Goal: Task Accomplishment & Management: Use online tool/utility

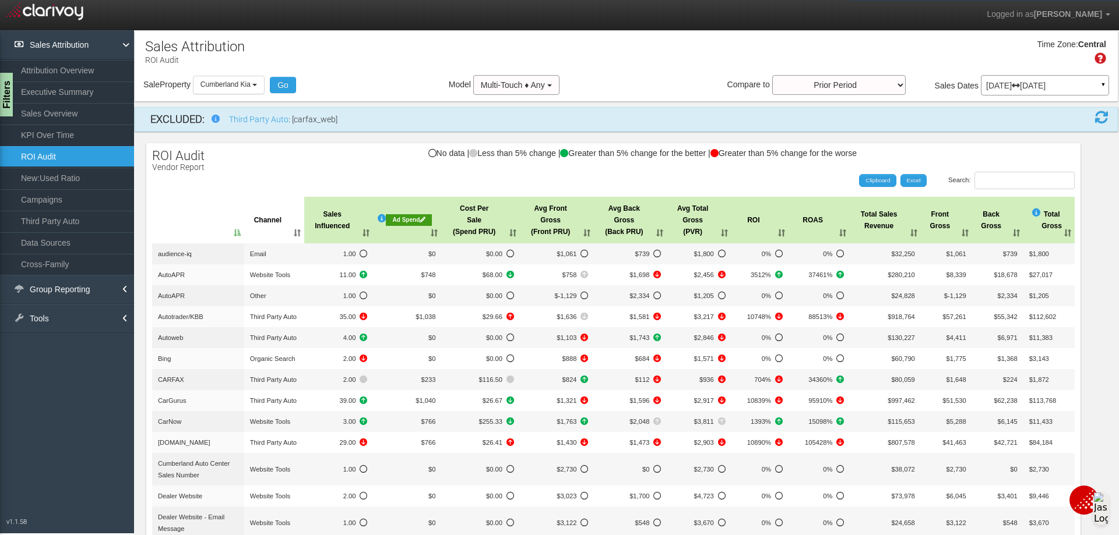
select select "object:4920"
select select "50"
click at [258, 89] on button "Cumberland Kia" at bounding box center [229, 85] width 72 height 18
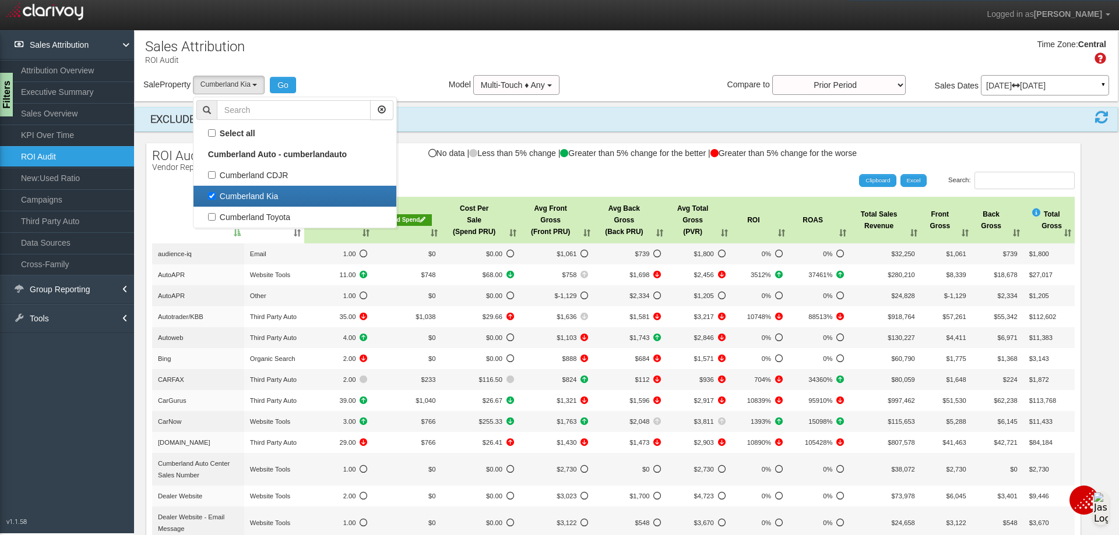
click at [390, 69] on div "Time Zone: Central" at bounding box center [626, 56] width 983 height 38
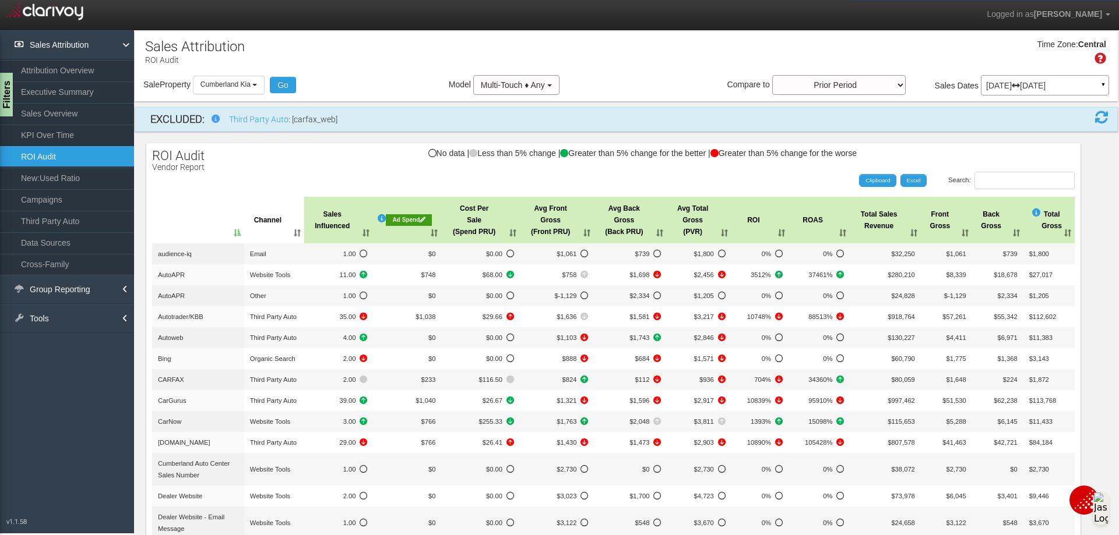
click at [392, 214] on th "Ad Spend" at bounding box center [407, 220] width 68 height 47
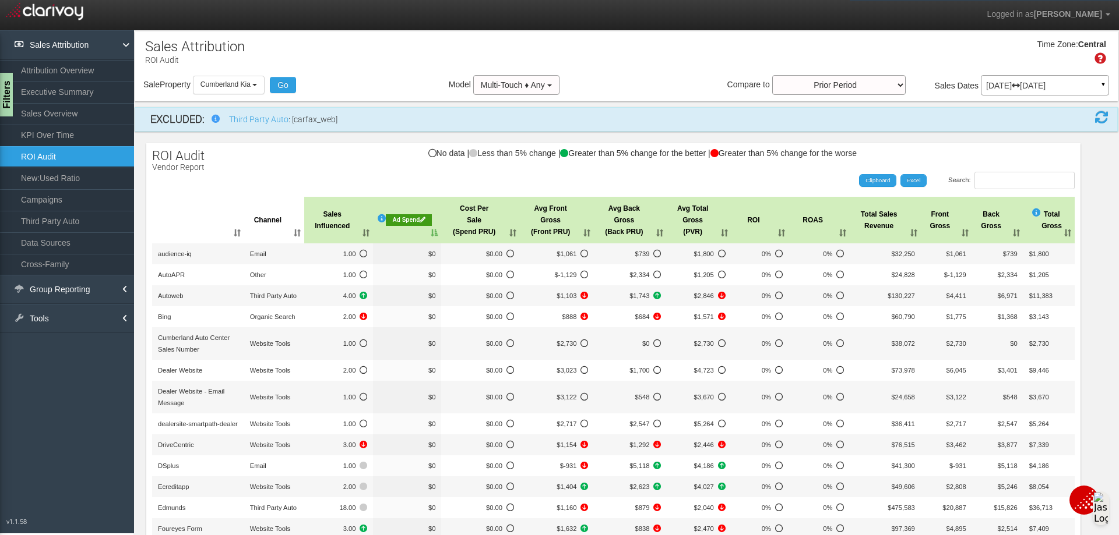
click at [401, 220] on div "Ad Spend" at bounding box center [409, 220] width 46 height 12
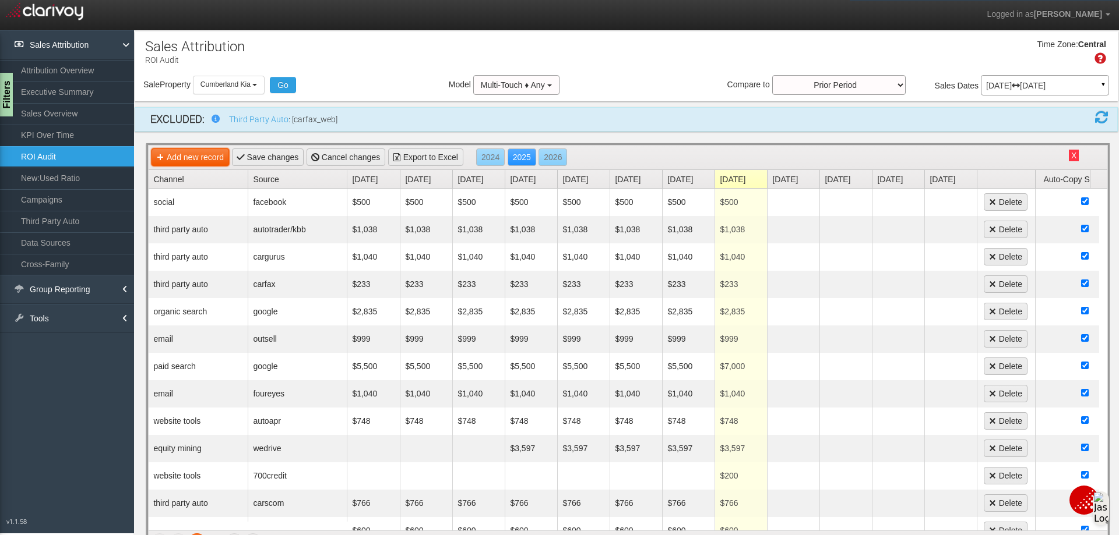
click at [216, 157] on link "Add new record" at bounding box center [189, 157] width 77 height 17
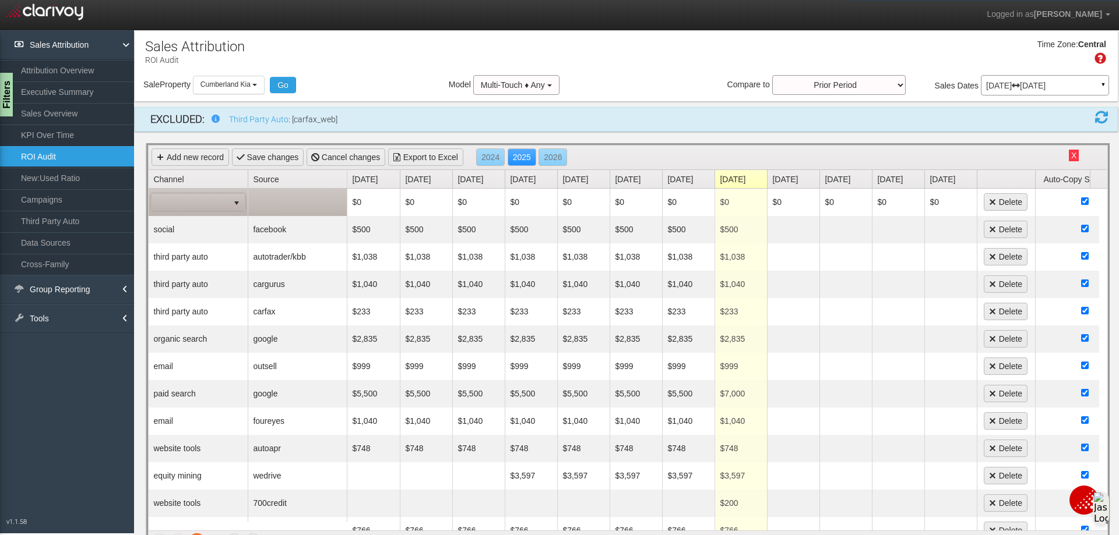
click at [235, 199] on span "select" at bounding box center [236, 203] width 9 height 9
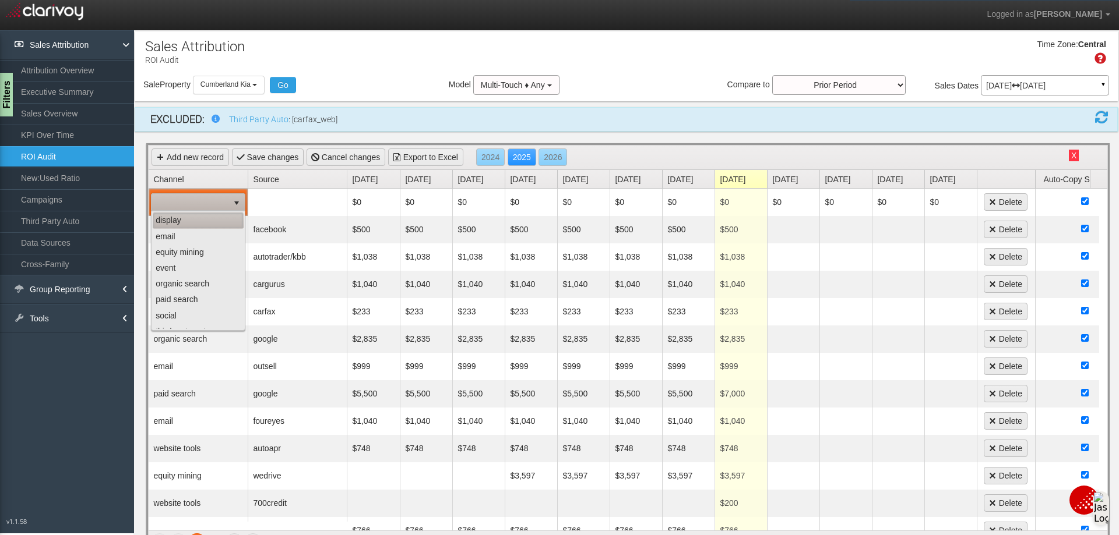
click at [188, 222] on li "display" at bounding box center [198, 221] width 91 height 16
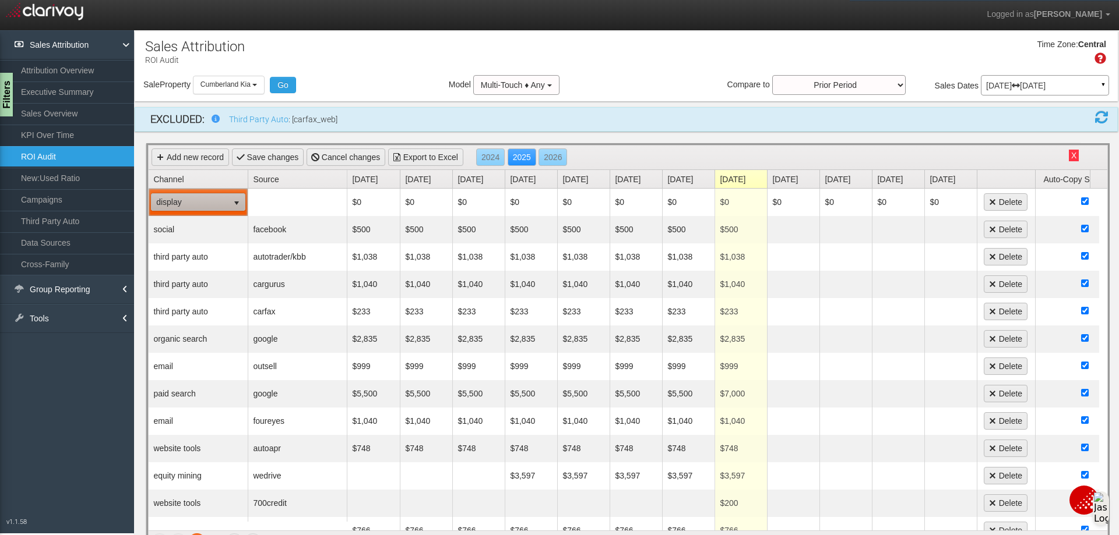
click at [266, 180] on link "Source" at bounding box center [300, 179] width 94 height 18
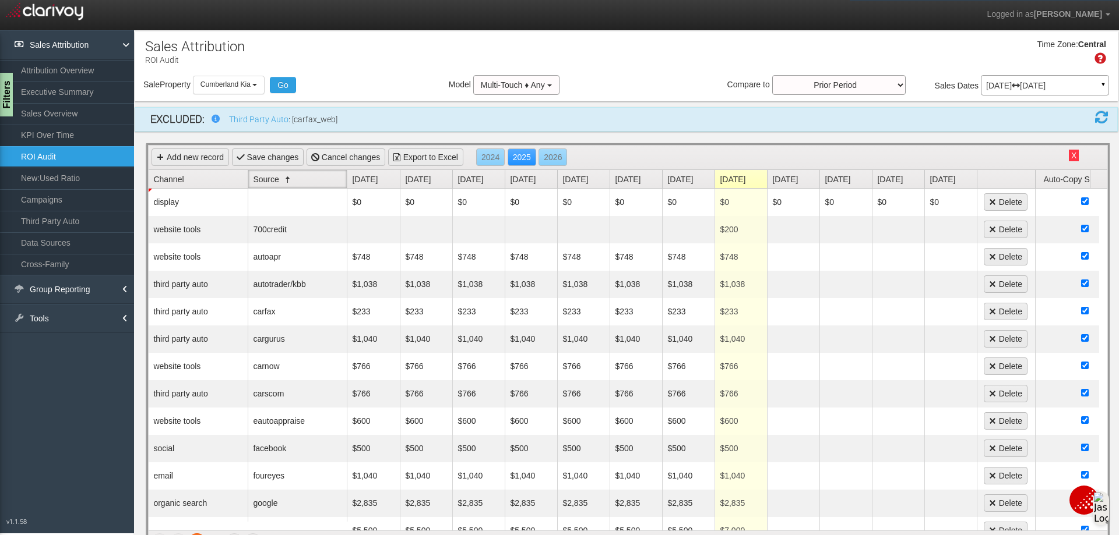
click at [266, 180] on link "Source" at bounding box center [300, 179] width 94 height 18
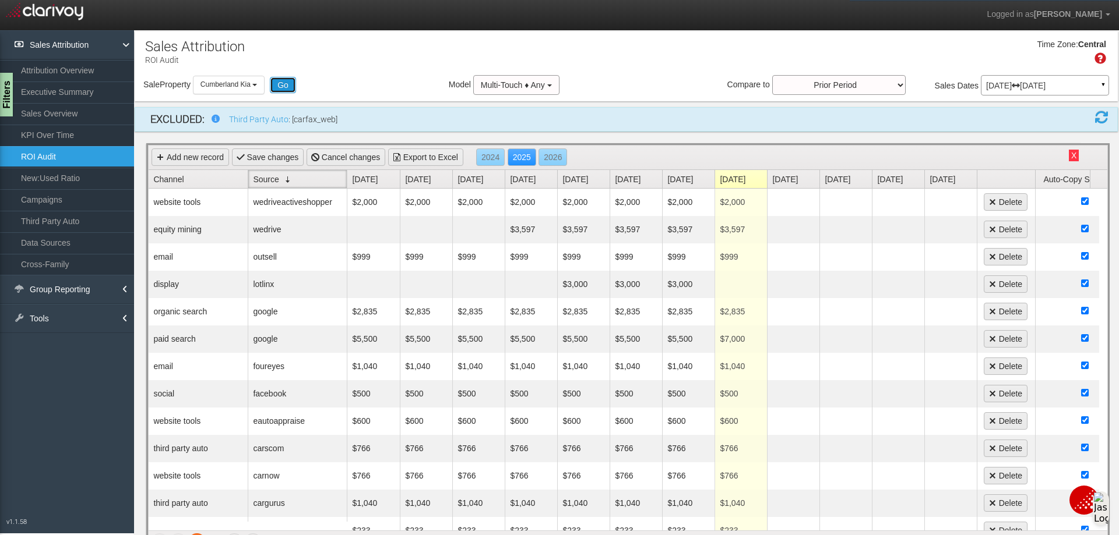
click at [289, 84] on button "Go" at bounding box center [283, 85] width 26 height 16
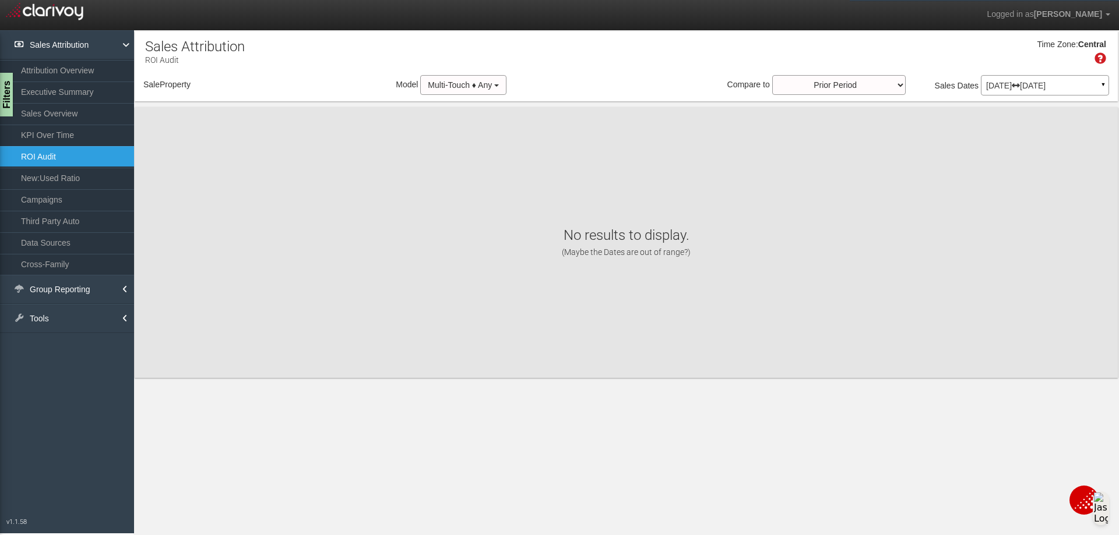
select select "object:4961"
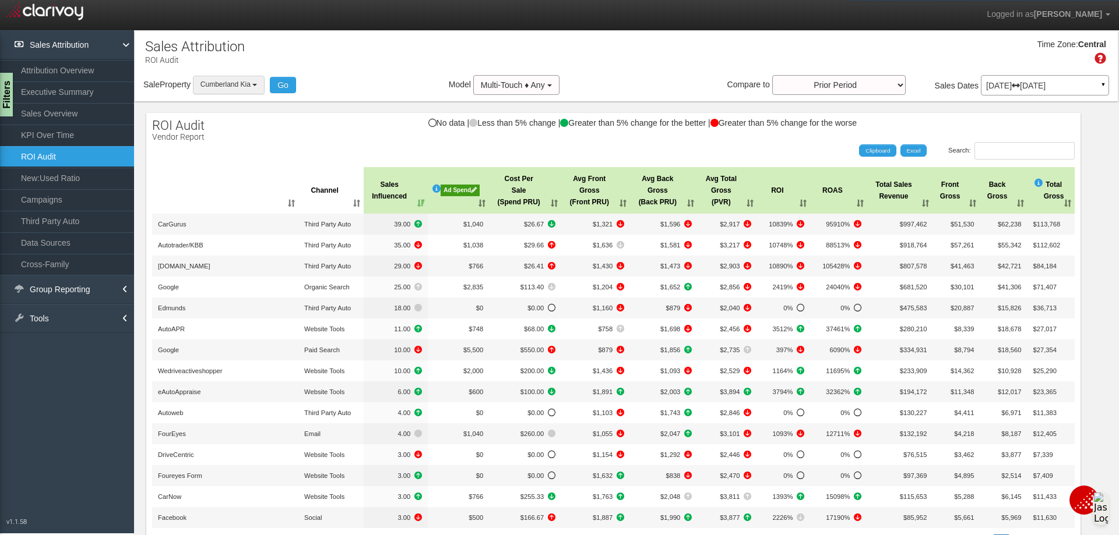
click at [251, 91] on button "Cumberland Kia" at bounding box center [229, 85] width 72 height 18
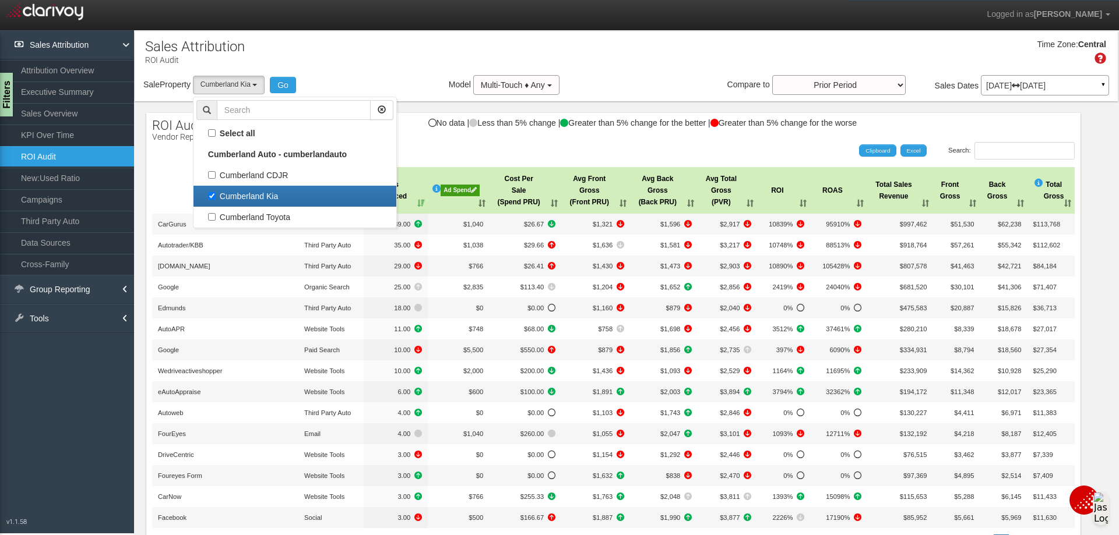
click at [338, 65] on div "Time Zone: Central" at bounding box center [626, 56] width 983 height 38
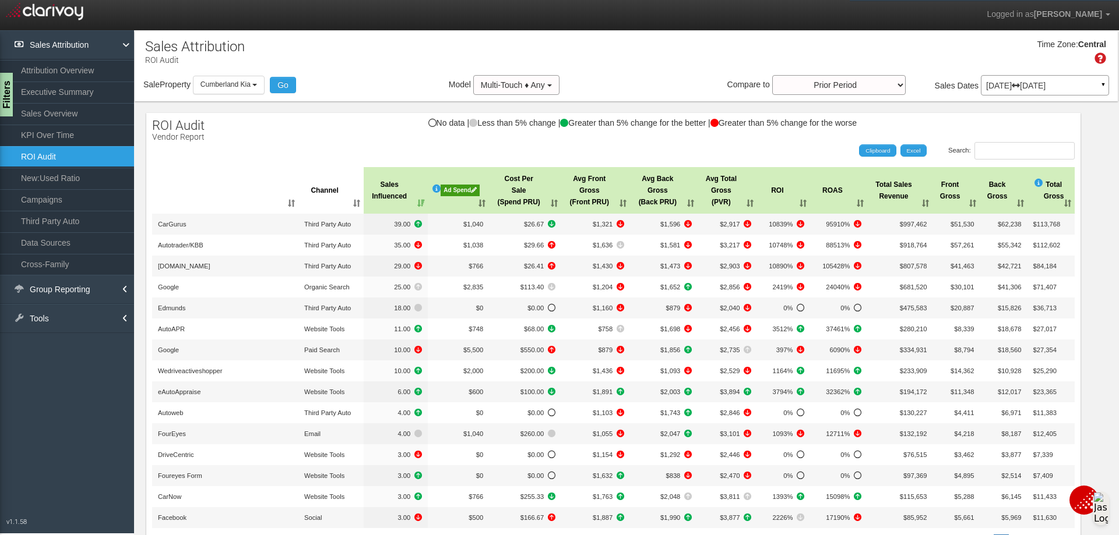
click at [447, 189] on div "Ad Spend" at bounding box center [459, 191] width 39 height 12
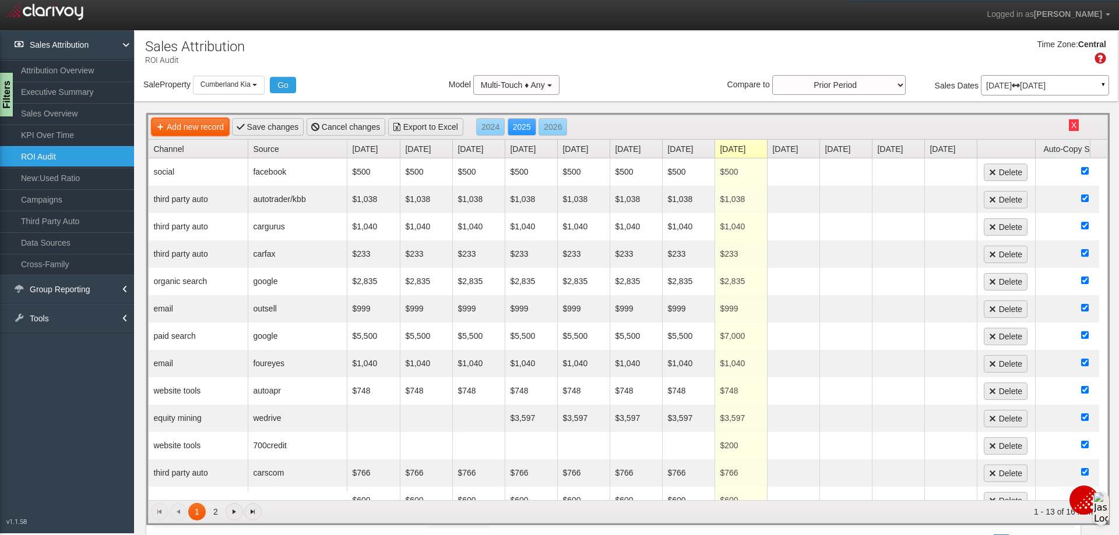
click at [210, 130] on link "Add new record" at bounding box center [189, 126] width 77 height 17
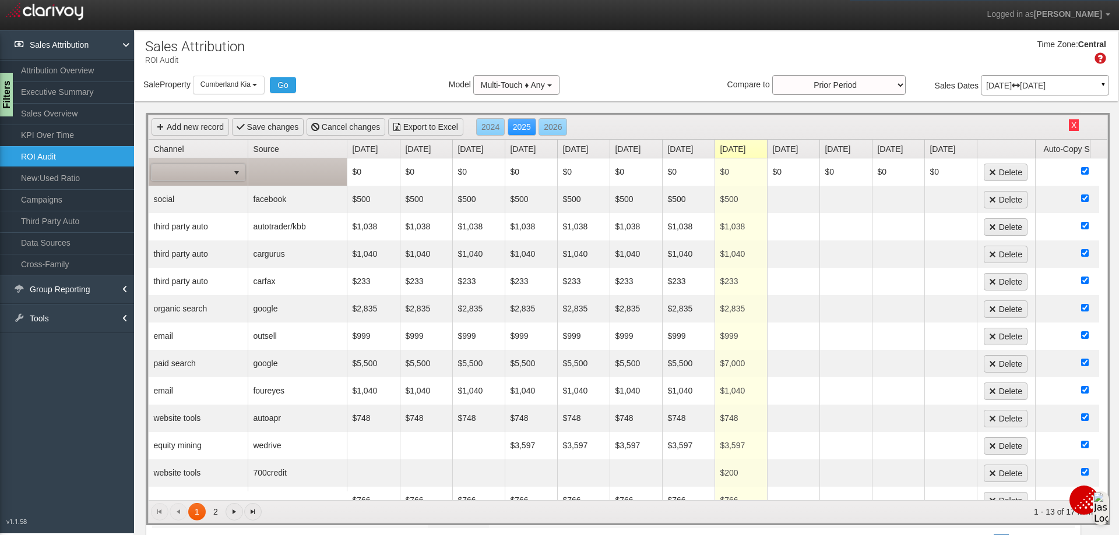
click at [213, 174] on span at bounding box center [189, 172] width 77 height 16
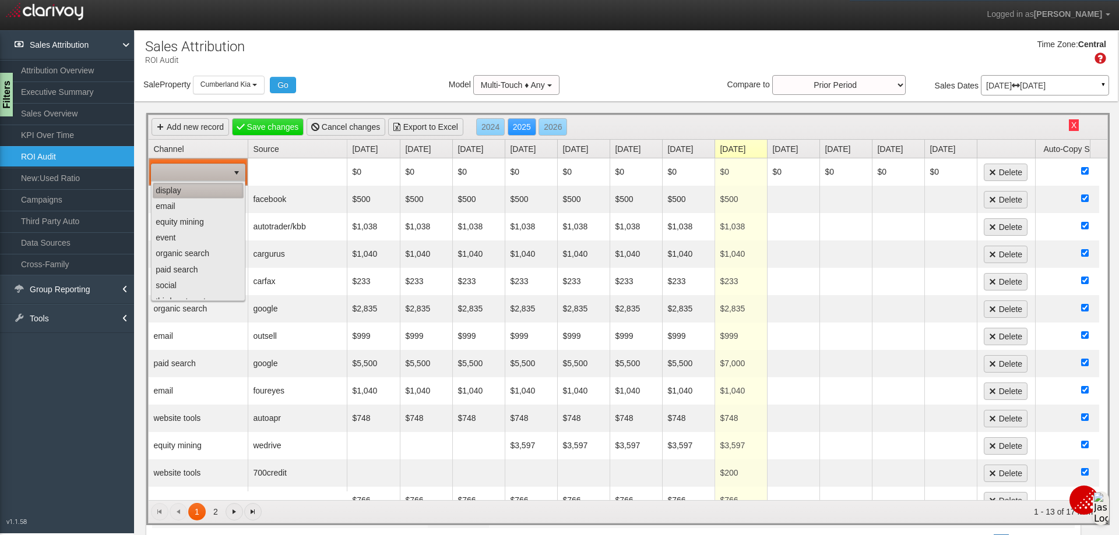
click at [168, 189] on li "display" at bounding box center [198, 191] width 91 height 16
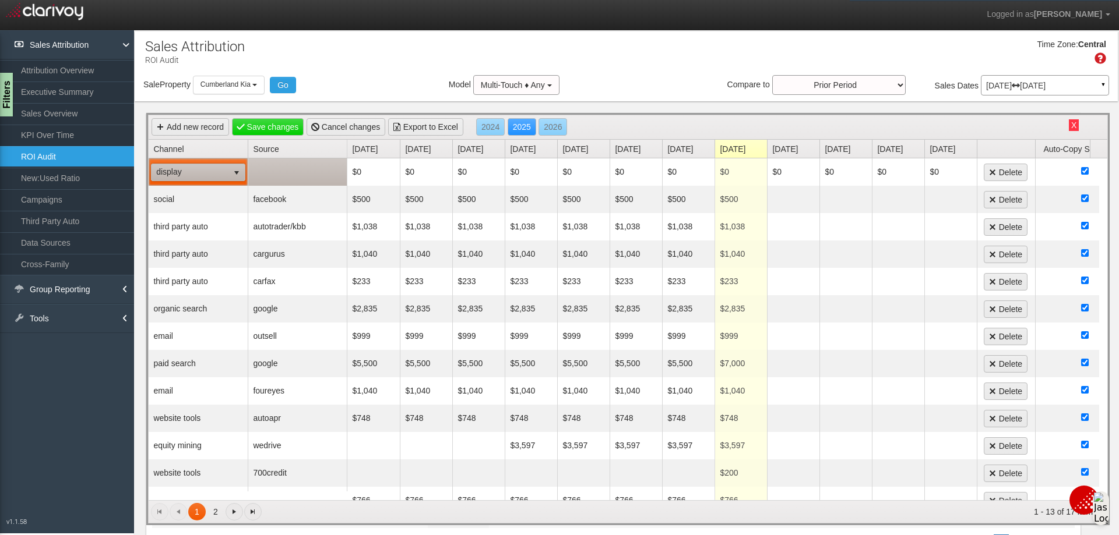
click at [281, 174] on td at bounding box center [297, 171] width 99 height 27
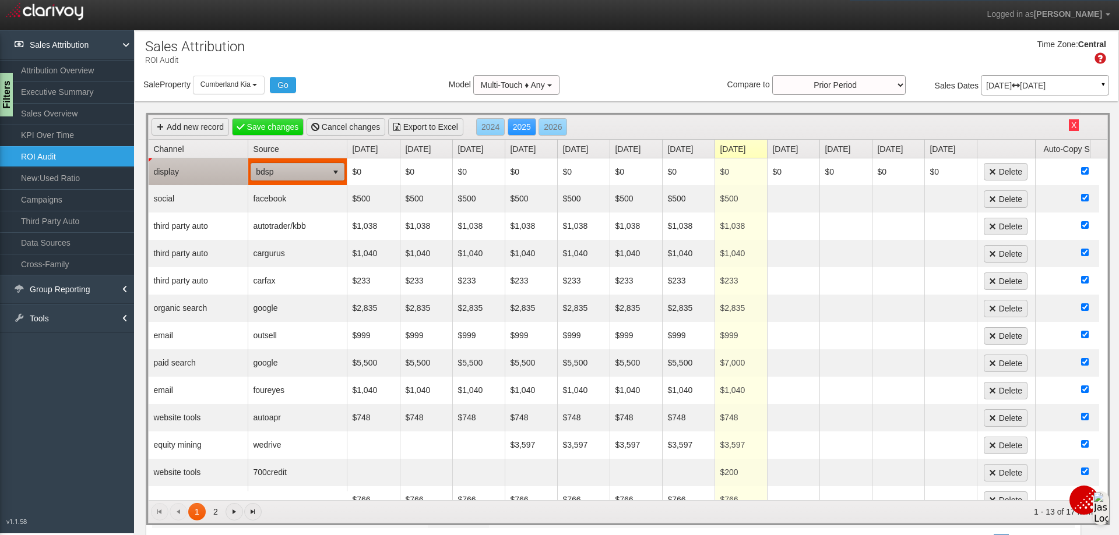
click at [338, 173] on span "select" at bounding box center [335, 172] width 9 height 9
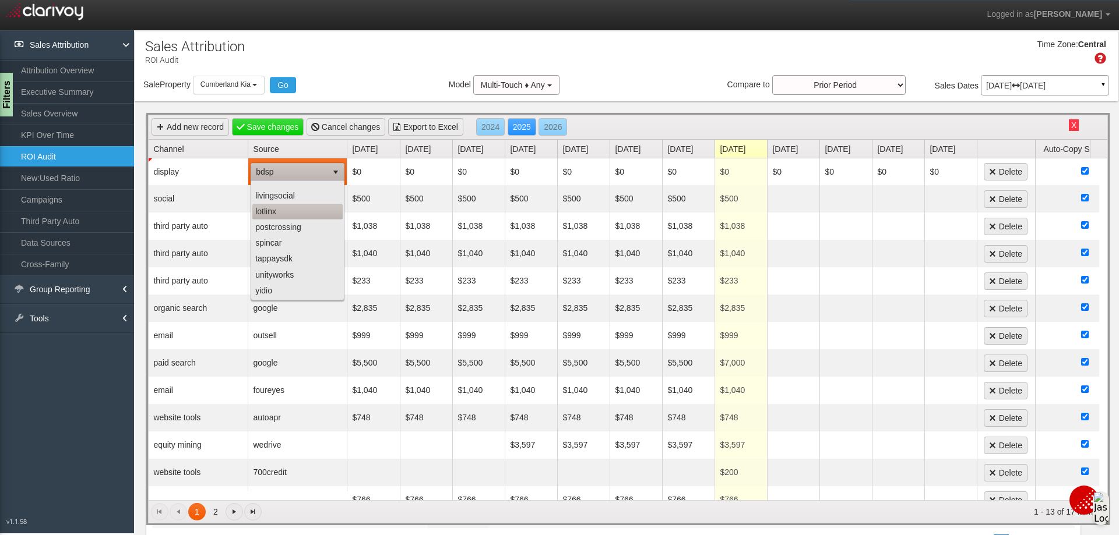
scroll to position [113, 0]
click at [353, 45] on div "Time Zone: Central" at bounding box center [626, 56] width 983 height 38
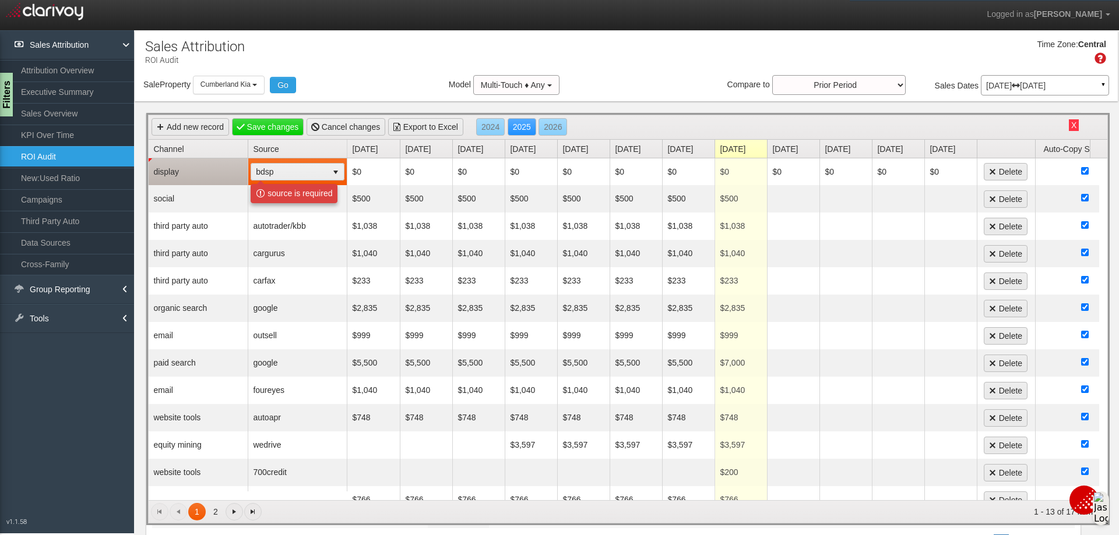
click at [188, 163] on td "display" at bounding box center [198, 171] width 99 height 27
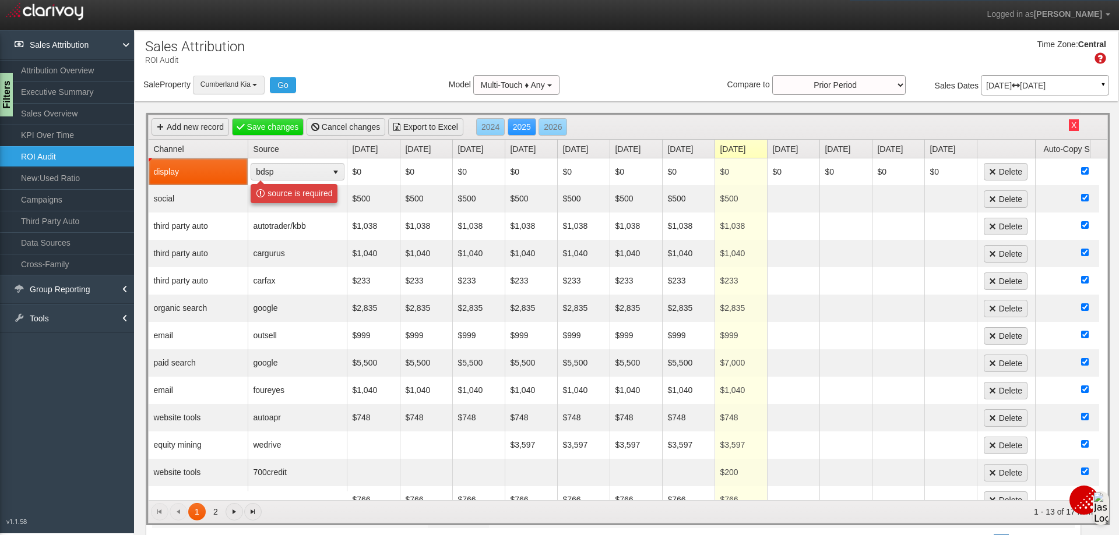
click at [263, 82] on button "Cumberland Kia" at bounding box center [229, 85] width 72 height 18
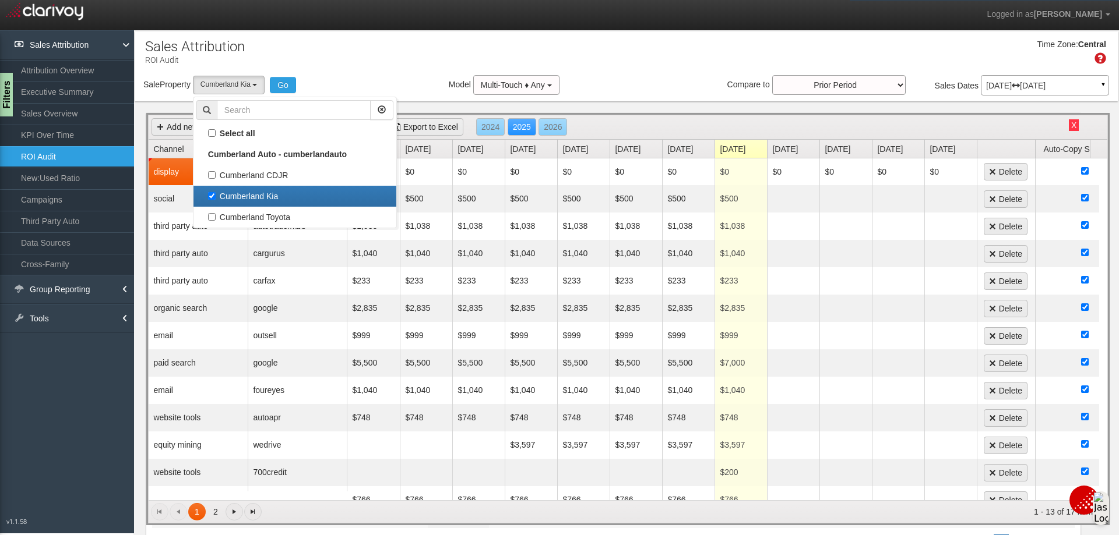
click at [213, 196] on label "Cumberland Kia" at bounding box center [294, 196] width 197 height 15
click at [213, 196] on input "Cumberland Kia" at bounding box center [212, 196] width 8 height 8
checkbox input "false"
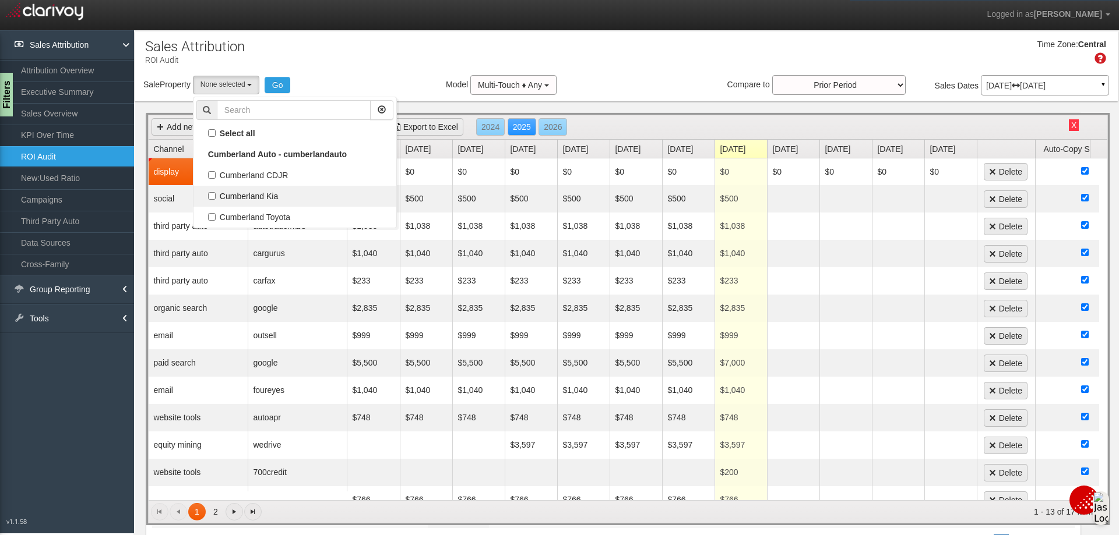
select select
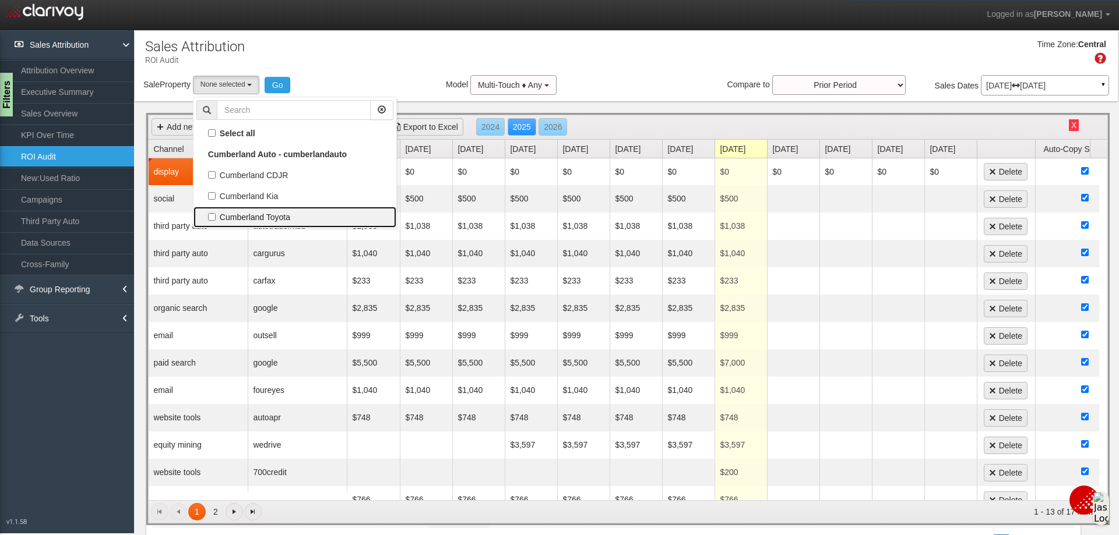
click at [213, 214] on label "Cumberland Toyota" at bounding box center [294, 217] width 197 height 15
click at [213, 214] on input "Cumberland Toyota" at bounding box center [212, 217] width 8 height 8
checkbox input "true"
select select "object:4962"
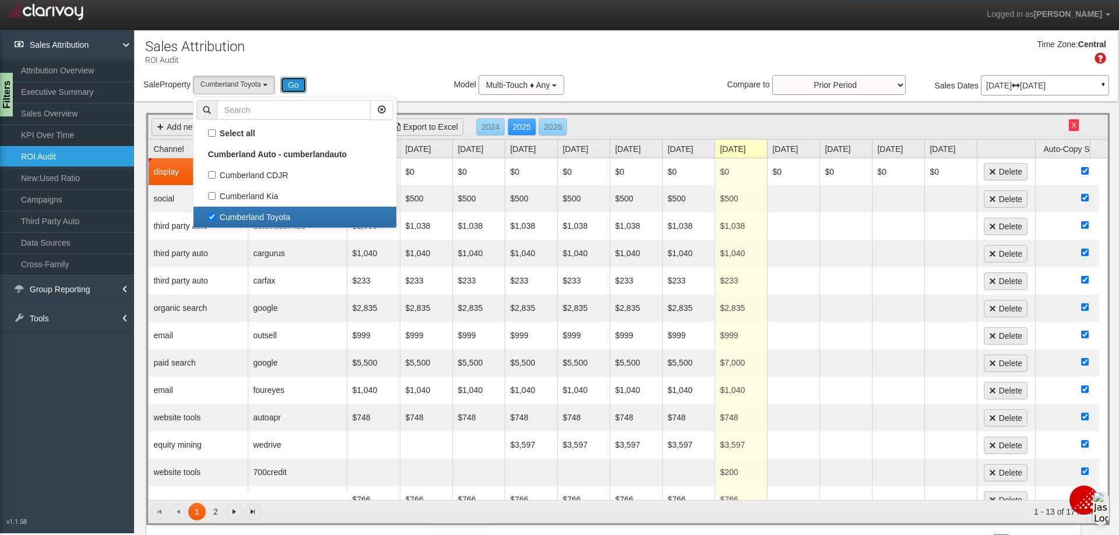
click at [299, 87] on button "Go" at bounding box center [293, 85] width 26 height 16
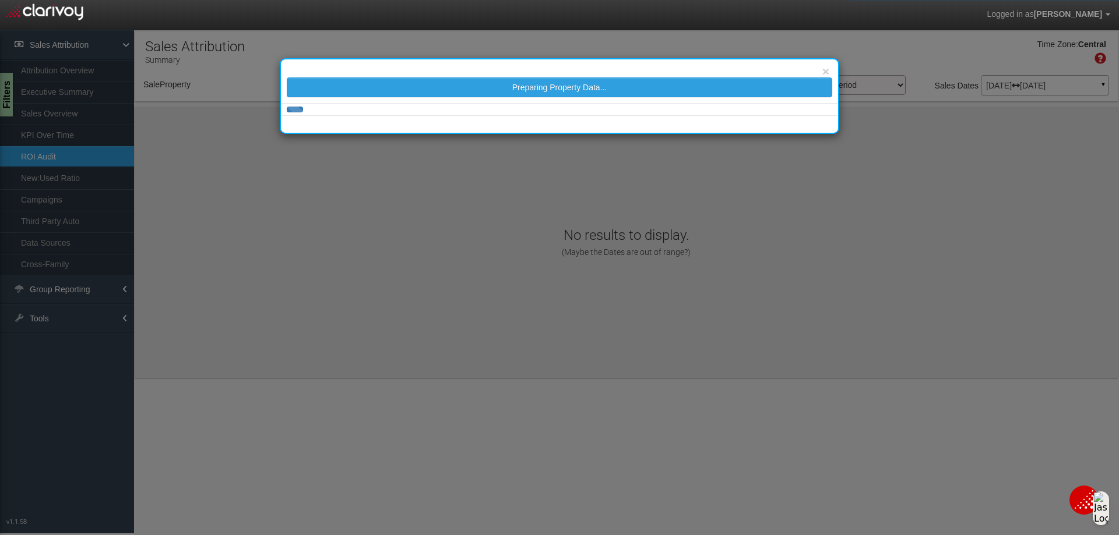
select select "object:5003"
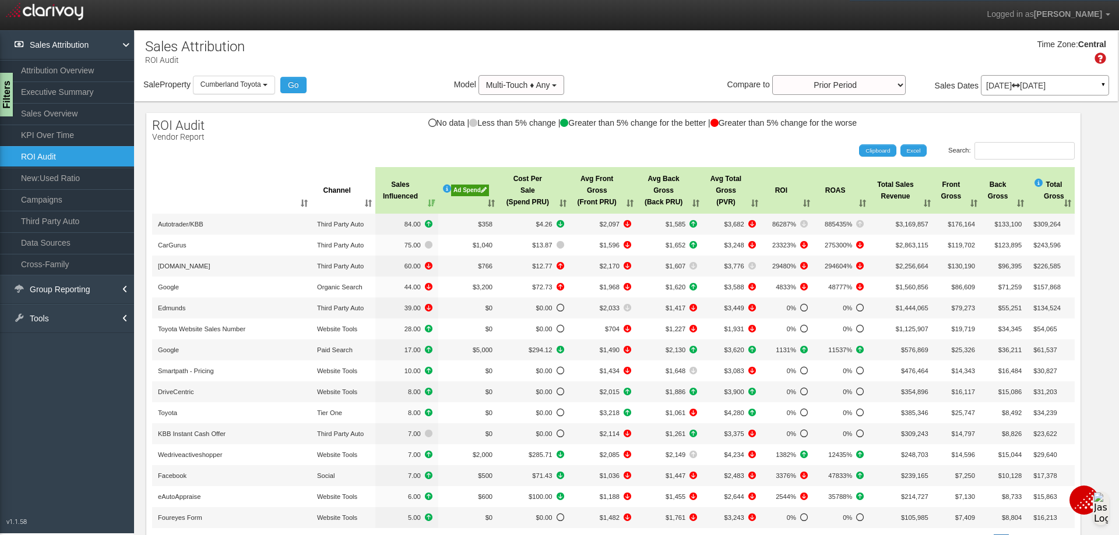
scroll to position [128, 0]
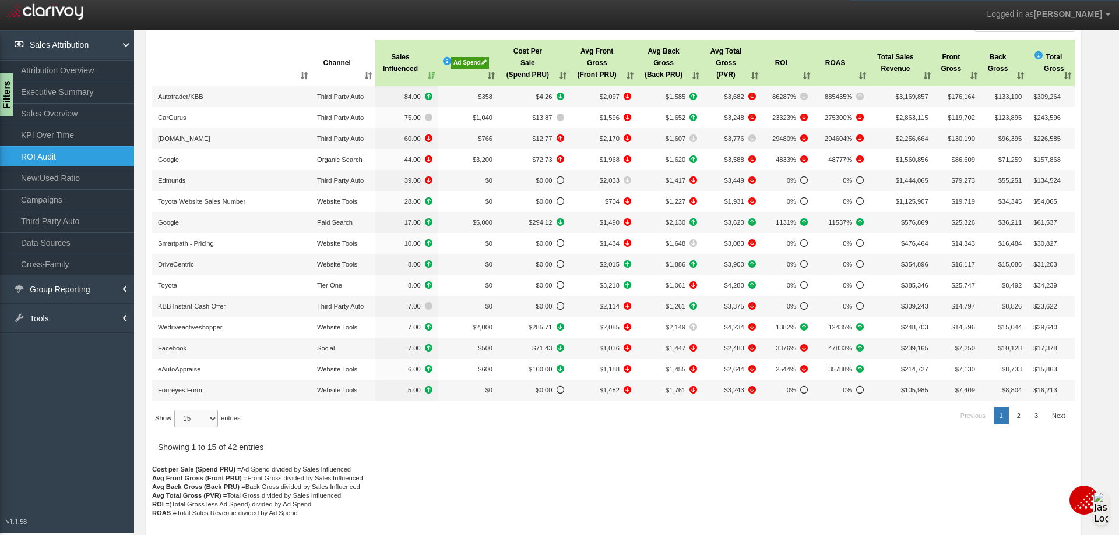
click at [206, 420] on select "15 30 50 All" at bounding box center [196, 418] width 44 height 17
select select "-1"
click at [176, 428] on select "15 30 50 All" at bounding box center [196, 418] width 44 height 17
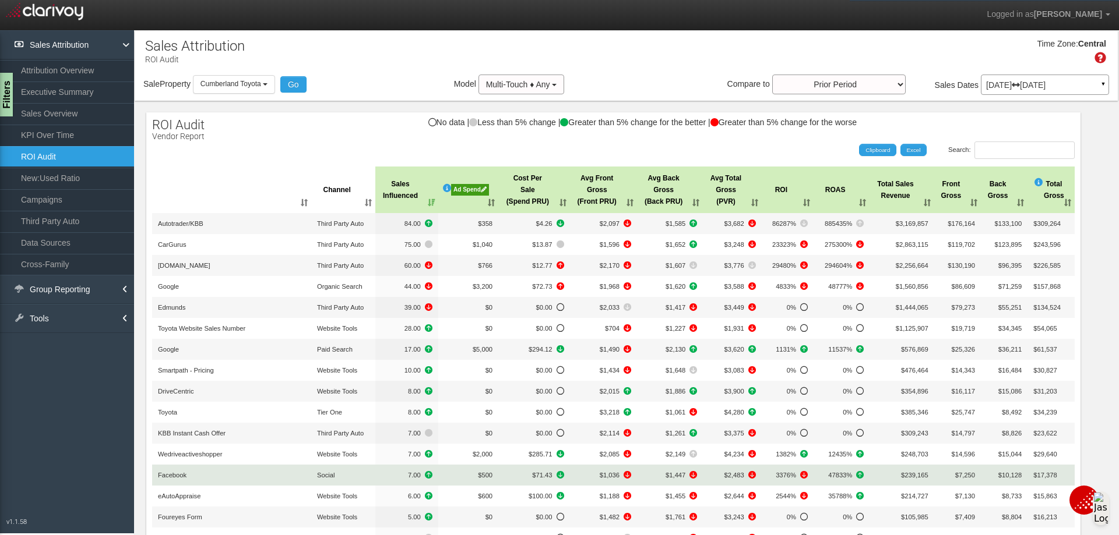
scroll to position [0, 0]
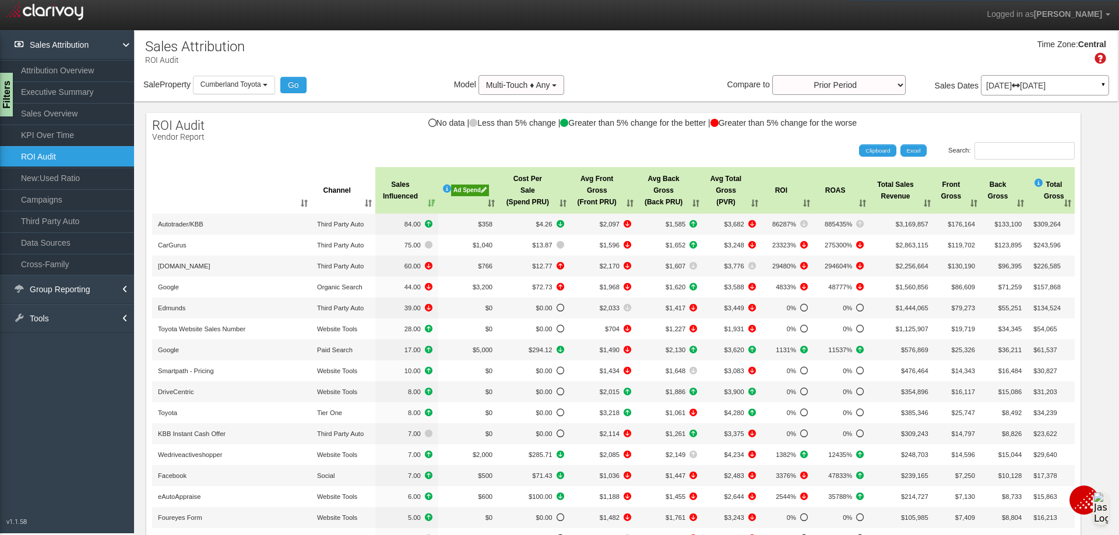
click at [263, 200] on th ": activate to sort column ascending" at bounding box center [231, 190] width 159 height 47
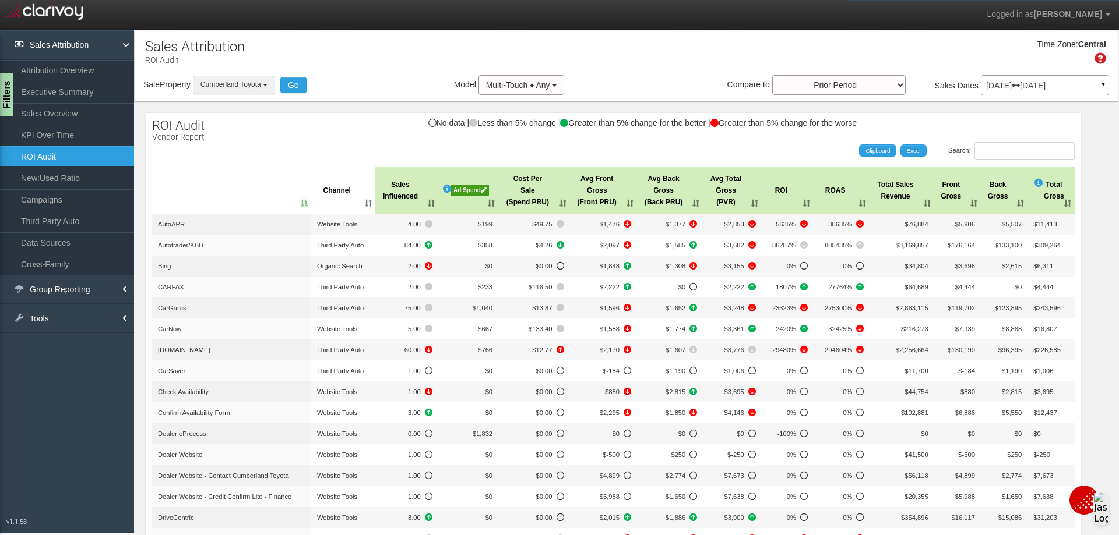
click at [268, 89] on button "Cumberland Toyota" at bounding box center [234, 85] width 82 height 18
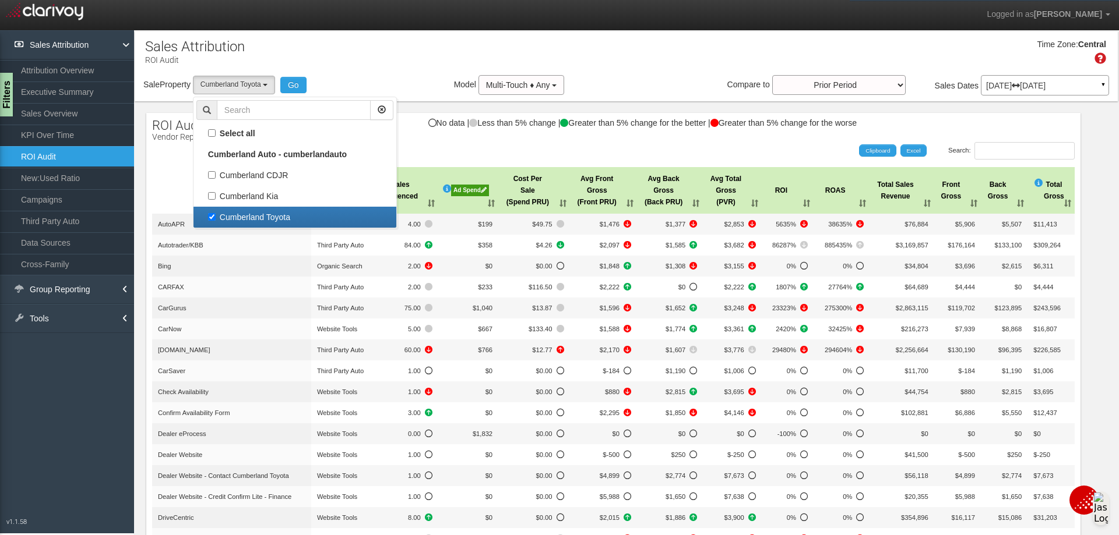
click at [213, 218] on label "Cumberland Toyota" at bounding box center [294, 217] width 197 height 15
click at [213, 218] on input "Cumberland Toyota" at bounding box center [212, 217] width 8 height 8
checkbox input "false"
select select
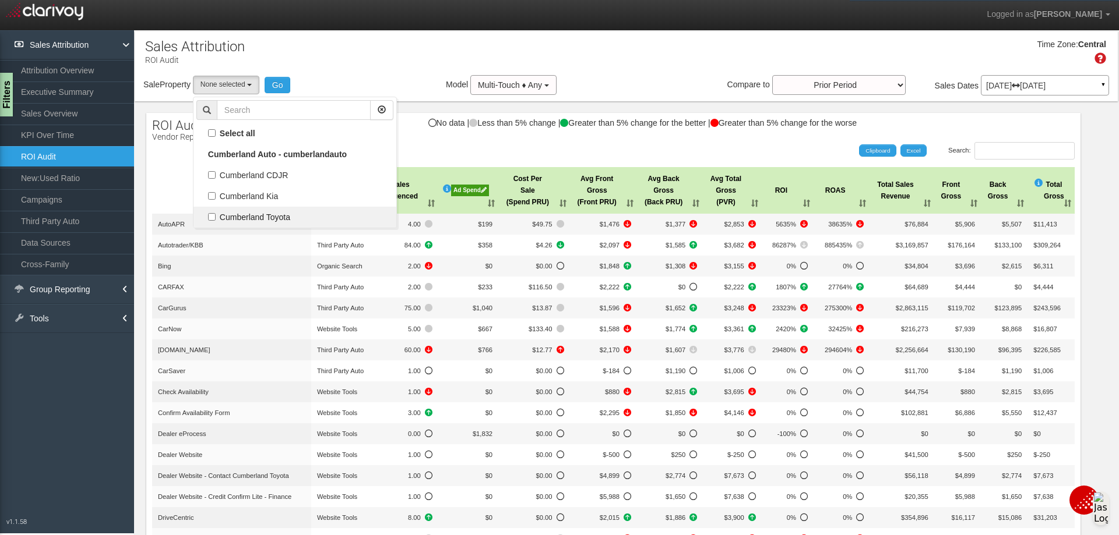
scroll to position [30, 0]
click at [204, 187] on link "Cumberland Kia" at bounding box center [294, 196] width 203 height 21
click at [210, 195] on label "Cumberland Kia" at bounding box center [294, 196] width 197 height 15
click at [210, 195] on input "Cumberland Kia" at bounding box center [212, 196] width 8 height 8
checkbox input "true"
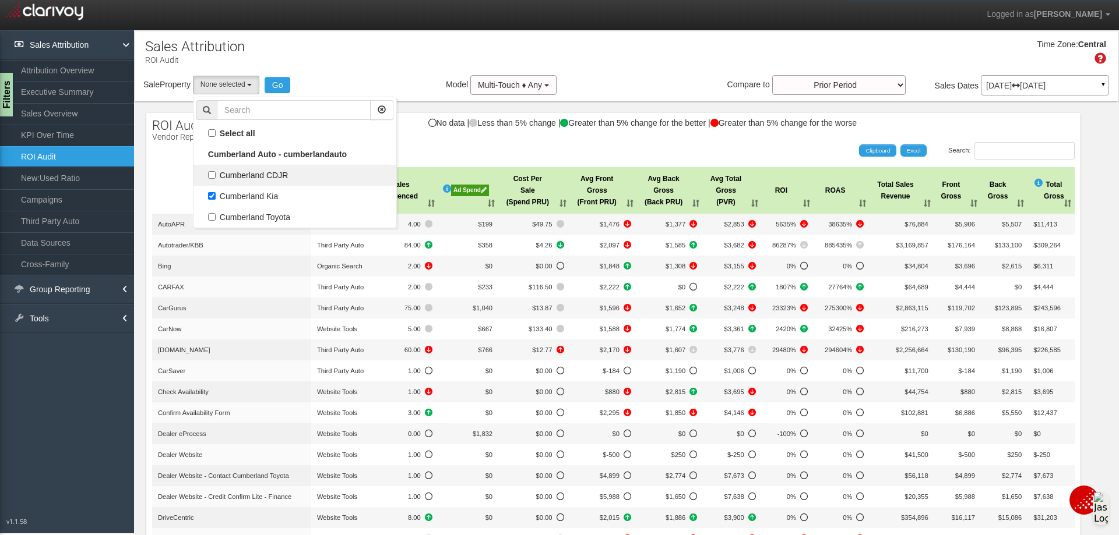
select select "object:5002"
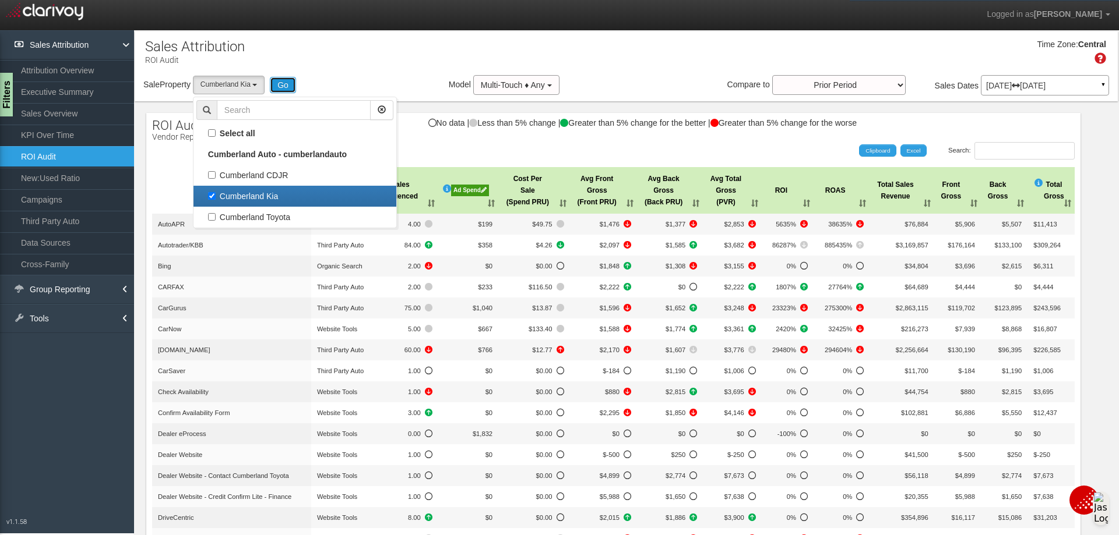
click at [285, 84] on button "Go" at bounding box center [283, 85] width 26 height 16
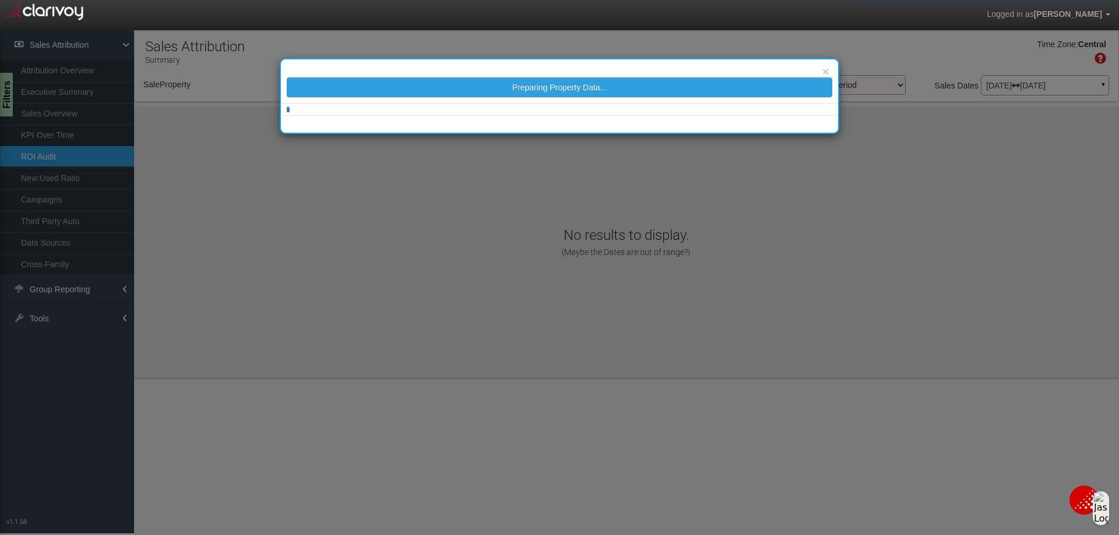
select select "object:5061"
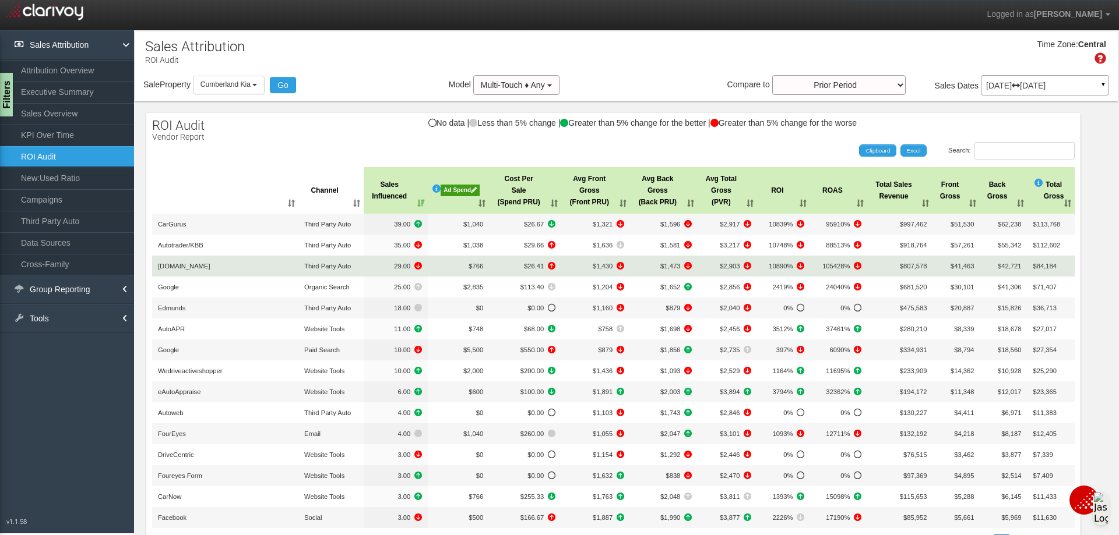
scroll to position [128, 0]
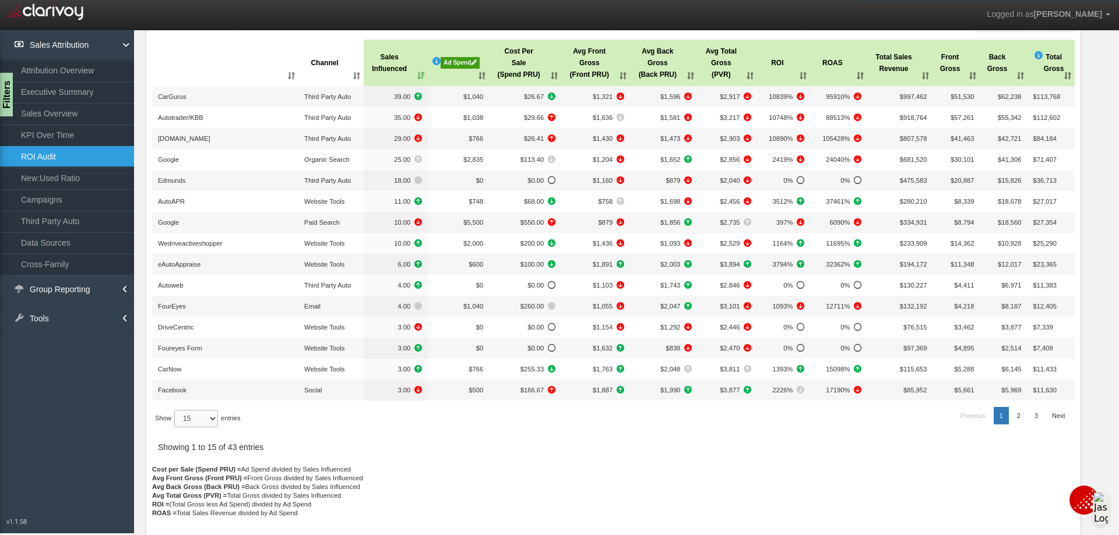
click at [216, 417] on select "15 30 50 All" at bounding box center [196, 418] width 44 height 17
select select "50"
click at [176, 428] on select "15 30 50 All" at bounding box center [196, 418] width 44 height 17
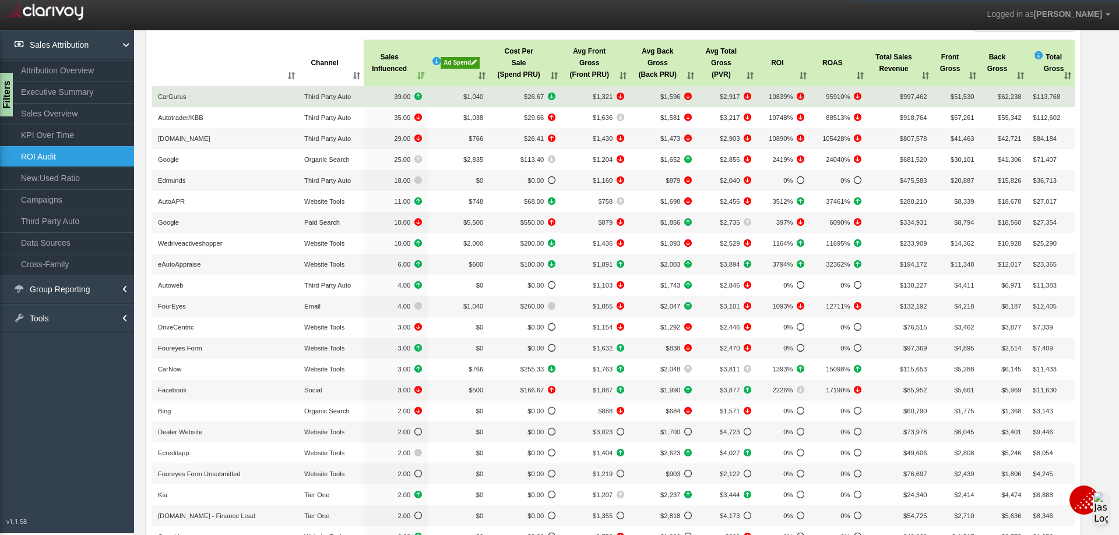
scroll to position [0, 0]
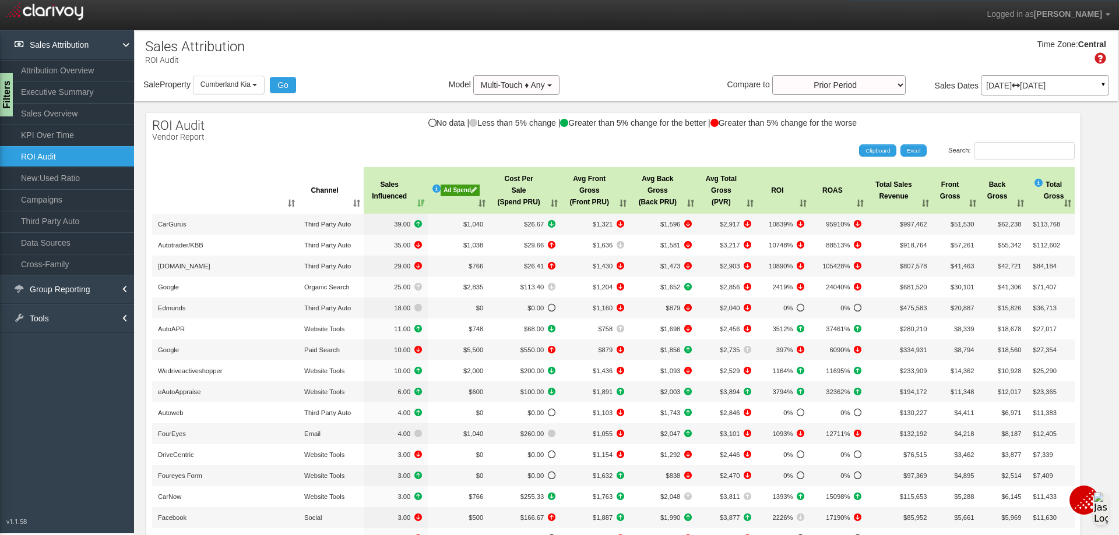
click at [269, 200] on th ": activate to sort column ascending" at bounding box center [225, 190] width 146 height 47
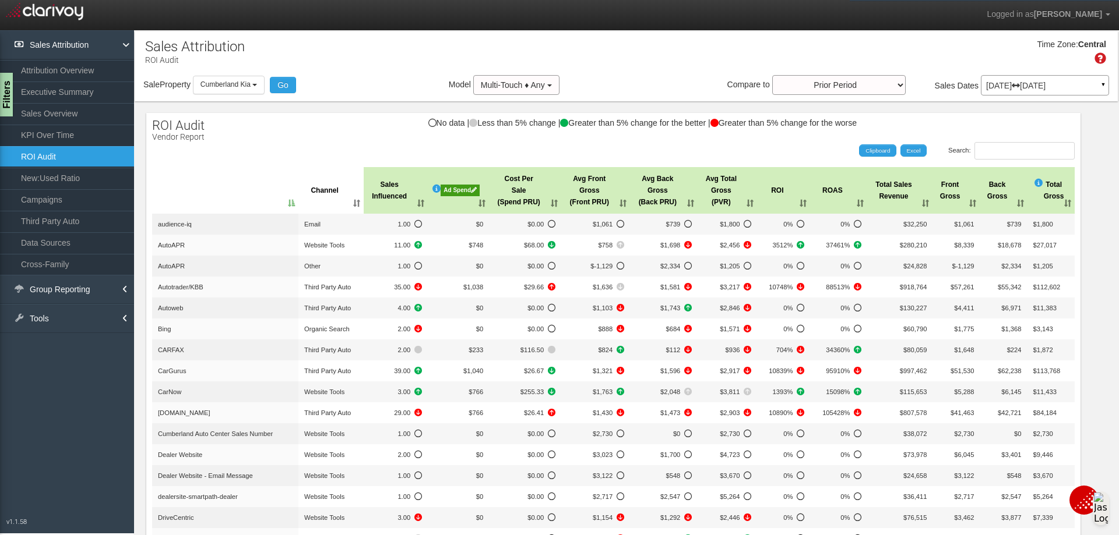
click at [277, 202] on th ": activate to sort column descending" at bounding box center [225, 190] width 146 height 47
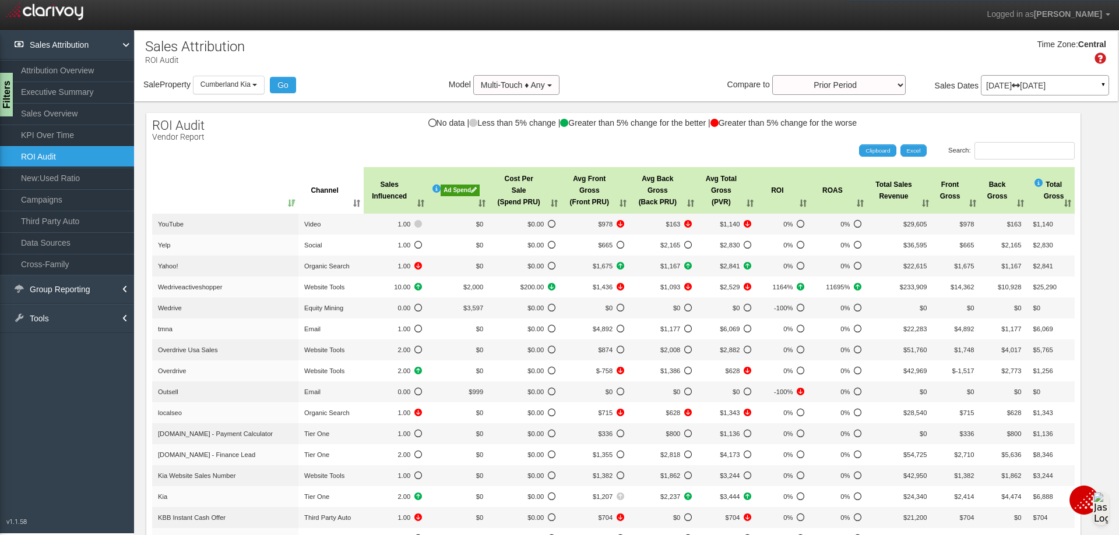
click at [274, 203] on th ": activate to sort column ascending" at bounding box center [225, 190] width 146 height 47
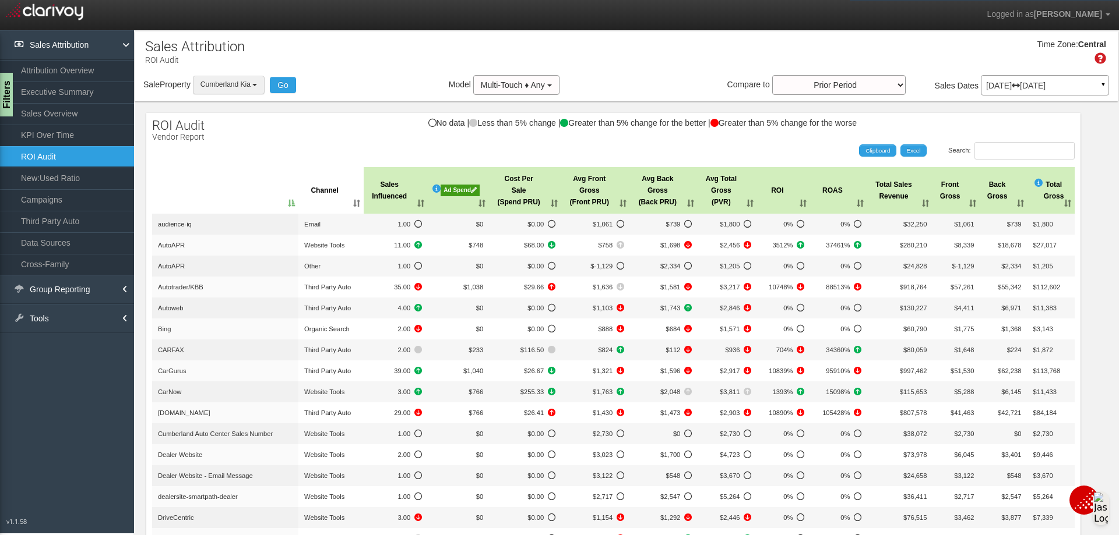
click at [259, 83] on button "Cumberland Kia" at bounding box center [229, 85] width 72 height 18
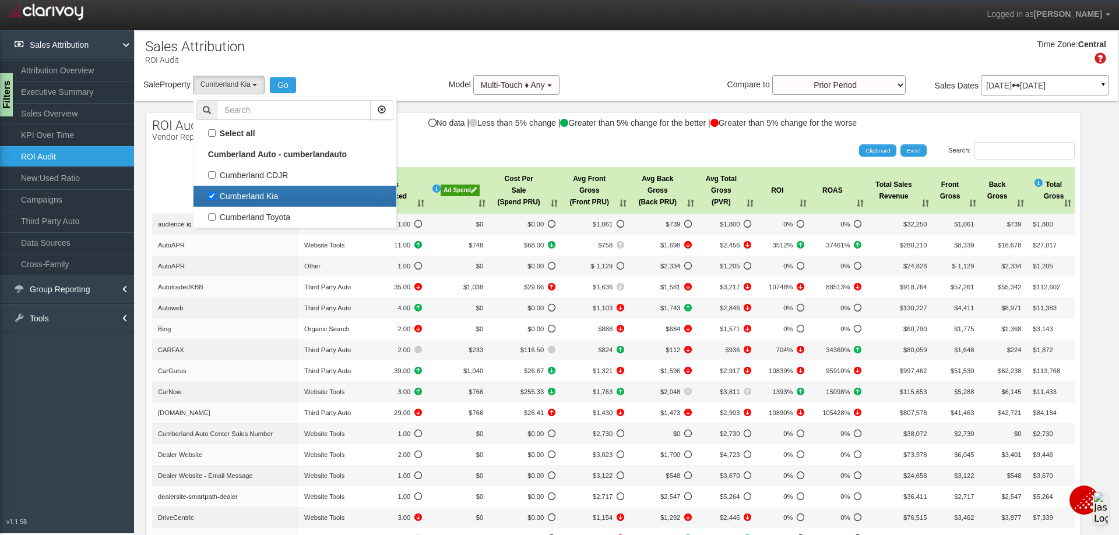
click at [216, 199] on label "Cumberland Kia" at bounding box center [294, 196] width 197 height 15
click at [216, 199] on input "Cumberland Kia" at bounding box center [212, 196] width 8 height 8
checkbox input "false"
select select
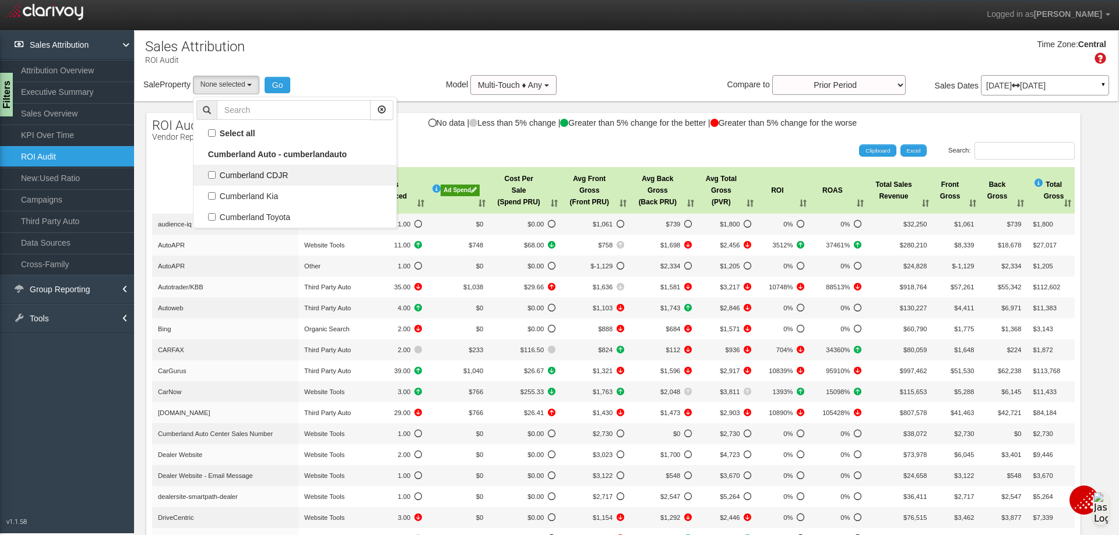
scroll to position [20, 0]
click at [214, 176] on label "Cumberland CDJR" at bounding box center [294, 175] width 197 height 15
click at [214, 176] on input "Cumberland CDJR" at bounding box center [212, 175] width 8 height 8
checkbox input "true"
select select "object:5060"
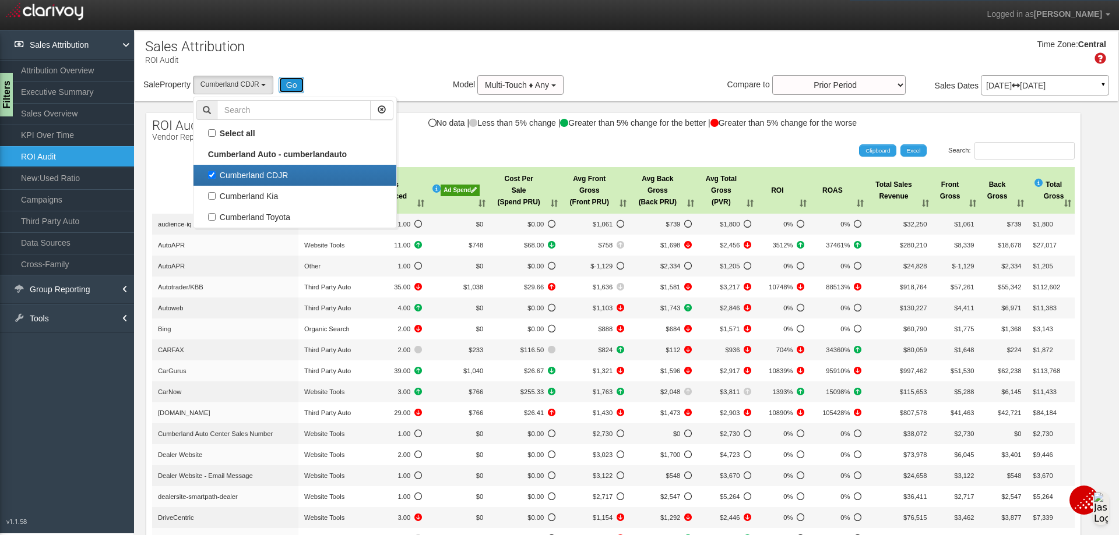
click at [291, 84] on button "Go" at bounding box center [291, 85] width 26 height 16
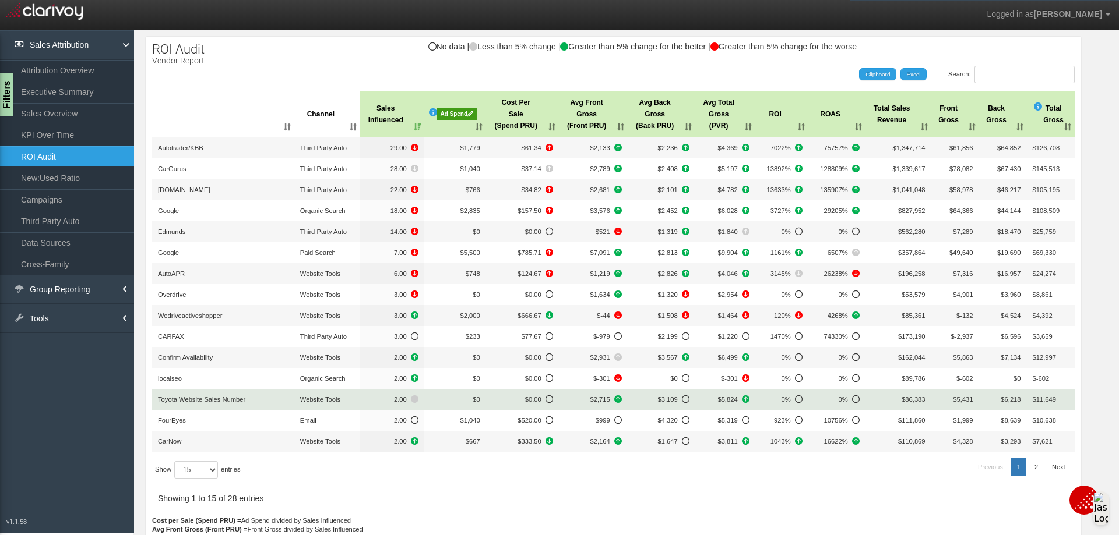
scroll to position [128, 0]
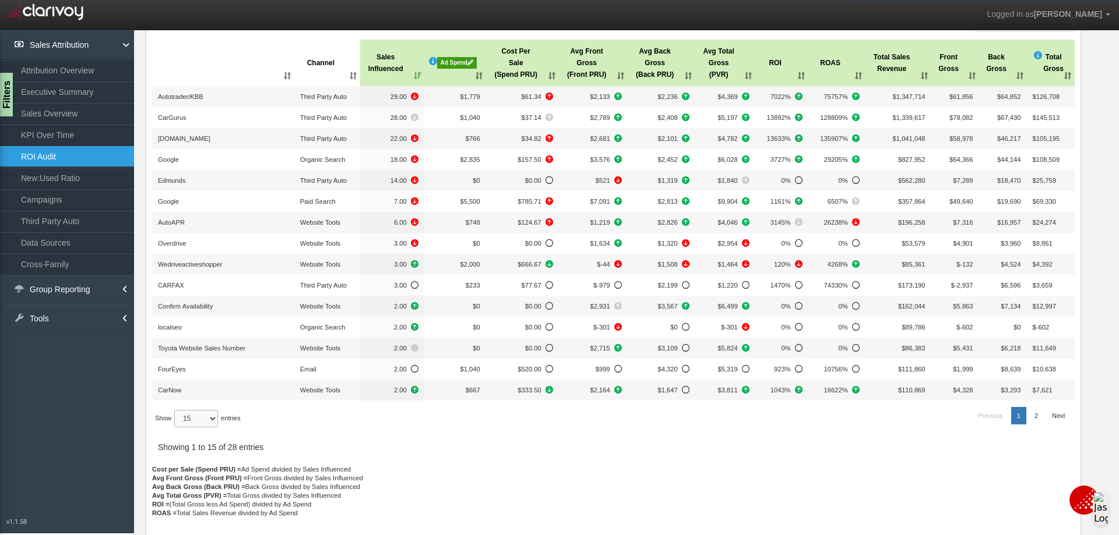
click at [209, 411] on select "15 30 50 All" at bounding box center [196, 418] width 44 height 17
click at [210, 418] on select "15 30 50 All" at bounding box center [196, 418] width 44 height 17
click at [210, 417] on select "15 30 50 All" at bounding box center [196, 418] width 44 height 17
select select "50"
click at [176, 428] on select "15 30 50 All" at bounding box center [196, 418] width 44 height 17
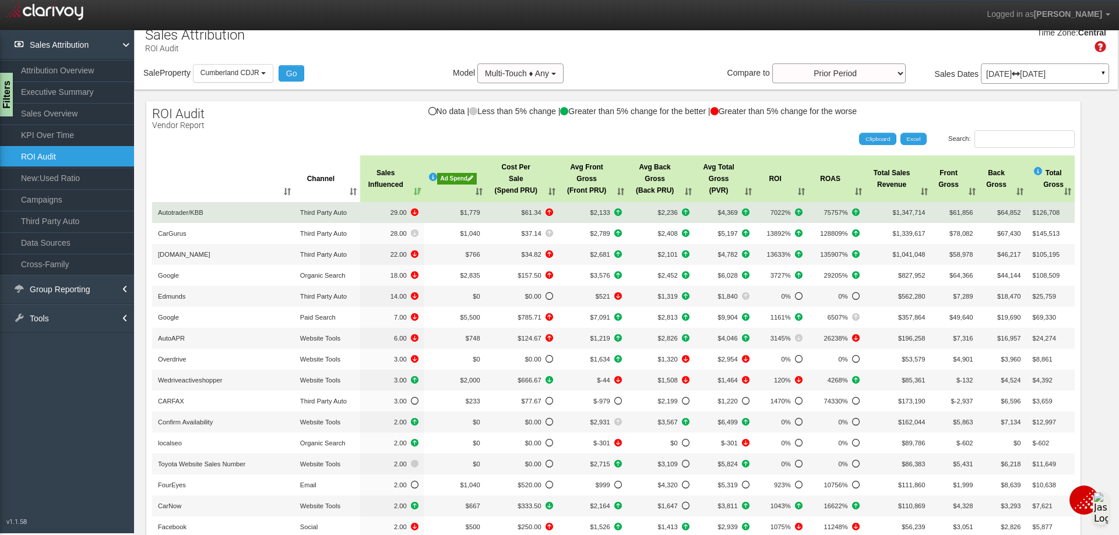
scroll to position [11, 0]
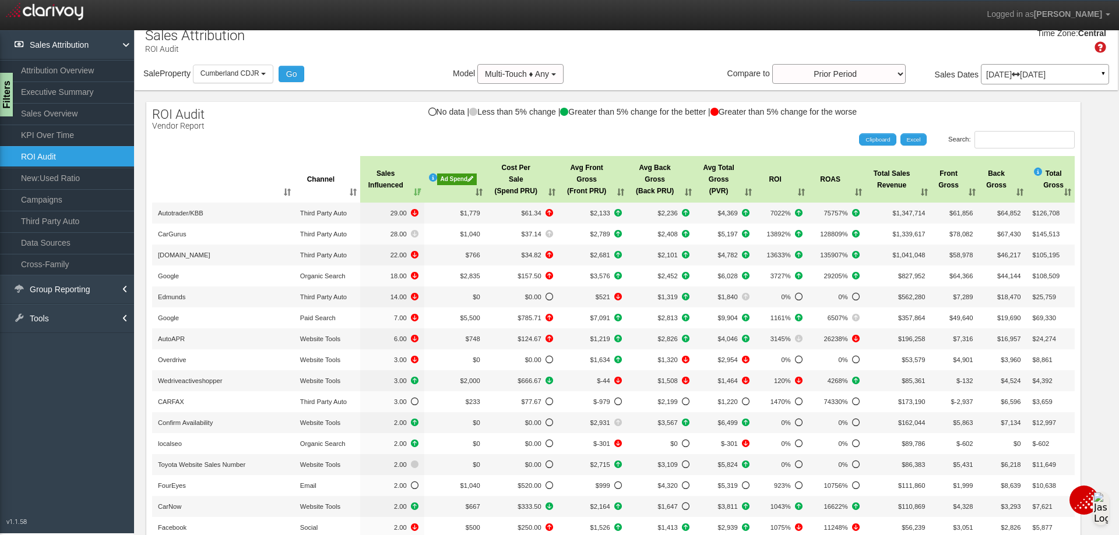
click at [281, 189] on th ": activate to sort column ascending" at bounding box center [223, 179] width 142 height 47
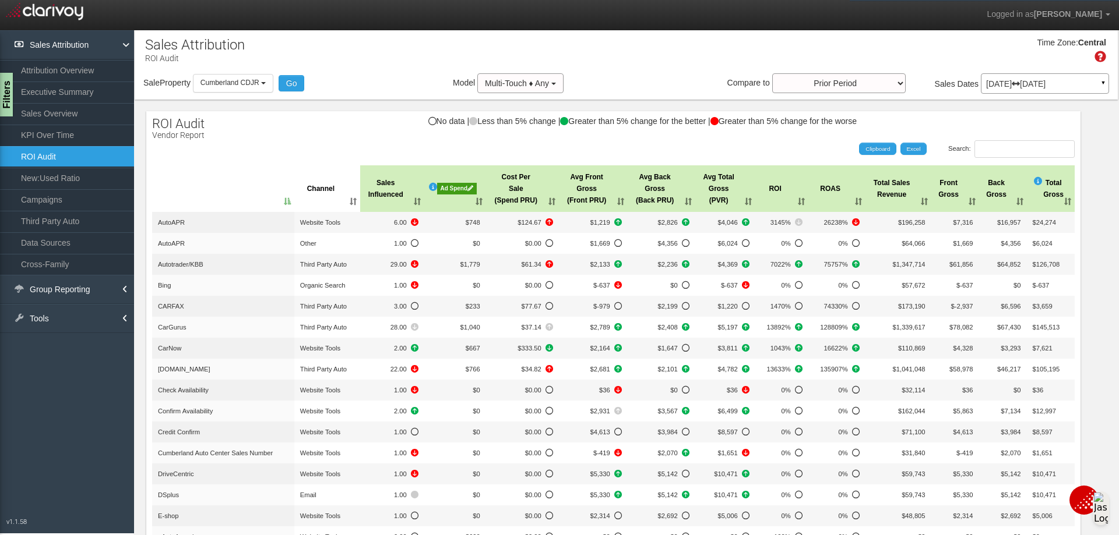
scroll to position [0, 0]
click at [450, 191] on div "Ad Spend" at bounding box center [457, 191] width 40 height 12
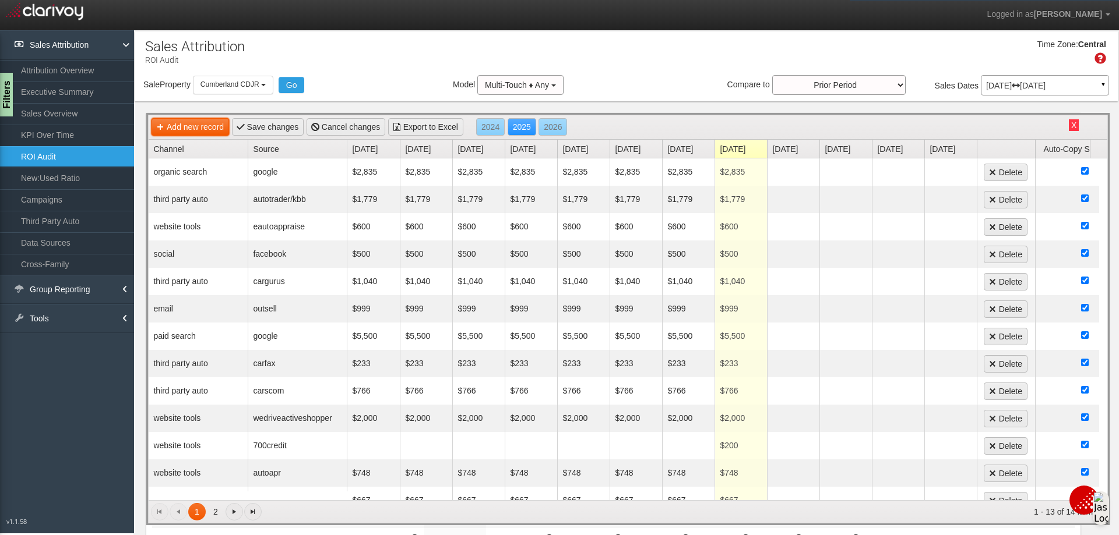
click at [209, 126] on link "Add new record" at bounding box center [189, 126] width 77 height 17
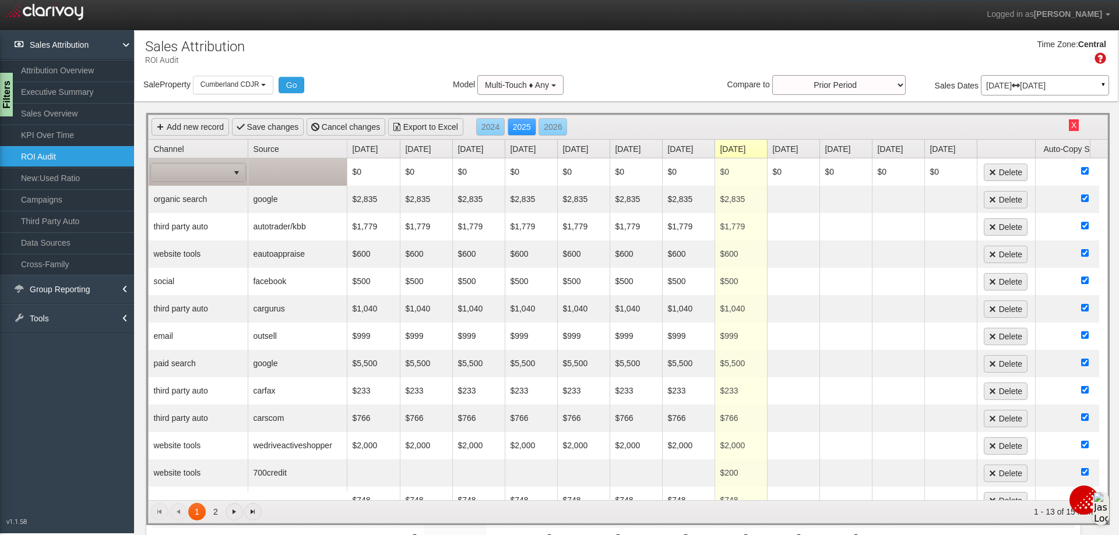
click at [219, 173] on span at bounding box center [189, 172] width 77 height 16
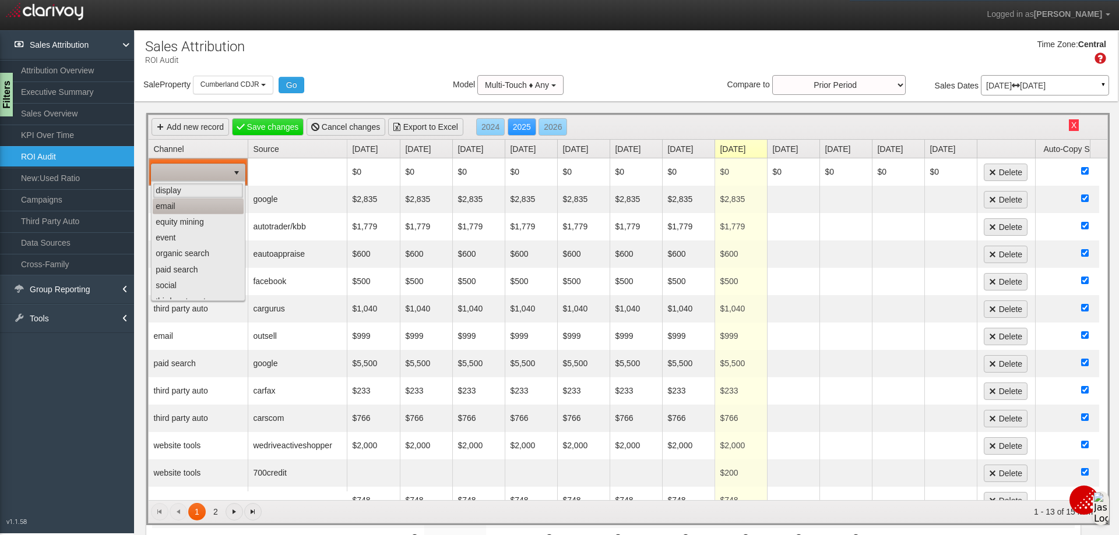
click at [169, 207] on li "email" at bounding box center [198, 207] width 91 height 16
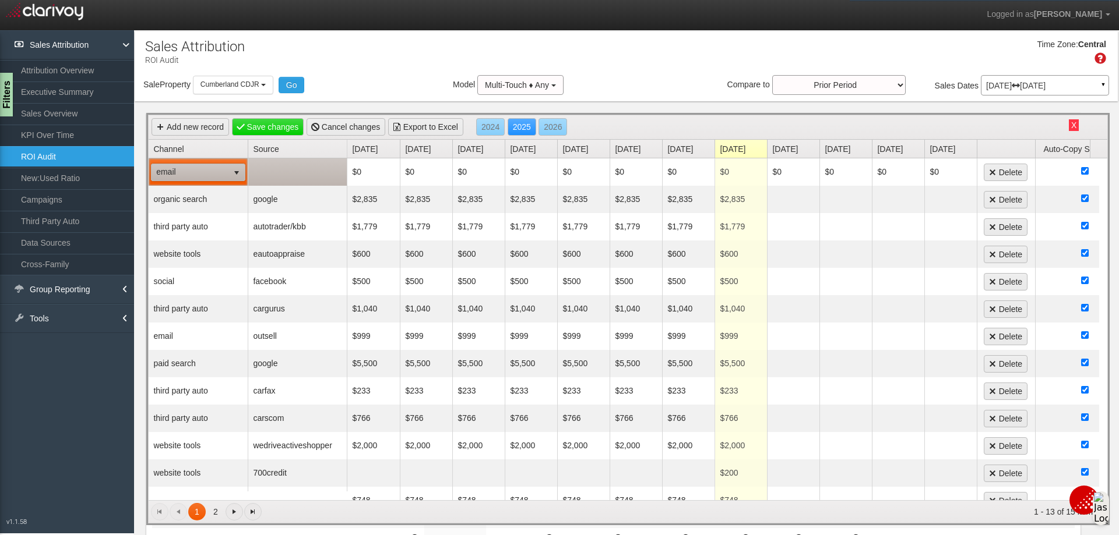
click at [285, 174] on td at bounding box center [297, 171] width 99 height 27
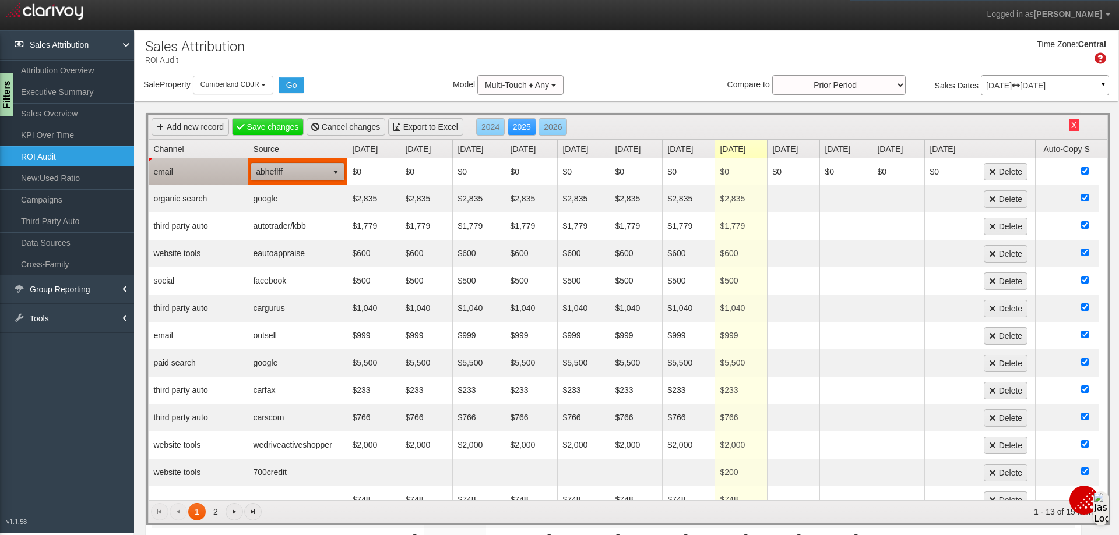
click at [343, 176] on span "select" at bounding box center [335, 172] width 16 height 16
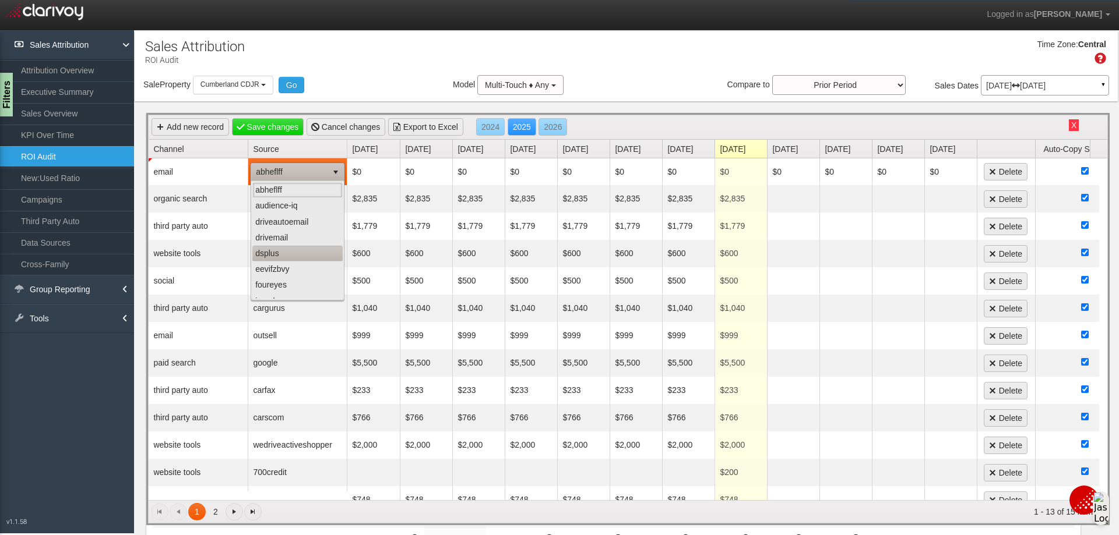
click at [276, 253] on li "dsplus" at bounding box center [297, 254] width 90 height 16
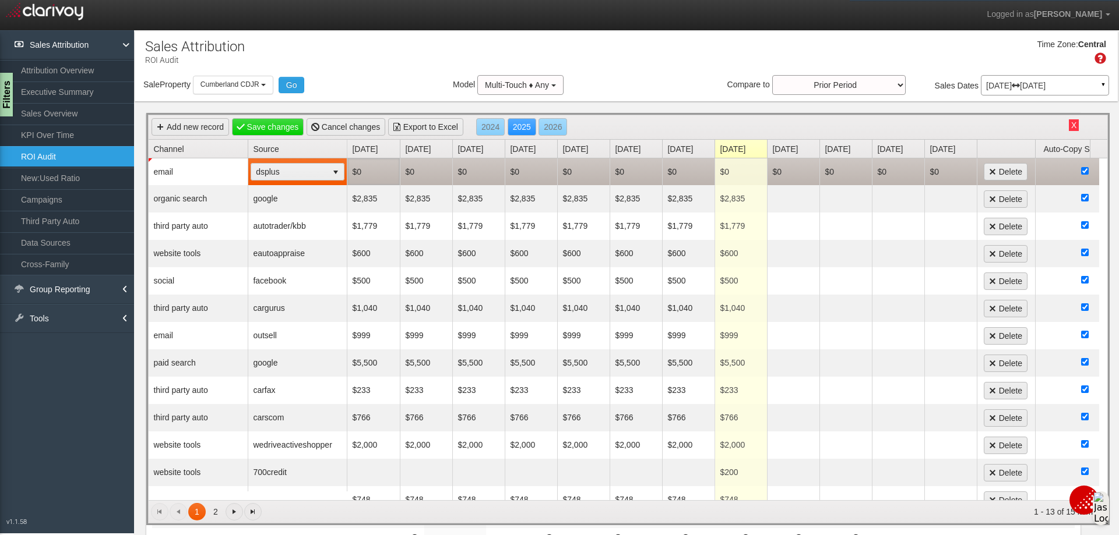
click at [362, 174] on td "$0" at bounding box center [373, 171] width 52 height 27
type input "999"
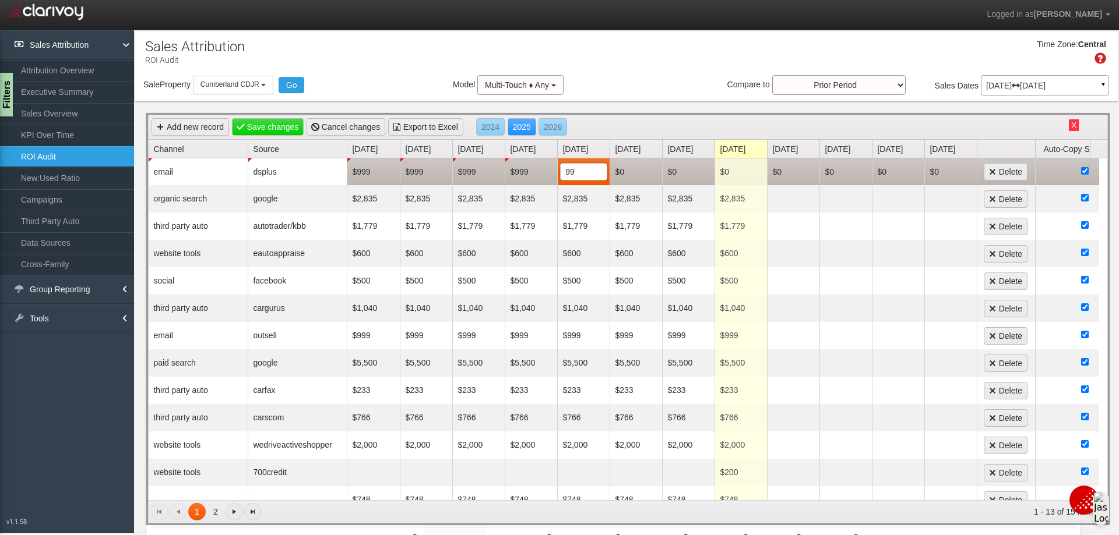
type input "999"
type input "99"
type input "999"
click at [685, 176] on td "$99" at bounding box center [688, 171] width 52 height 27
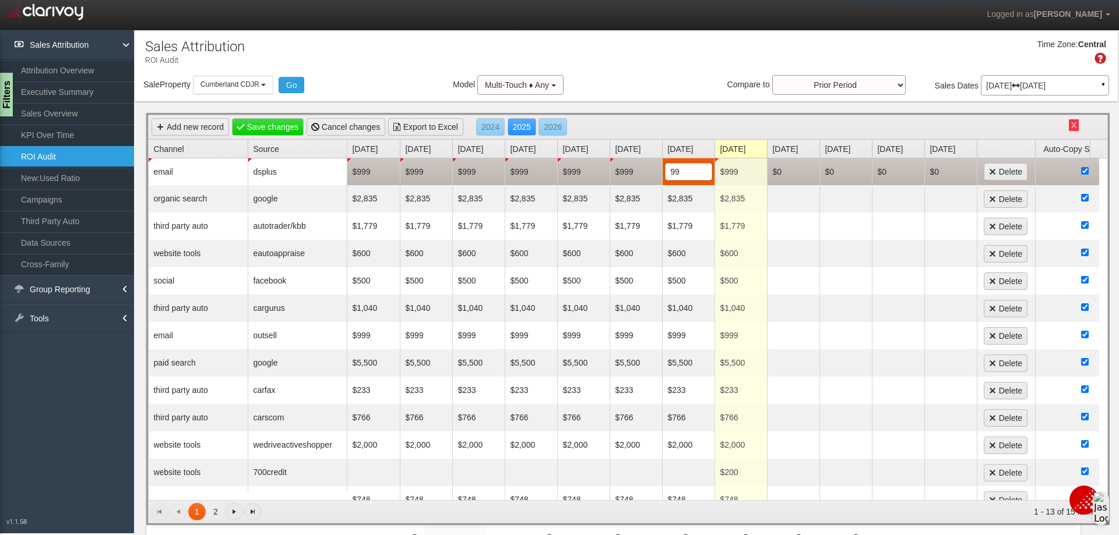
type input "999"
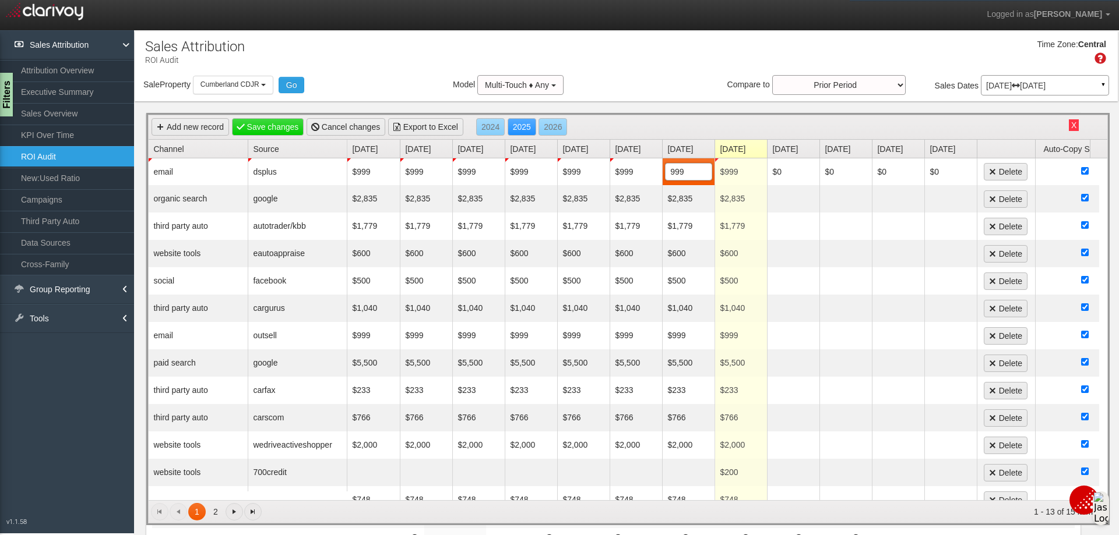
click at [636, 76] on div "Sale Property Loading Cumberland CDJR [GEOGRAPHIC_DATA] [GEOGRAPHIC_DATA] [GEOG…" at bounding box center [626, 87] width 983 height 24
click at [268, 127] on link "Save changes" at bounding box center [268, 126] width 72 height 17
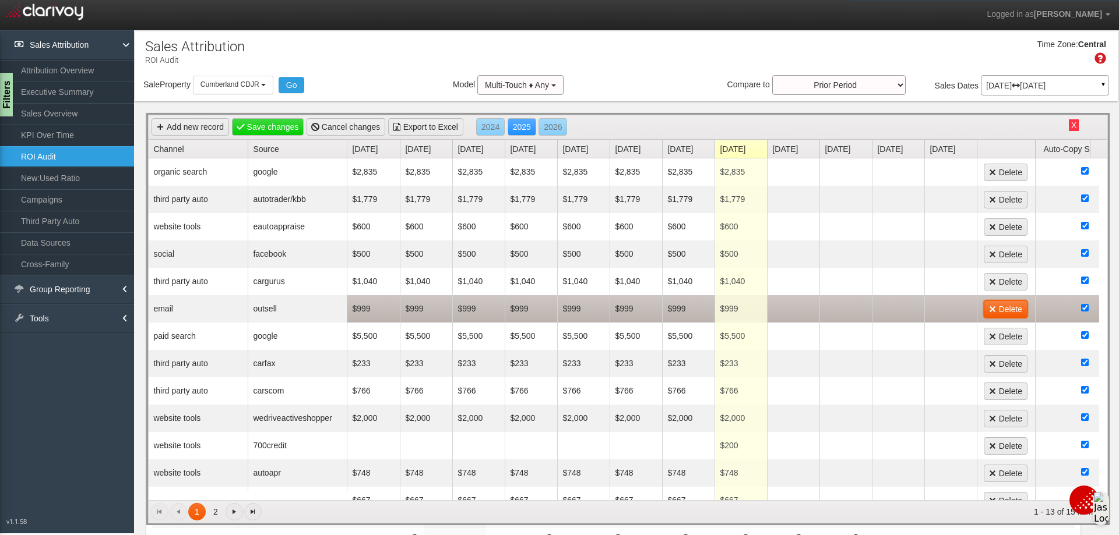
click at [1011, 306] on link "Delete" at bounding box center [1005, 309] width 44 height 17
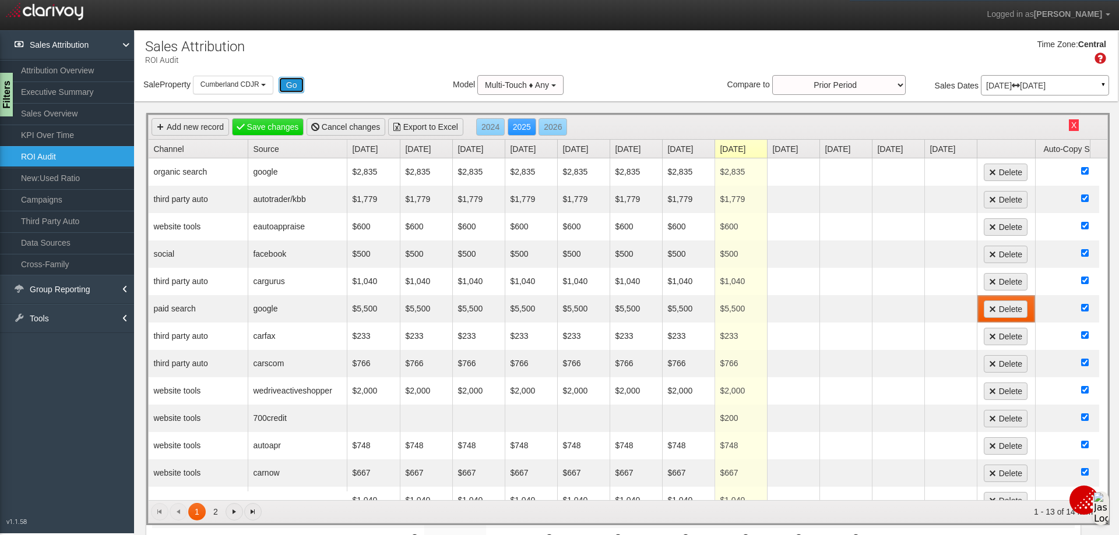
click at [296, 84] on button "Go" at bounding box center [291, 85] width 26 height 16
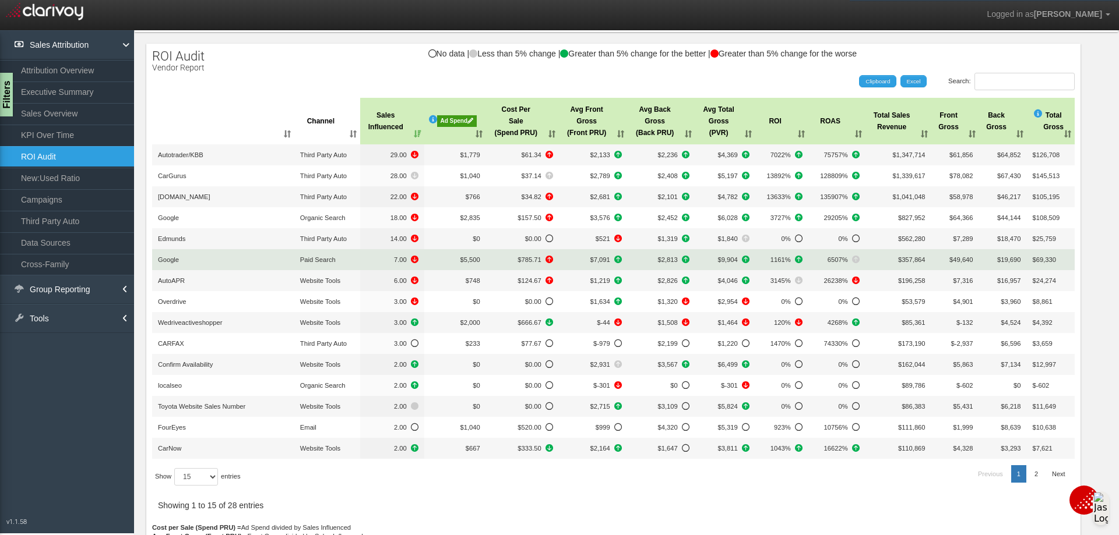
scroll to position [128, 0]
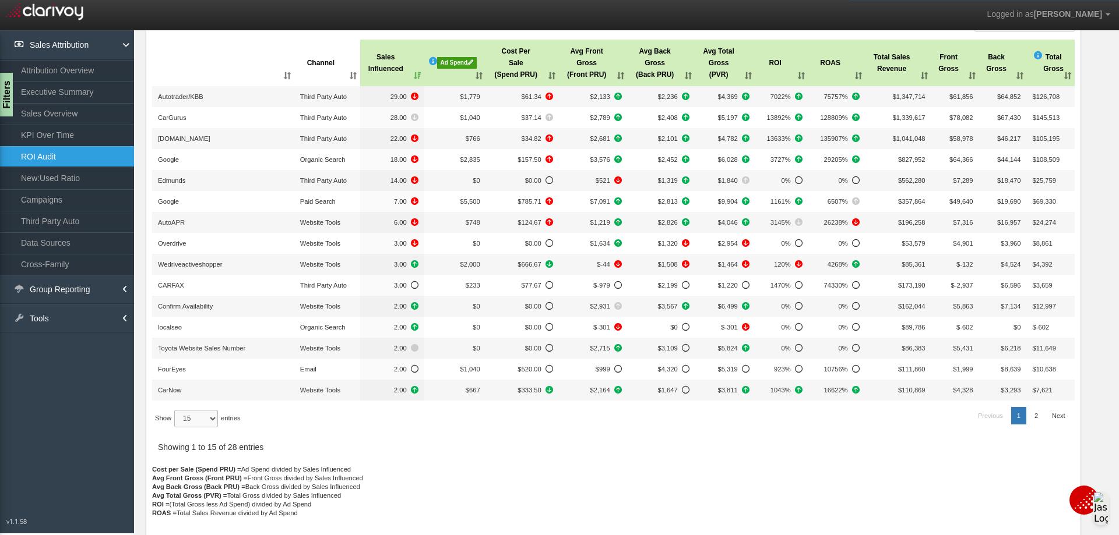
click at [207, 419] on select "15 30 50 All" at bounding box center [196, 418] width 44 height 17
select select "-1"
click at [176, 428] on select "15 30 50 All" at bounding box center [196, 418] width 44 height 17
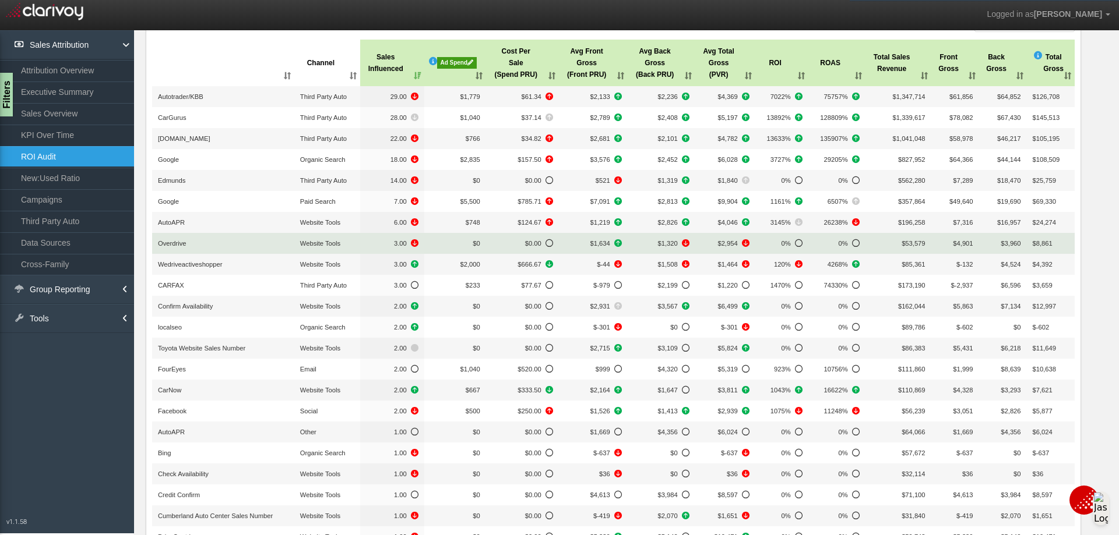
scroll to position [0, 0]
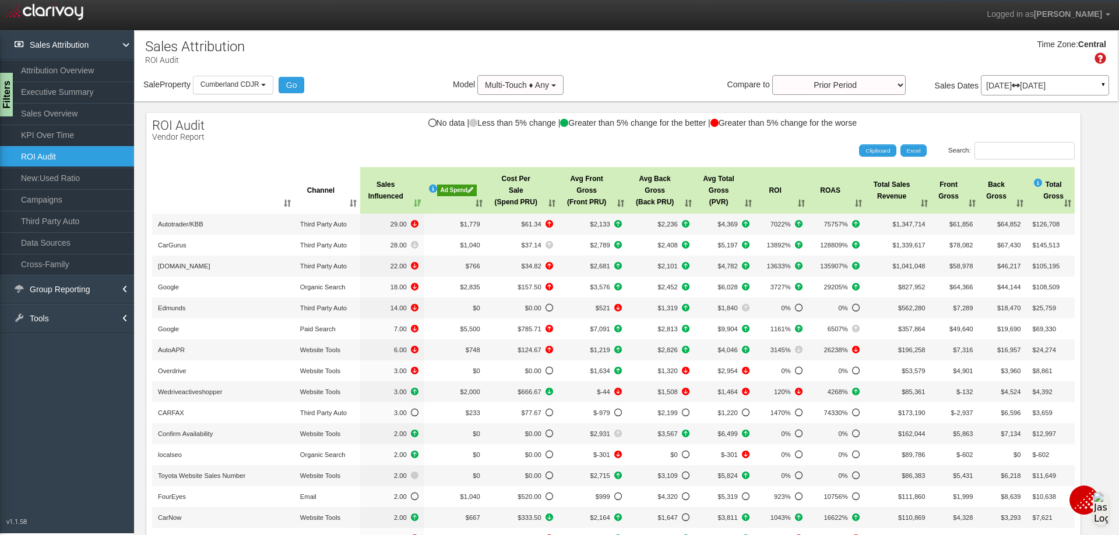
click at [269, 201] on th ": activate to sort column ascending" at bounding box center [223, 190] width 142 height 47
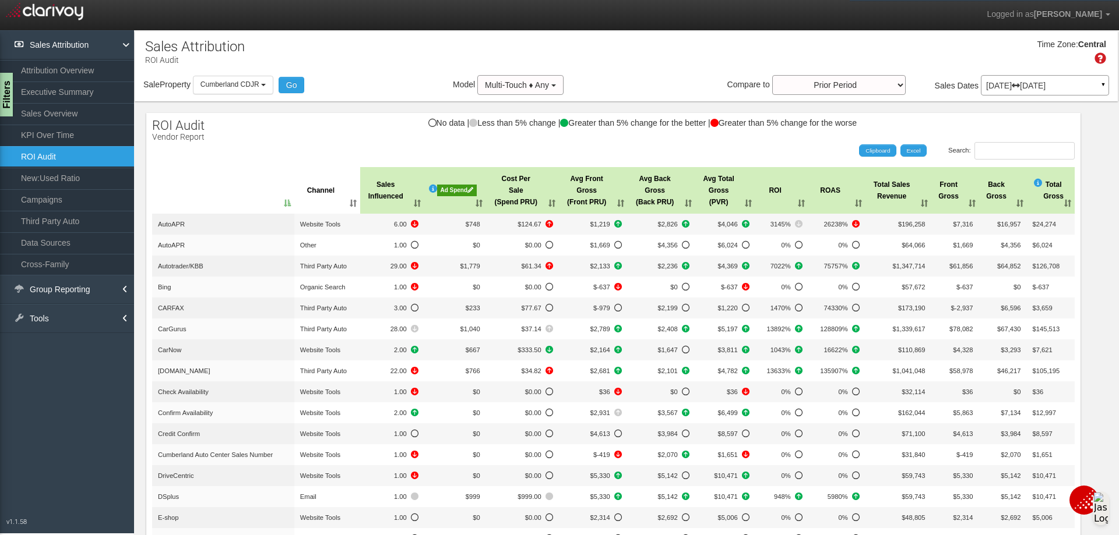
click at [443, 185] on div "Ad Spend" at bounding box center [457, 191] width 40 height 12
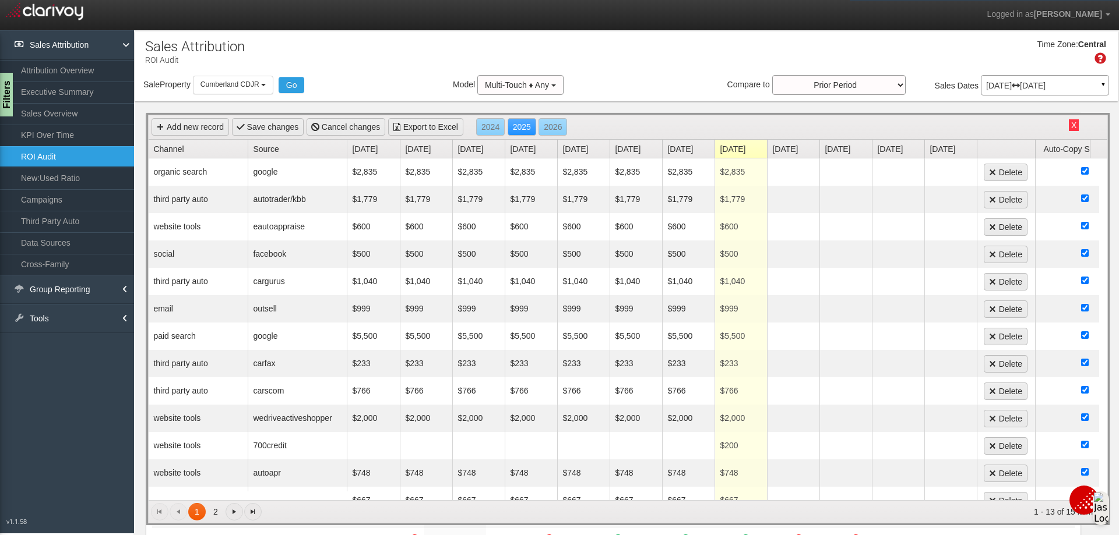
click at [176, 147] on link "Channel" at bounding box center [200, 149] width 94 height 18
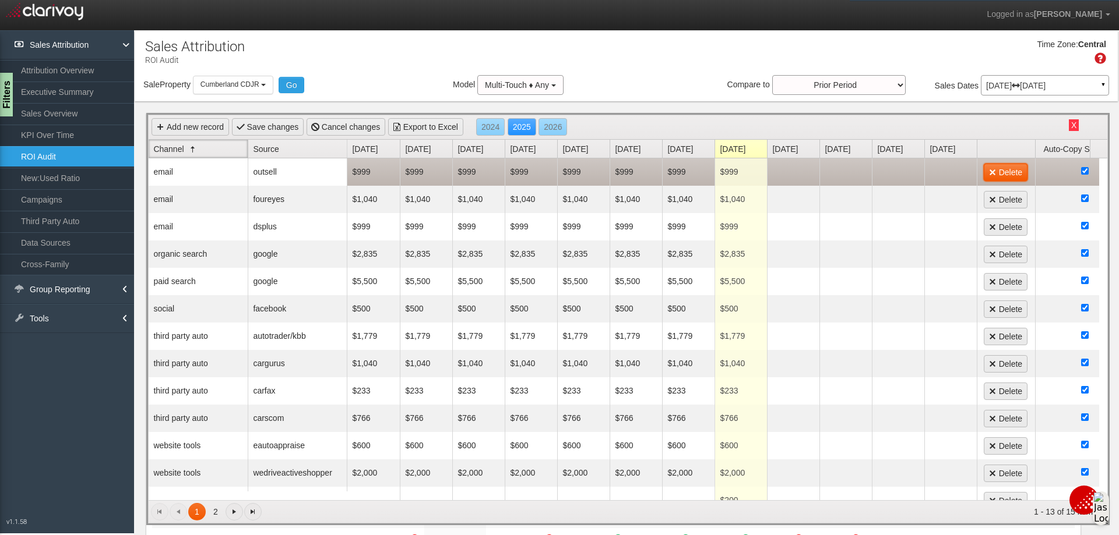
click at [1006, 172] on link "Delete" at bounding box center [1005, 172] width 44 height 17
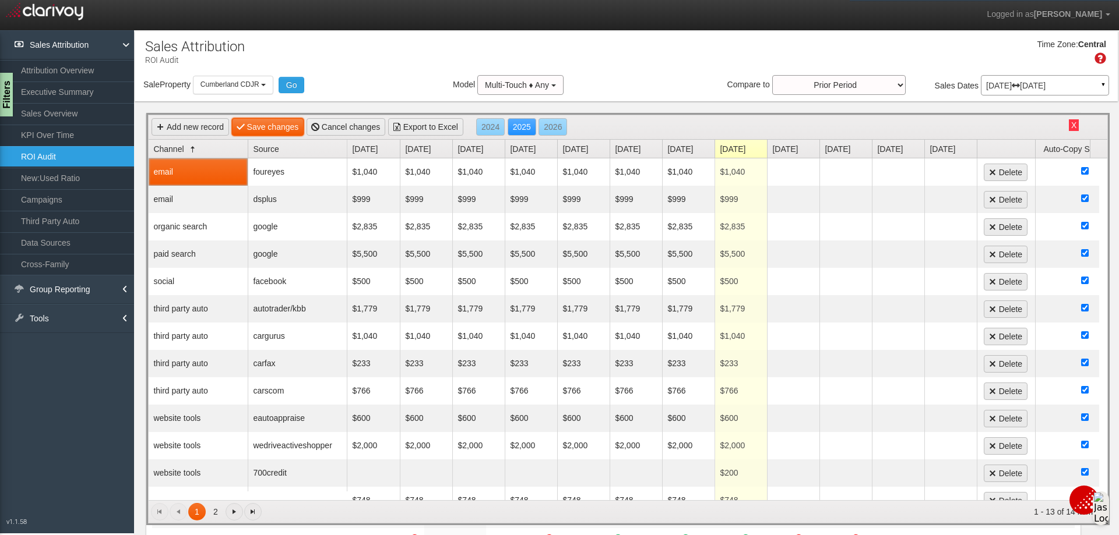
click at [284, 125] on link "Save changes" at bounding box center [268, 126] width 72 height 17
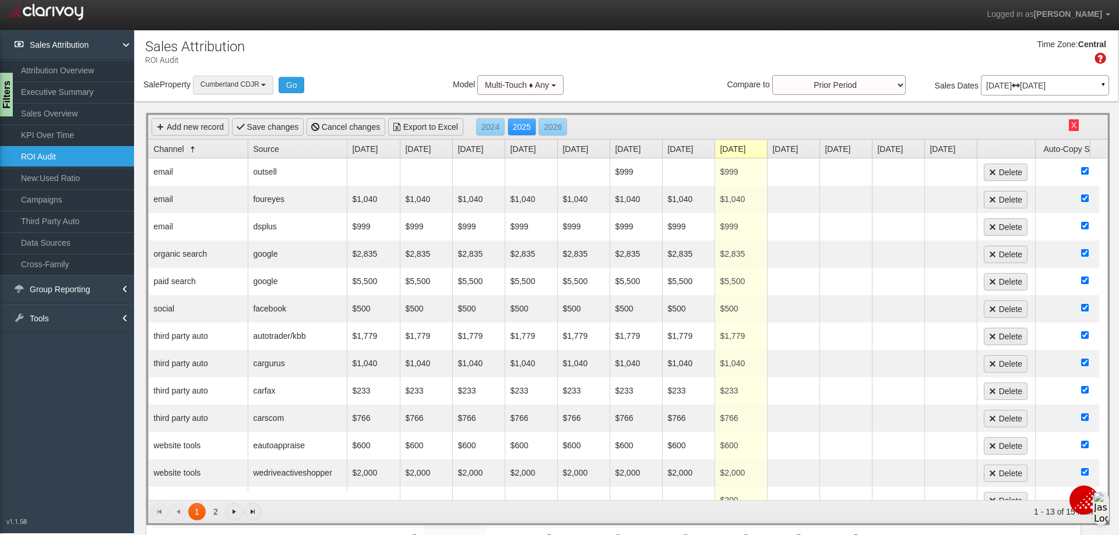
click at [266, 84] on b "button" at bounding box center [263, 85] width 5 height 2
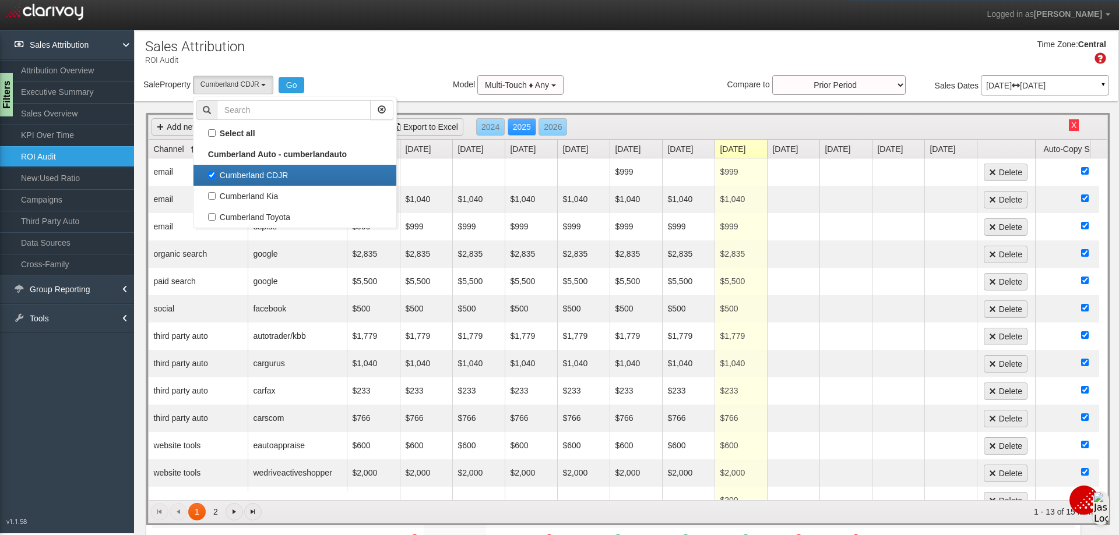
click at [219, 176] on label "Cumberland CDJR" at bounding box center [294, 175] width 197 height 15
click at [216, 176] on input "Cumberland CDJR" at bounding box center [212, 175] width 8 height 8
checkbox input "false"
select select
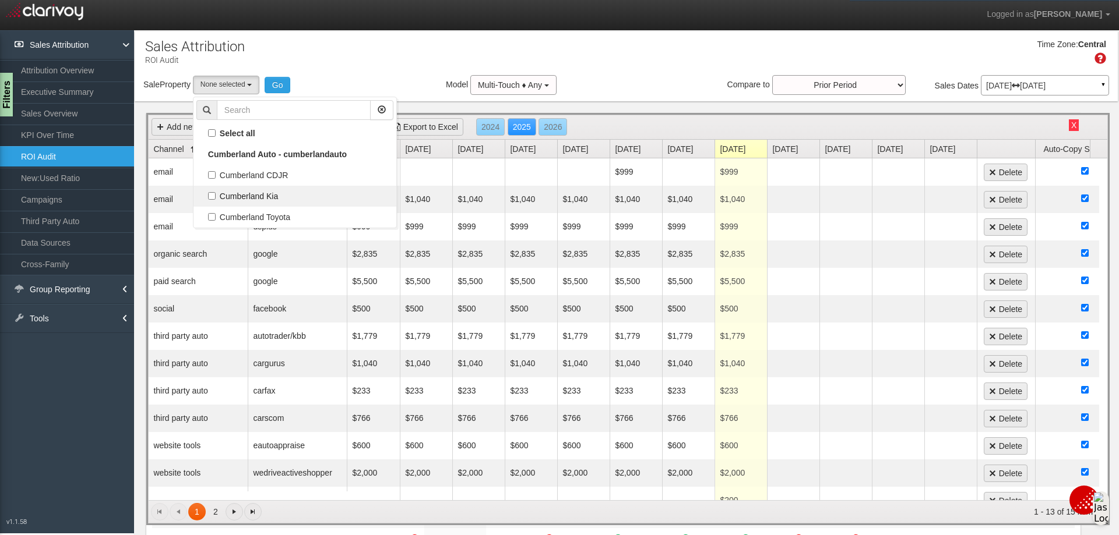
scroll to position [10, 0]
click at [213, 197] on label "Cumberland Kia" at bounding box center [294, 196] width 197 height 15
click at [213, 197] on input "Cumberland Kia" at bounding box center [212, 196] width 8 height 8
checkbox input "true"
select select "object:5179"
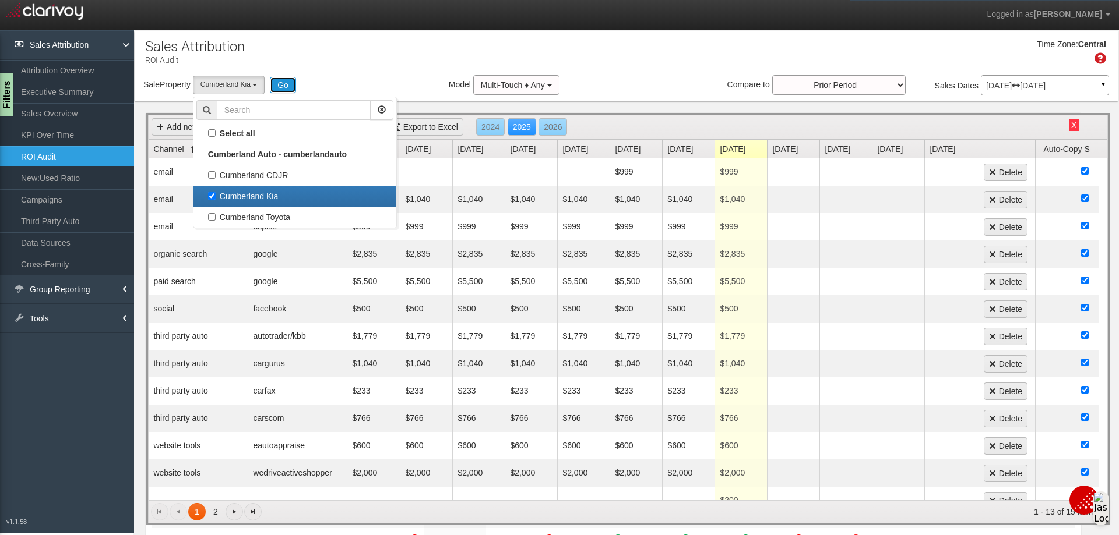
click at [292, 86] on button "Go" at bounding box center [283, 85] width 26 height 16
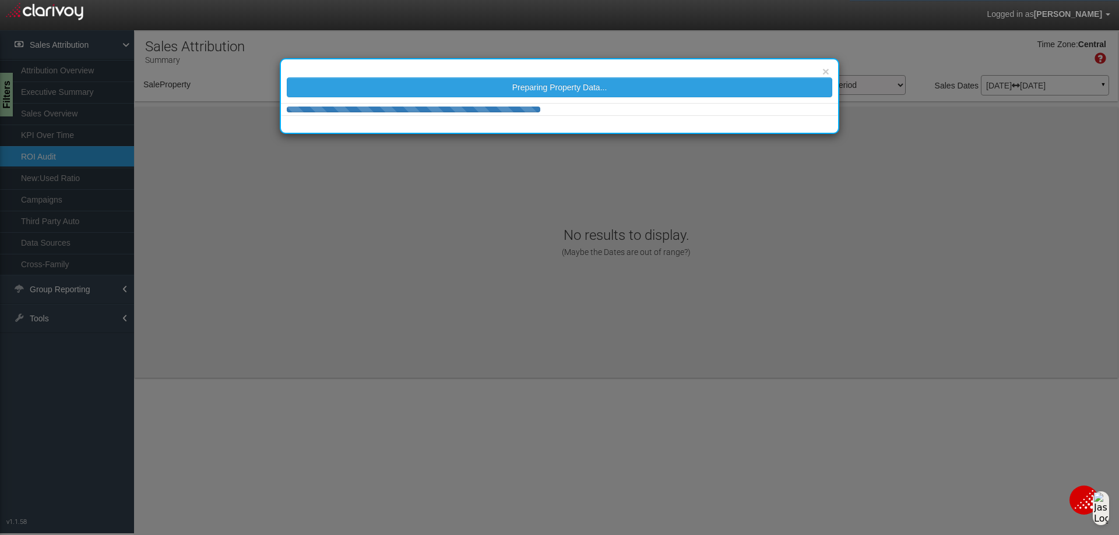
select select "object:5220"
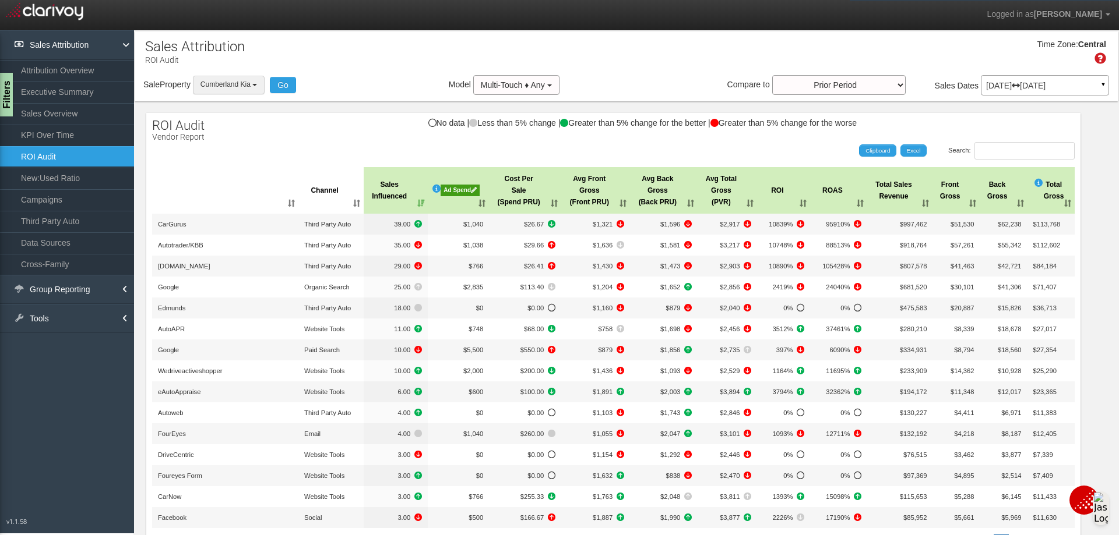
click at [260, 86] on button "Cumberland Kia" at bounding box center [229, 85] width 72 height 18
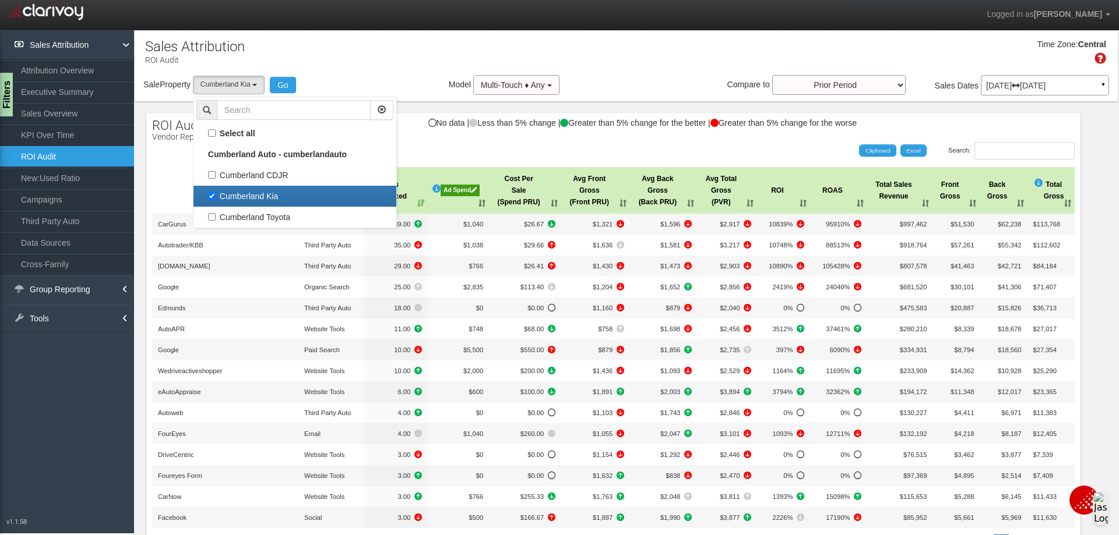
click at [215, 194] on label "Cumberland Kia" at bounding box center [294, 196] width 197 height 15
click at [215, 194] on input "Cumberland Kia" at bounding box center [212, 196] width 8 height 8
checkbox input "false"
select select
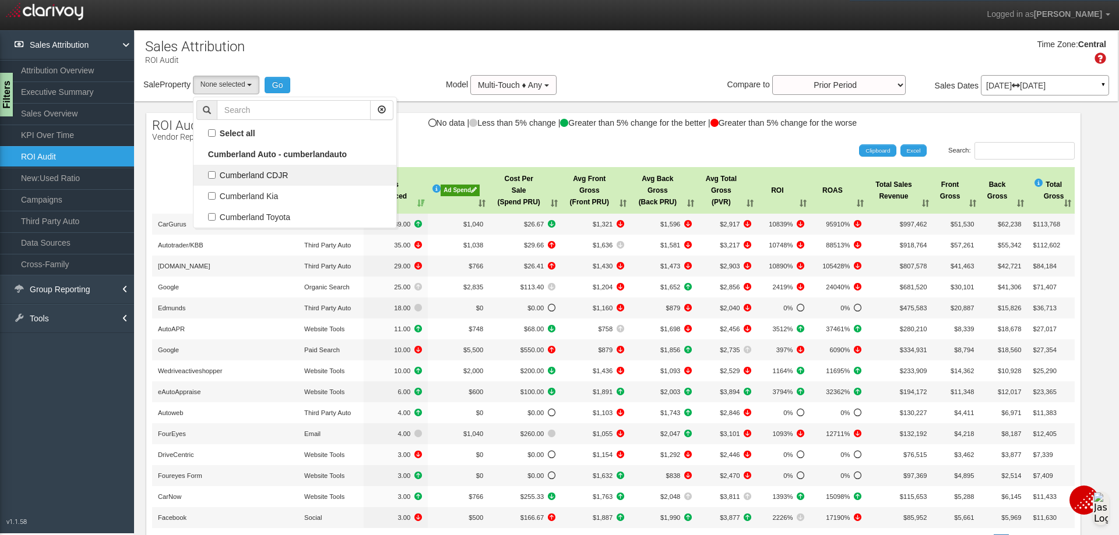
scroll to position [20, 0]
click at [211, 175] on label "Cumberland CDJR" at bounding box center [294, 175] width 197 height 15
click at [211, 175] on input "Cumberland CDJR" at bounding box center [212, 175] width 8 height 8
checkbox input "true"
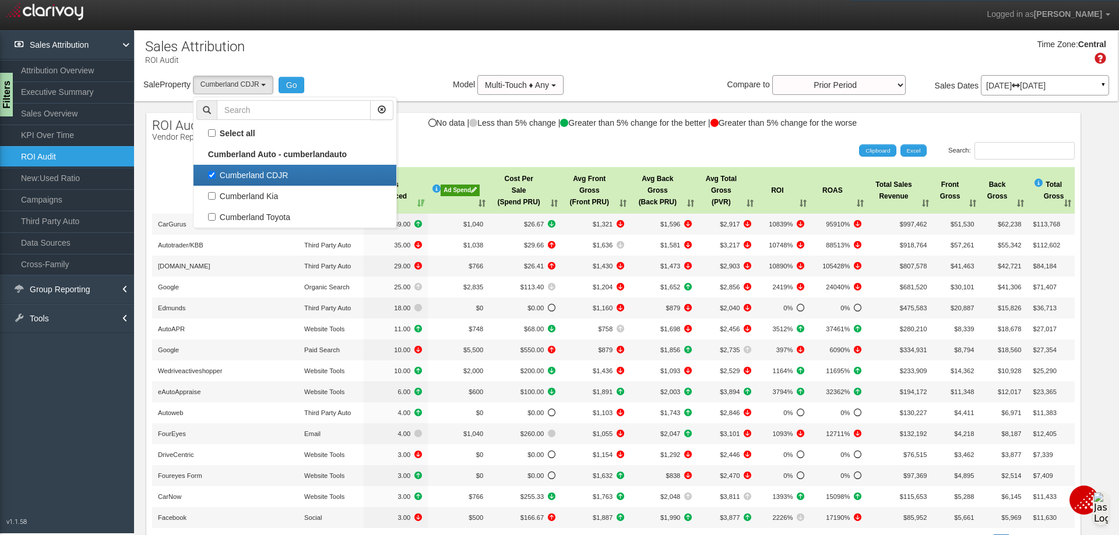
select select "object:5219"
click at [287, 91] on button "Go" at bounding box center [291, 85] width 26 height 16
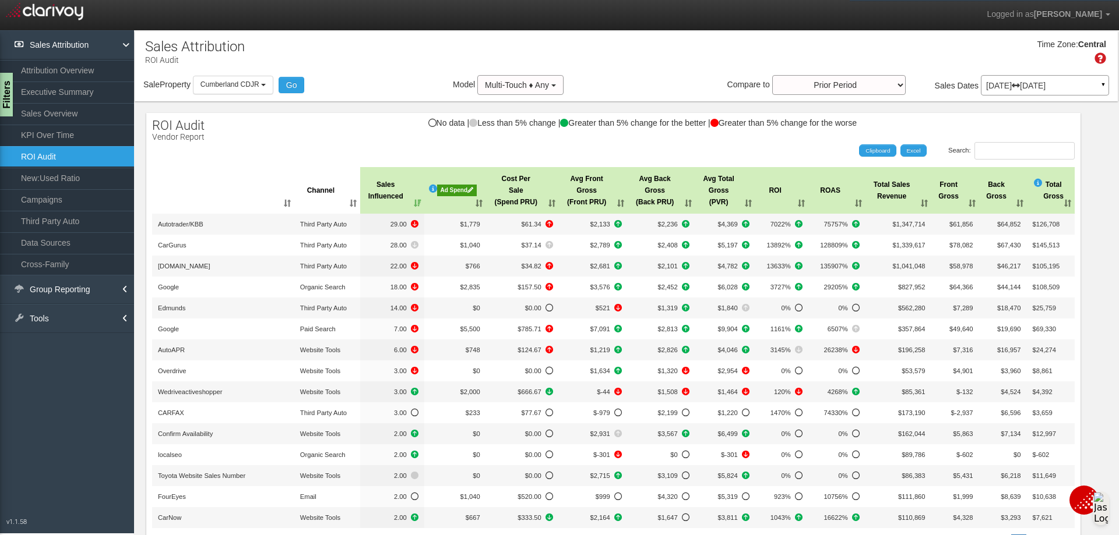
click at [440, 192] on div "Ad Spend" at bounding box center [457, 191] width 40 height 12
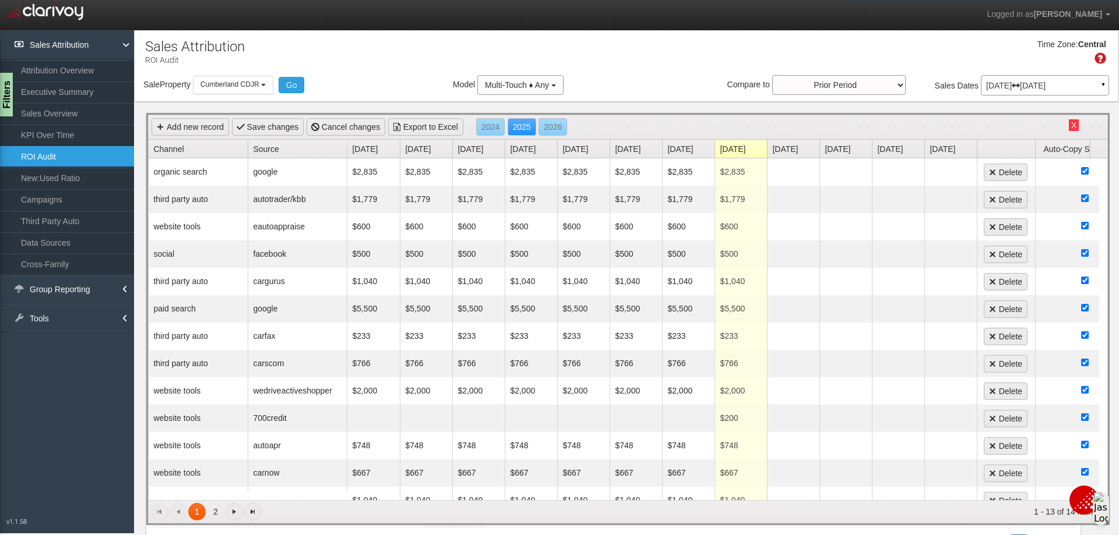
click at [177, 146] on link "Channel" at bounding box center [200, 149] width 94 height 18
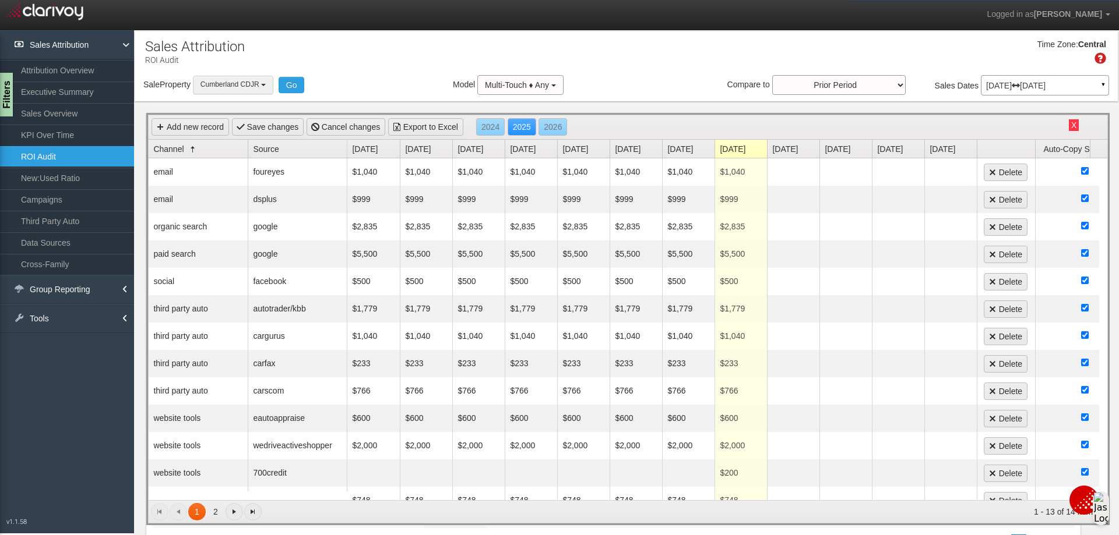
click at [261, 83] on button "Cumberland CDJR" at bounding box center [233, 85] width 80 height 18
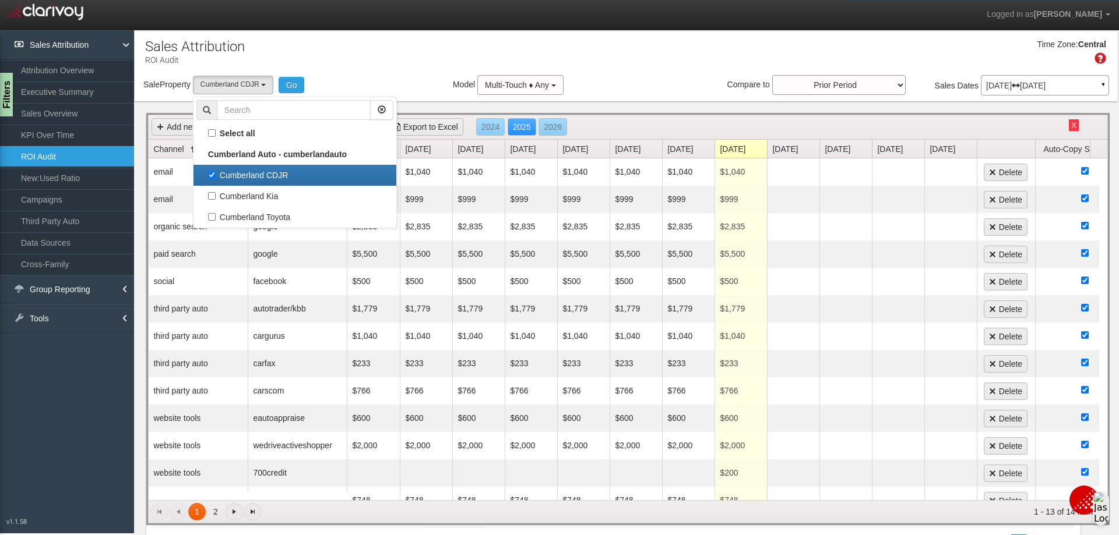
click at [213, 172] on label "Cumberland CDJR" at bounding box center [294, 175] width 197 height 15
click at [213, 172] on input "Cumberland CDJR" at bounding box center [212, 175] width 8 height 8
checkbox input "false"
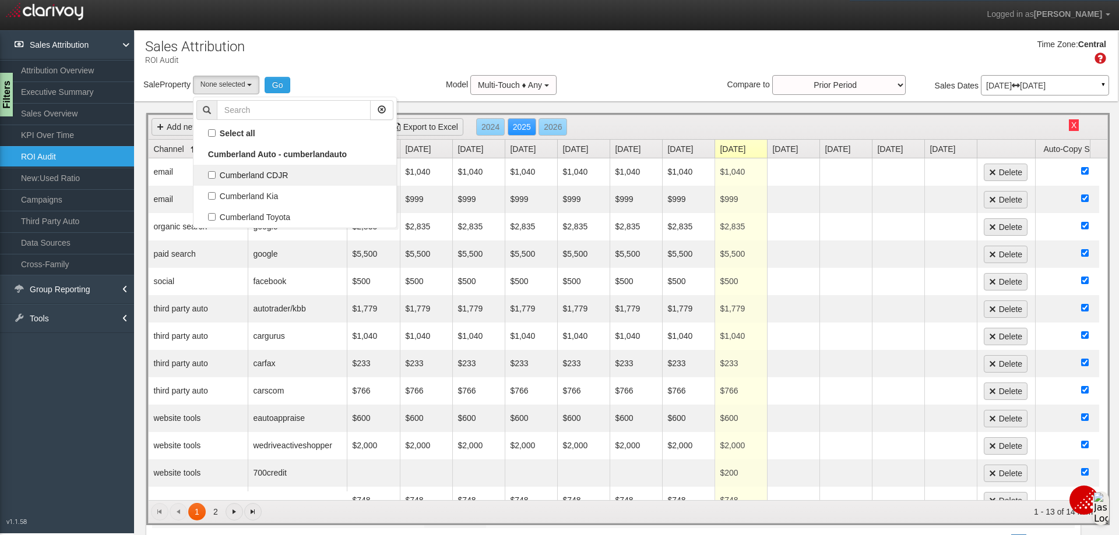
select select
click at [217, 195] on label "Cumberland Kia" at bounding box center [294, 196] width 197 height 15
click at [216, 195] on input "Cumberland Kia" at bounding box center [212, 196] width 8 height 8
checkbox input "true"
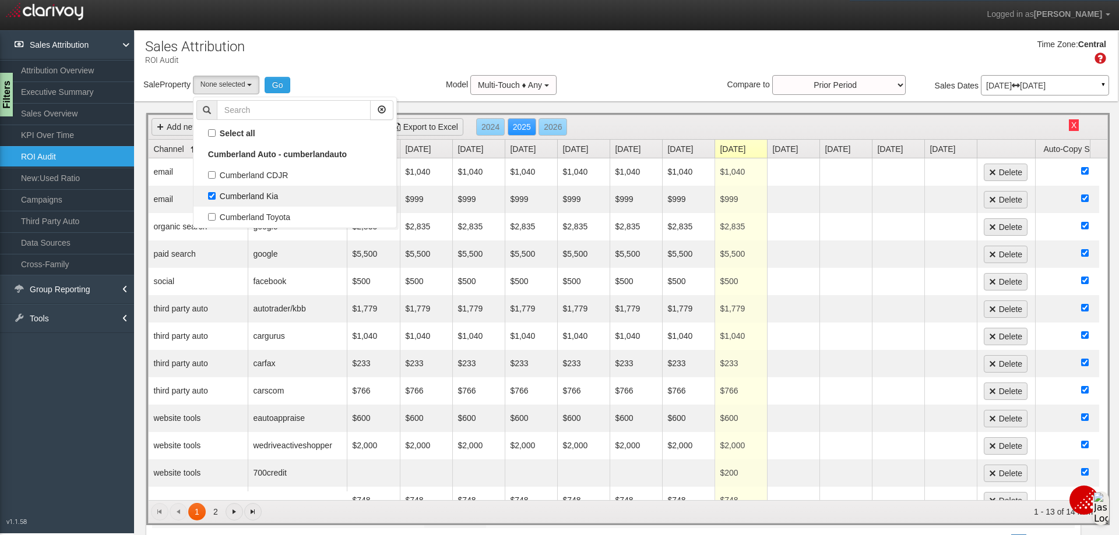
select select "object:5279"
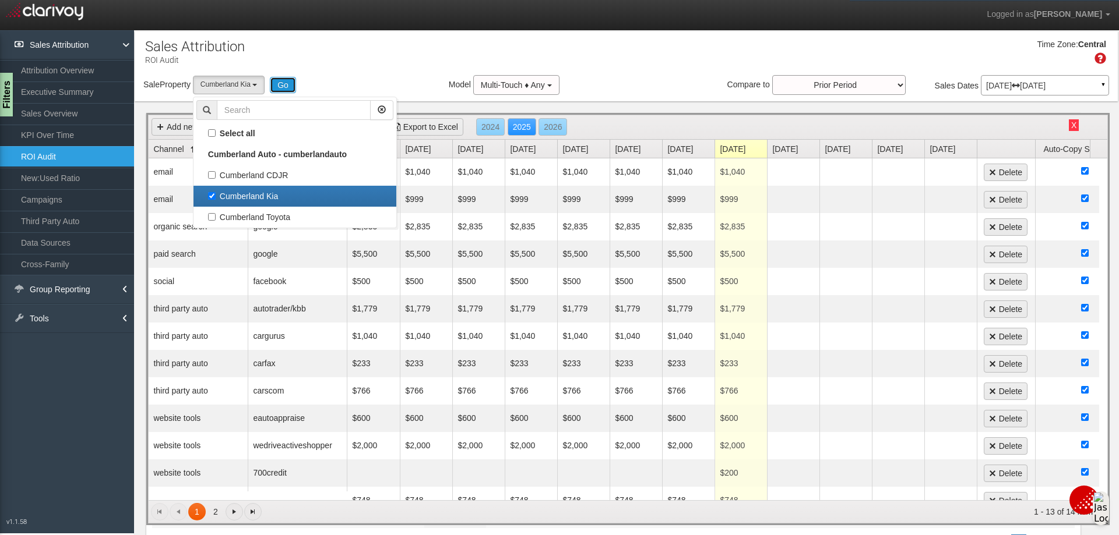
click at [287, 87] on button "Go" at bounding box center [283, 85] width 26 height 16
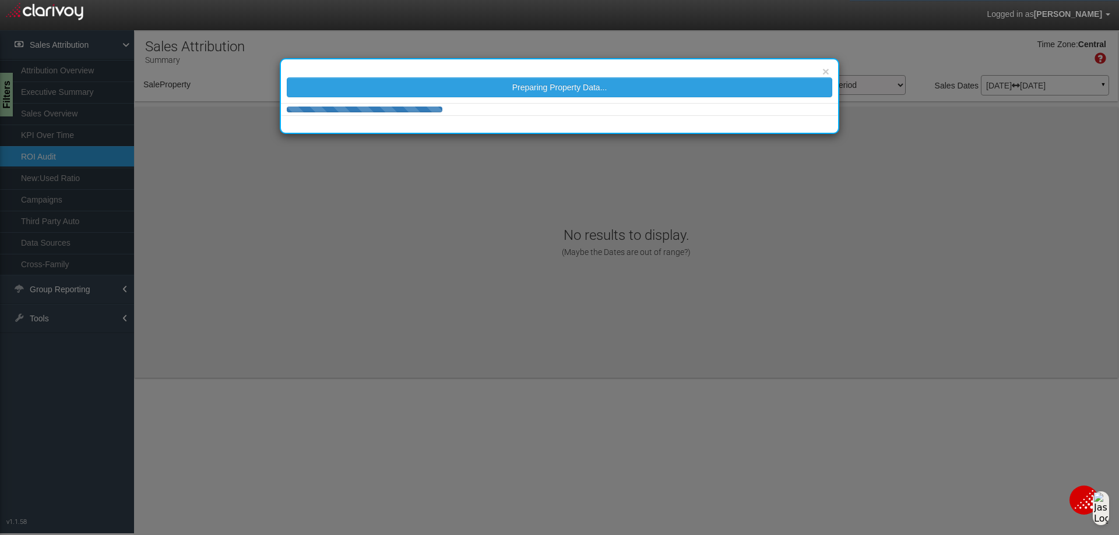
select select "object:5338"
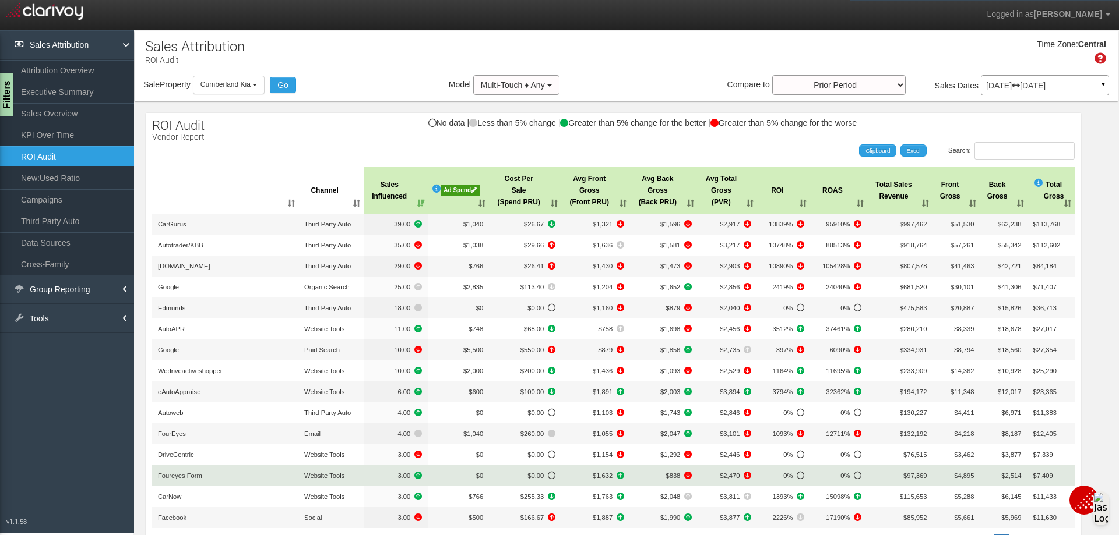
scroll to position [128, 0]
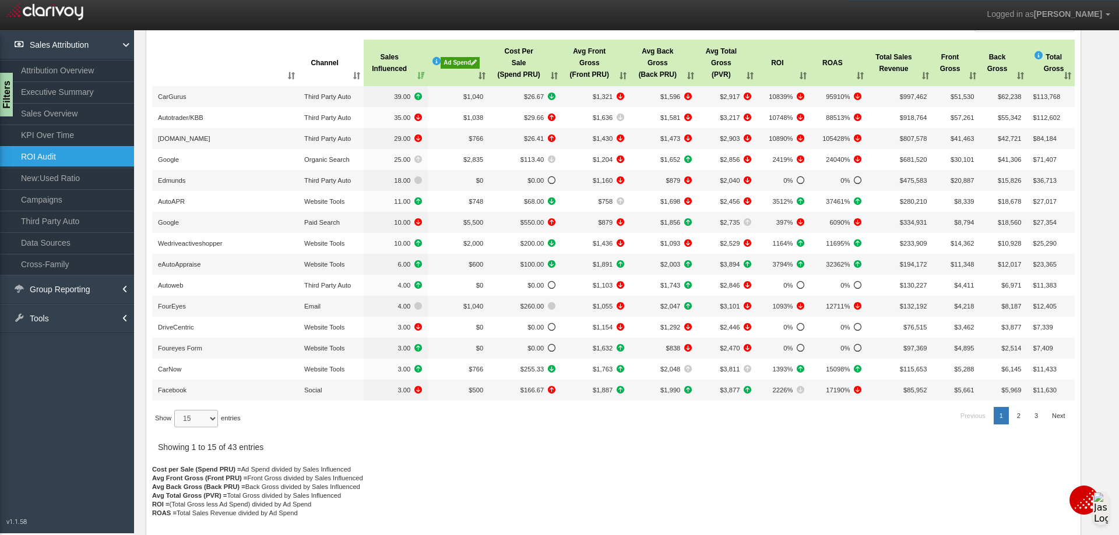
click at [204, 423] on select "15 30 50 All" at bounding box center [196, 418] width 44 height 17
click at [176, 428] on select "15 30 50 All" at bounding box center [196, 418] width 44 height 17
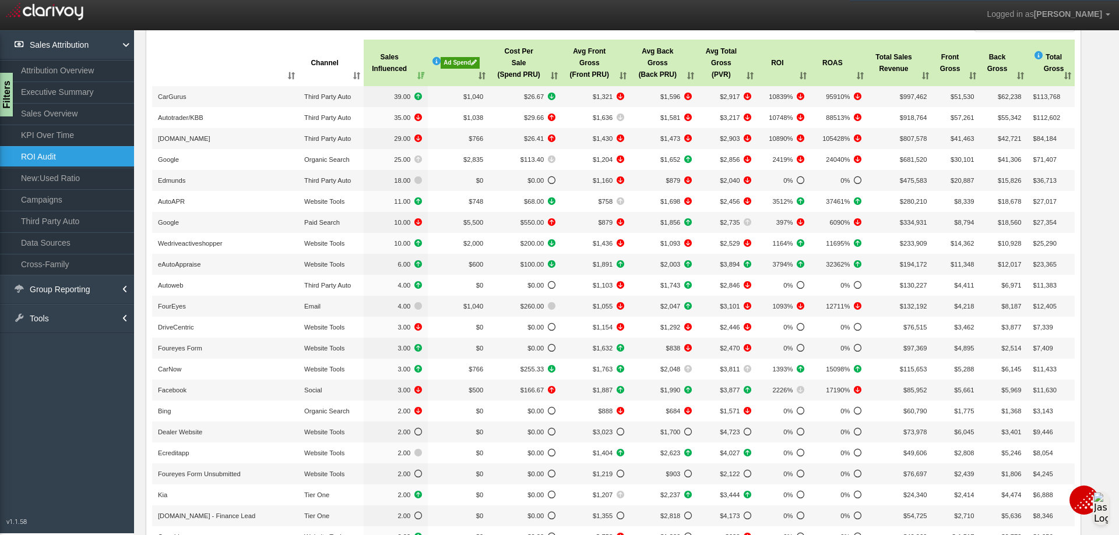
click at [289, 77] on th ": activate to sort column ascending" at bounding box center [225, 63] width 146 height 47
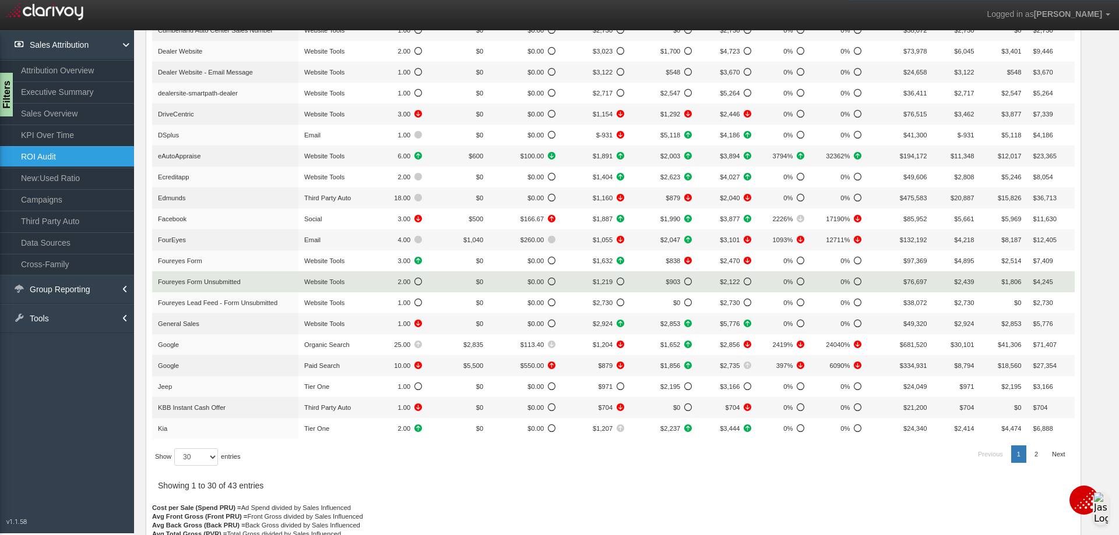
scroll to position [419, 0]
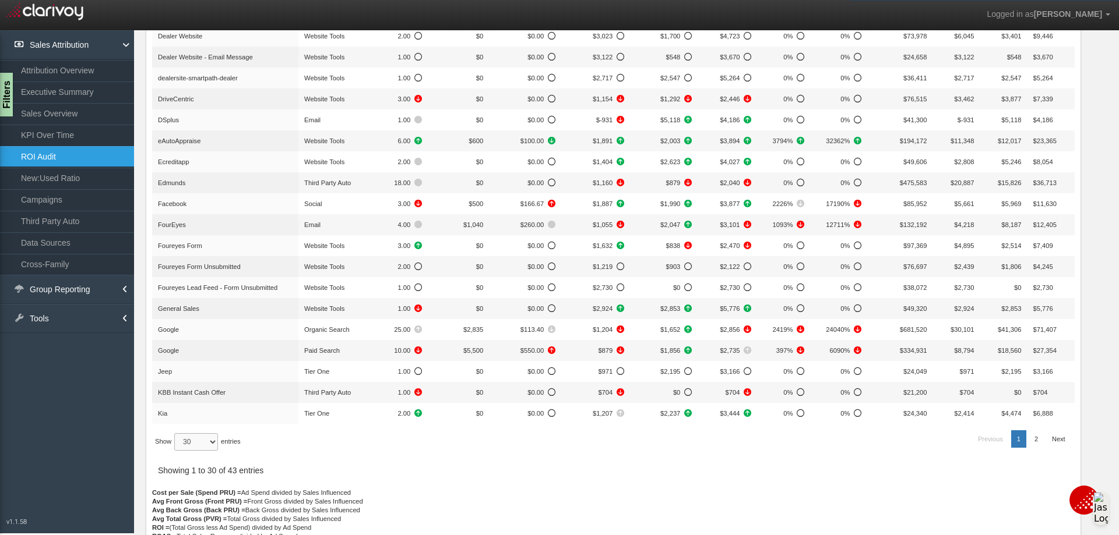
click at [217, 447] on select "15 30 50 All" at bounding box center [196, 441] width 44 height 17
select select "50"
click at [176, 451] on select "15 30 50 All" at bounding box center [196, 441] width 44 height 17
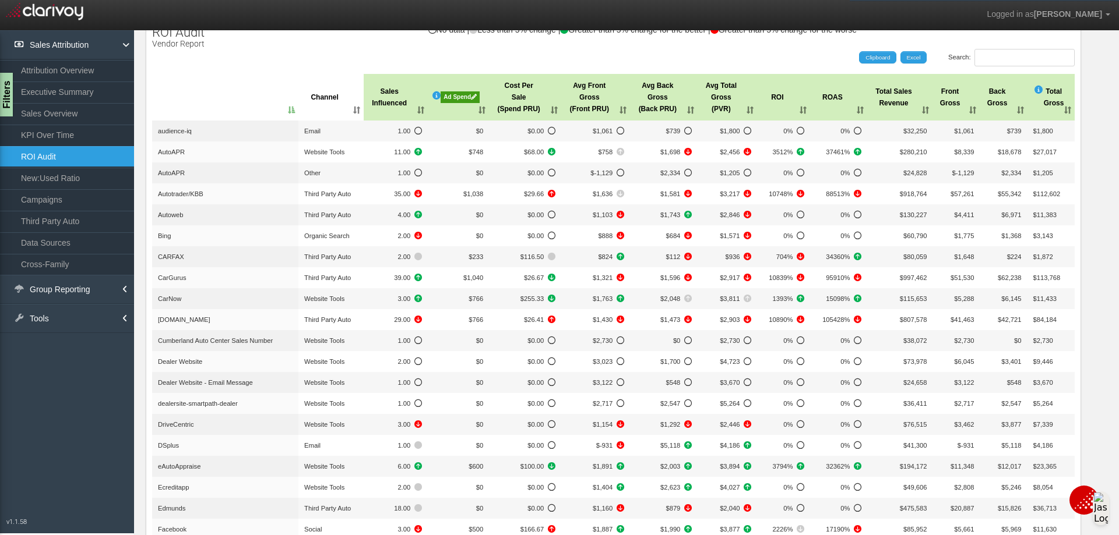
scroll to position [0, 0]
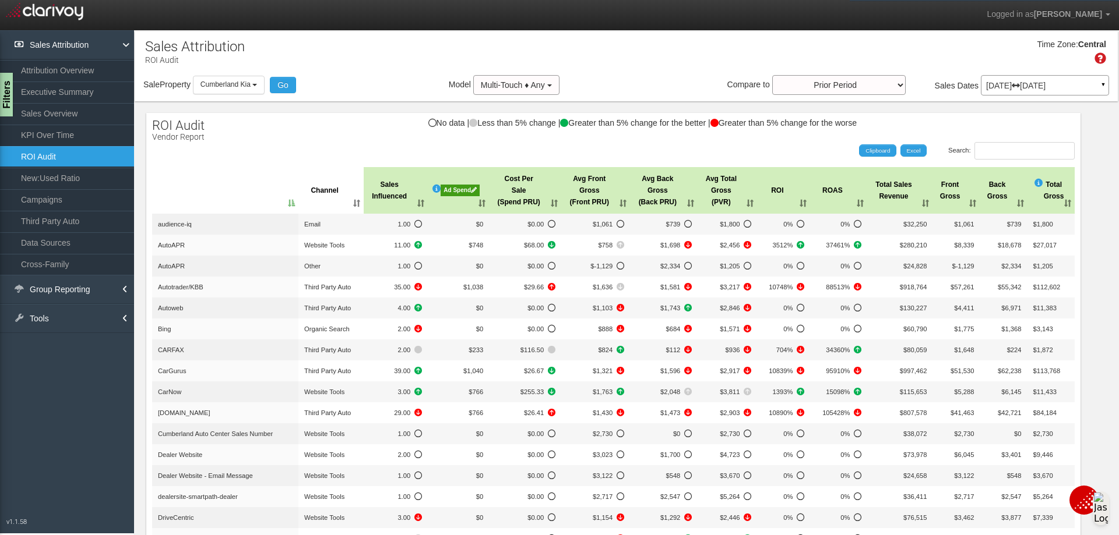
click at [448, 191] on div "Ad Spend" at bounding box center [459, 191] width 39 height 12
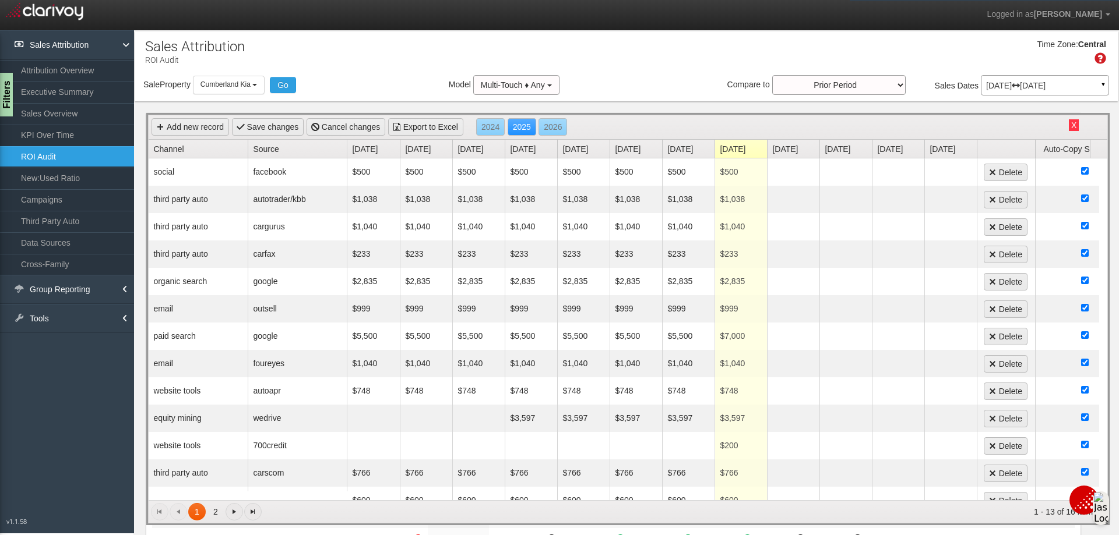
click at [182, 148] on link "Channel" at bounding box center [200, 149] width 94 height 18
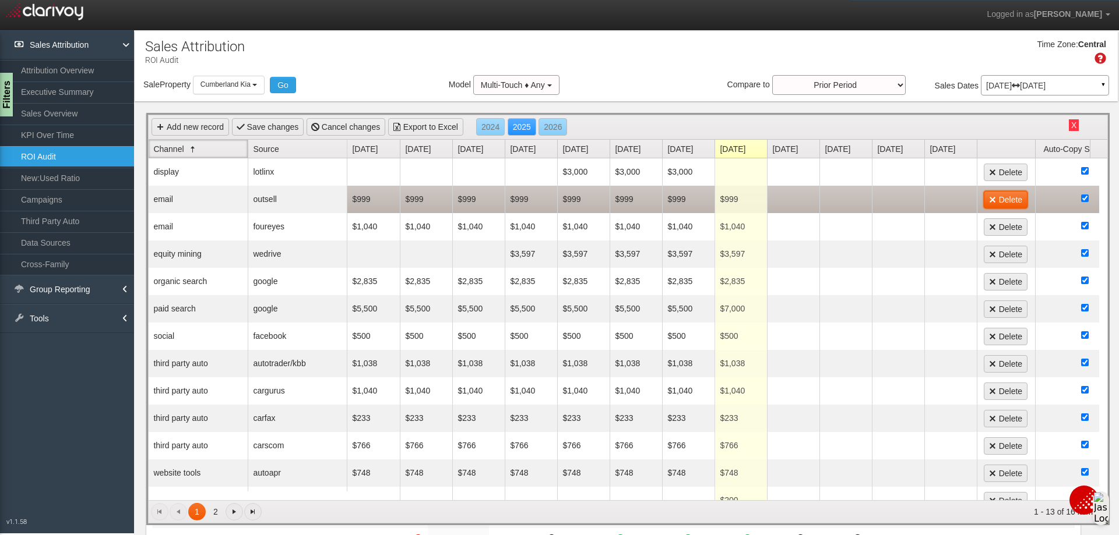
click at [1003, 195] on link "Delete" at bounding box center [1005, 199] width 44 height 17
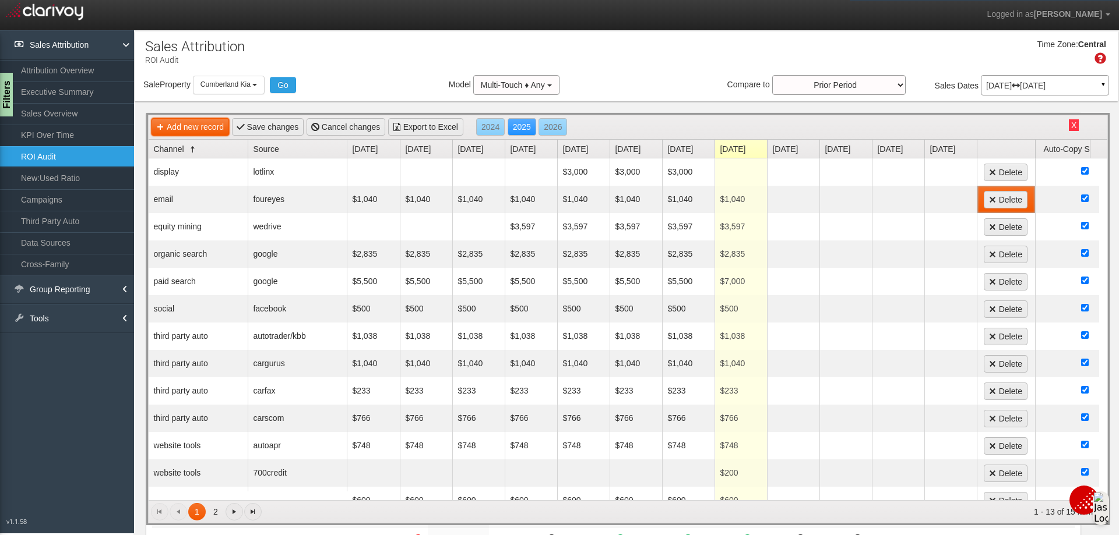
click at [186, 124] on link "Add new record" at bounding box center [189, 126] width 77 height 17
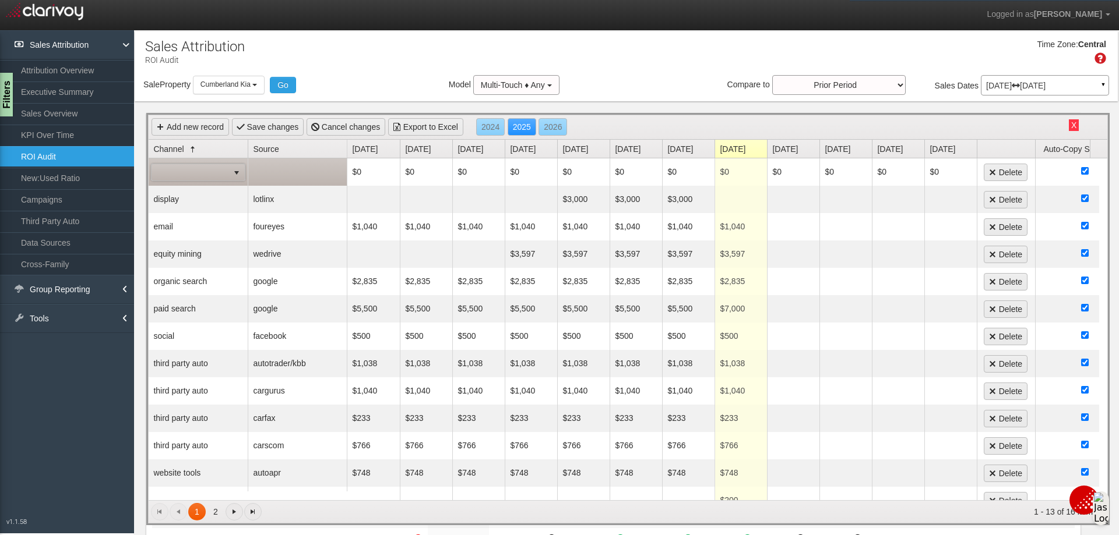
click at [232, 176] on span "select" at bounding box center [236, 172] width 9 height 9
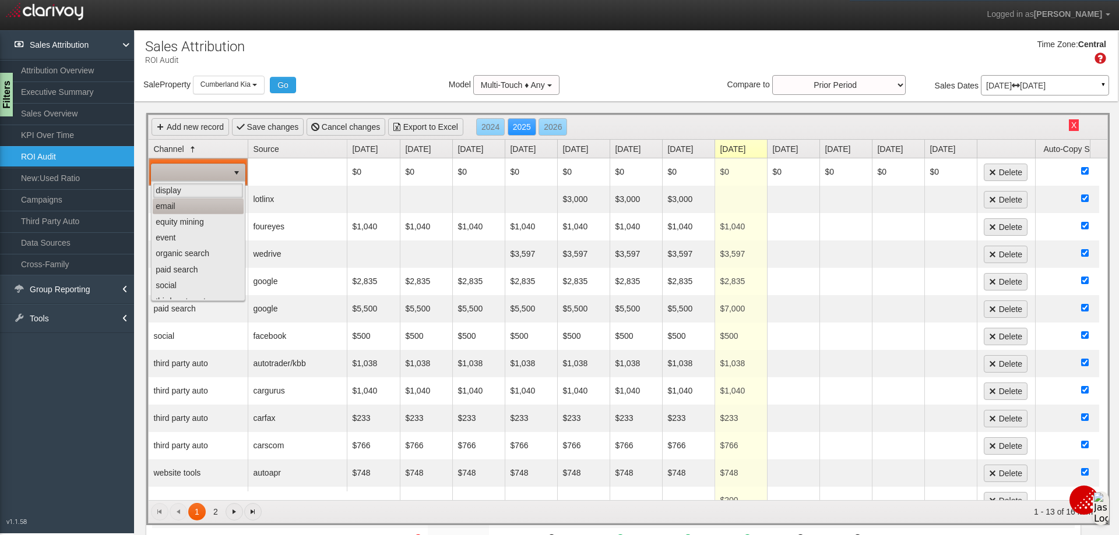
click at [192, 205] on li "email" at bounding box center [198, 207] width 91 height 16
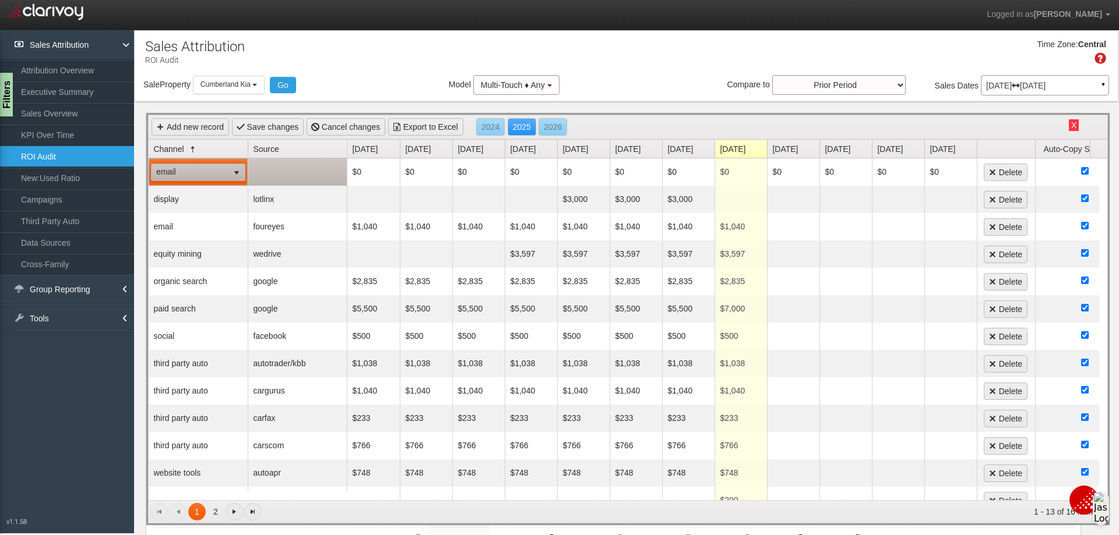
click at [284, 177] on td at bounding box center [297, 171] width 99 height 27
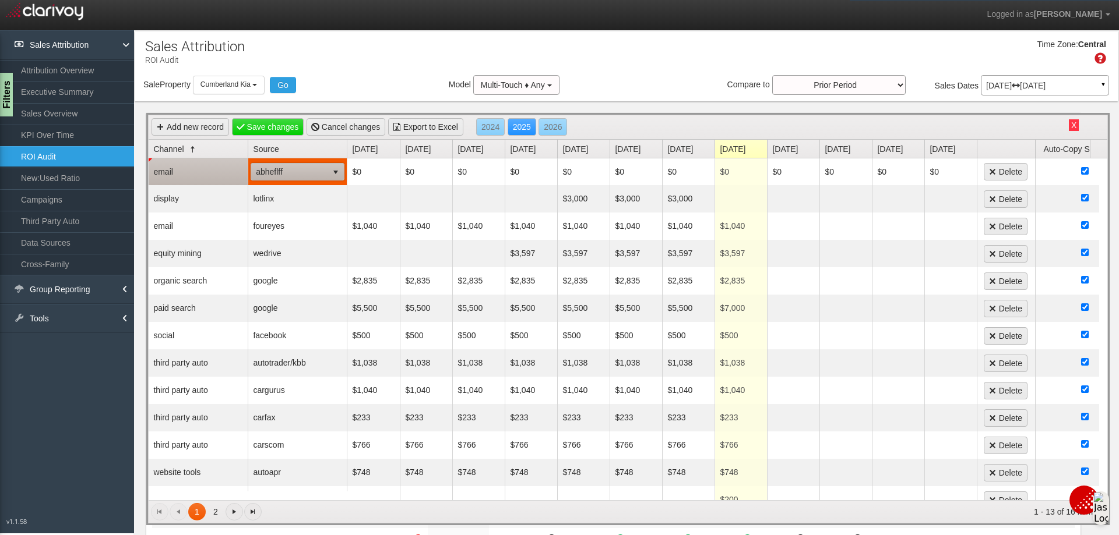
click at [336, 175] on span "select" at bounding box center [335, 172] width 9 height 9
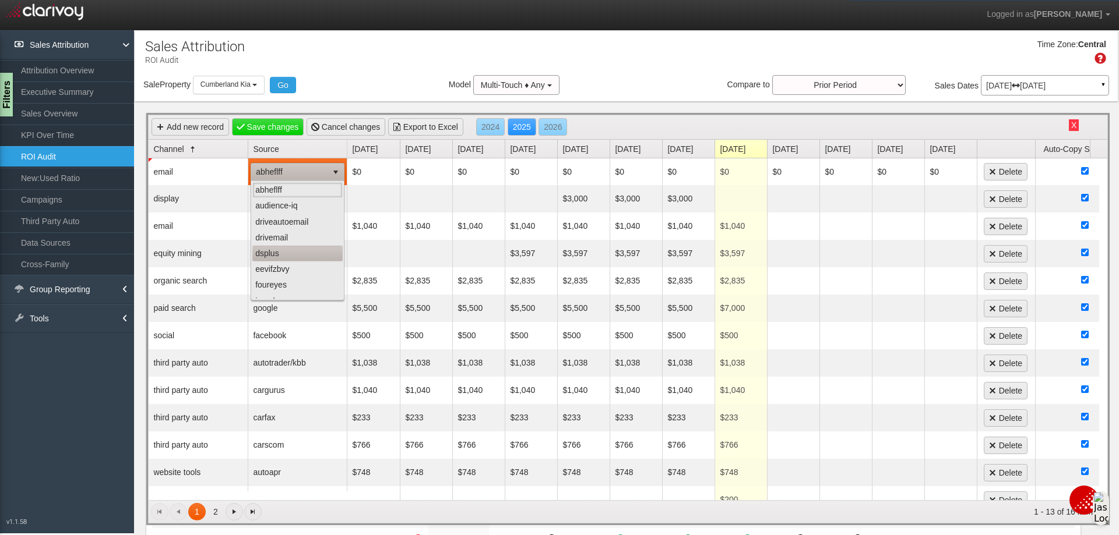
click at [299, 250] on li "dsplus" at bounding box center [297, 254] width 90 height 16
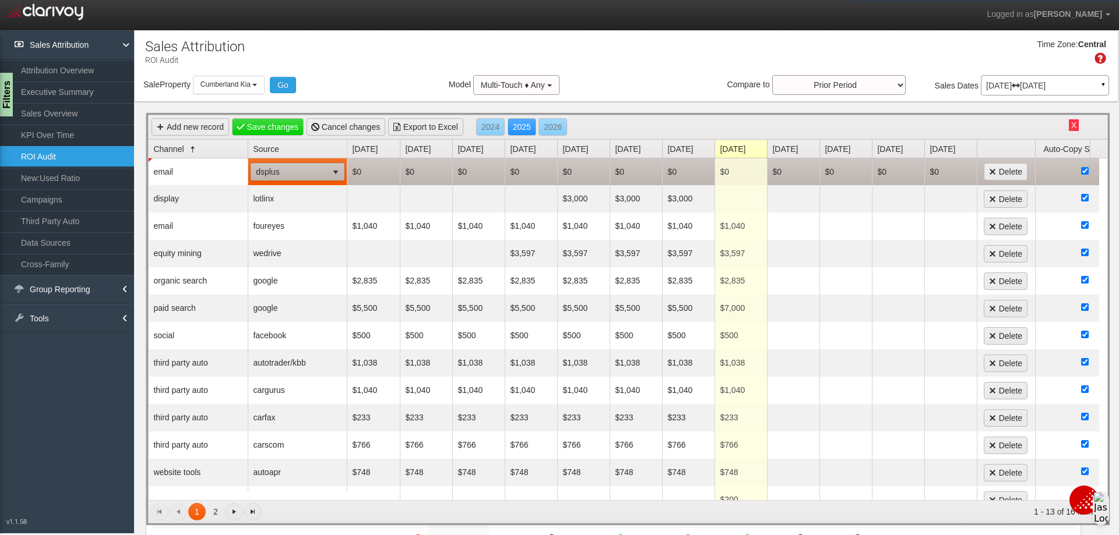
click at [365, 172] on td "$0" at bounding box center [373, 171] width 52 height 27
click at [382, 177] on td "$0" at bounding box center [373, 171] width 52 height 27
type input "999"
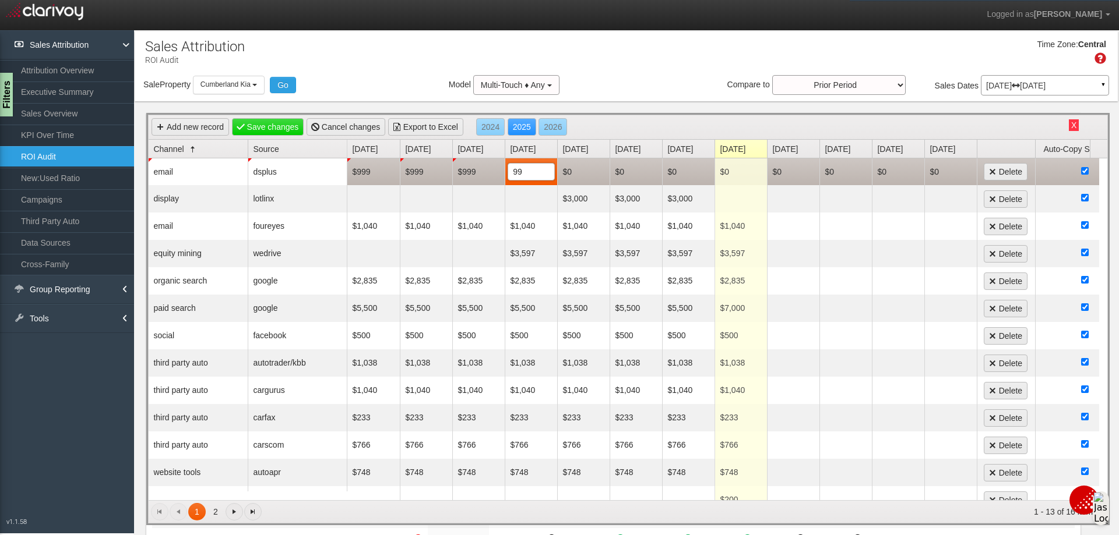
type input "999"
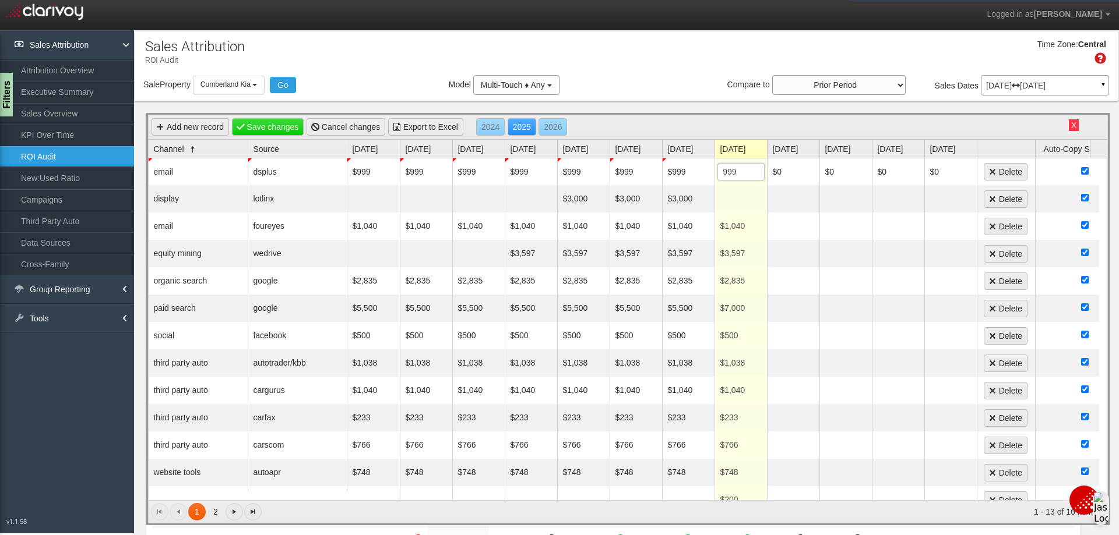
click at [659, 57] on div "Time Zone: Central" at bounding box center [626, 56] width 983 height 38
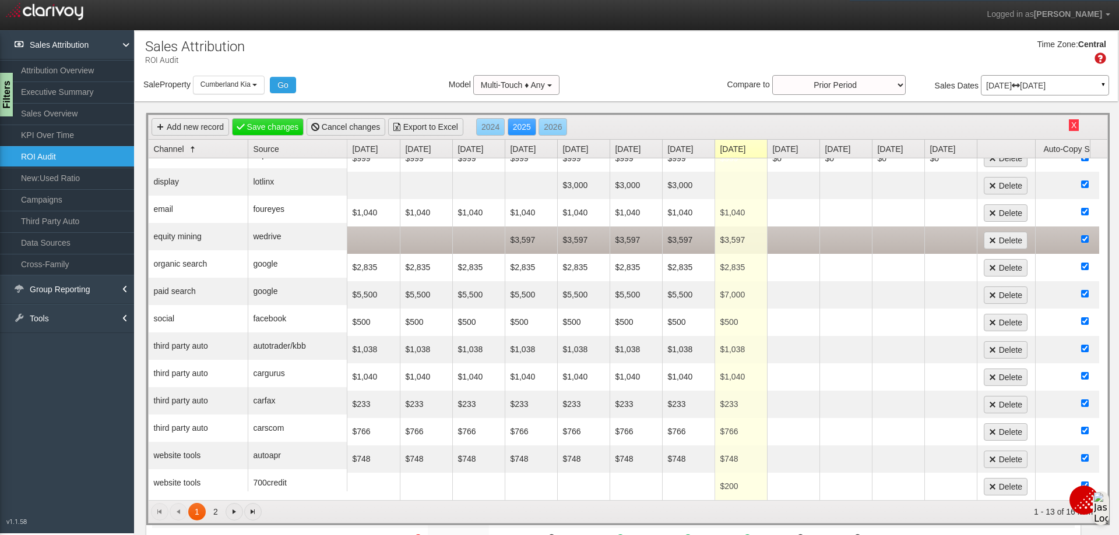
scroll to position [22, 0]
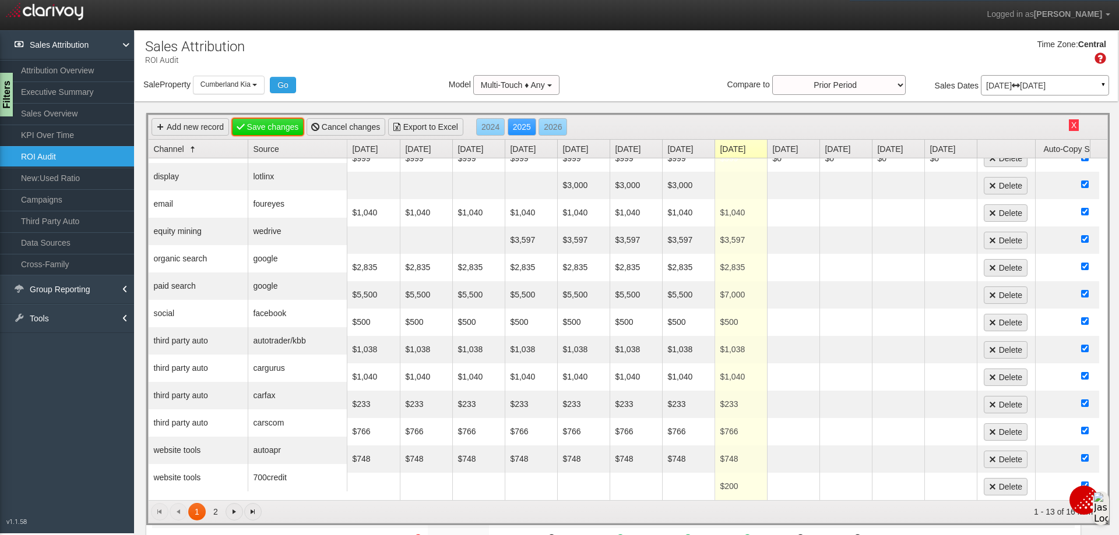
click at [283, 126] on link "Save changes" at bounding box center [268, 126] width 72 height 17
click at [256, 85] on b "button" at bounding box center [254, 85] width 5 height 2
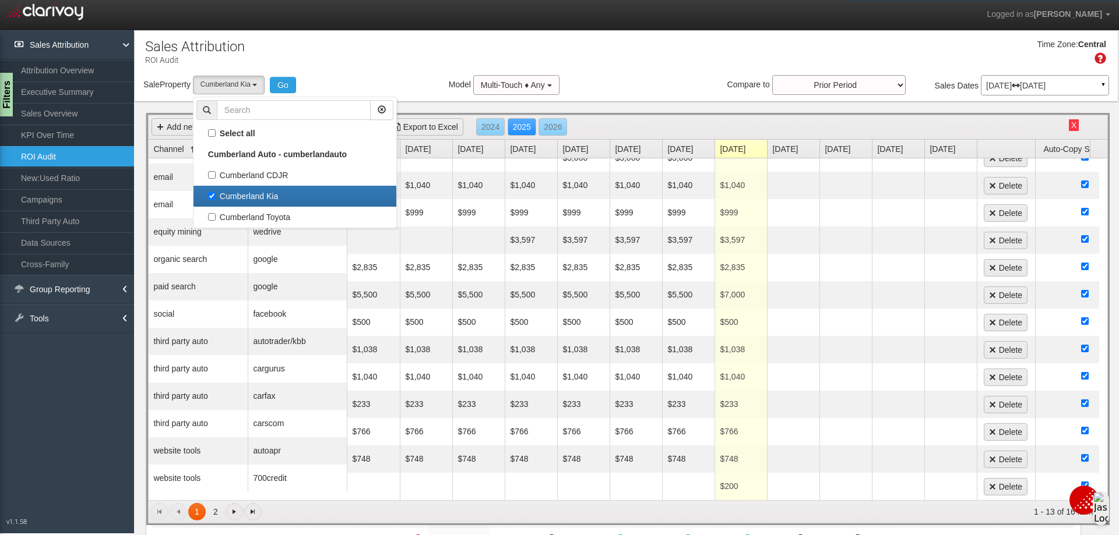
click at [210, 191] on label "Cumberland Kia" at bounding box center [294, 196] width 197 height 15
click at [210, 192] on input "Cumberland Kia" at bounding box center [212, 196] width 8 height 8
checkbox input "false"
select select
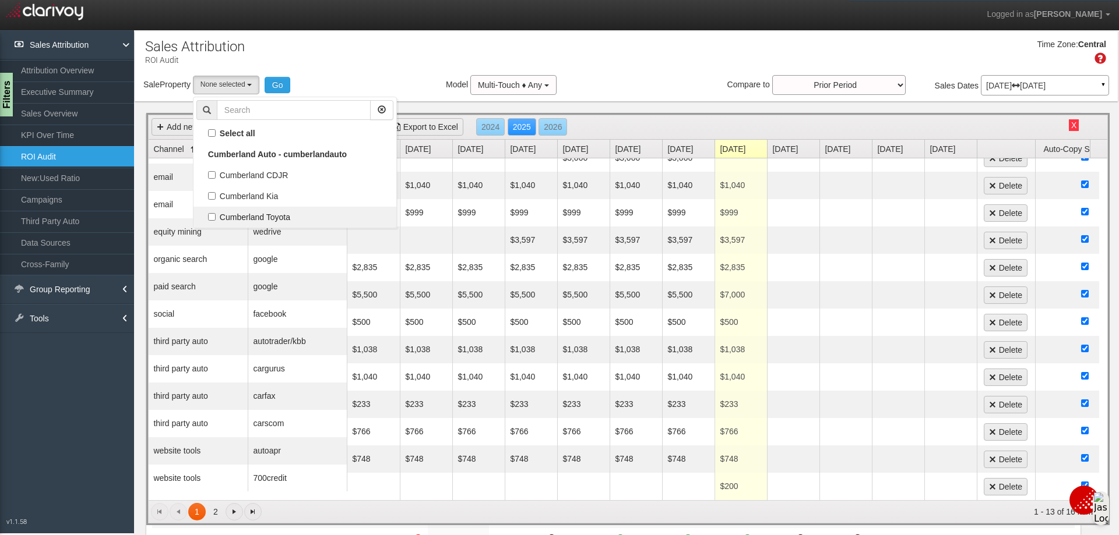
scroll to position [20, 0]
click at [211, 215] on label "Cumberland Toyota" at bounding box center [294, 217] width 197 height 15
click at [211, 215] on input "Cumberland Toyota" at bounding box center [212, 217] width 8 height 8
checkbox input "true"
select select "object:5339"
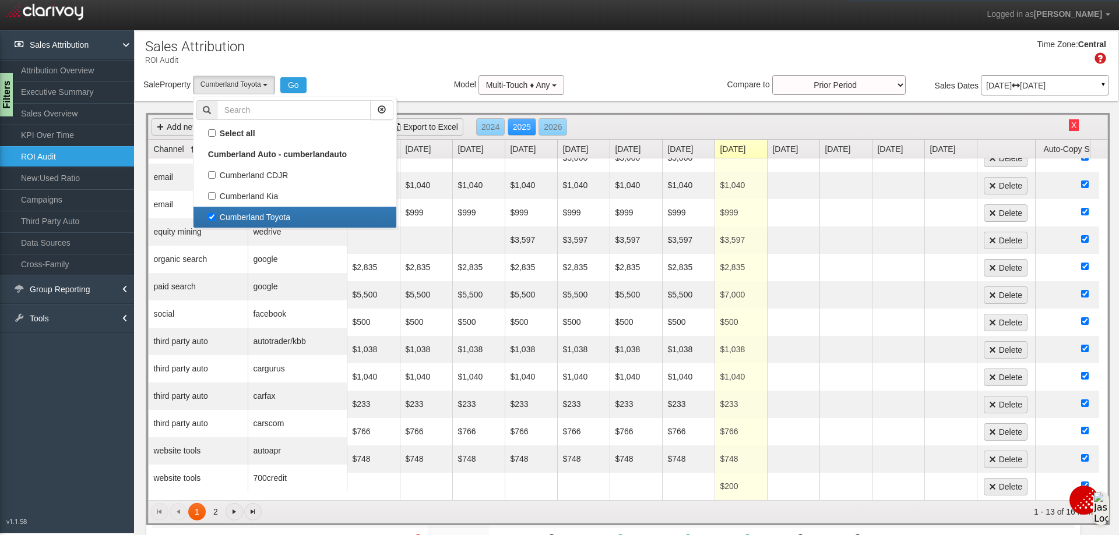
click at [316, 82] on div "Sale Property Loading Cumberland CDJR [GEOGRAPHIC_DATA] [GEOGRAPHIC_DATA] [GEOG…" at bounding box center [626, 87] width 983 height 24
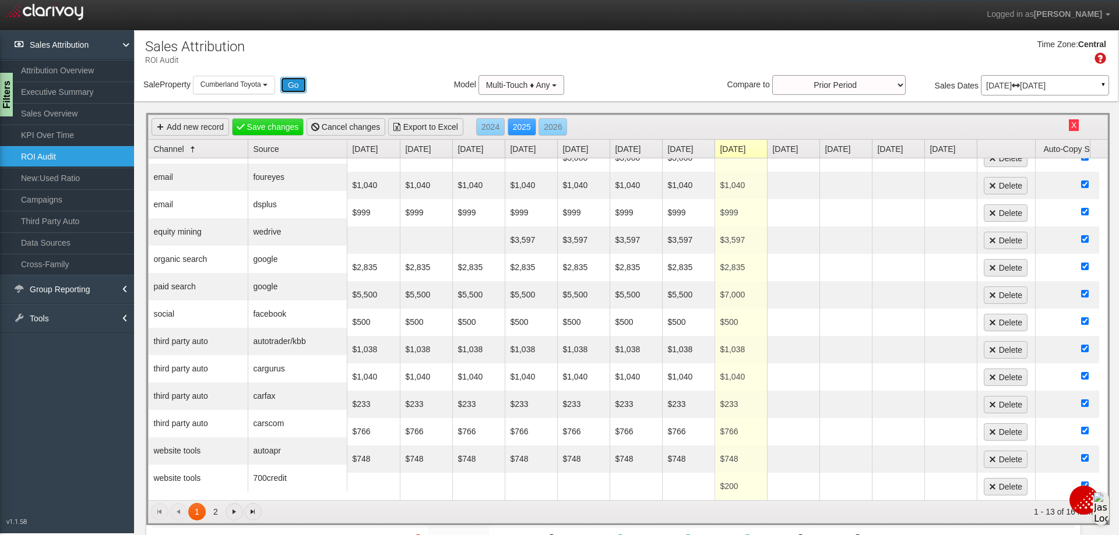
click at [301, 88] on button "Go" at bounding box center [293, 85] width 26 height 16
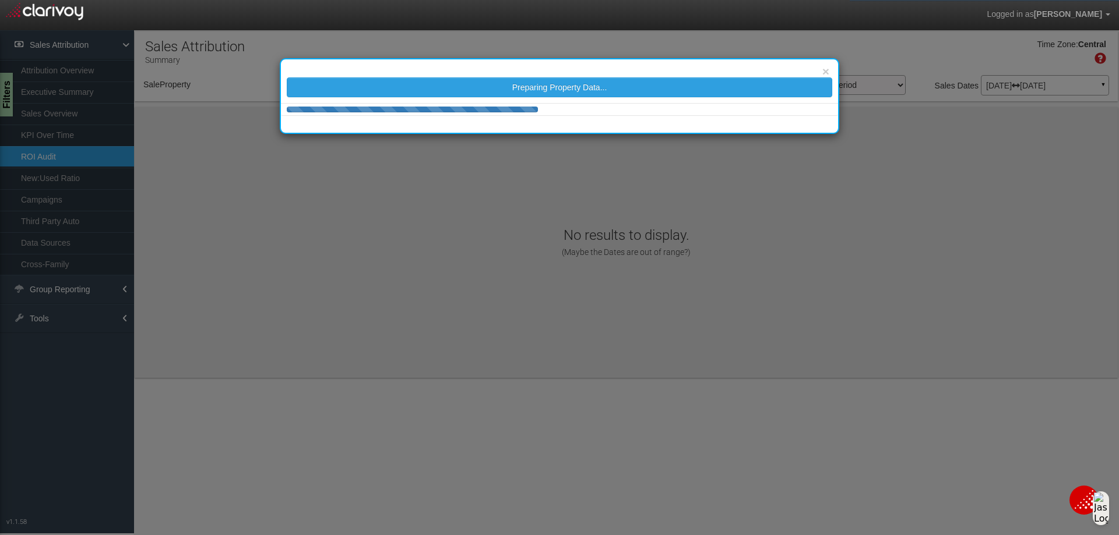
select select "object:5398"
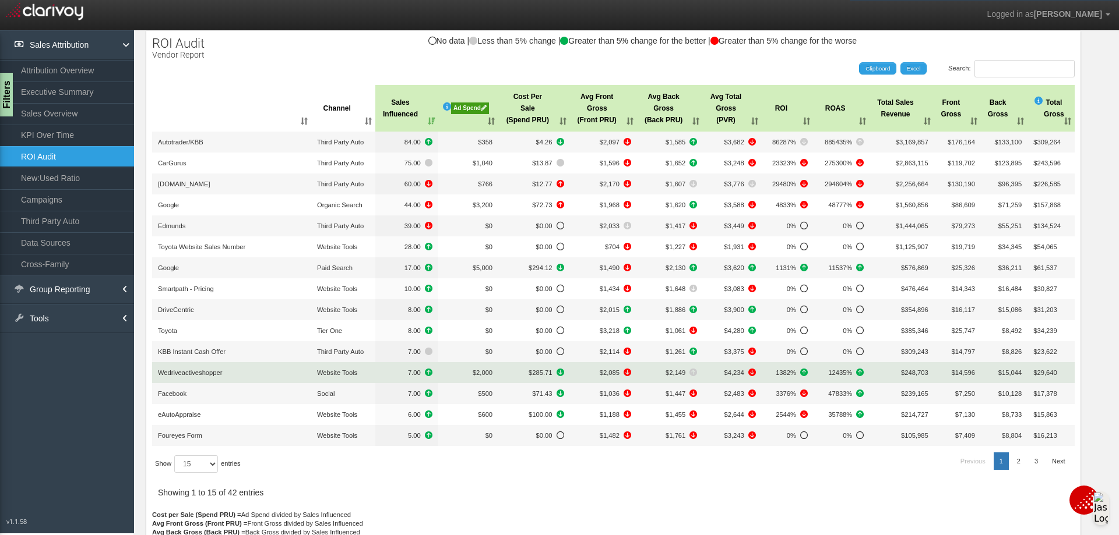
scroll to position [128, 0]
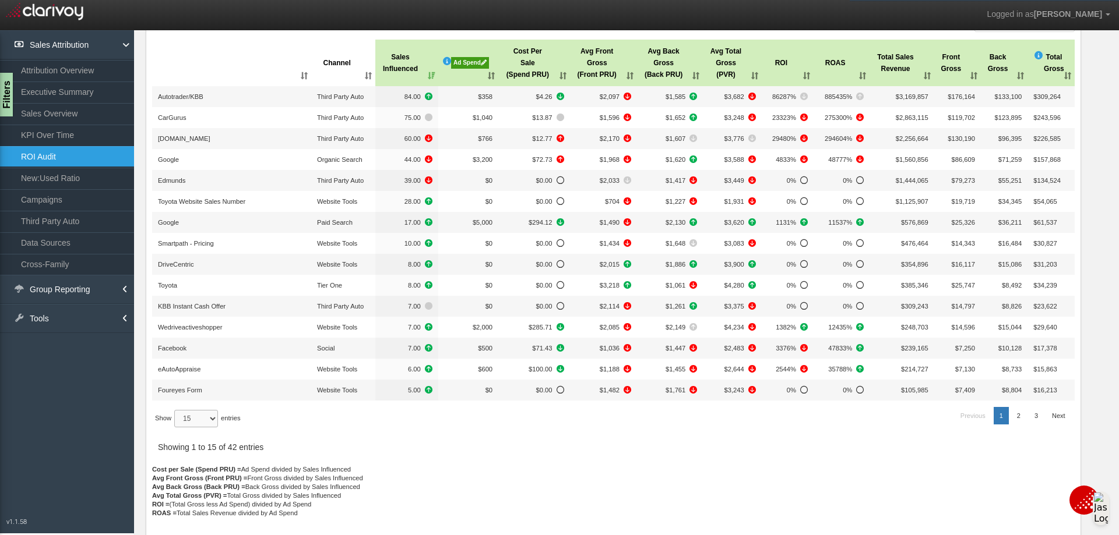
drag, startPoint x: 212, startPoint y: 424, endPoint x: 213, endPoint y: 416, distance: 7.6
click at [213, 422] on select "15 30 50 All" at bounding box center [196, 418] width 44 height 17
select select "-1"
click at [176, 428] on select "15 30 50 All" at bounding box center [196, 418] width 44 height 17
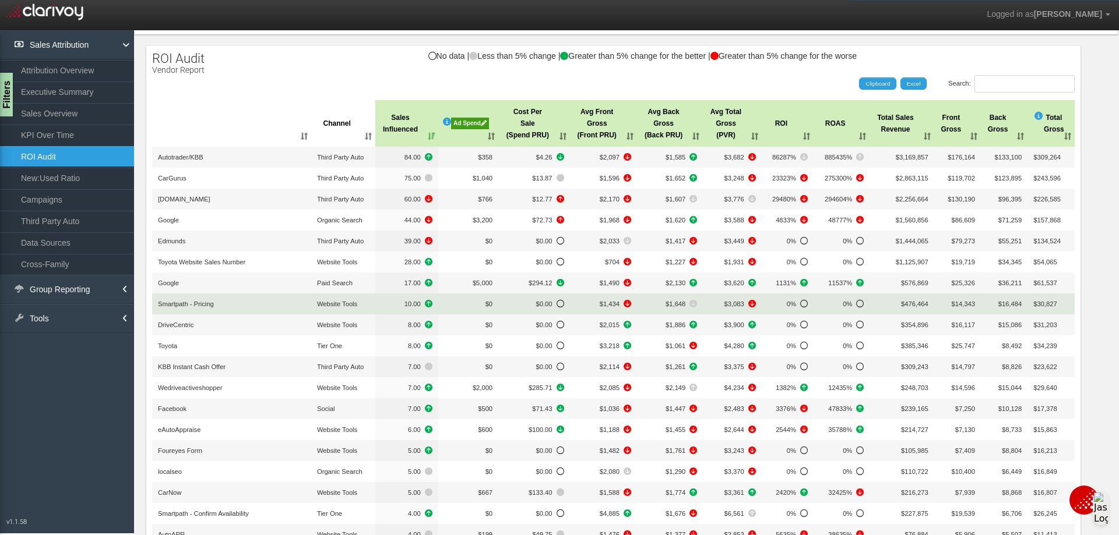
scroll to position [11, 0]
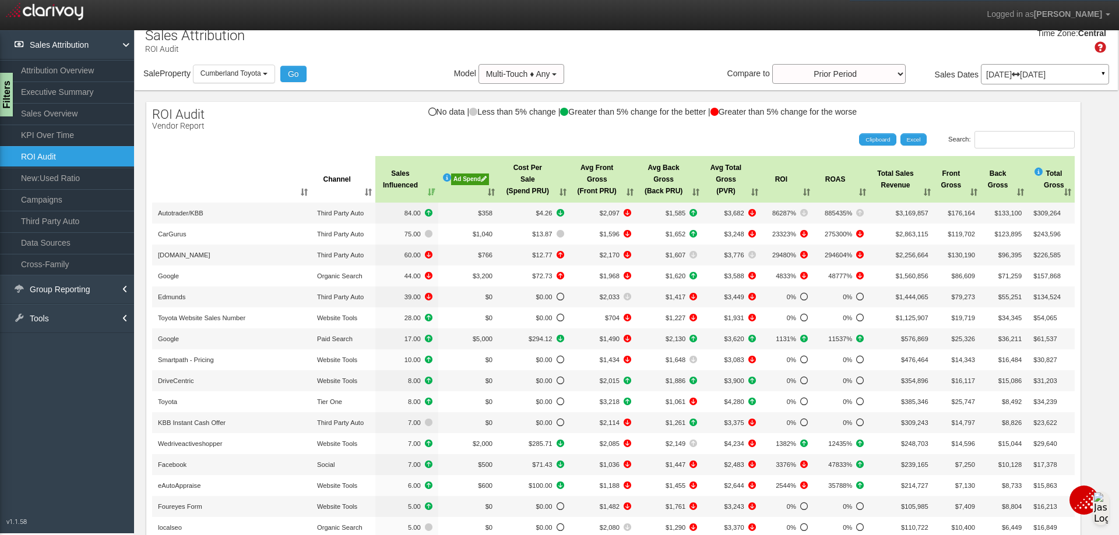
click at [298, 191] on th ": activate to sort column ascending" at bounding box center [231, 179] width 159 height 47
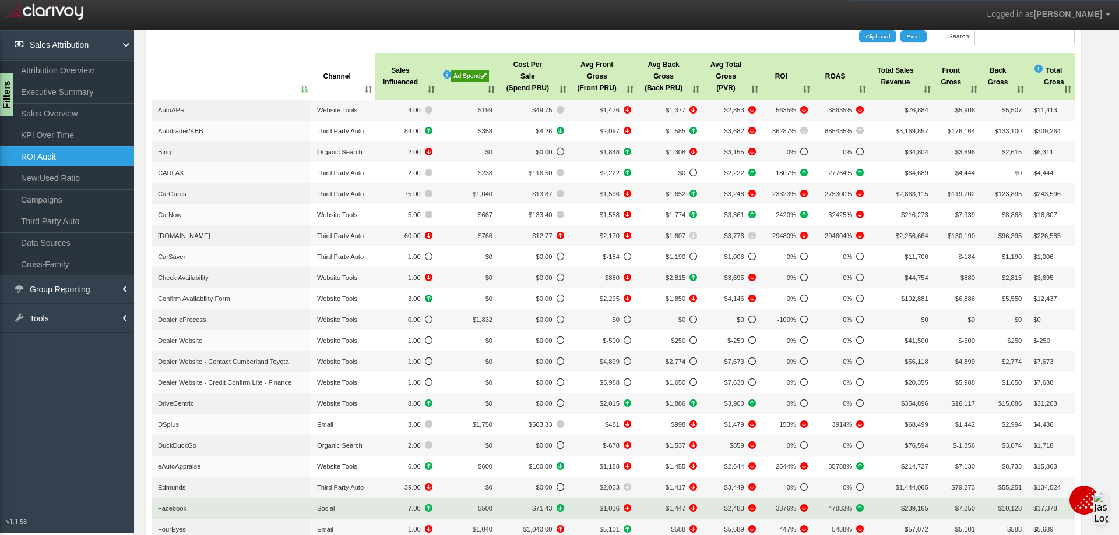
scroll to position [0, 0]
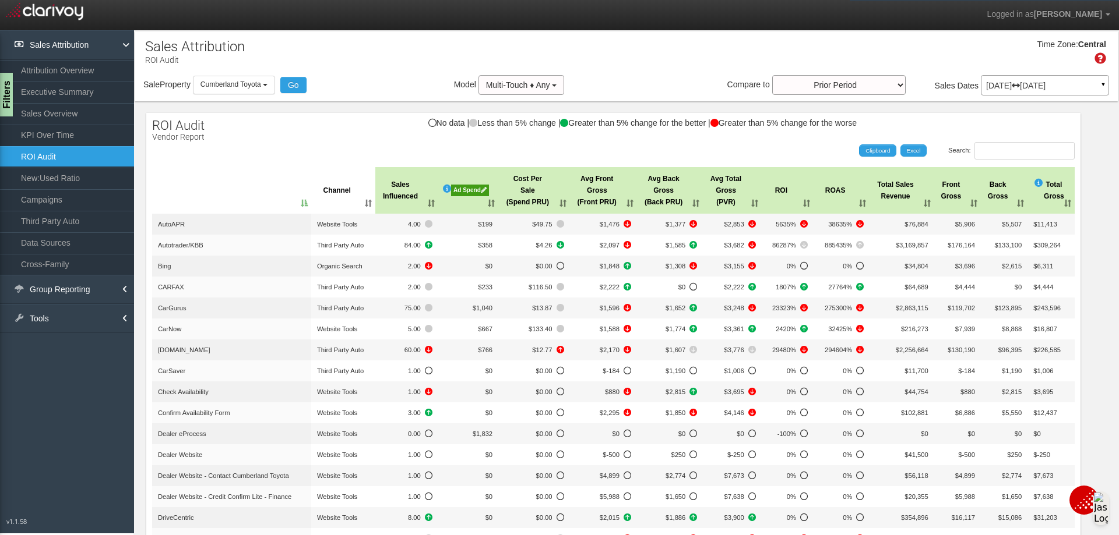
click at [461, 187] on div "Ad Spend" at bounding box center [470, 191] width 38 height 12
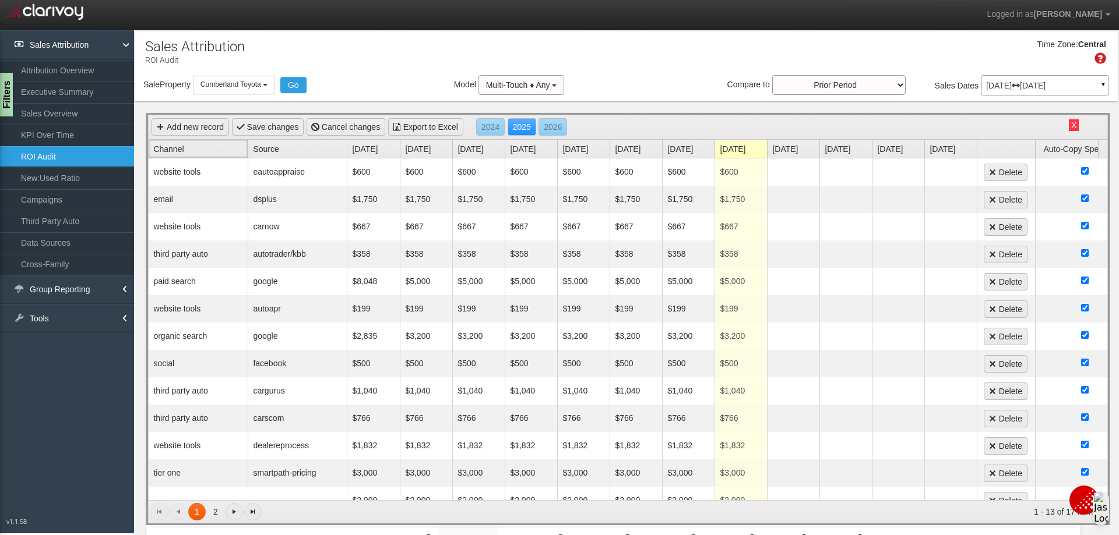
click at [172, 149] on link "Channel" at bounding box center [200, 149] width 94 height 18
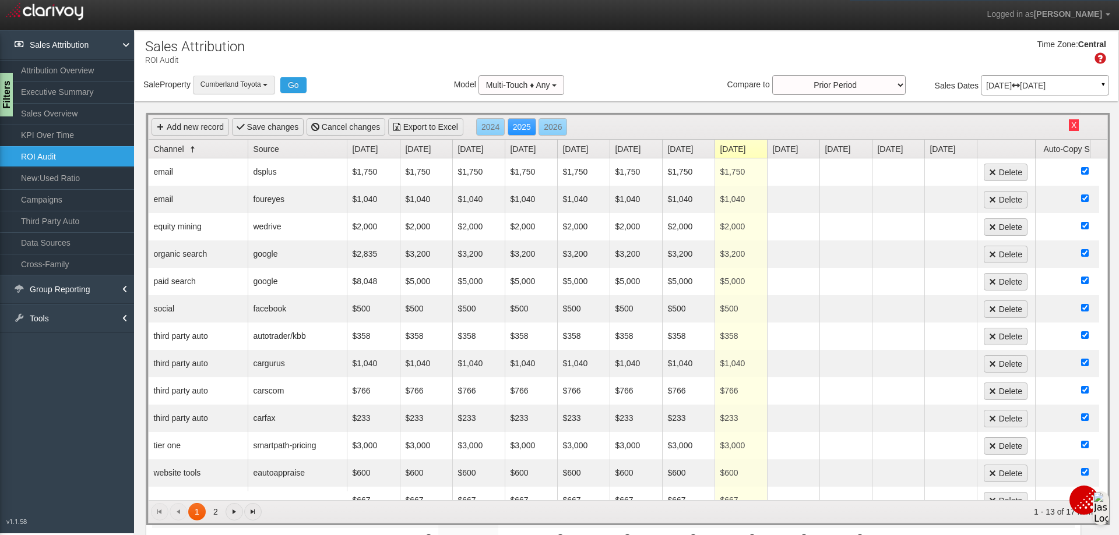
click at [268, 87] on button "Cumberland Toyota" at bounding box center [234, 85] width 82 height 18
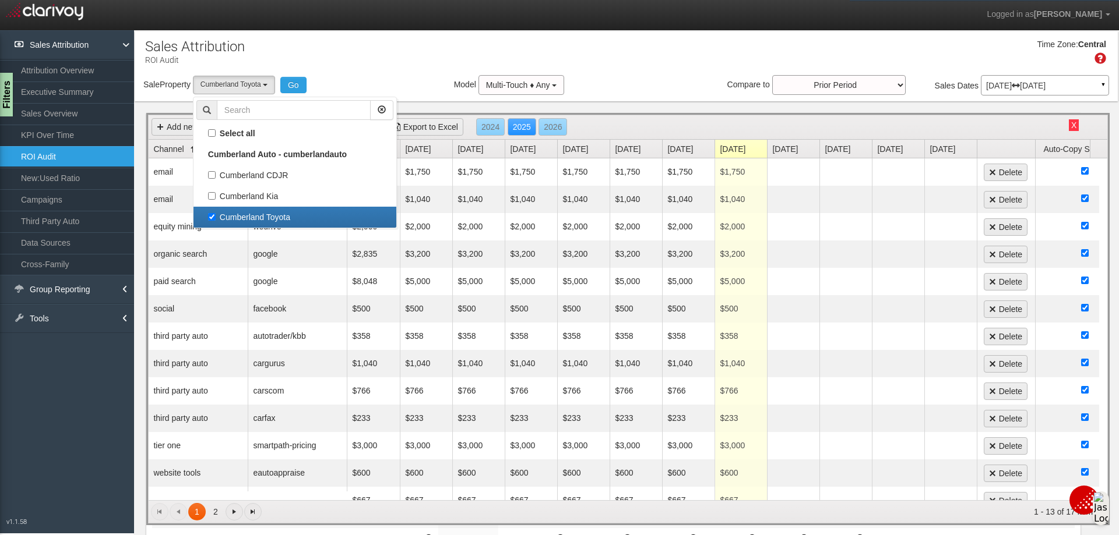
click at [213, 219] on label "Cumberland Toyota" at bounding box center [294, 217] width 197 height 15
click at [213, 219] on input "Cumberland Toyota" at bounding box center [212, 217] width 8 height 8
checkbox input "false"
select select
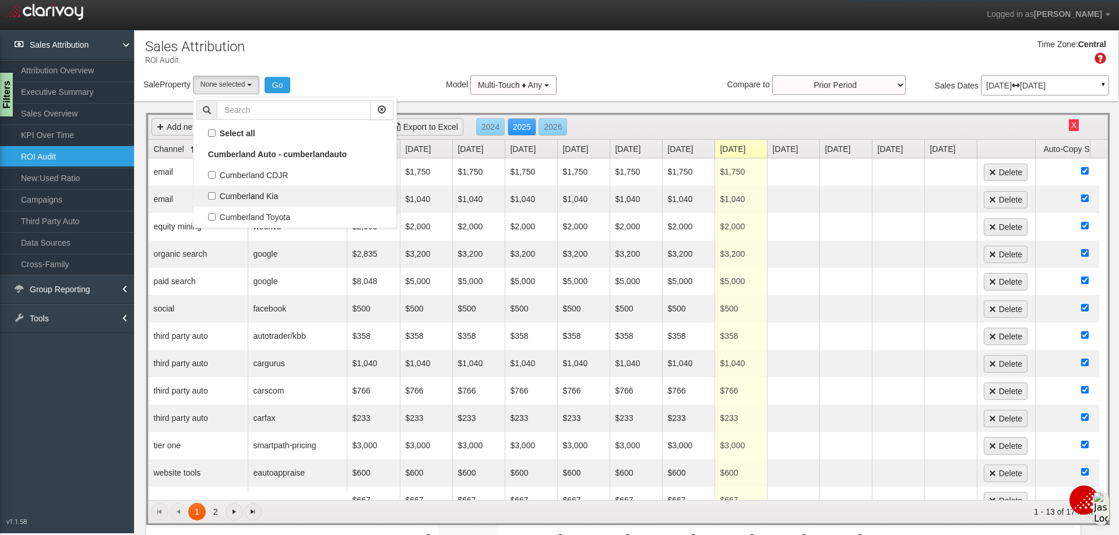
scroll to position [30, 0]
click at [212, 193] on label "Cumberland Kia" at bounding box center [294, 196] width 197 height 15
click at [212, 193] on input "Cumberland Kia" at bounding box center [212, 196] width 8 height 8
checkbox input "true"
select select "object:5397"
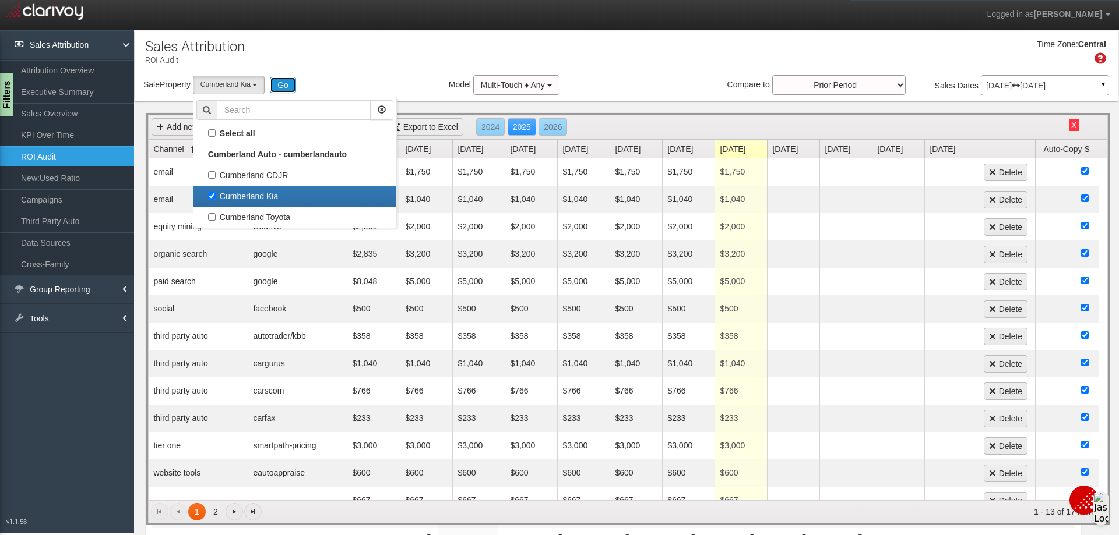
click at [287, 88] on button "Go" at bounding box center [283, 85] width 26 height 16
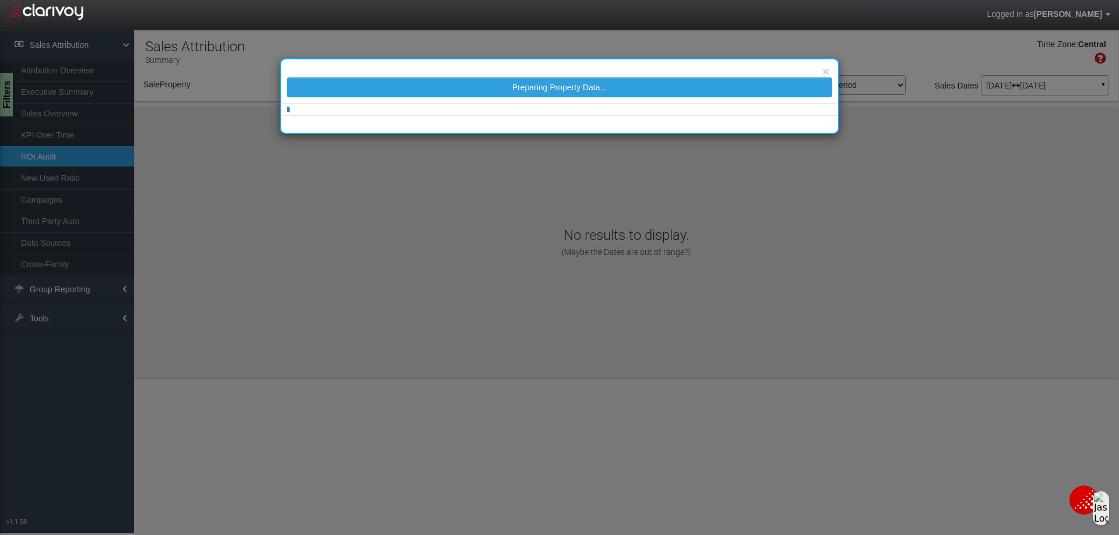
select select "object:5474"
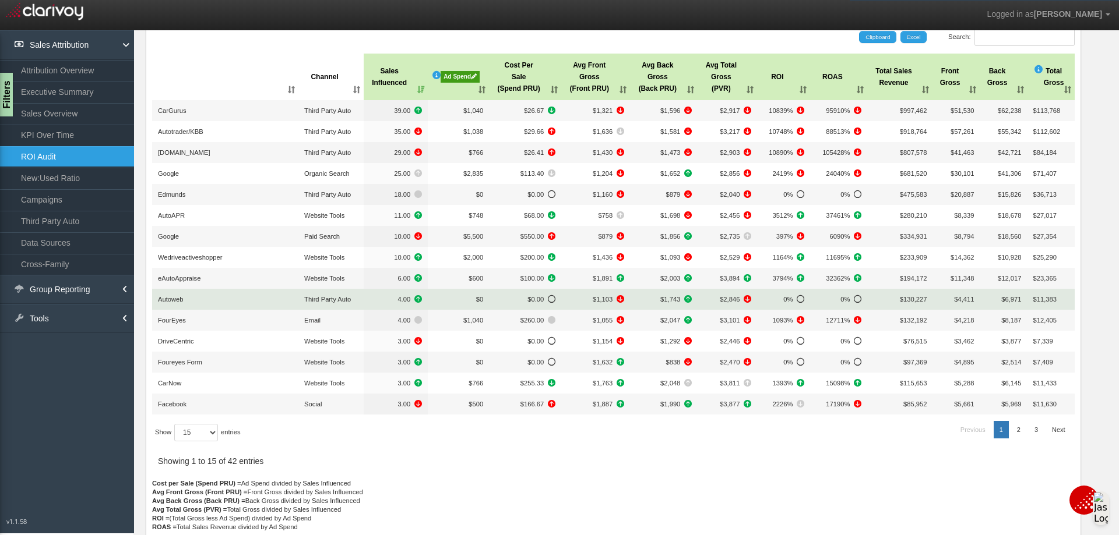
scroll to position [117, 0]
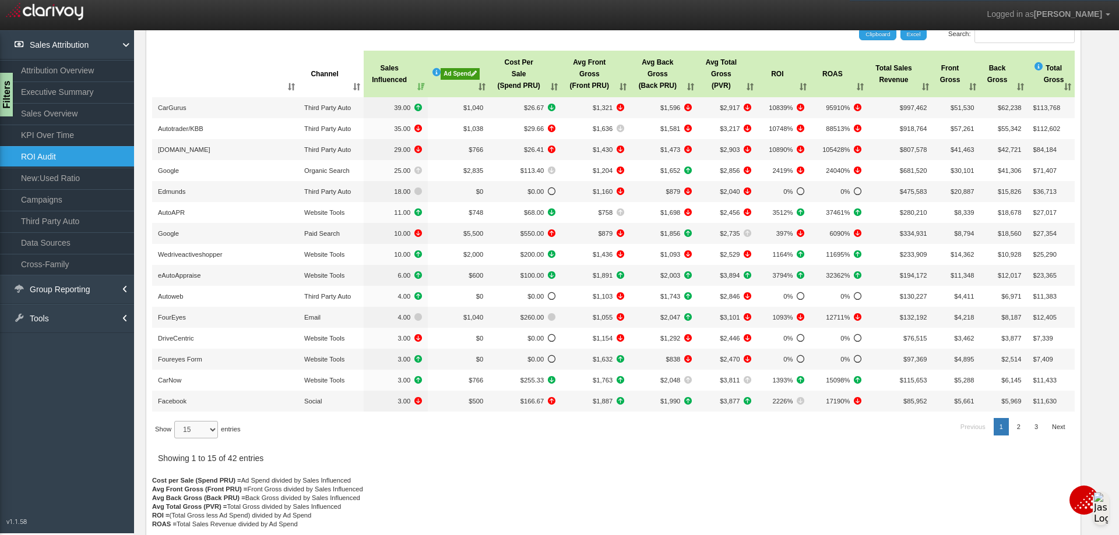
click at [209, 426] on select "15 30 50 All" at bounding box center [196, 429] width 44 height 17
select select "30"
click at [176, 439] on select "15 30 50 All" at bounding box center [196, 429] width 44 height 17
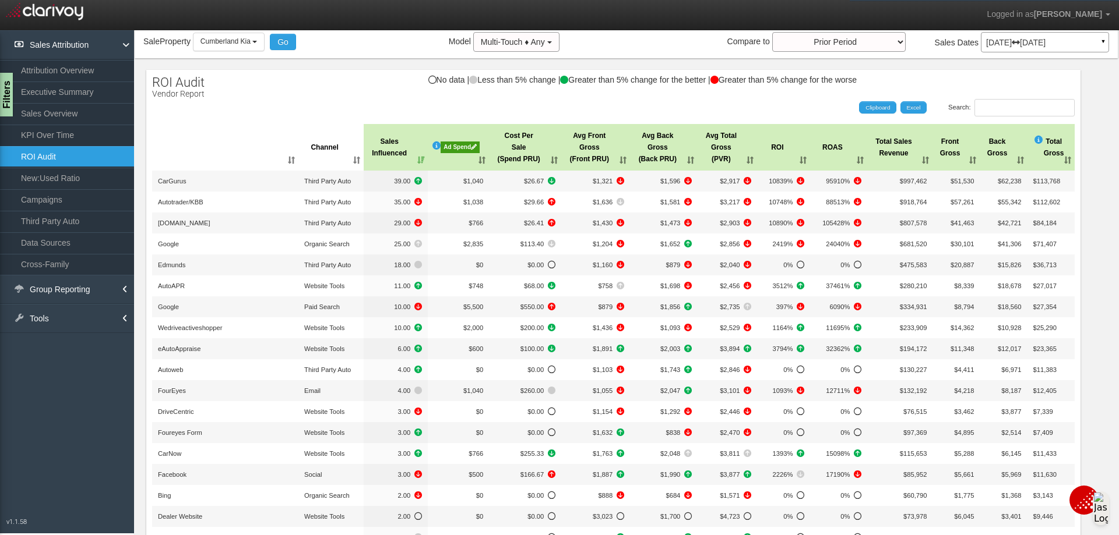
scroll to position [0, 0]
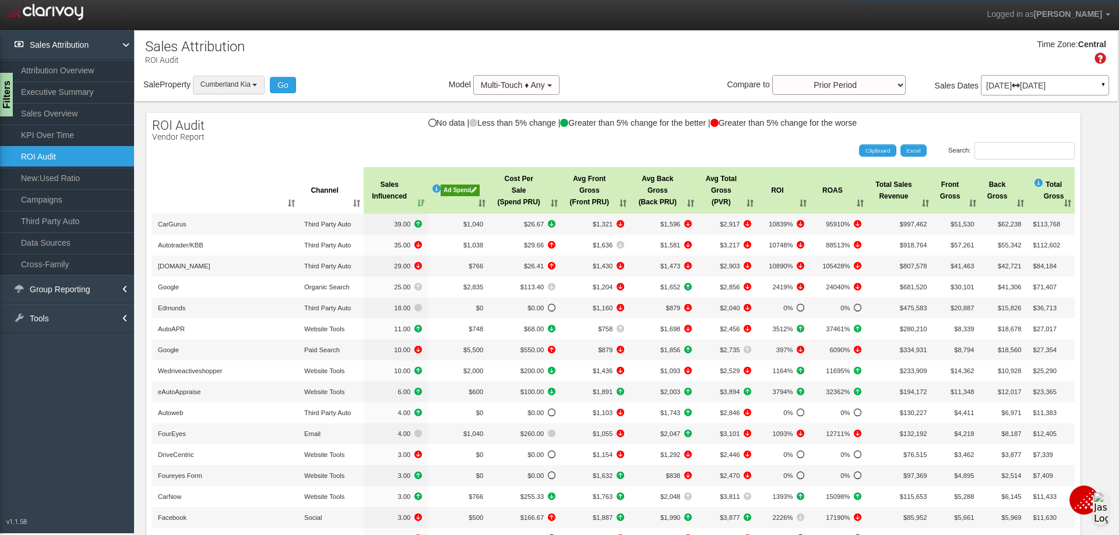
click at [257, 85] on b "button" at bounding box center [254, 85] width 5 height 2
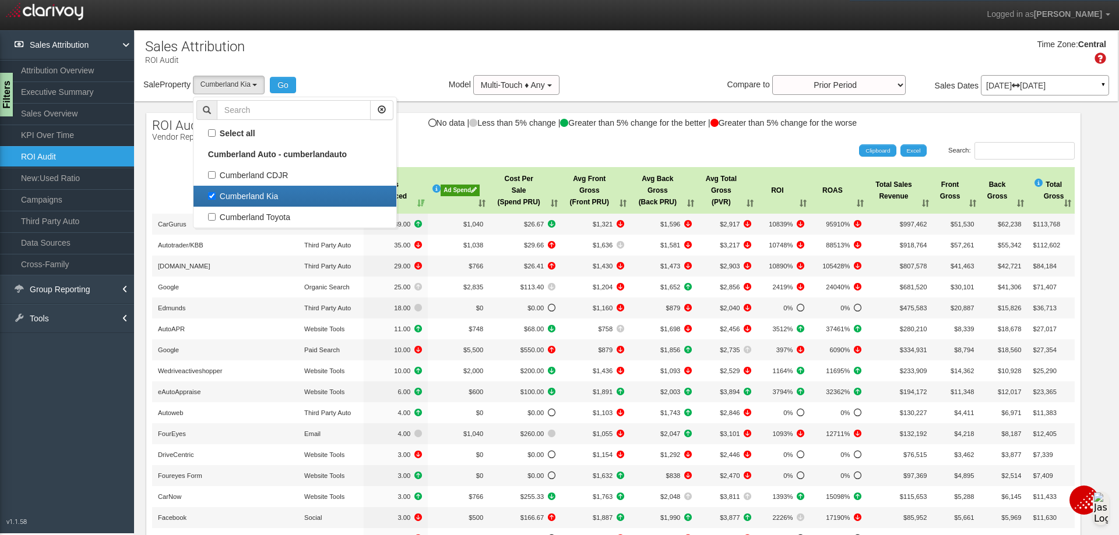
click at [394, 59] on div "Time Zone: Central" at bounding box center [626, 56] width 983 height 38
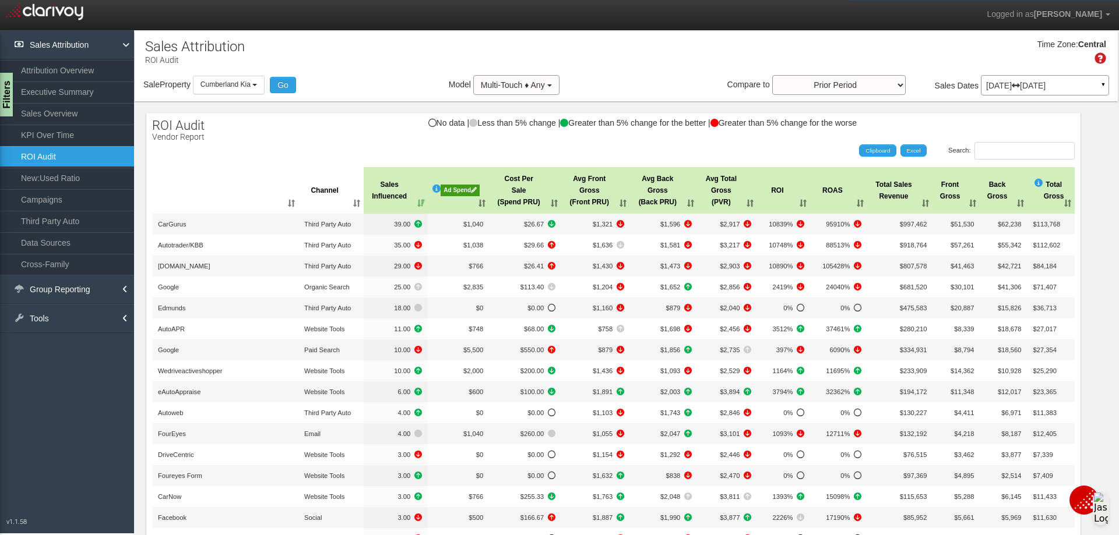
click at [1004, 84] on p "[DATE] [DATE]" at bounding box center [1045, 86] width 118 height 8
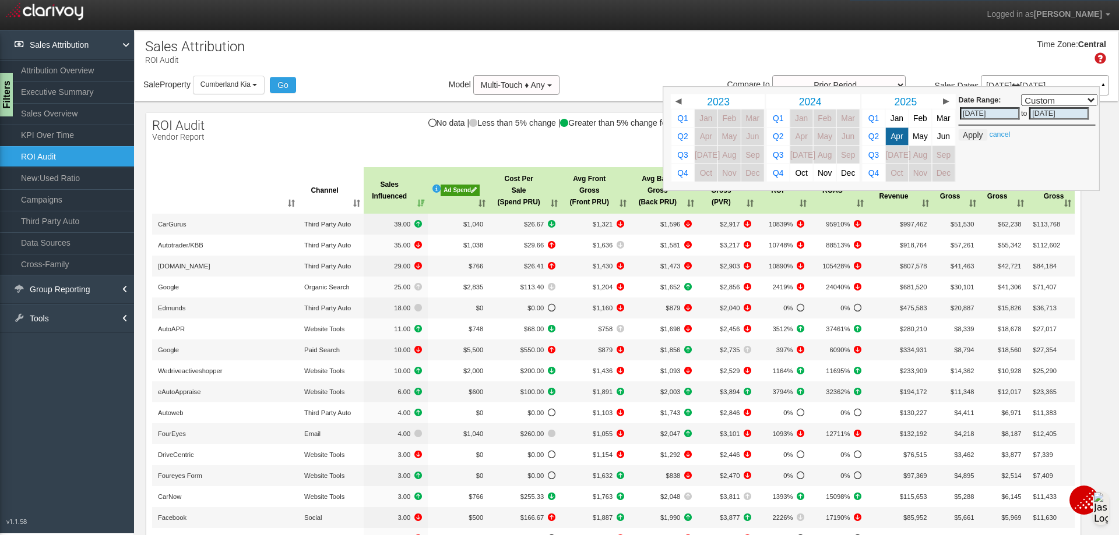
click at [1018, 85] on p "[DATE] [DATE]" at bounding box center [1045, 86] width 118 height 8
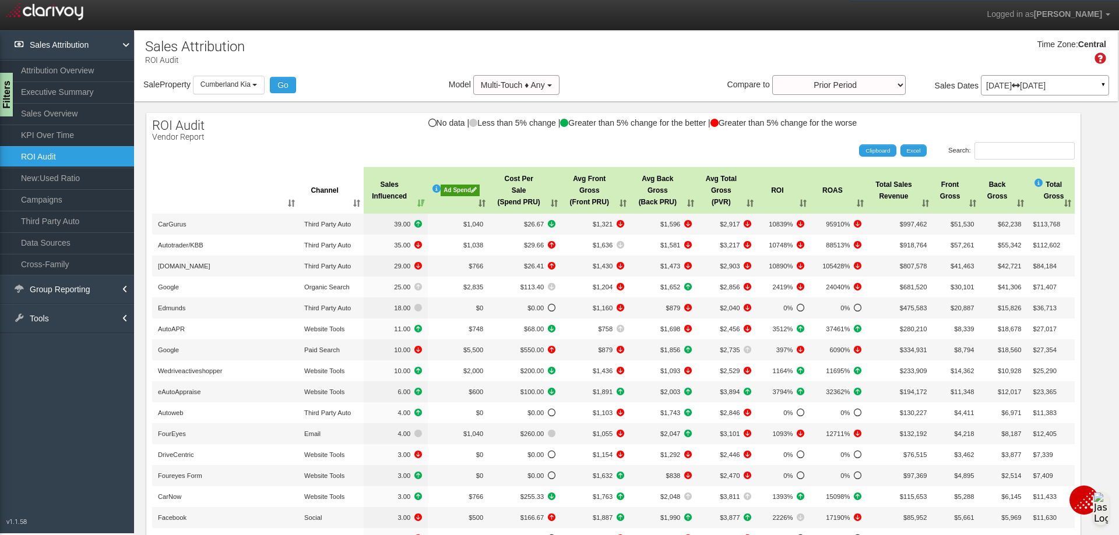
click at [1013, 89] on p "[DATE] [DATE]" at bounding box center [1045, 86] width 118 height 8
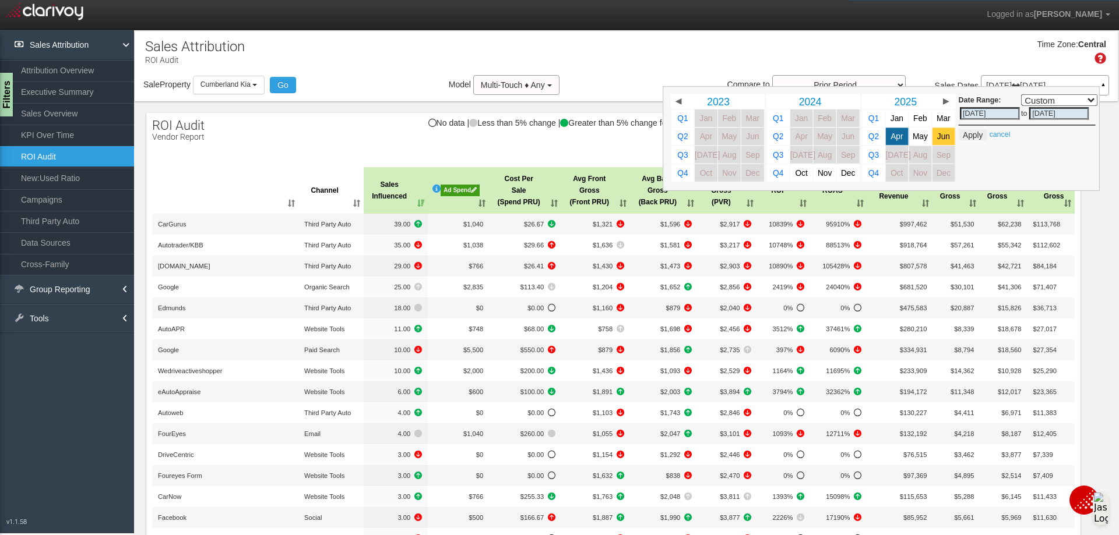
click at [937, 136] on span "Jun" at bounding box center [943, 136] width 13 height 9
select select ","
type input "[DATE]"
click at [969, 131] on button "Apply" at bounding box center [972, 135] width 29 height 12
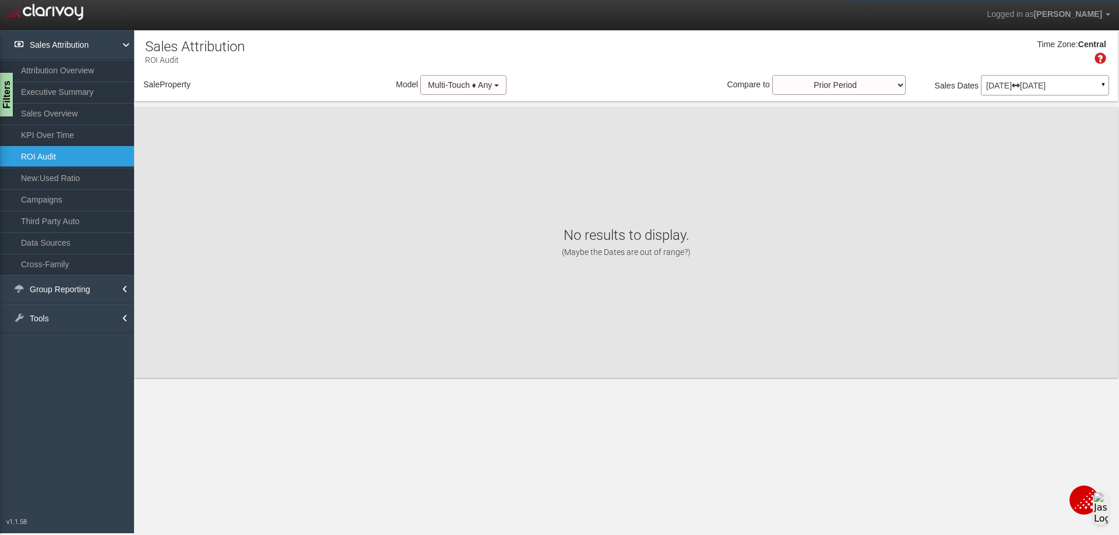
select select "object:5515"
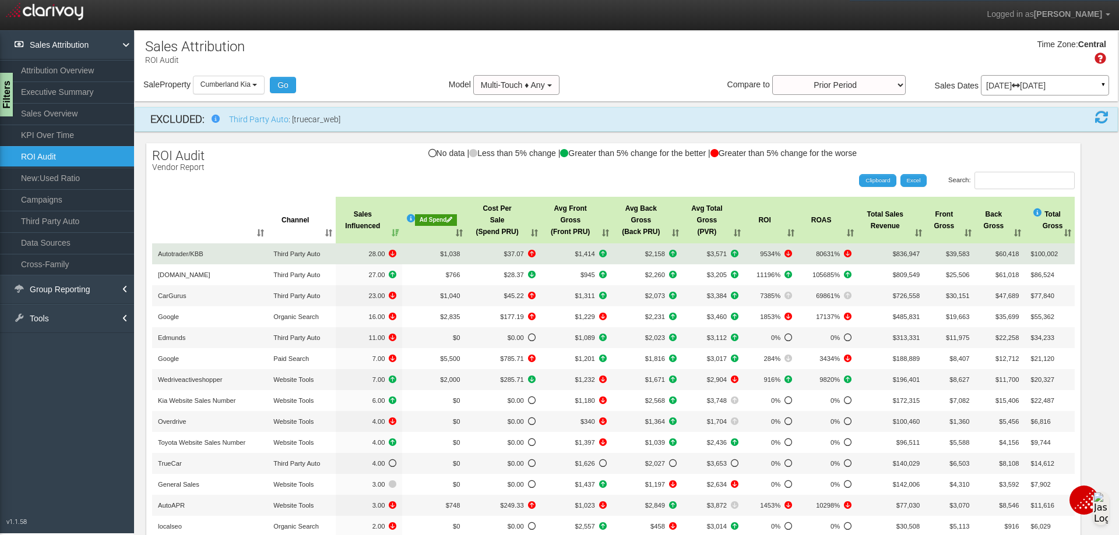
click at [844, 251] on icon at bounding box center [848, 254] width 8 height 8
click at [844, 256] on icon at bounding box center [848, 254] width 8 height 8
click at [844, 255] on icon at bounding box center [848, 254] width 8 height 8
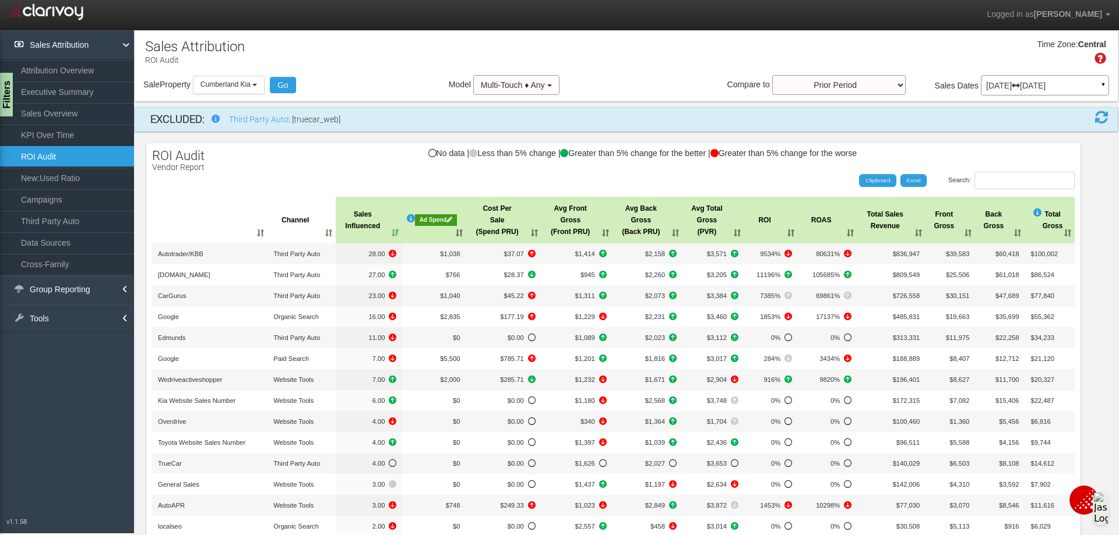
click at [989, 82] on p "[DATE] [DATE]" at bounding box center [1045, 86] width 118 height 8
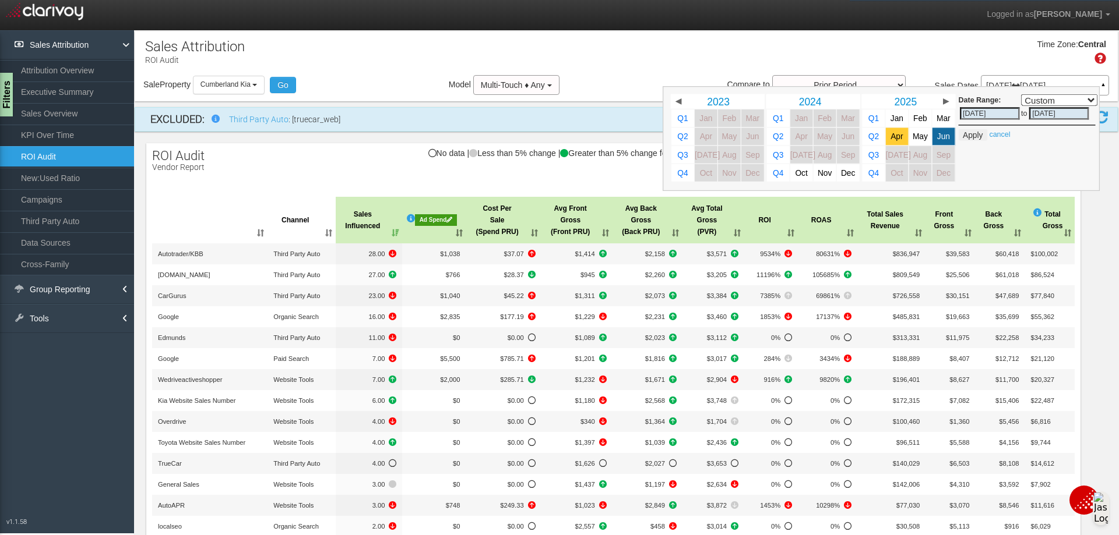
click at [886, 142] on link "Apr" at bounding box center [897, 136] width 23 height 17
select select ","
type input "[DATE]"
click at [937, 133] on span "Jun" at bounding box center [943, 136] width 13 height 9
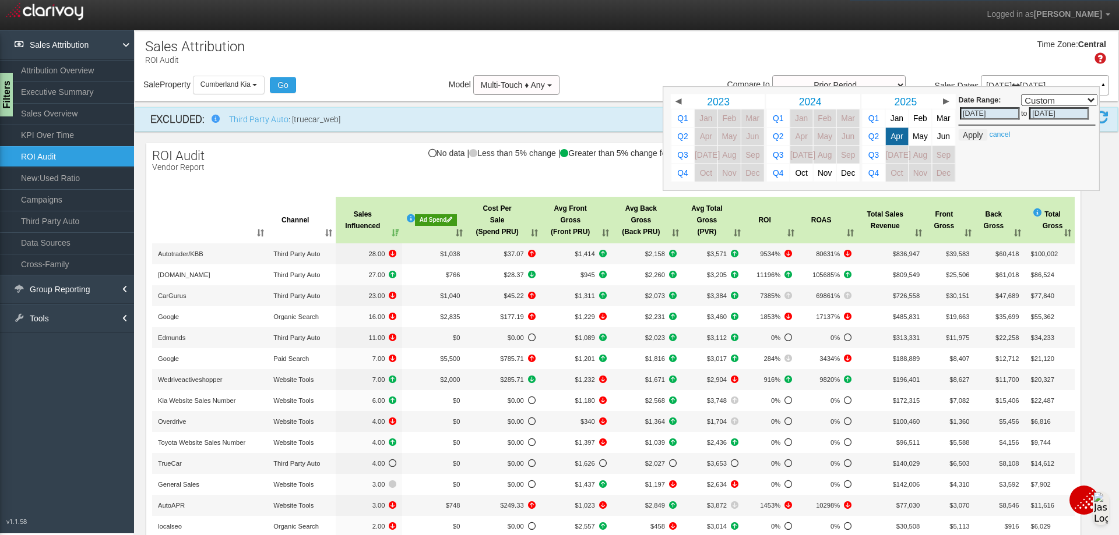
select select ","
type input "[DATE]"
click at [958, 132] on button "Apply" at bounding box center [972, 135] width 29 height 12
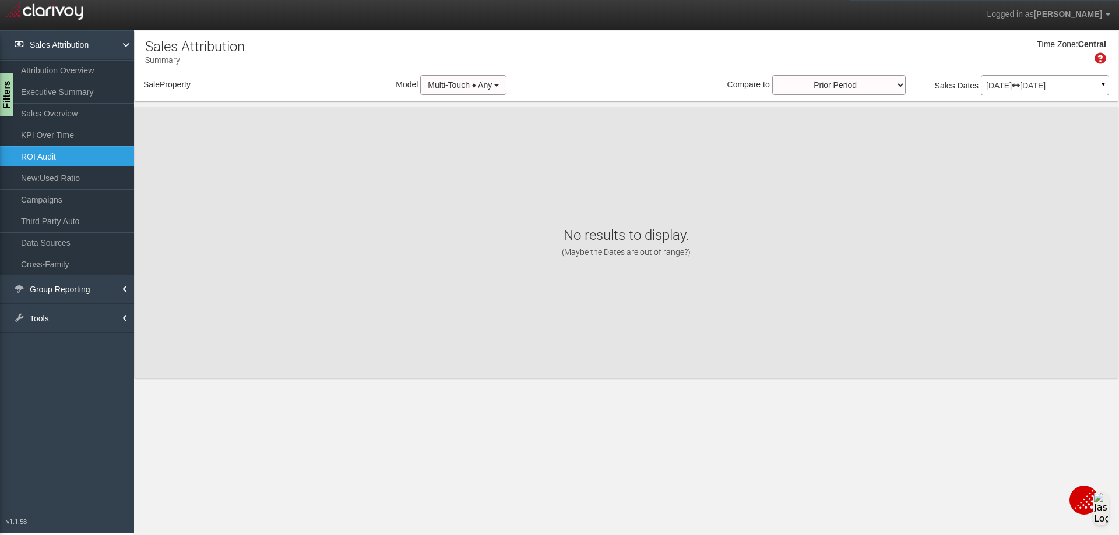
select select "object:5556"
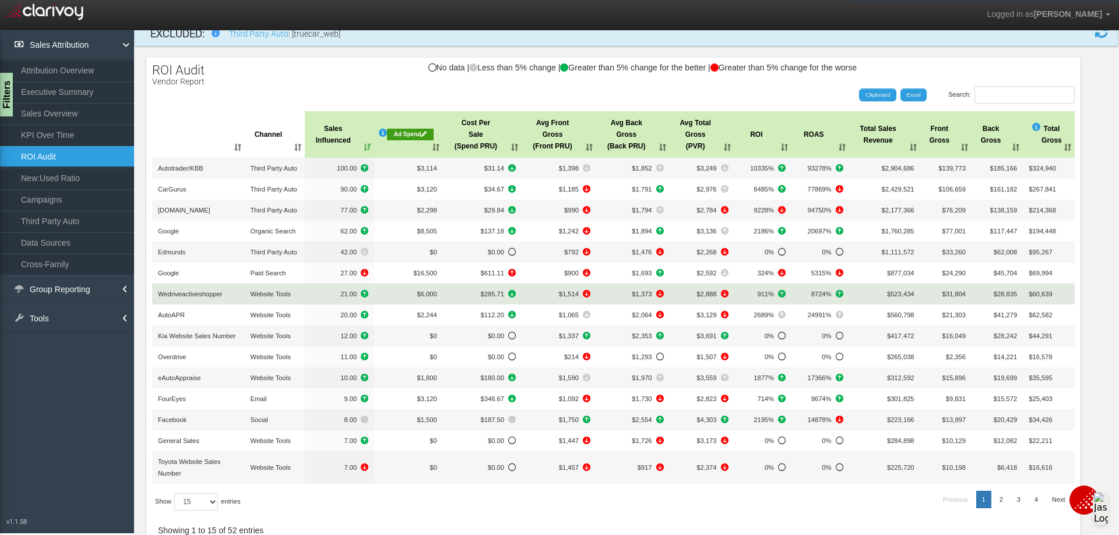
scroll to position [169, 0]
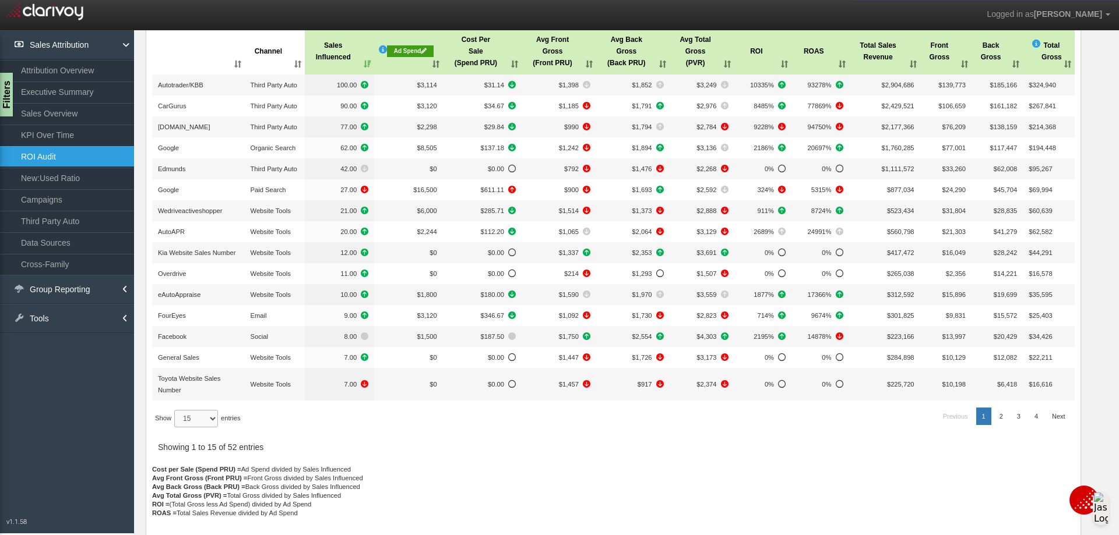
click at [216, 416] on select "15 30 50 All" at bounding box center [196, 418] width 44 height 17
select select "30"
click at [176, 428] on select "15 30 50 All" at bounding box center [196, 418] width 44 height 17
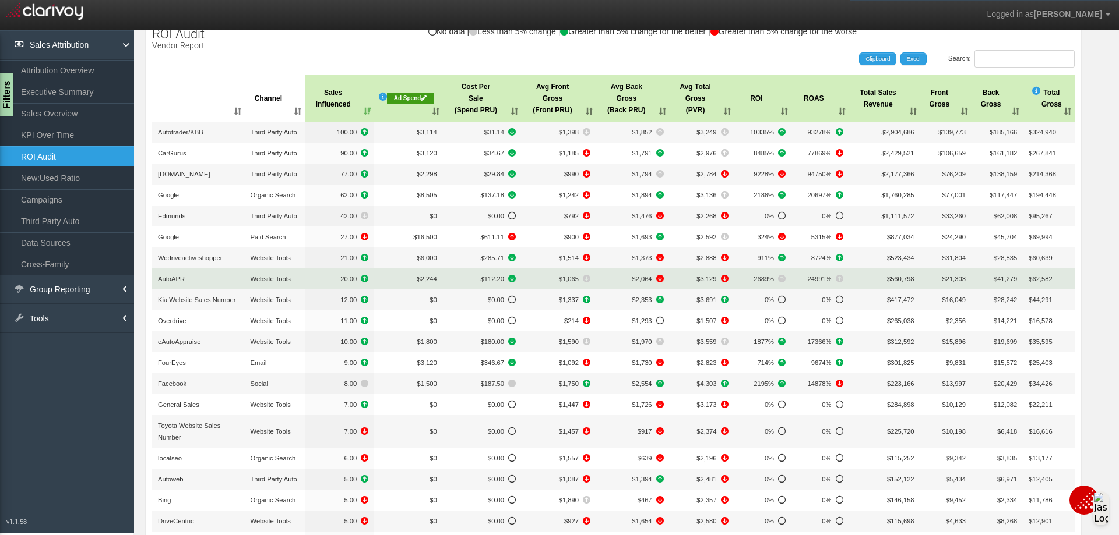
scroll to position [0, 0]
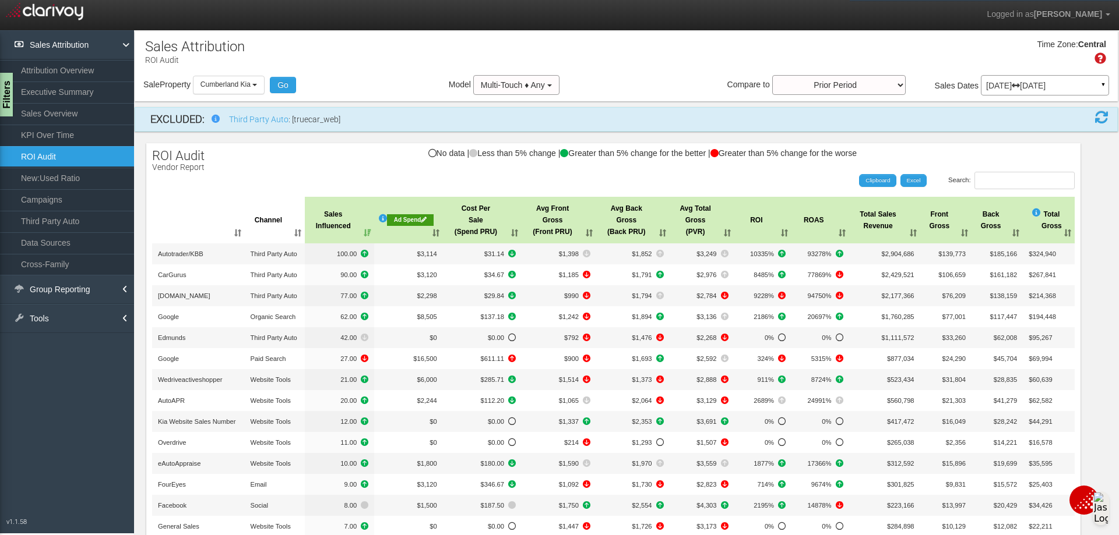
click at [436, 232] on th "Ad Spend" at bounding box center [408, 220] width 68 height 47
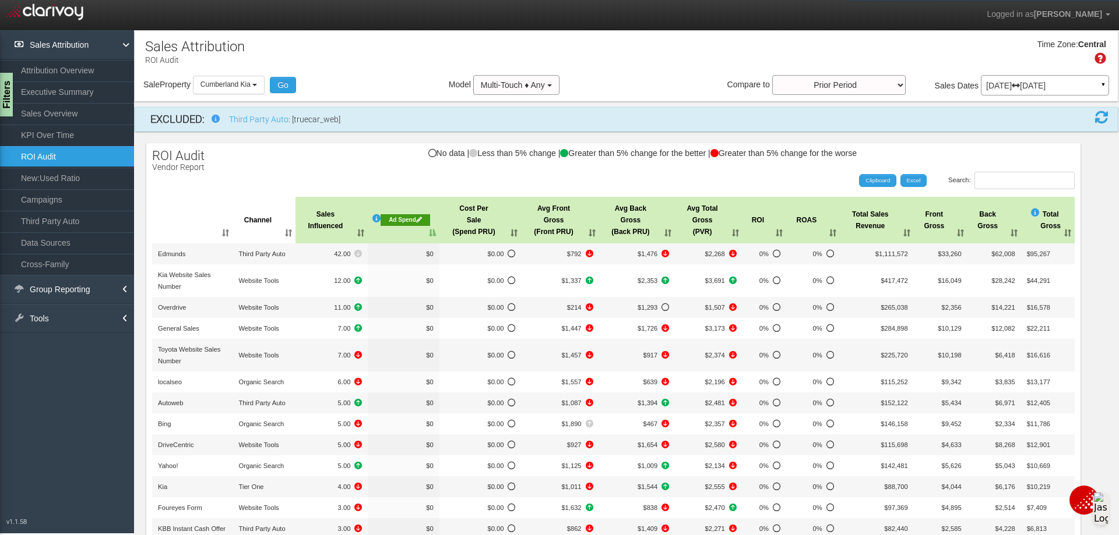
click at [420, 232] on th "Ad Spend" at bounding box center [403, 220] width 71 height 47
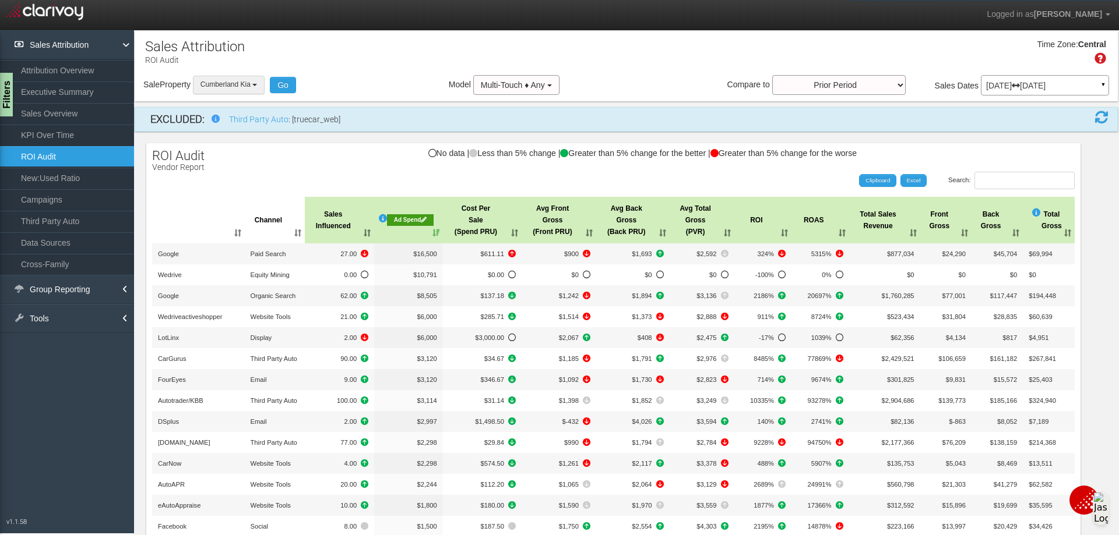
click at [250, 81] on span "Cumberland Kia" at bounding box center [225, 84] width 50 height 8
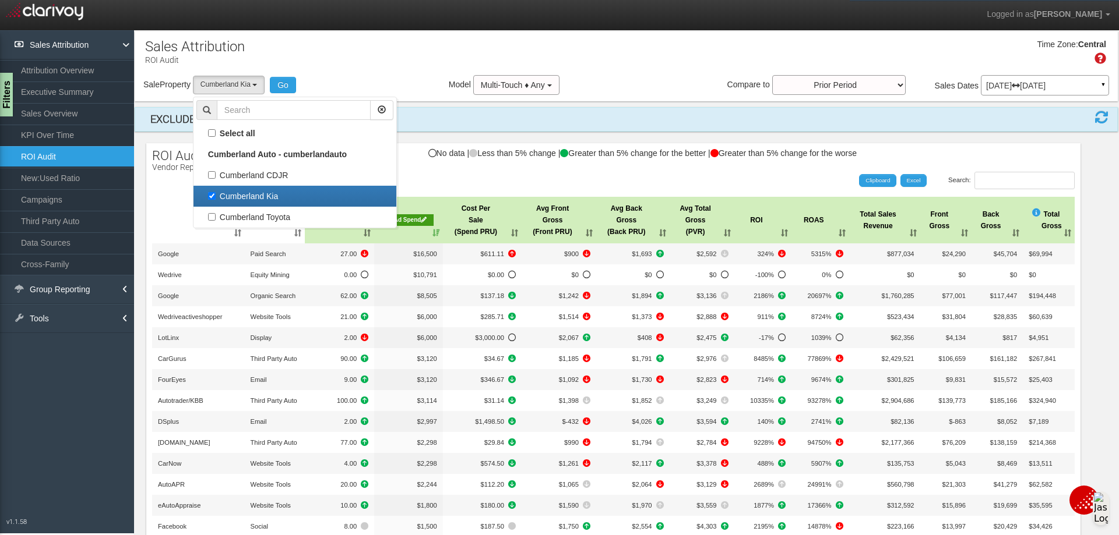
click at [214, 193] on label "Cumberland Kia" at bounding box center [294, 196] width 197 height 15
click at [214, 193] on input "Cumberland Kia" at bounding box center [212, 196] width 8 height 8
checkbox input "false"
select select
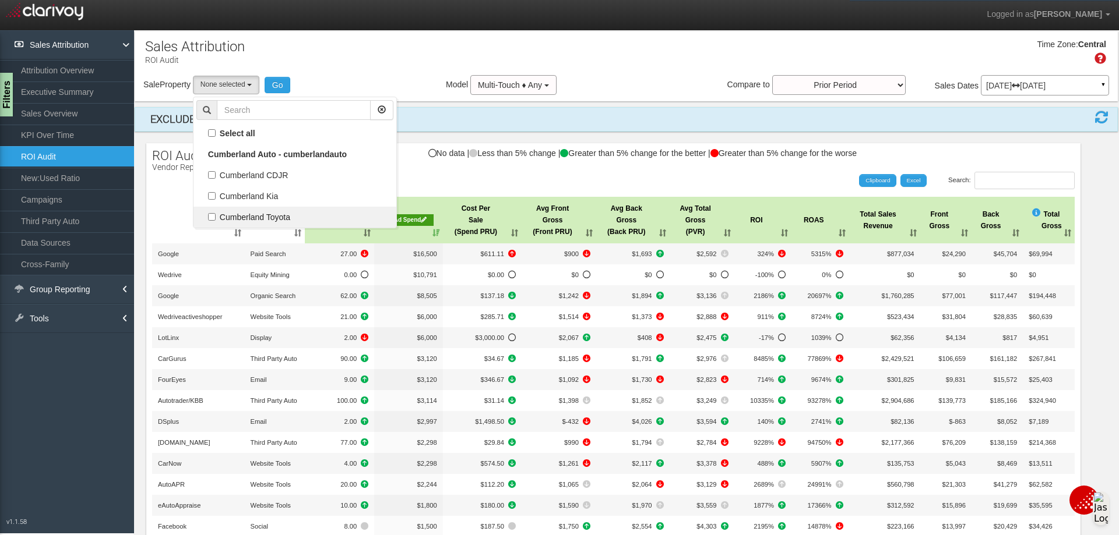
scroll to position [20, 0]
click at [215, 219] on label "Cumberland Toyota" at bounding box center [294, 217] width 197 height 15
click at [215, 219] on input "Cumberland Toyota" at bounding box center [212, 217] width 8 height 8
checkbox input "true"
select select "object:5557"
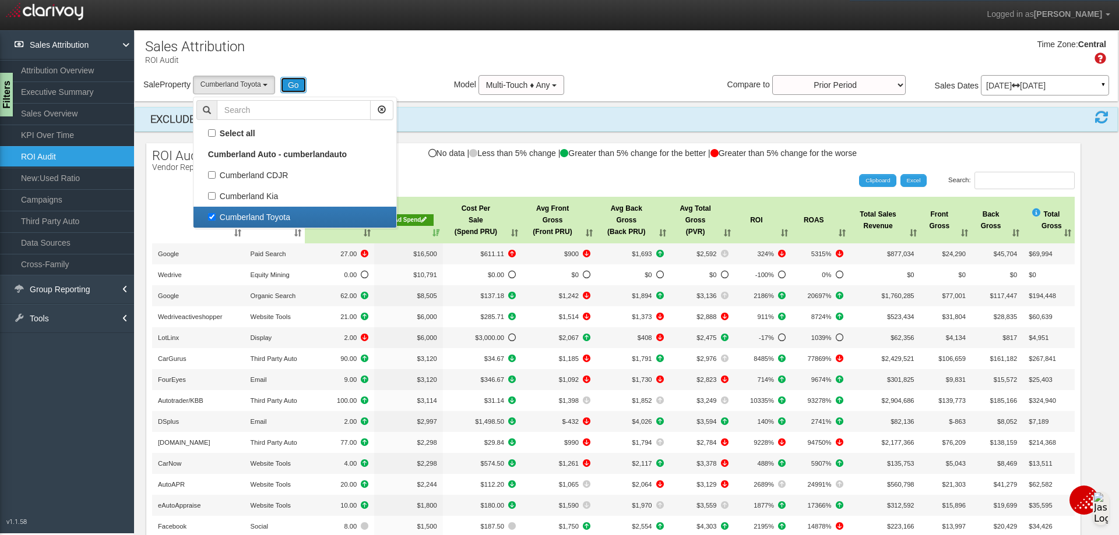
click at [291, 82] on button "Go" at bounding box center [293, 85] width 26 height 16
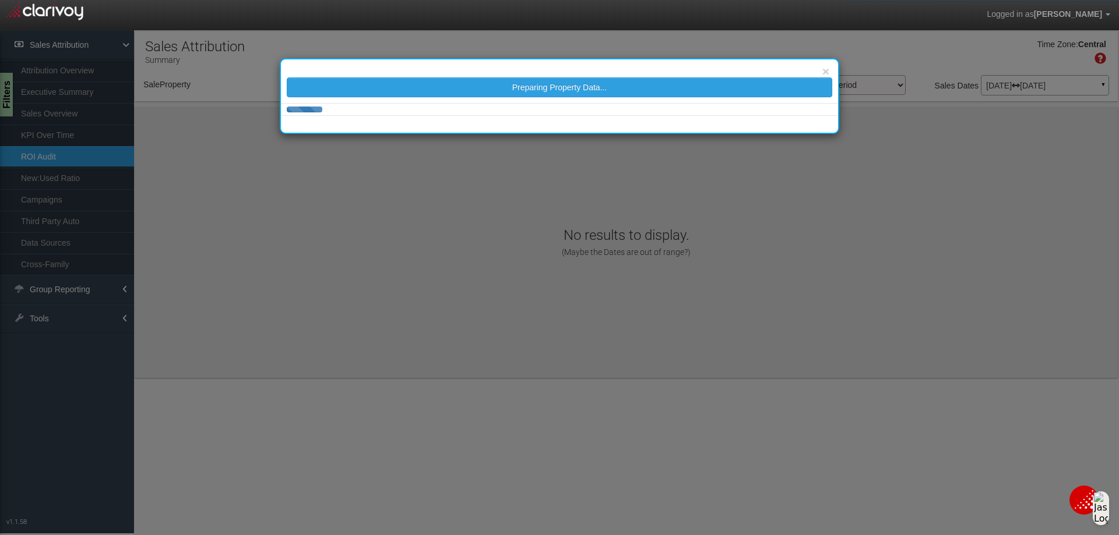
select select "object:5598"
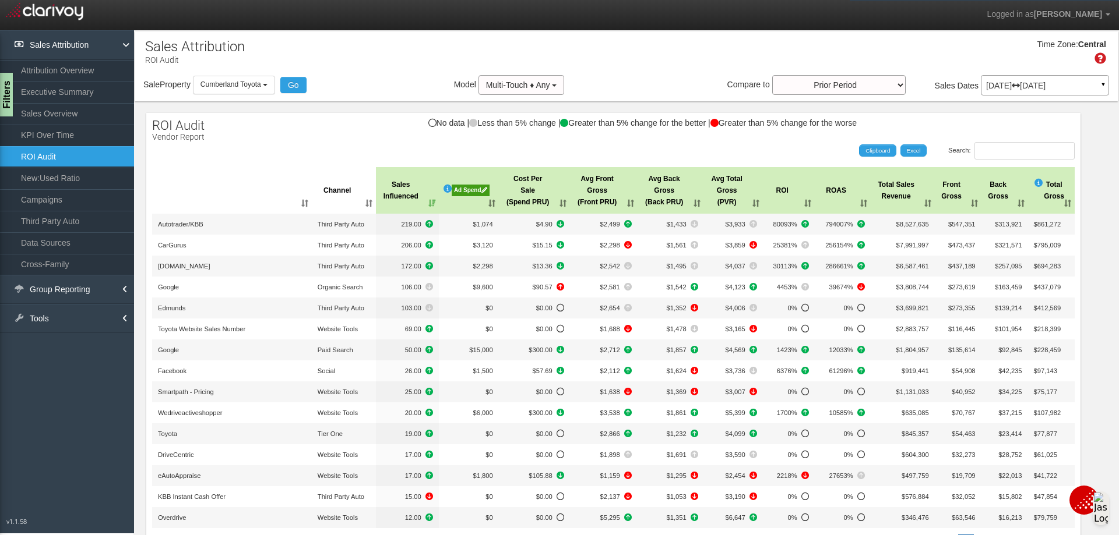
click at [361, 202] on th "Channel" at bounding box center [344, 190] width 64 height 47
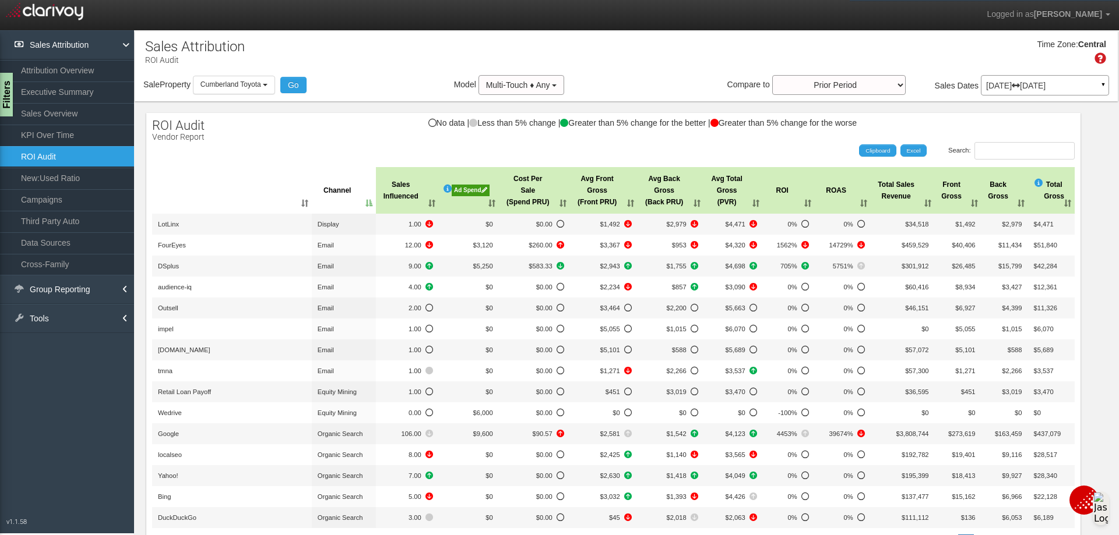
click at [361, 202] on th "Channel" at bounding box center [344, 190] width 64 height 47
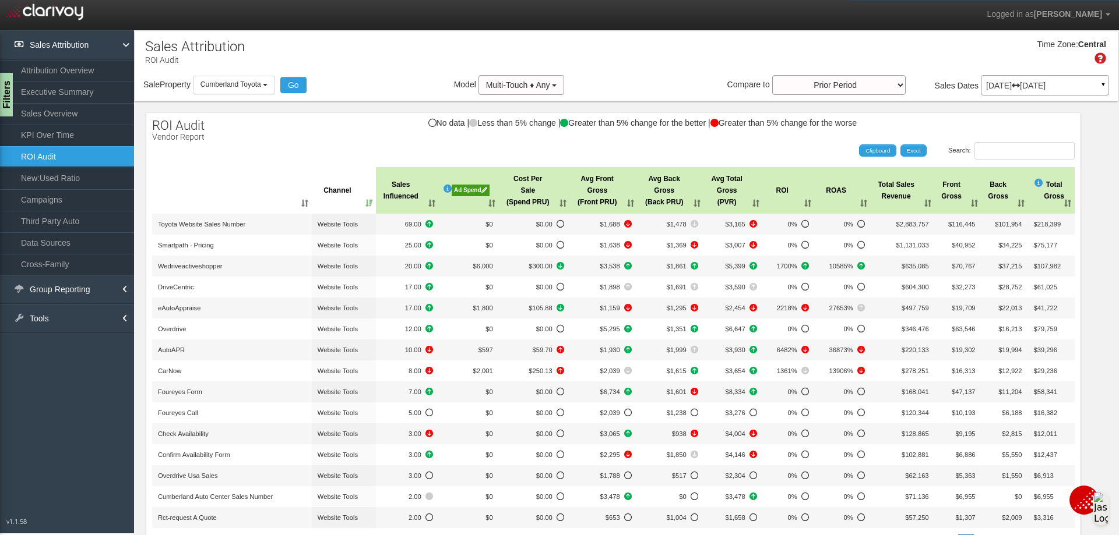
click at [361, 202] on th "Channel" at bounding box center [344, 190] width 64 height 47
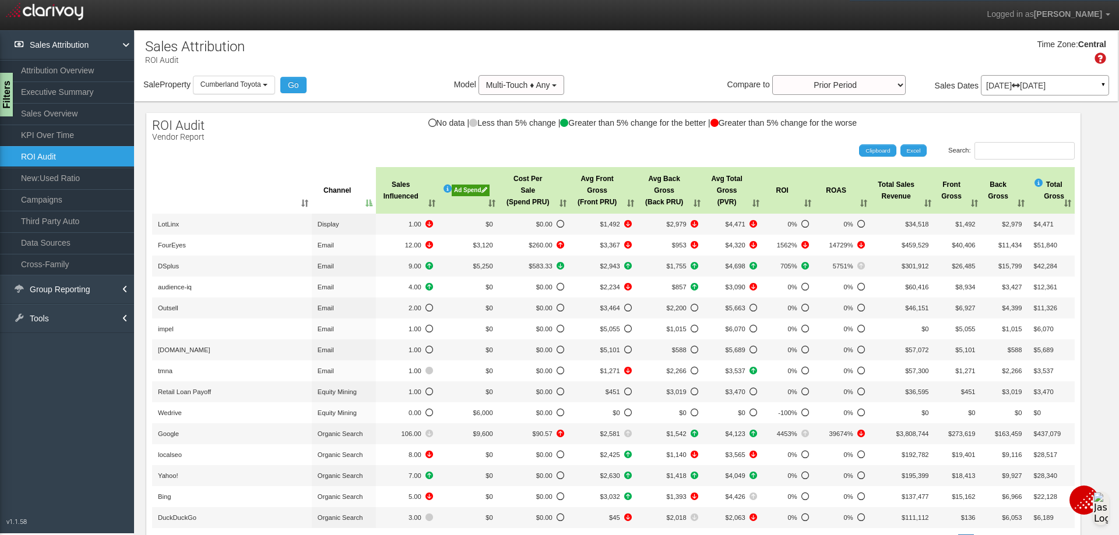
click at [302, 202] on th ": activate to sort column ascending" at bounding box center [232, 190] width 160 height 47
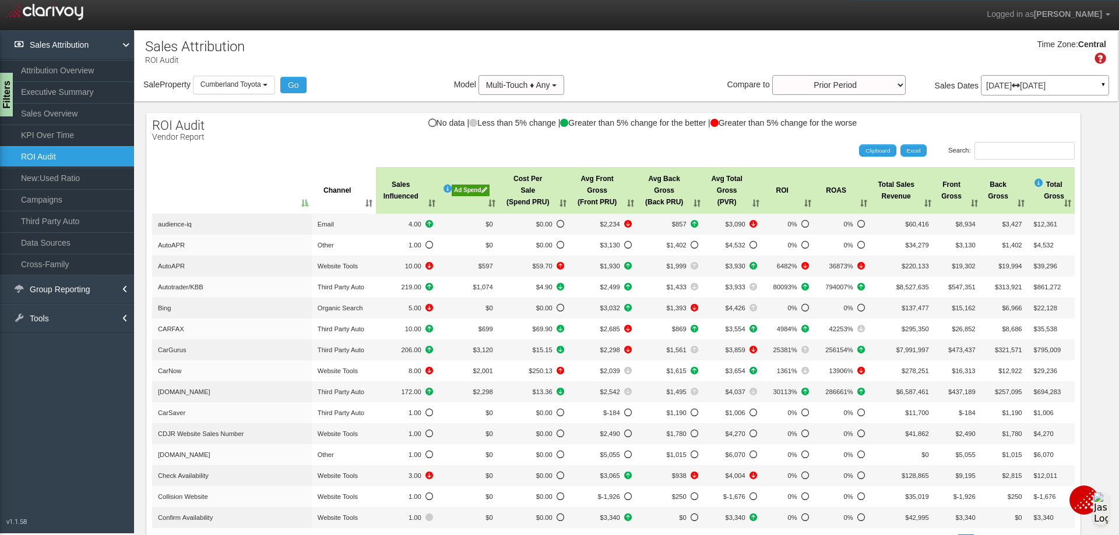
click at [302, 202] on th ": activate to sort column descending" at bounding box center [232, 190] width 160 height 47
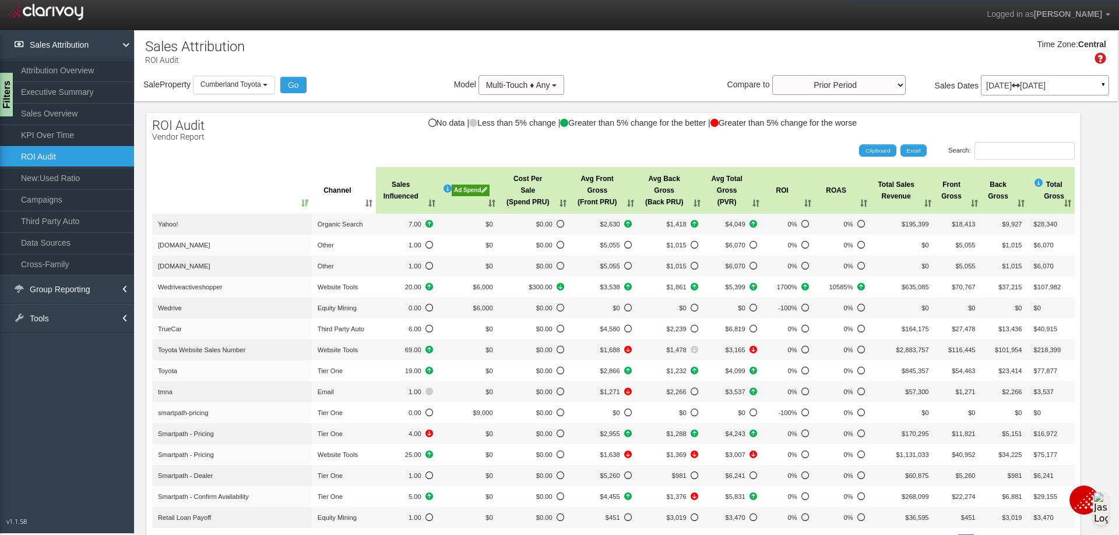
click at [302, 202] on th ": activate to sort column ascending" at bounding box center [232, 190] width 160 height 47
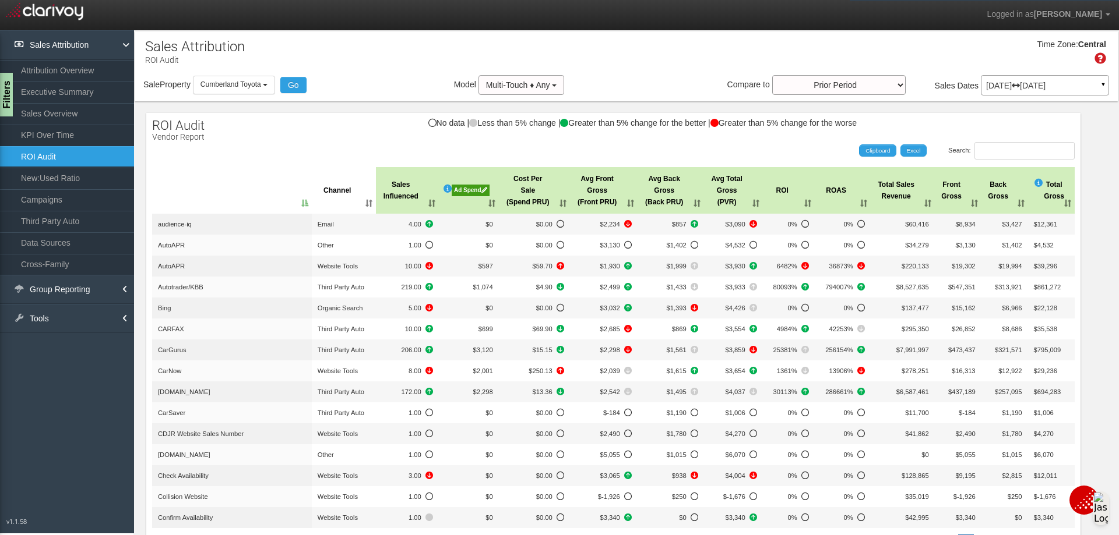
click at [302, 202] on th ": activate to sort column descending" at bounding box center [232, 190] width 160 height 47
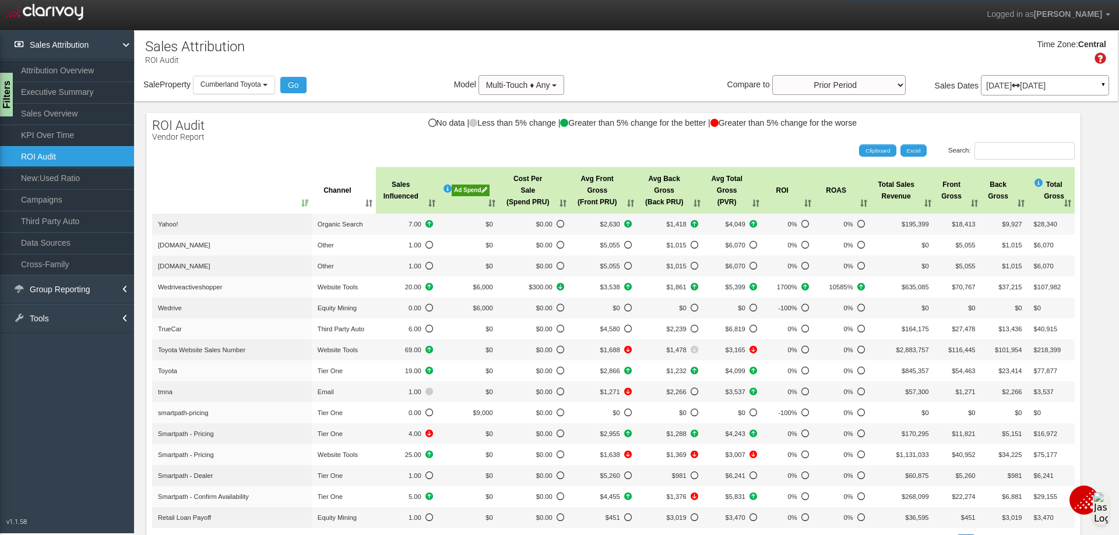
click at [302, 202] on th ": activate to sort column ascending" at bounding box center [232, 190] width 160 height 47
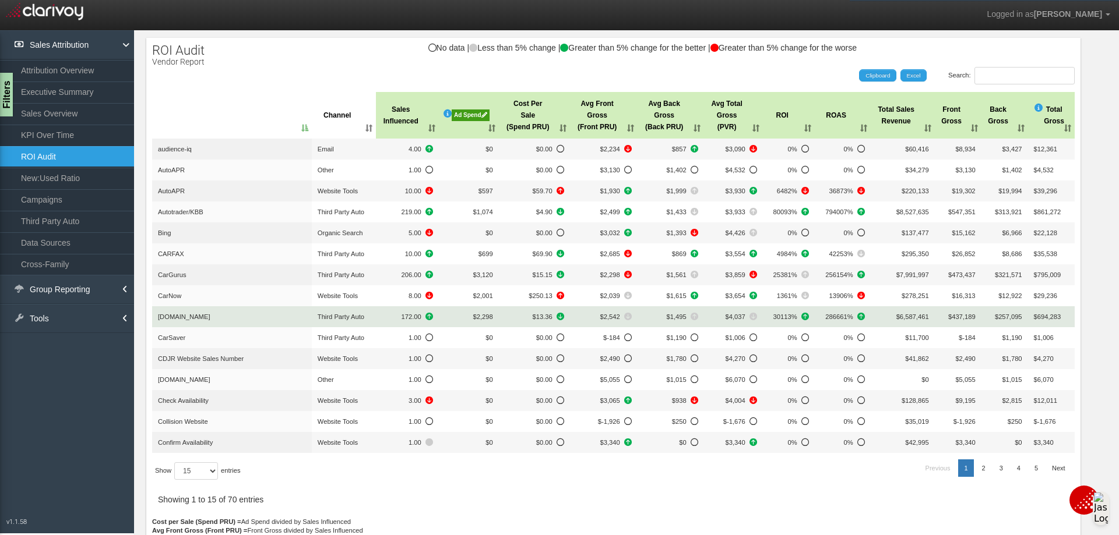
scroll to position [117, 0]
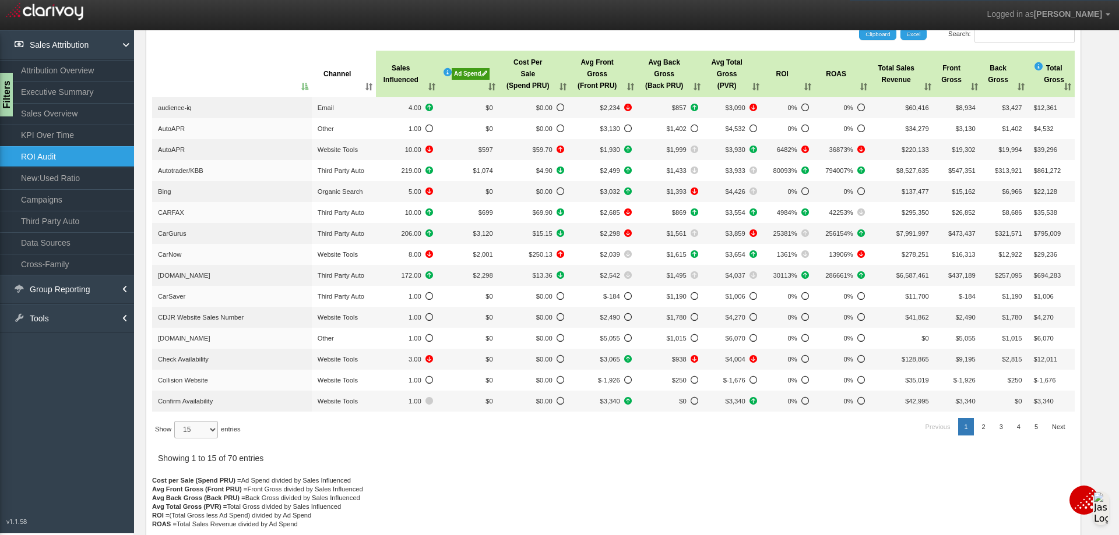
click at [214, 432] on select "15 30 50 All" at bounding box center [196, 429] width 44 height 17
click at [176, 439] on select "15 30 50 All" at bounding box center [196, 429] width 44 height 17
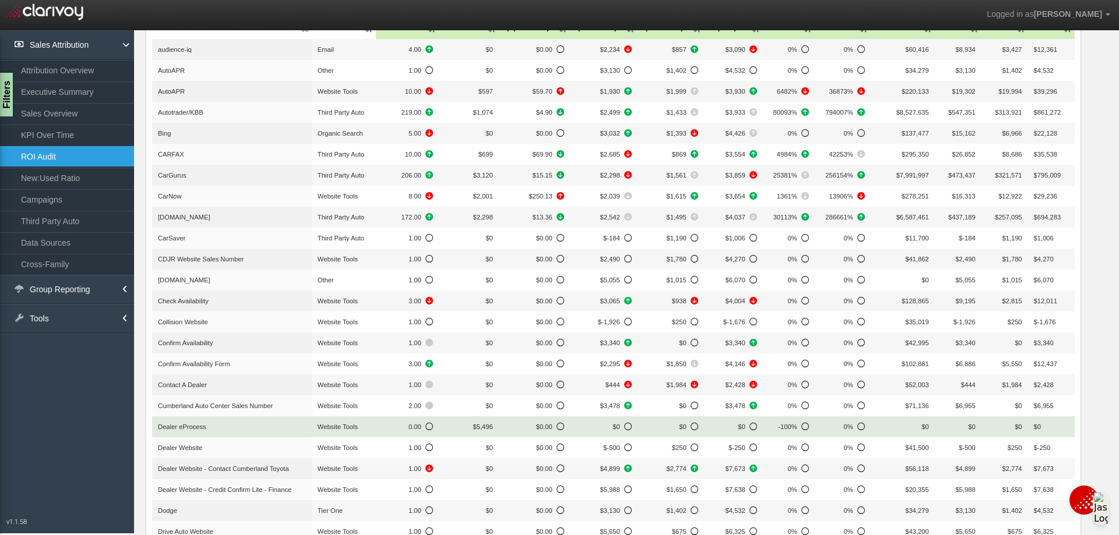
scroll to position [0, 0]
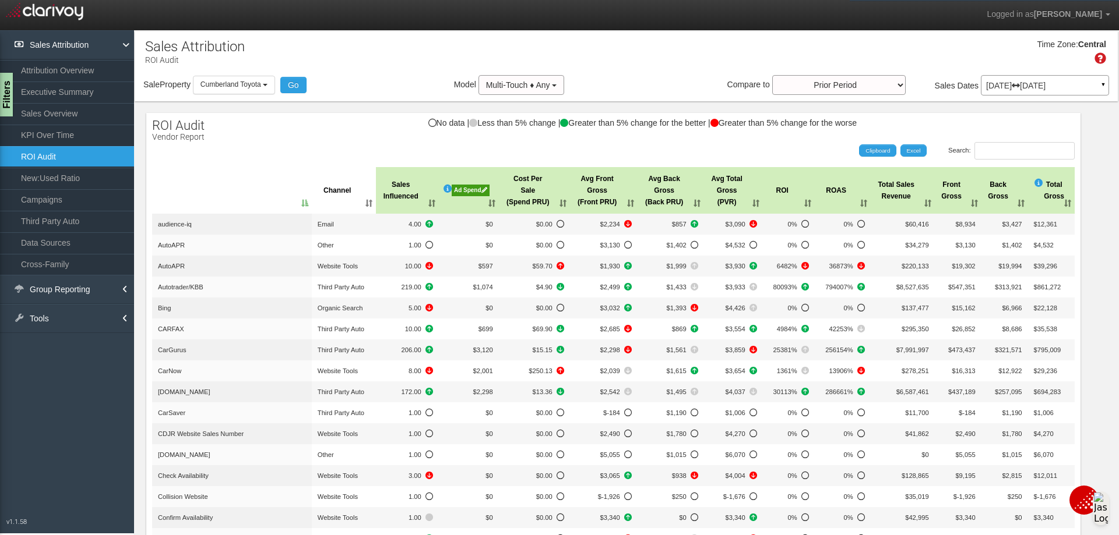
click at [340, 191] on th "Channel" at bounding box center [344, 190] width 64 height 47
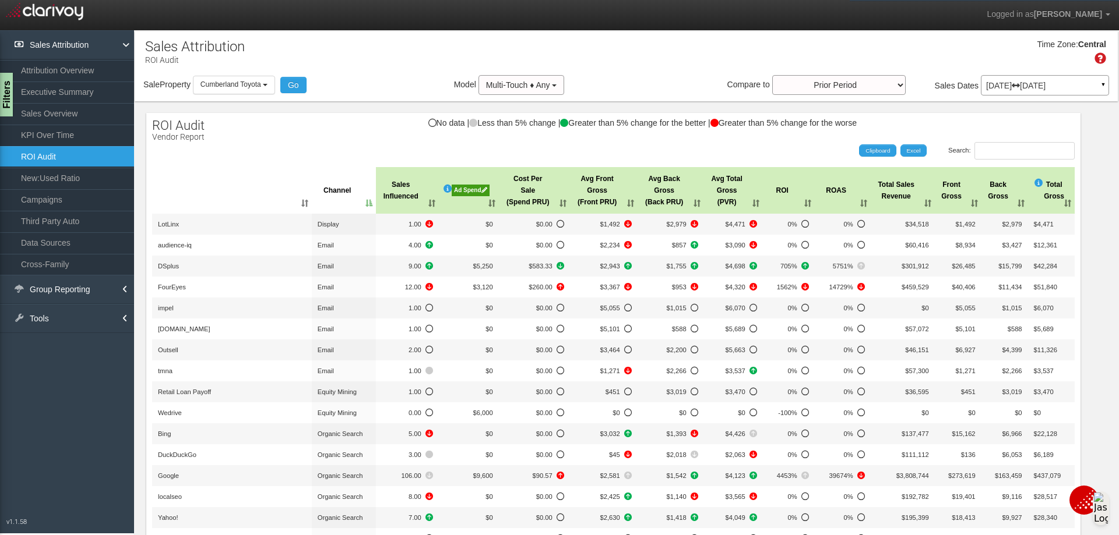
click at [292, 200] on th ": activate to sort column ascending" at bounding box center [232, 190] width 160 height 47
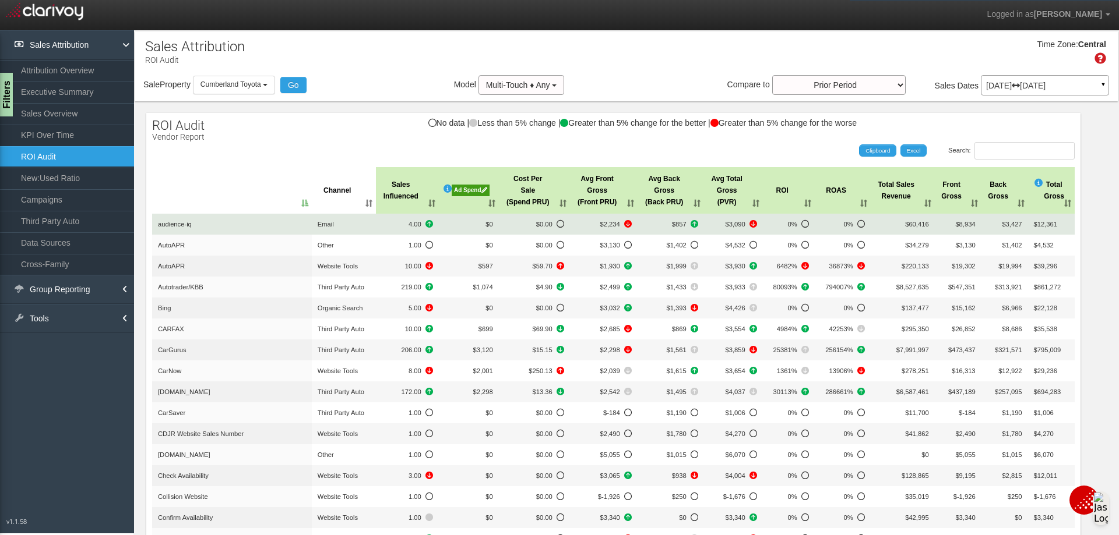
click at [470, 225] on td "$0" at bounding box center [469, 224] width 60 height 21
click at [485, 225] on span "$0" at bounding box center [488, 224] width 7 height 7
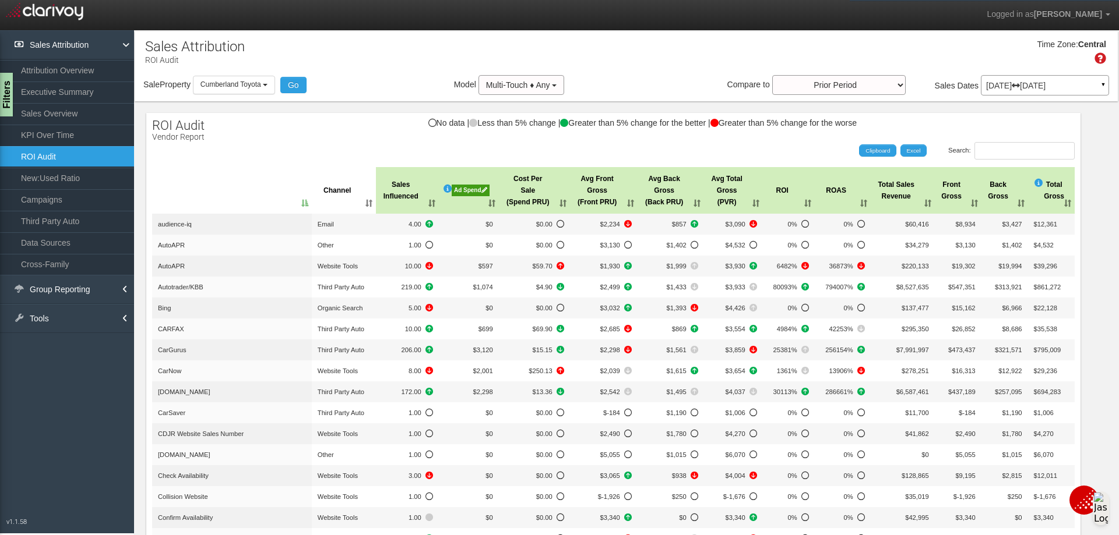
click at [485, 207] on th "Ad Spend" at bounding box center [469, 190] width 60 height 47
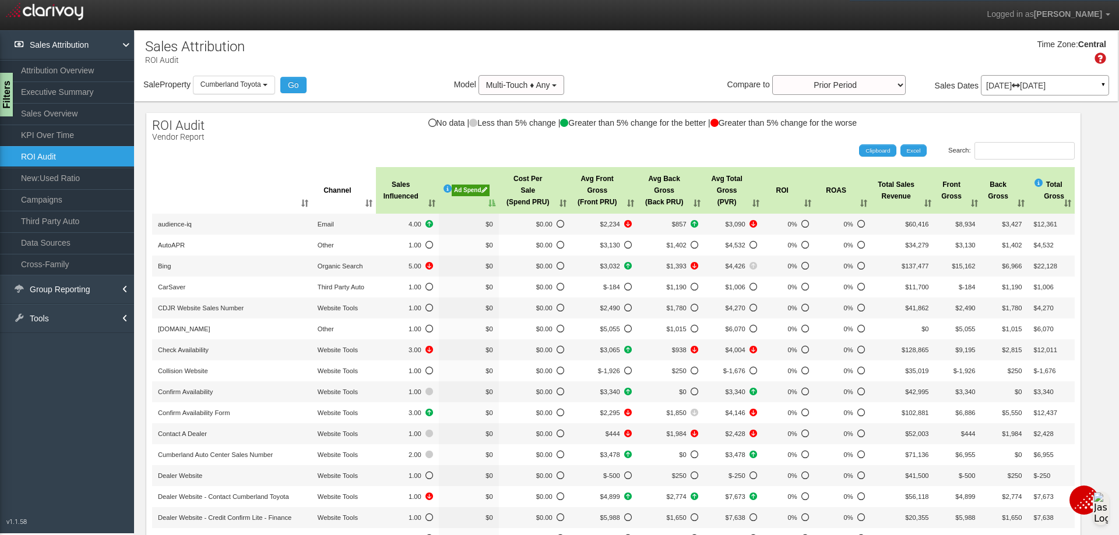
click at [485, 207] on th "Ad Spend" at bounding box center [469, 190] width 60 height 47
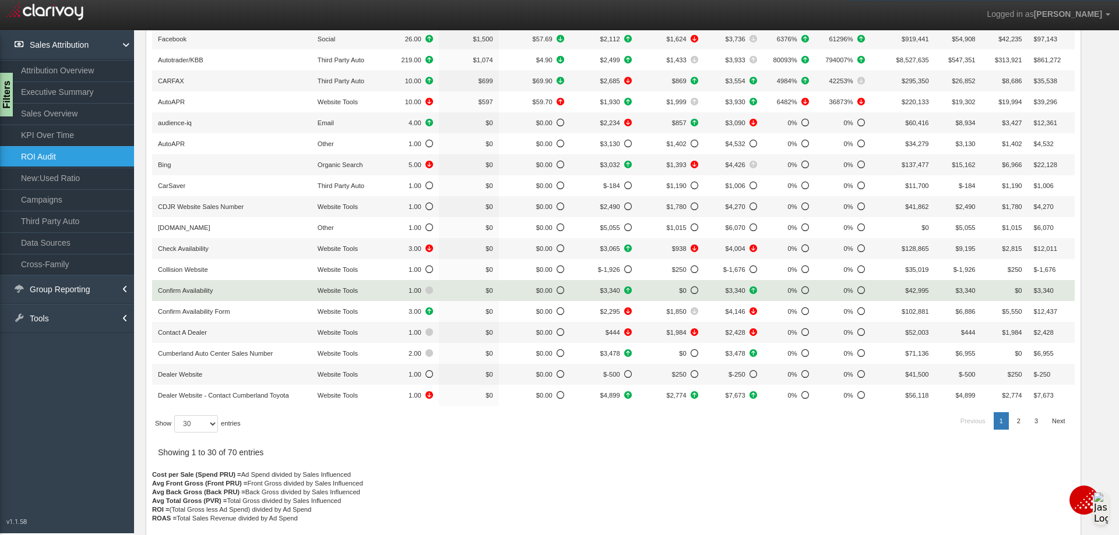
scroll to position [442, 0]
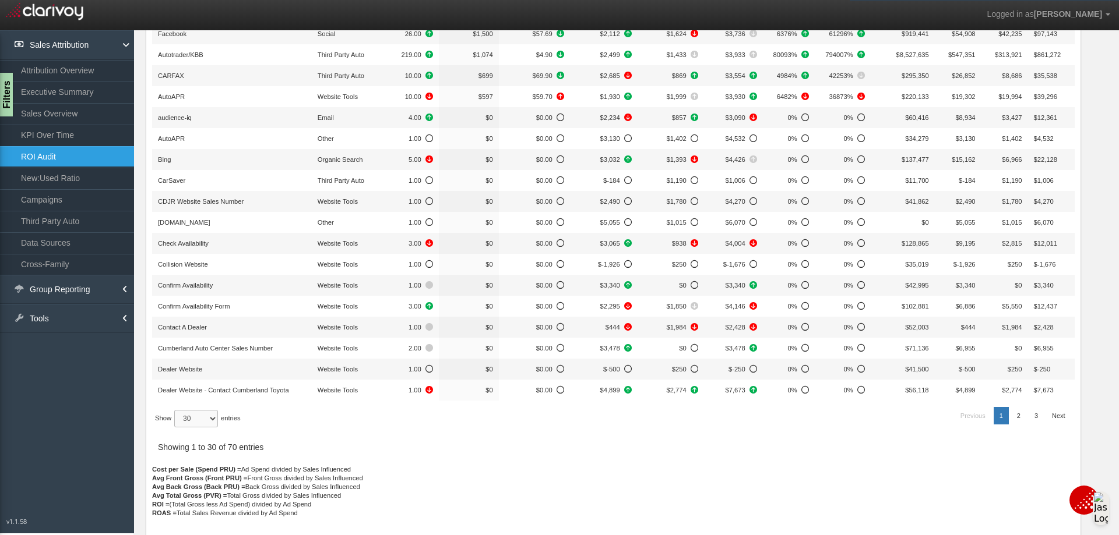
click at [205, 419] on select "15 30 50 All" at bounding box center [196, 418] width 44 height 17
select select "50"
click at [176, 428] on select "15 30 50 All" at bounding box center [196, 418] width 44 height 17
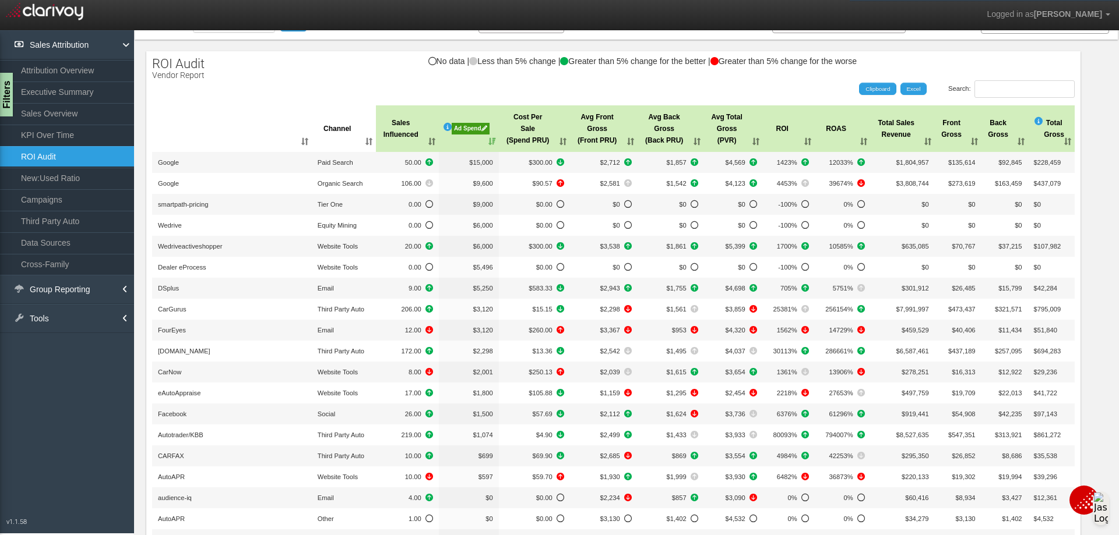
scroll to position [0, 0]
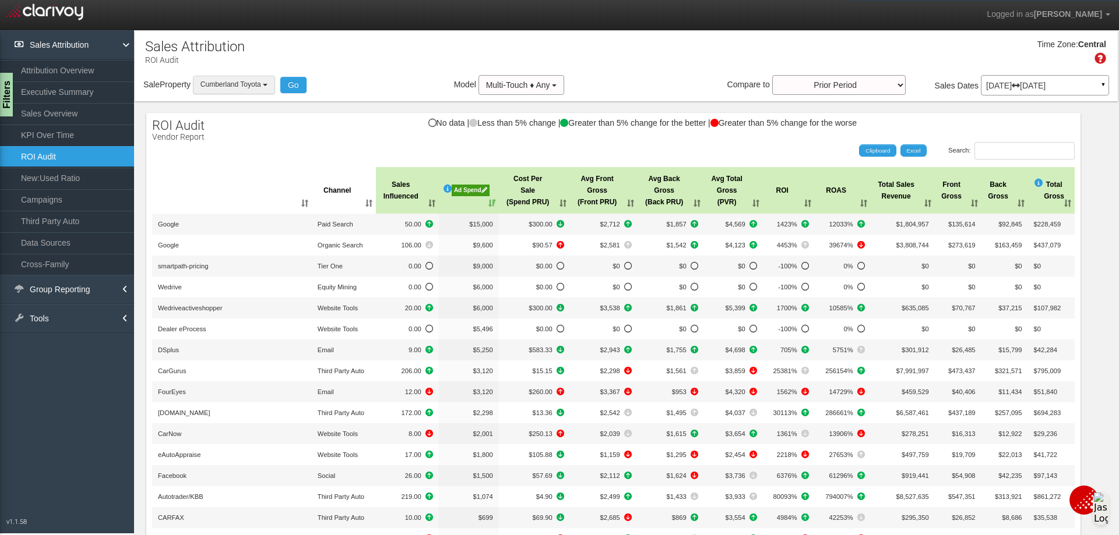
click at [269, 89] on button "Cumberland Toyota" at bounding box center [234, 85] width 82 height 18
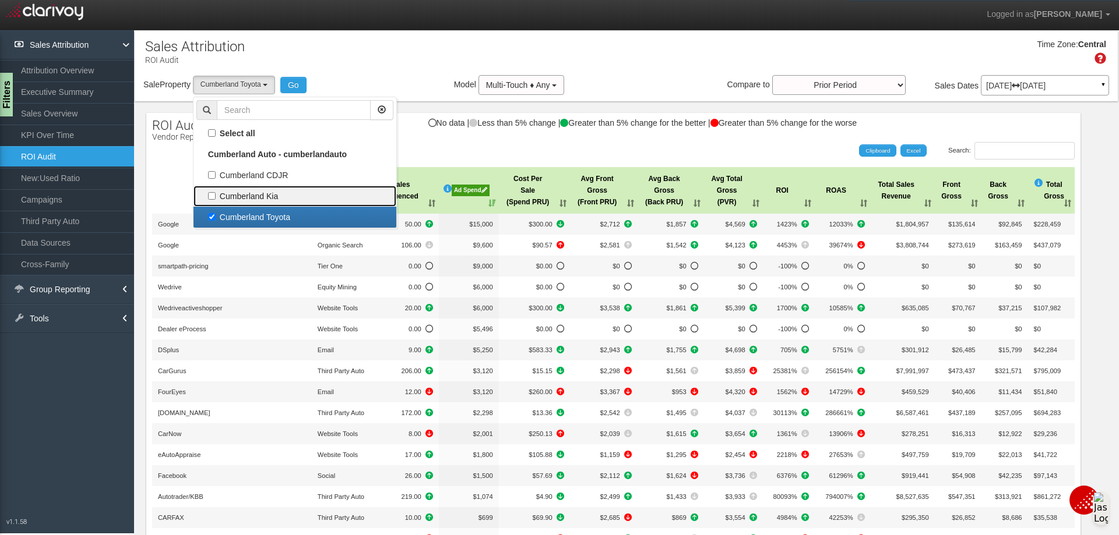
click at [210, 196] on label "Cumberland Kia" at bounding box center [294, 196] width 197 height 15
click at [210, 196] on input "Cumberland Kia" at bounding box center [212, 196] width 8 height 8
checkbox input "true"
select select "object:5597"
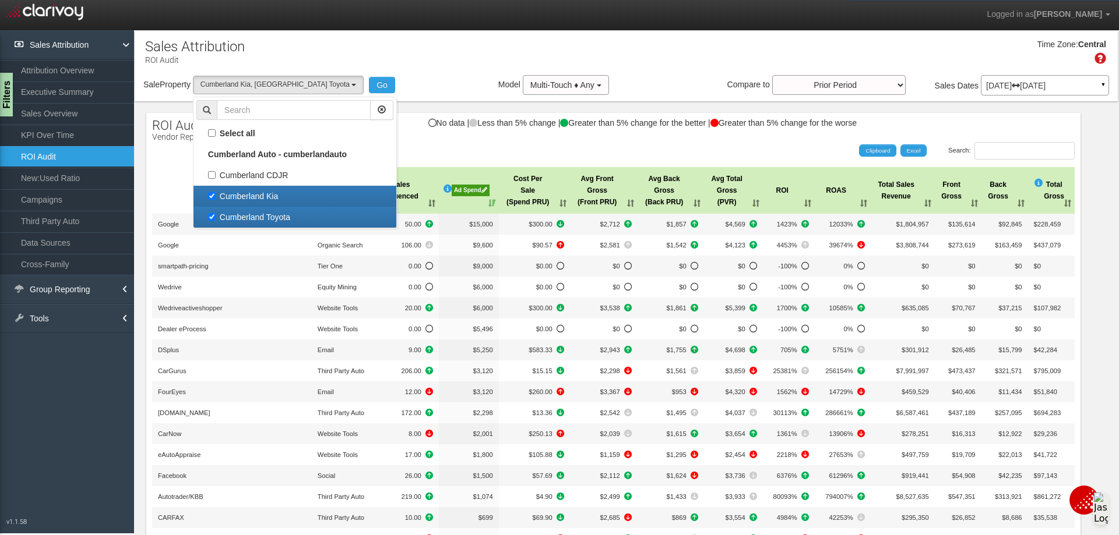
scroll to position [30, 0]
click at [214, 217] on label "Cumberland Toyota" at bounding box center [294, 217] width 197 height 15
click at [214, 217] on input "Cumberland Toyota" at bounding box center [212, 217] width 8 height 8
checkbox input "false"
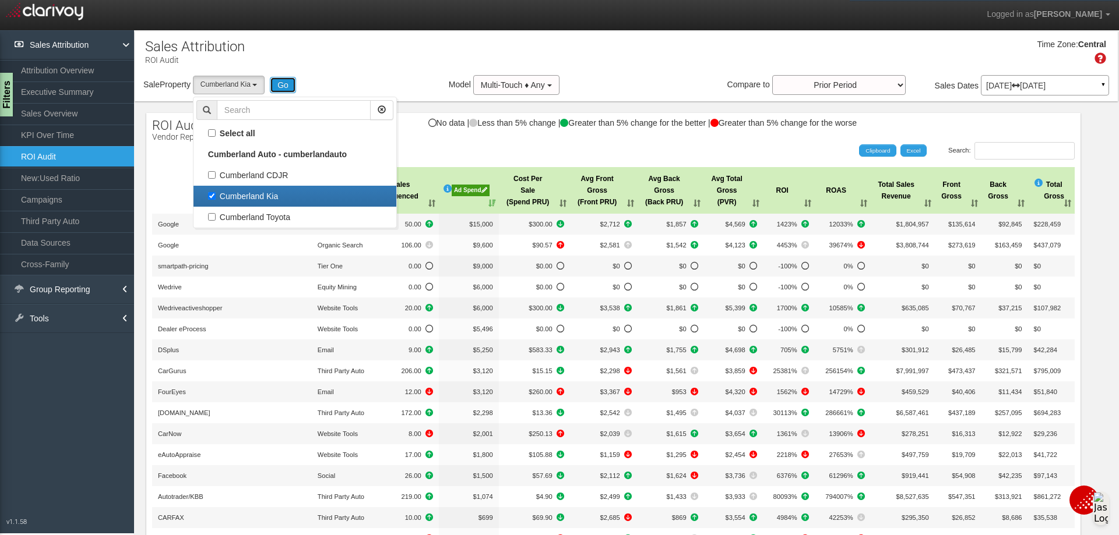
click at [290, 83] on button "Go" at bounding box center [283, 85] width 26 height 16
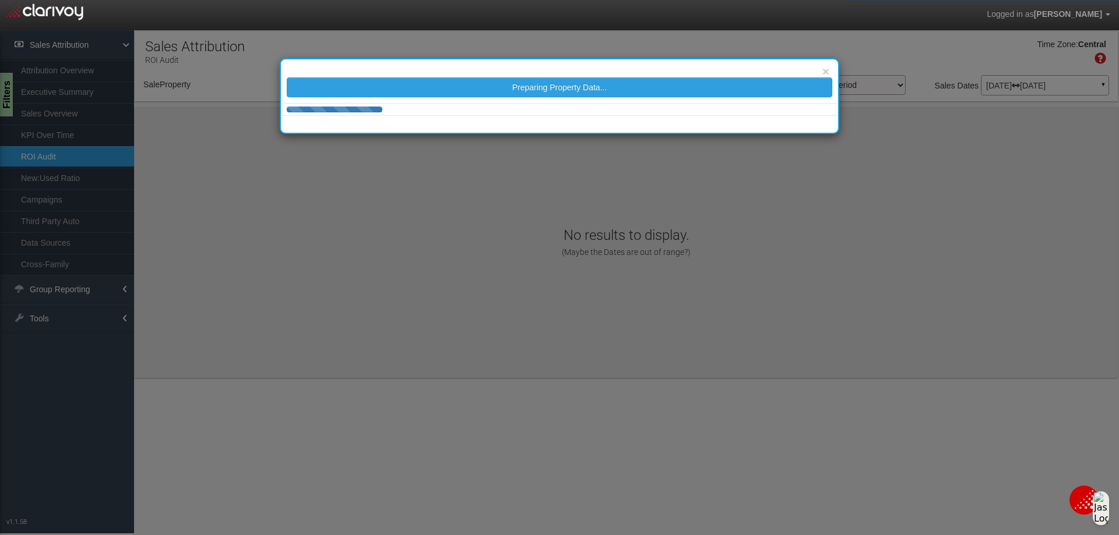
select select "object:5674"
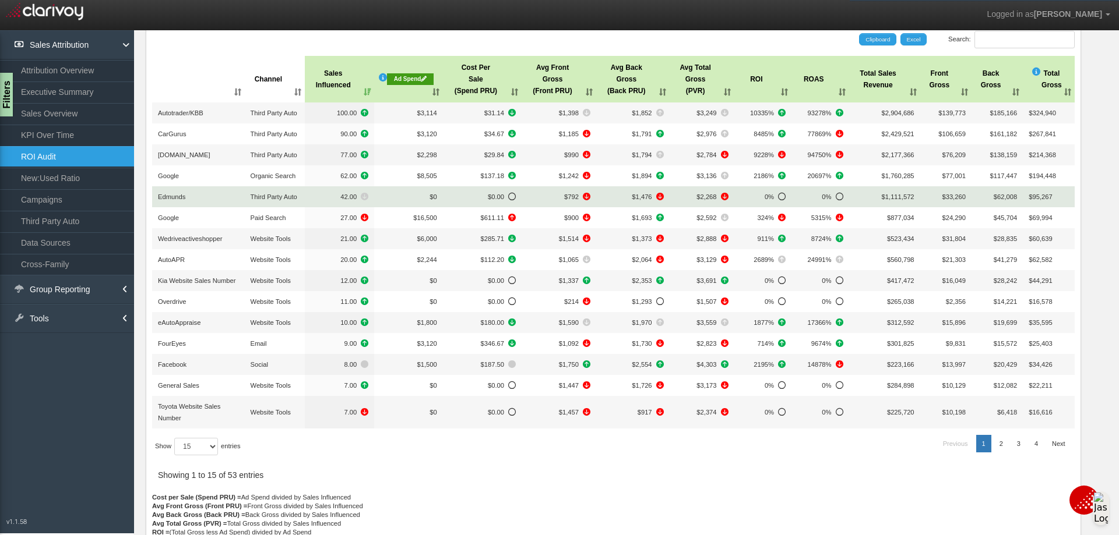
scroll to position [139, 0]
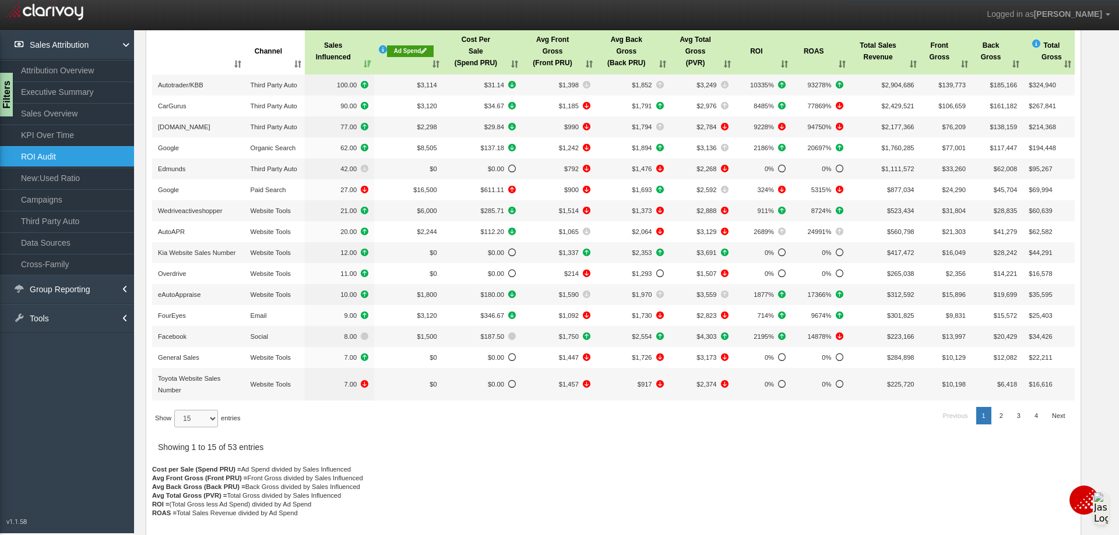
click at [214, 418] on select "15 30 50 All" at bounding box center [196, 418] width 44 height 17
select select "-1"
click at [176, 428] on select "15 30 50 All" at bounding box center [196, 418] width 44 height 17
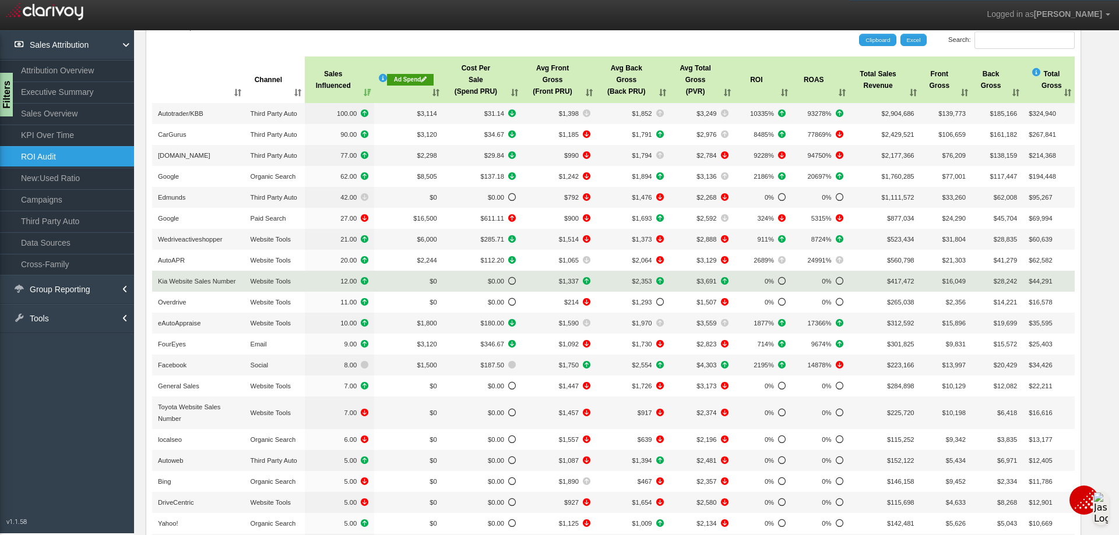
scroll to position [0, 0]
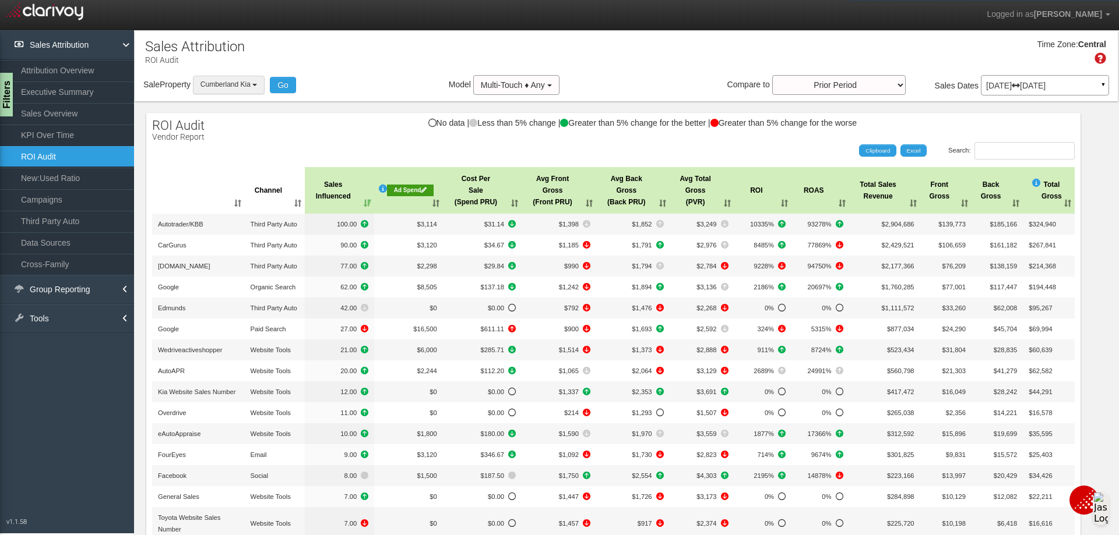
click at [261, 87] on button "Cumberland Kia" at bounding box center [229, 85] width 72 height 18
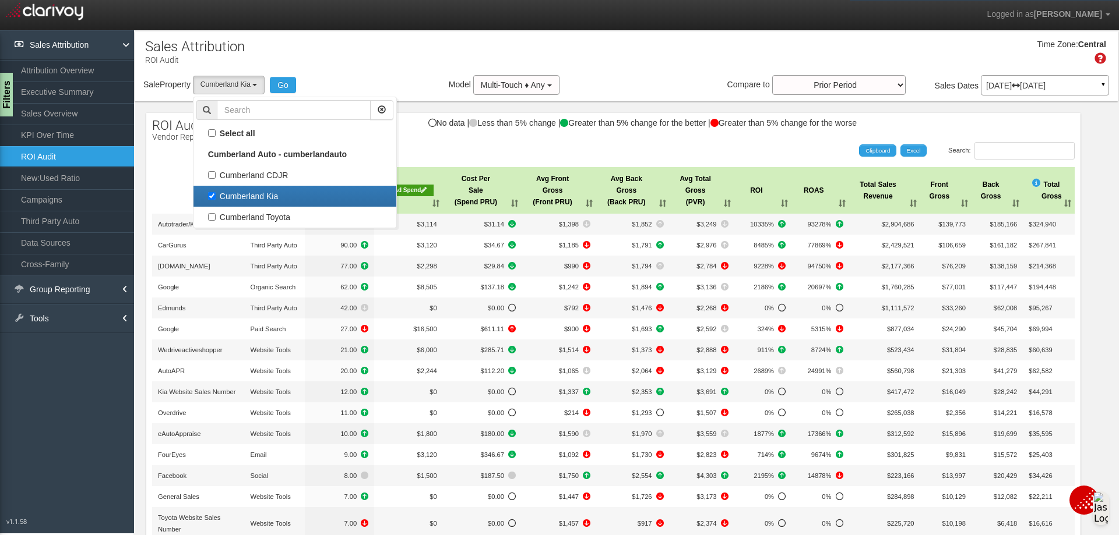
click at [214, 195] on label "Cumberland Kia" at bounding box center [294, 196] width 197 height 15
click at [214, 195] on input "Cumberland Kia" at bounding box center [212, 196] width 8 height 8
checkbox input "false"
select select
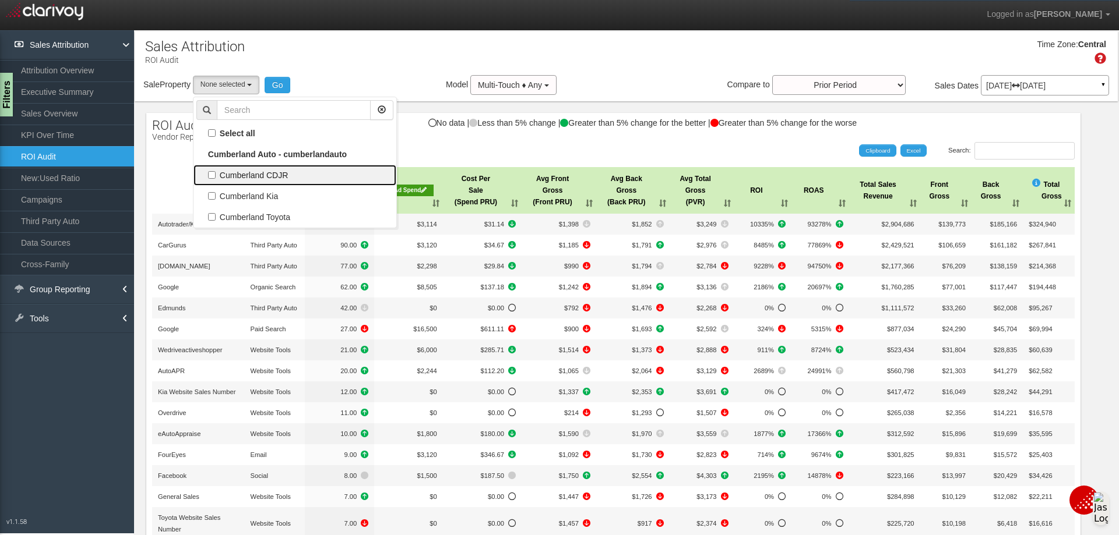
click at [213, 175] on label "Cumberland CDJR" at bounding box center [294, 175] width 197 height 15
click at [213, 175] on input "Cumberland CDJR" at bounding box center [212, 175] width 8 height 8
checkbox input "true"
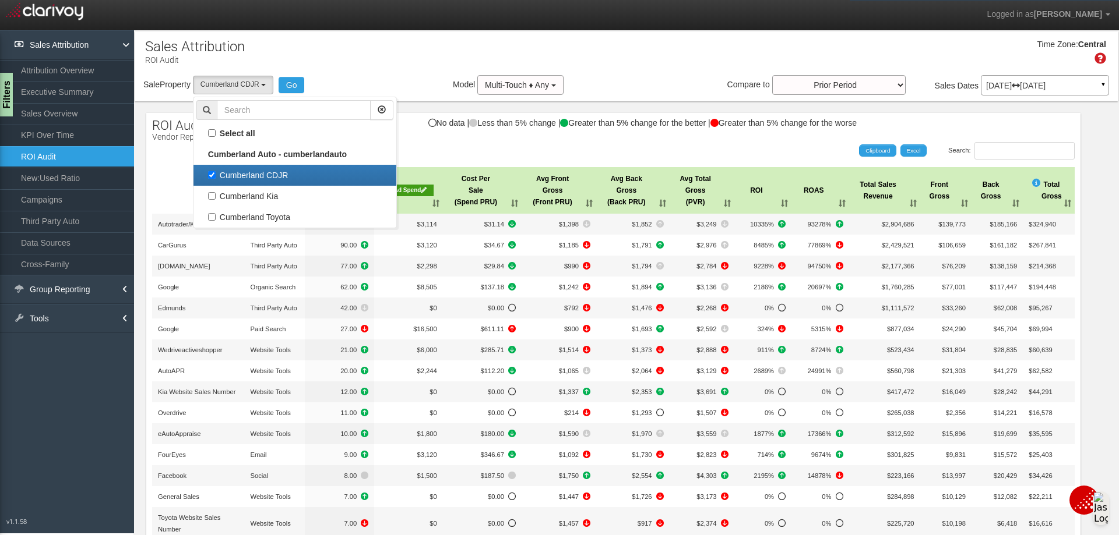
select select "object:5673"
click at [291, 89] on button "Go" at bounding box center [291, 85] width 26 height 16
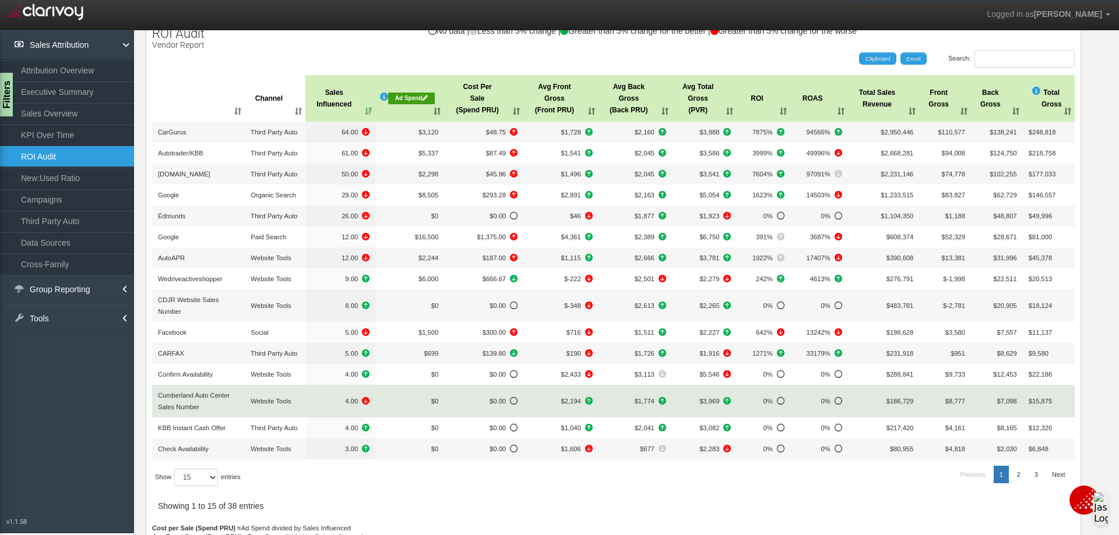
scroll to position [151, 0]
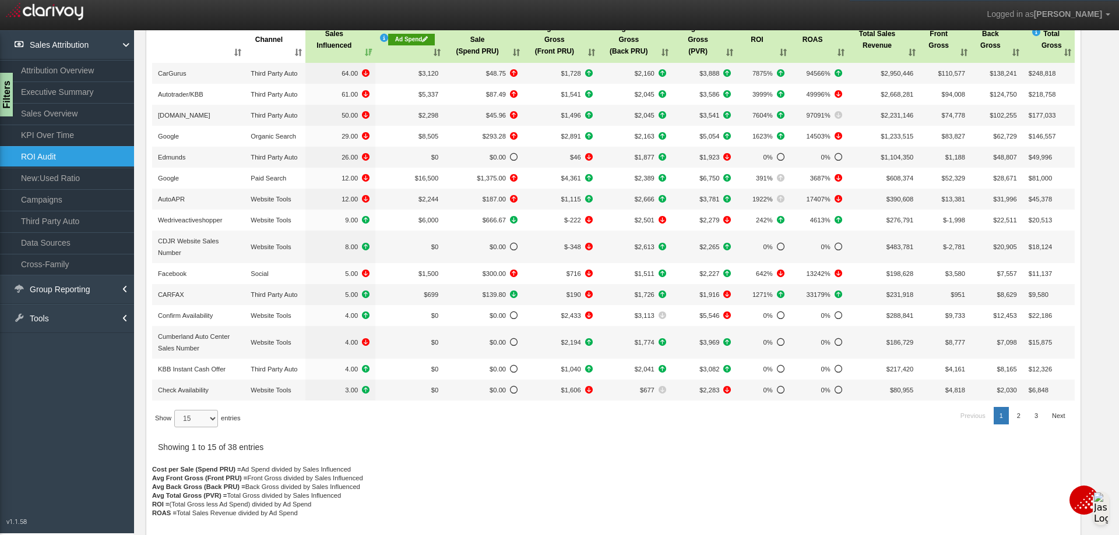
click at [214, 413] on select "15 30 50 All" at bounding box center [196, 418] width 44 height 17
select select "50"
click at [176, 428] on select "15 30 50 All" at bounding box center [196, 418] width 44 height 17
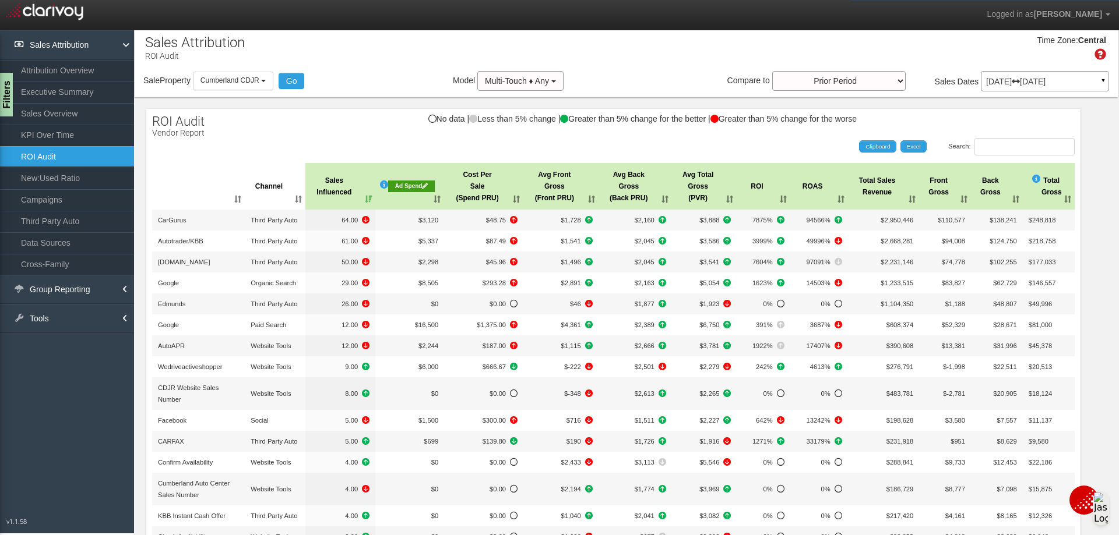
scroll to position [0, 0]
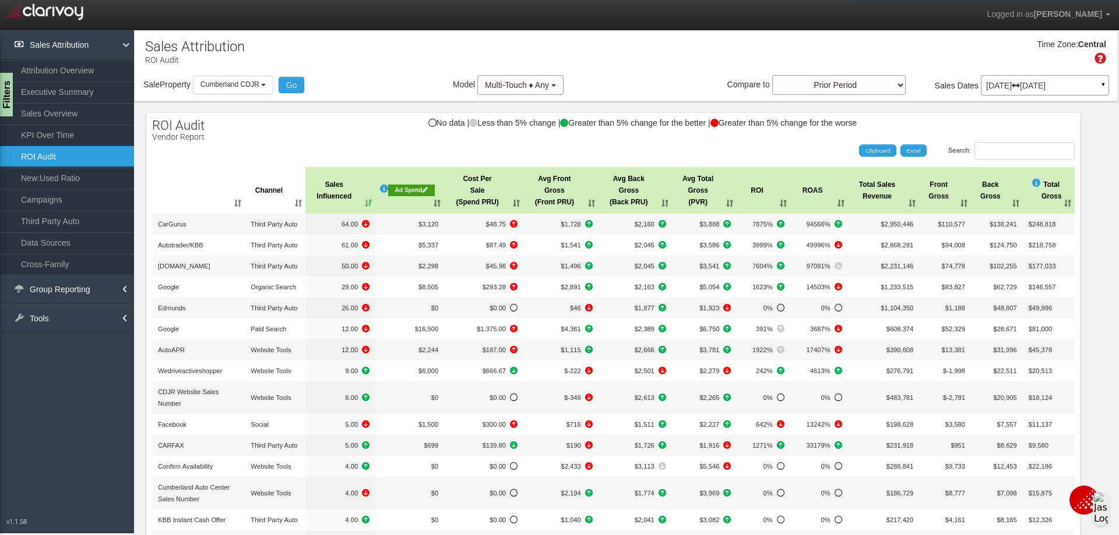
click at [236, 204] on th ": activate to sort column ascending" at bounding box center [198, 190] width 93 height 47
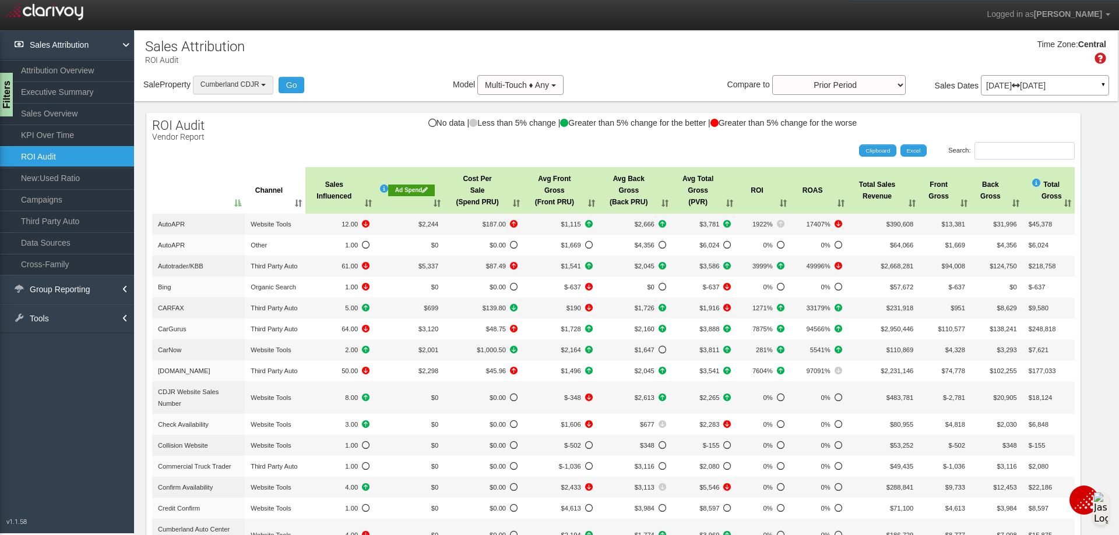
click at [262, 88] on button "Cumberland CDJR" at bounding box center [233, 85] width 80 height 18
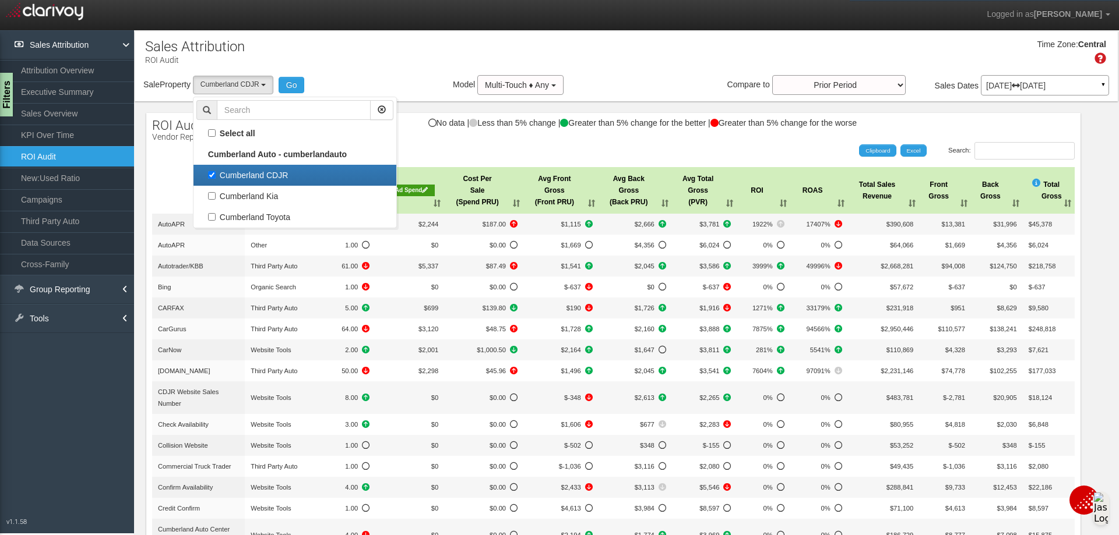
click at [211, 173] on label "Cumberland CDJR" at bounding box center [294, 175] width 197 height 15
click at [211, 173] on input "Cumberland CDJR" at bounding box center [212, 175] width 8 height 8
checkbox input "false"
select select
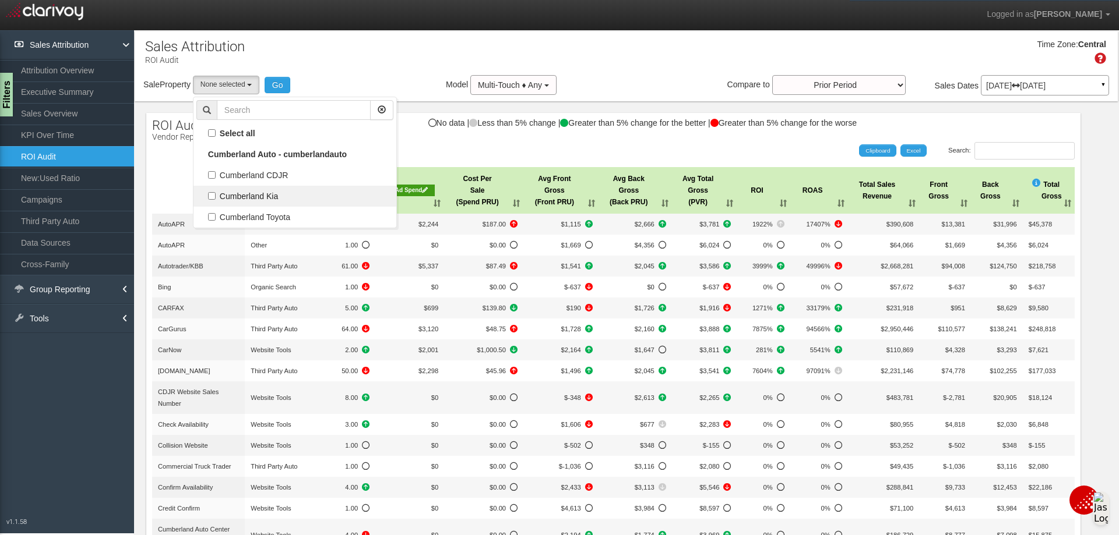
scroll to position [10, 0]
click at [207, 200] on label "Cumberland Kia" at bounding box center [294, 196] width 197 height 15
click at [208, 200] on input "Cumberland Kia" at bounding box center [212, 196] width 8 height 8
checkbox input "true"
select select "object:5733"
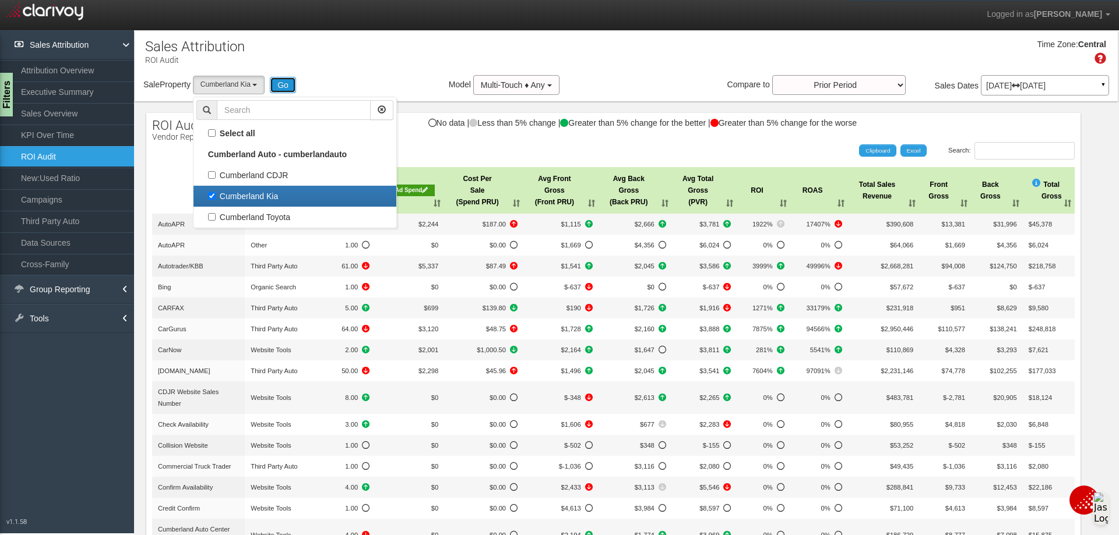
click at [287, 77] on button "Go" at bounding box center [283, 85] width 26 height 16
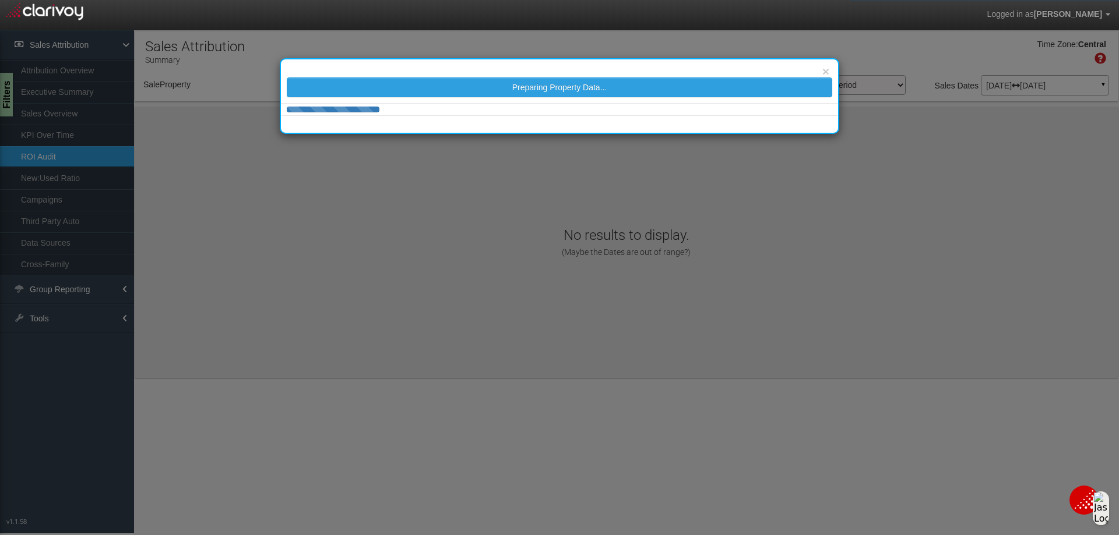
select select "object:5792"
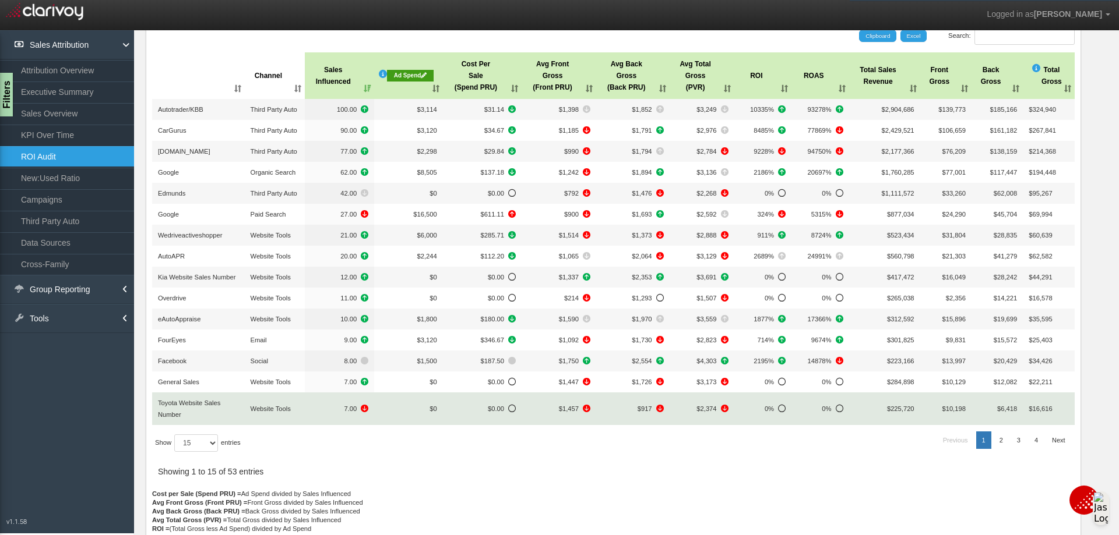
scroll to position [139, 0]
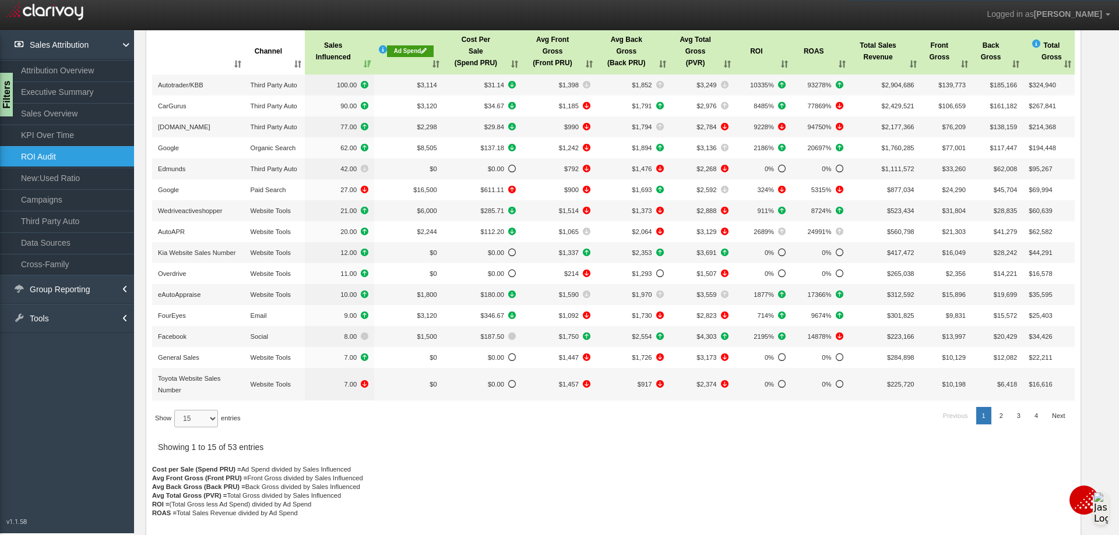
click at [209, 416] on select "15 30 50 All" at bounding box center [196, 418] width 44 height 17
select select "50"
click at [176, 428] on select "15 30 50 All" at bounding box center [196, 418] width 44 height 17
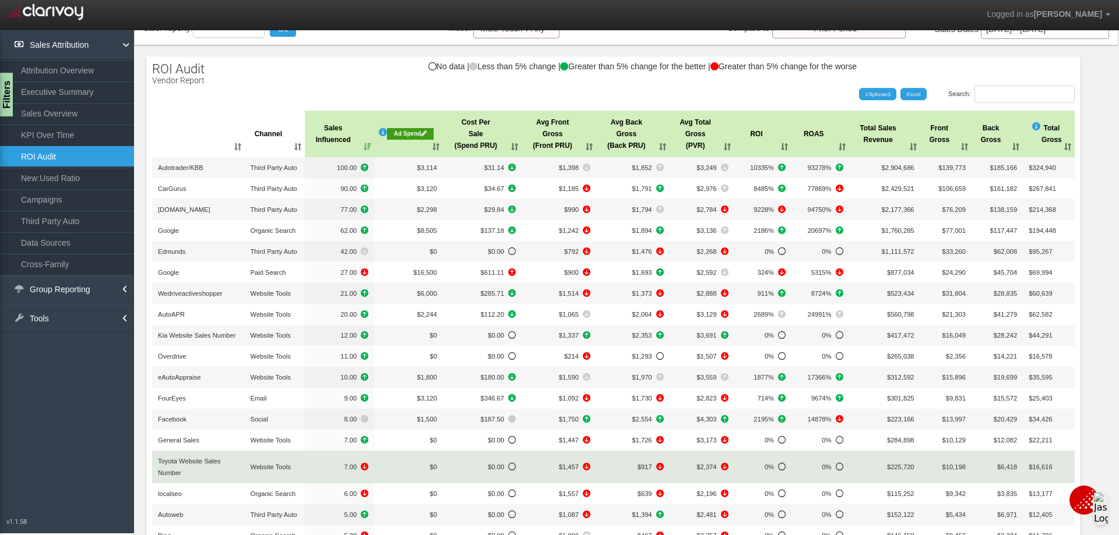
scroll to position [0, 0]
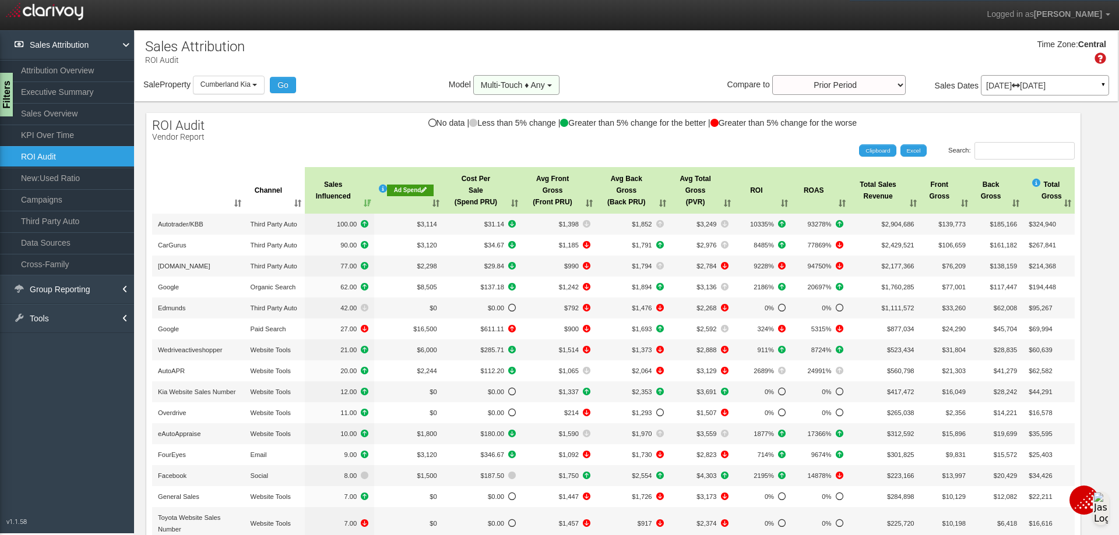
click at [545, 90] on button "Multi-Touch ♦ Any" at bounding box center [516, 85] width 86 height 20
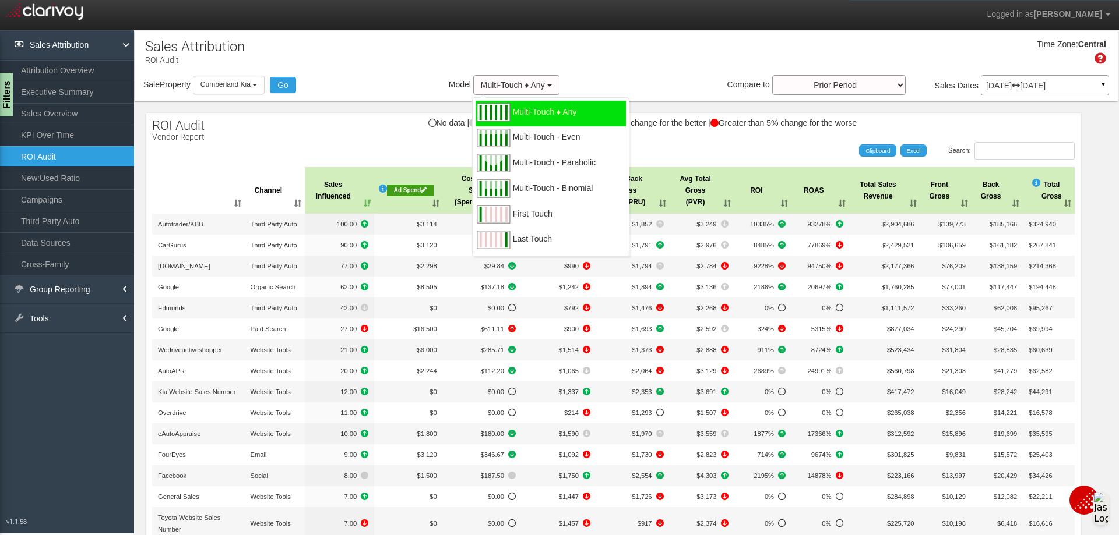
click at [611, 52] on div "Time Zone: Central" at bounding box center [626, 56] width 983 height 38
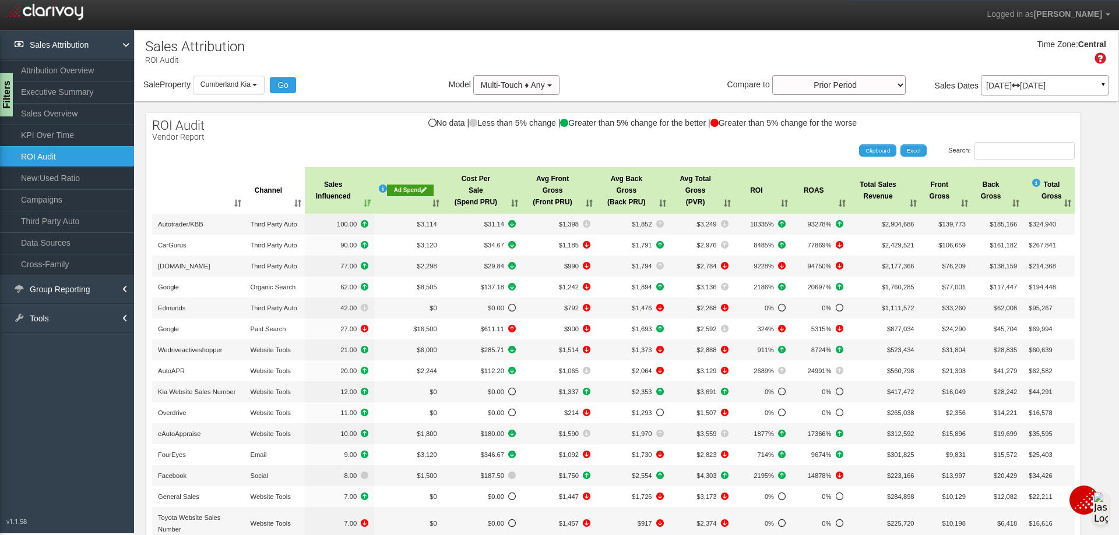
click at [509, 203] on th "Cost Per Sale (Spend PRU)" at bounding box center [482, 190] width 79 height 47
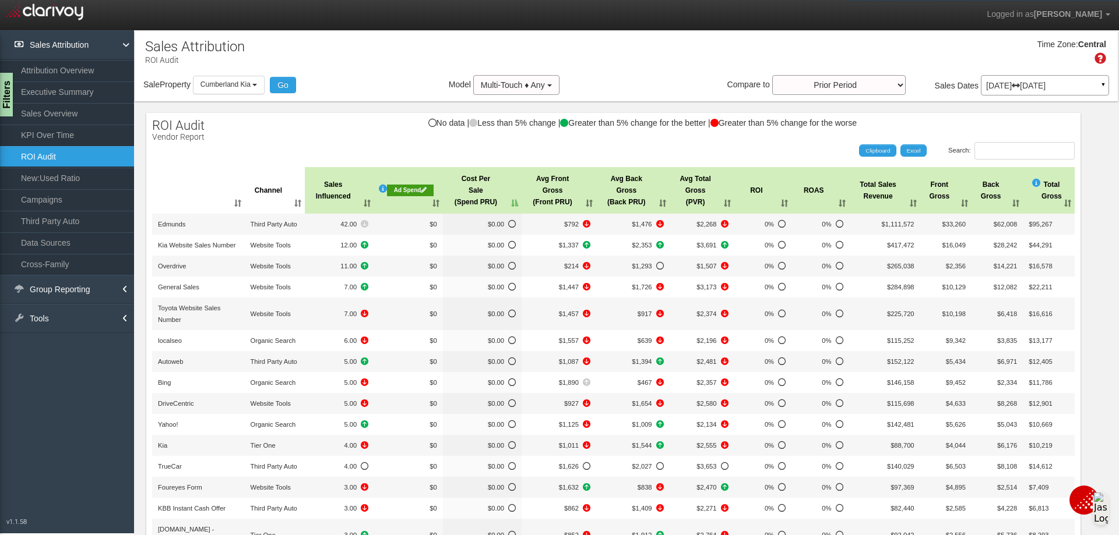
click at [509, 203] on th "Cost Per Sale (Spend PRU)" at bounding box center [482, 190] width 79 height 47
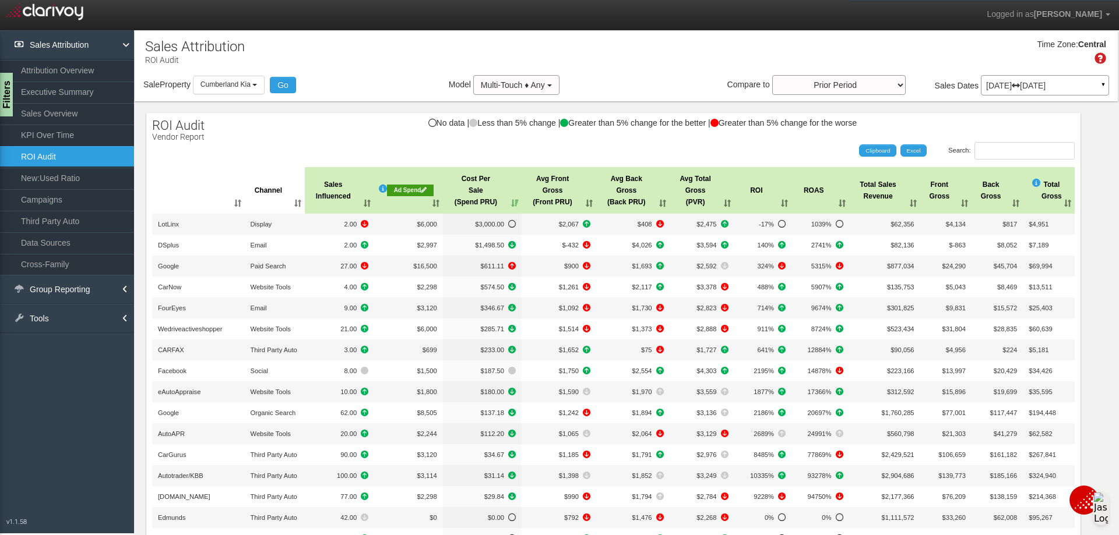
click at [509, 203] on th "Cost Per Sale (Spend PRU)" at bounding box center [482, 190] width 79 height 47
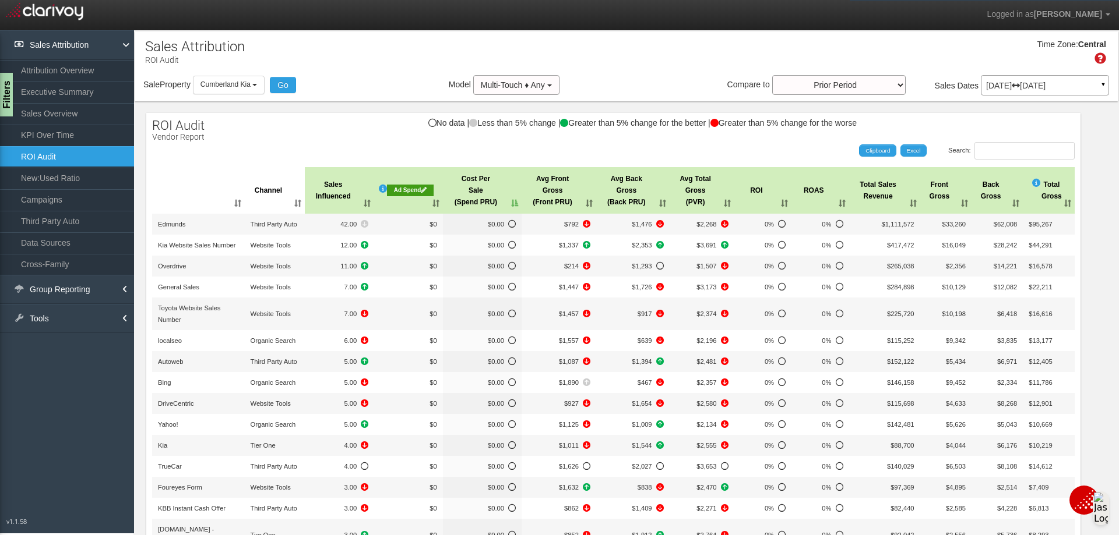
click at [511, 203] on th "Cost Per Sale (Spend PRU)" at bounding box center [482, 190] width 79 height 47
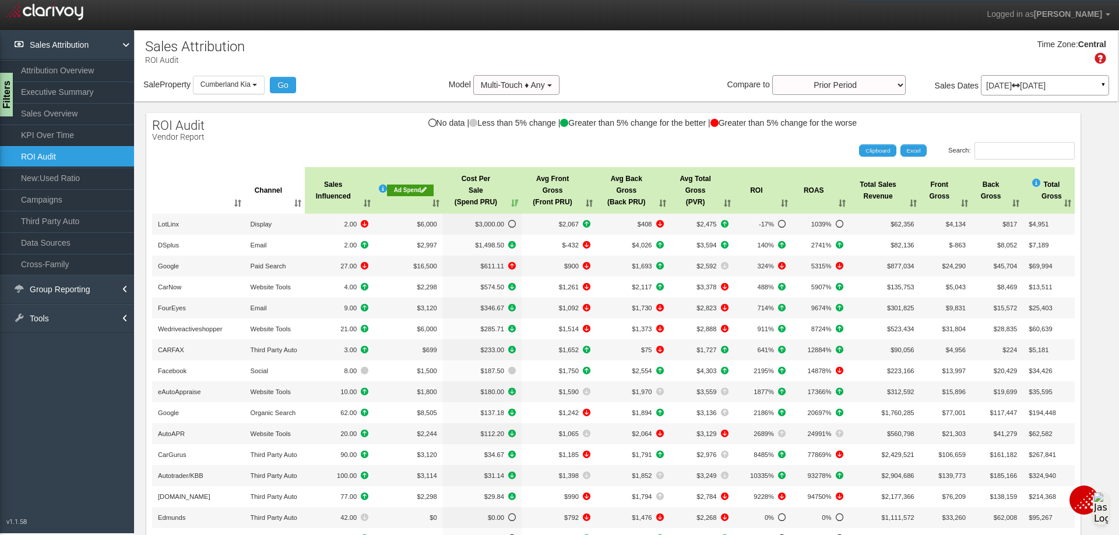
click at [411, 185] on div "Ad Spend" at bounding box center [410, 191] width 46 height 12
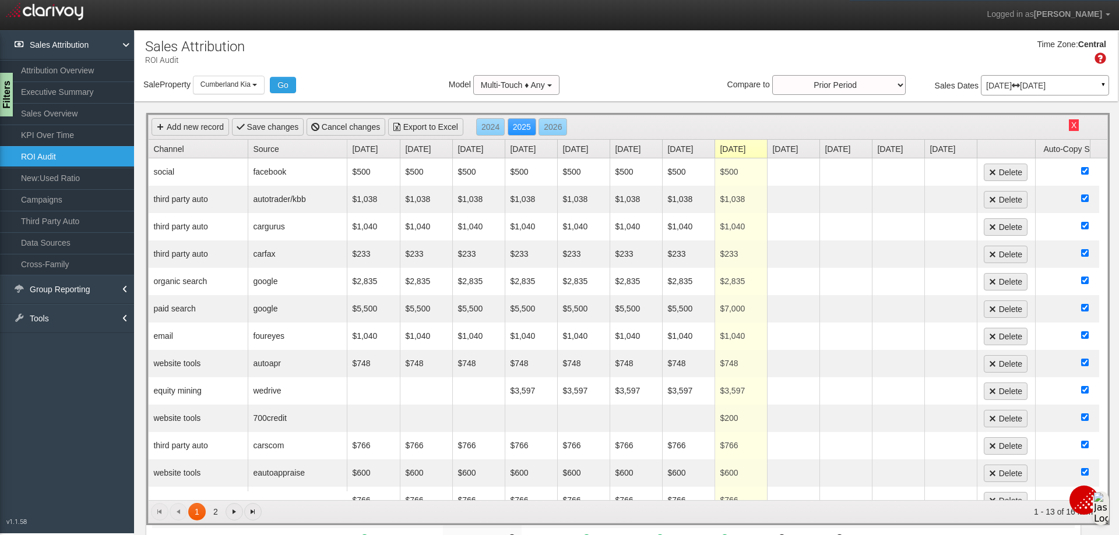
click at [171, 152] on link "Channel" at bounding box center [200, 149] width 94 height 18
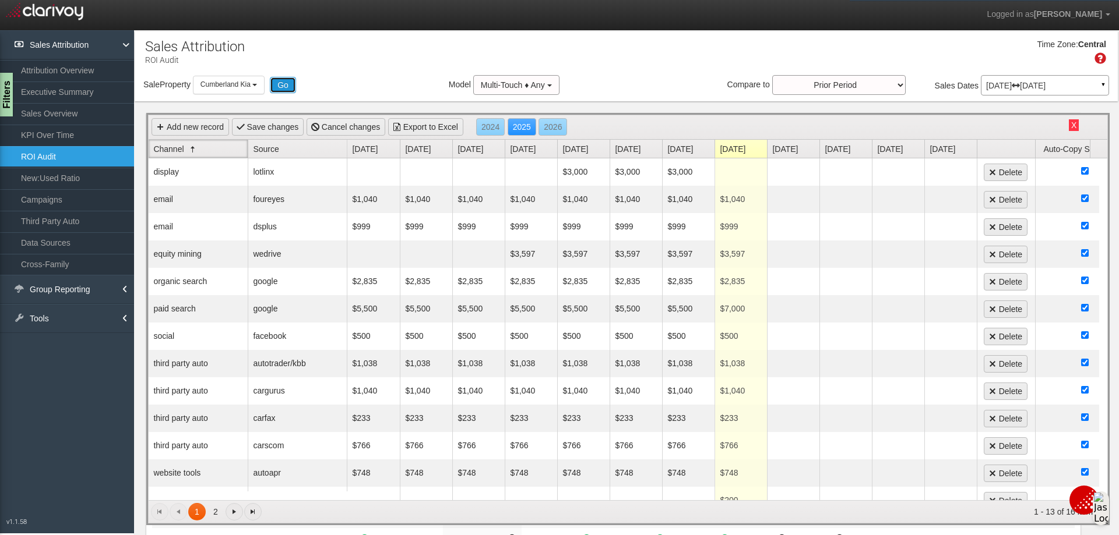
click at [291, 86] on button "Go" at bounding box center [283, 85] width 26 height 16
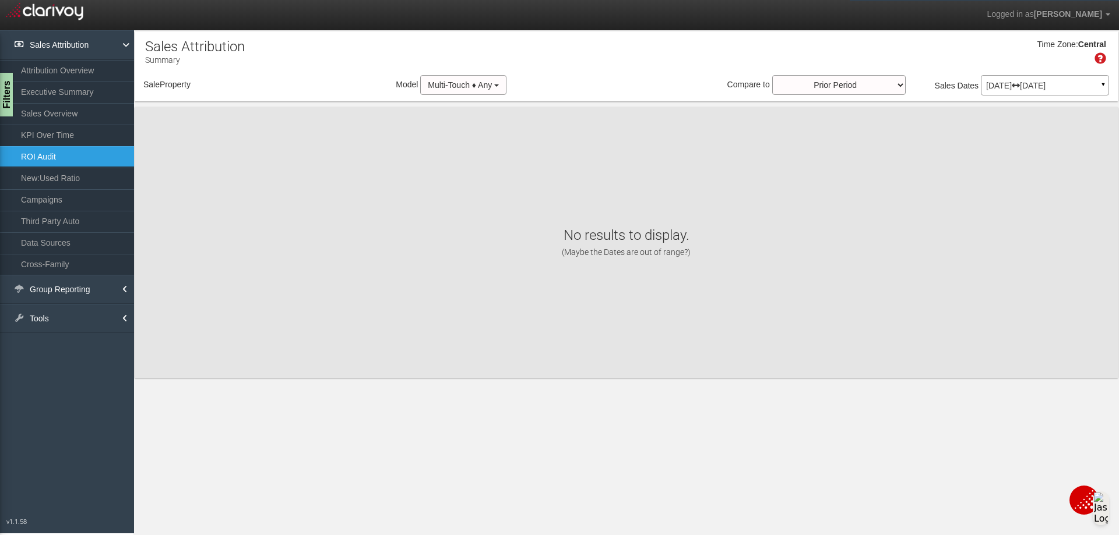
select select "object:5833"
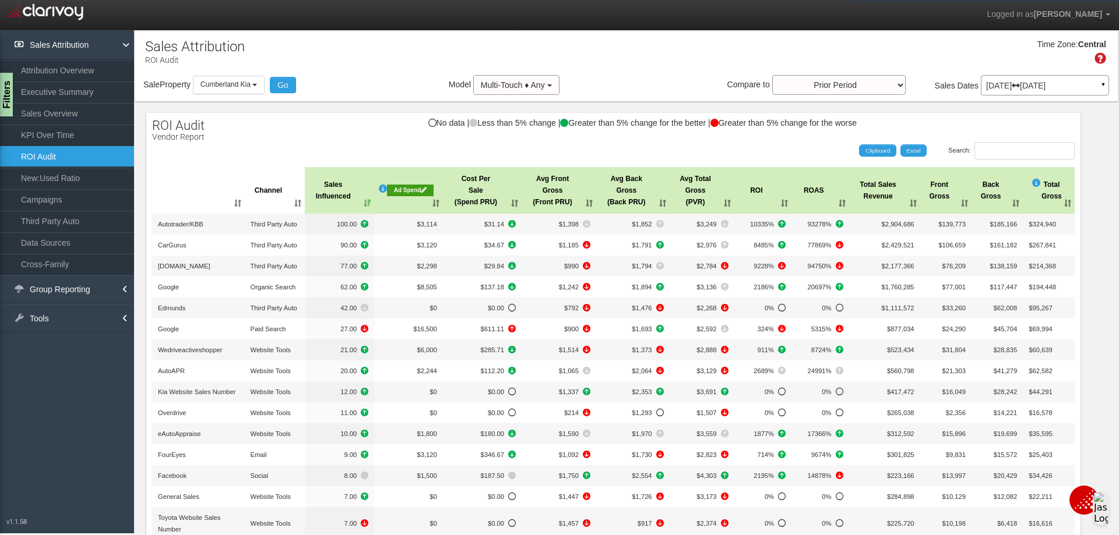
click at [514, 204] on th "Cost Per Sale (Spend PRU)" at bounding box center [482, 190] width 79 height 47
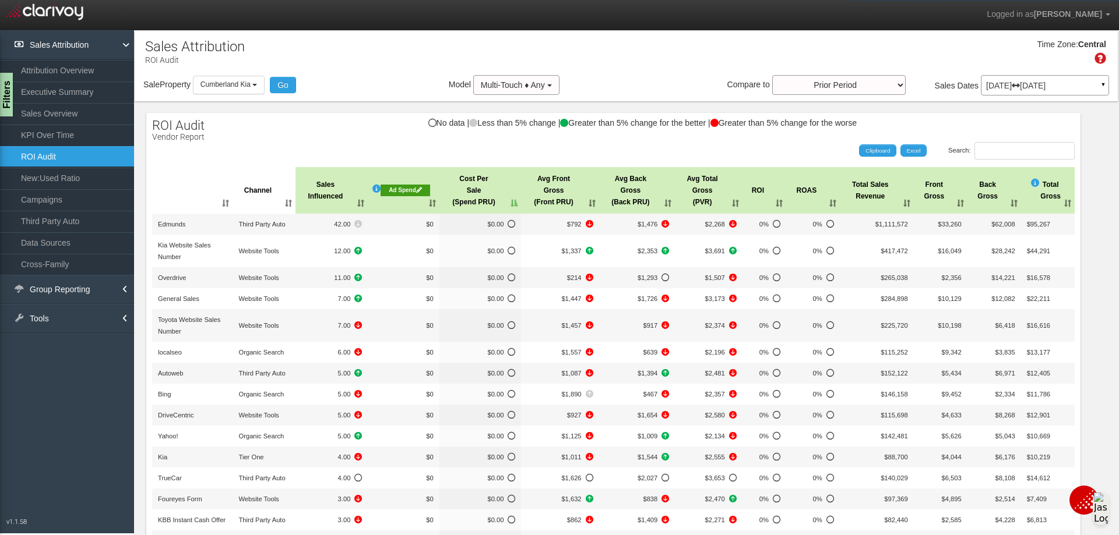
click at [499, 200] on th "Cost Per Sale (Spend PRU)" at bounding box center [480, 190] width 82 height 47
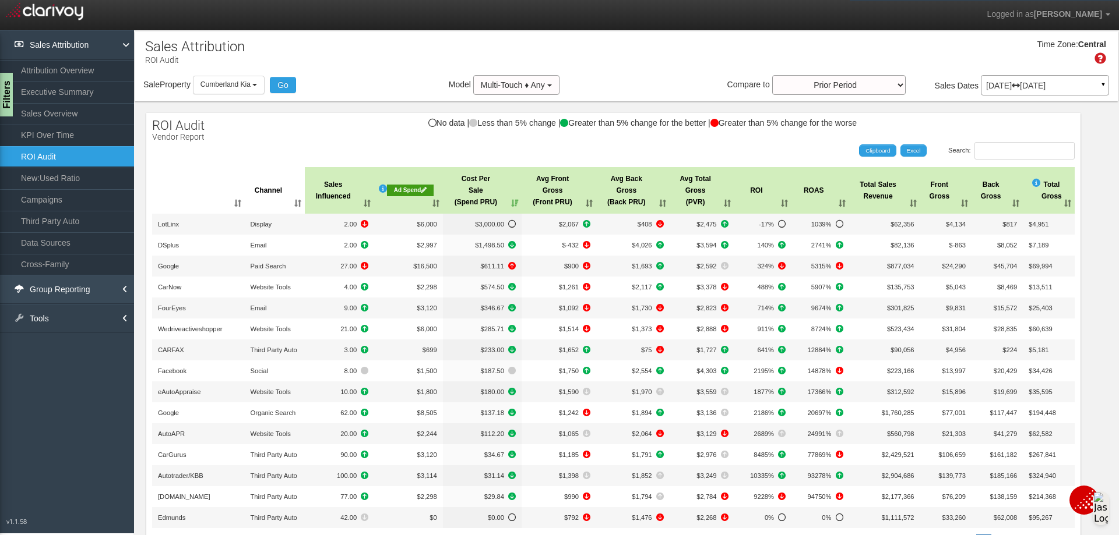
click at [95, 292] on link "Group Reporting" at bounding box center [67, 289] width 134 height 29
click at [65, 332] on link "Vendors by Rooftop" at bounding box center [67, 336] width 134 height 21
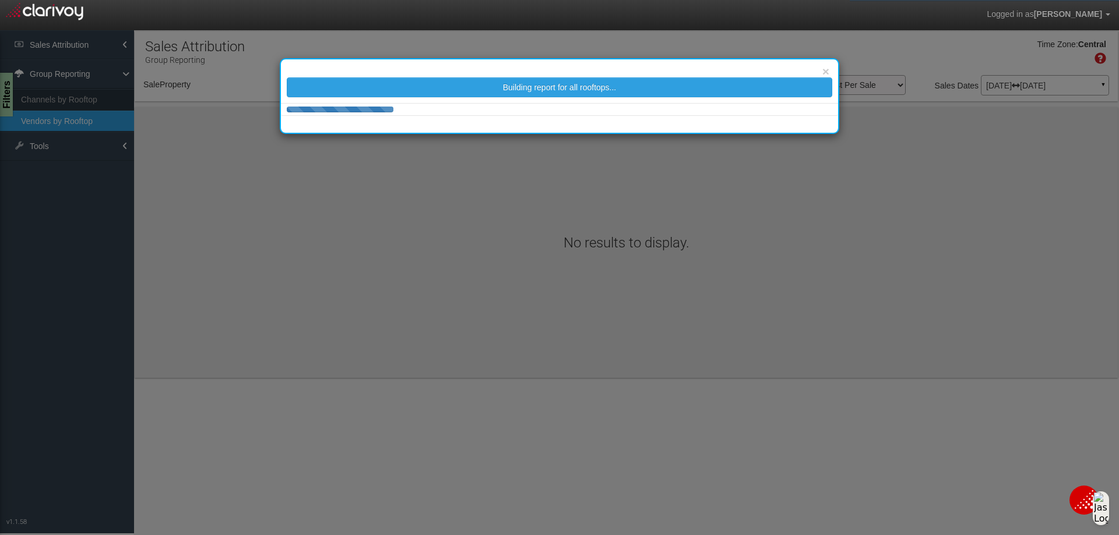
select select "object:5870"
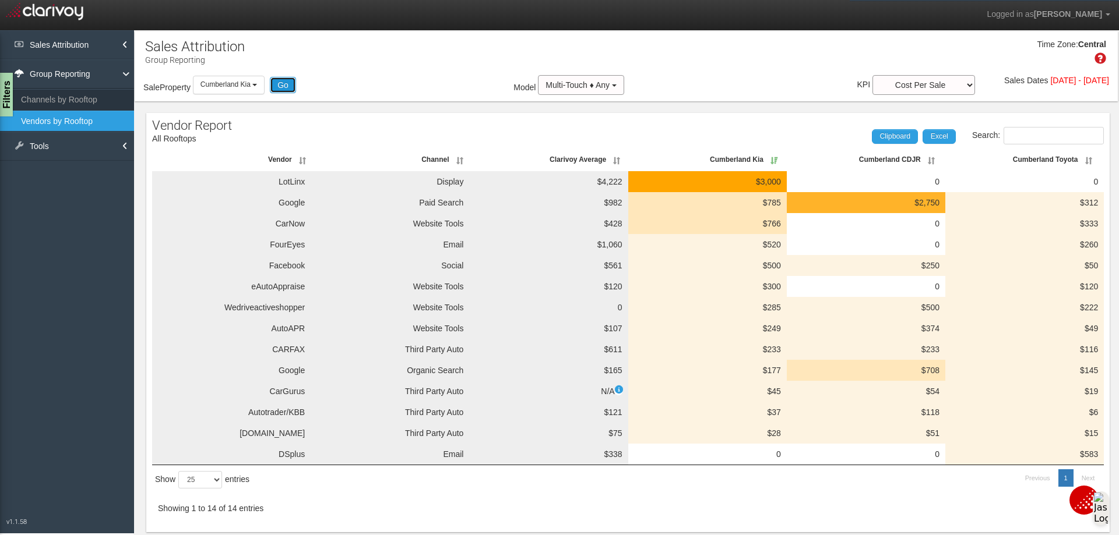
click at [285, 89] on button "Go" at bounding box center [283, 85] width 26 height 16
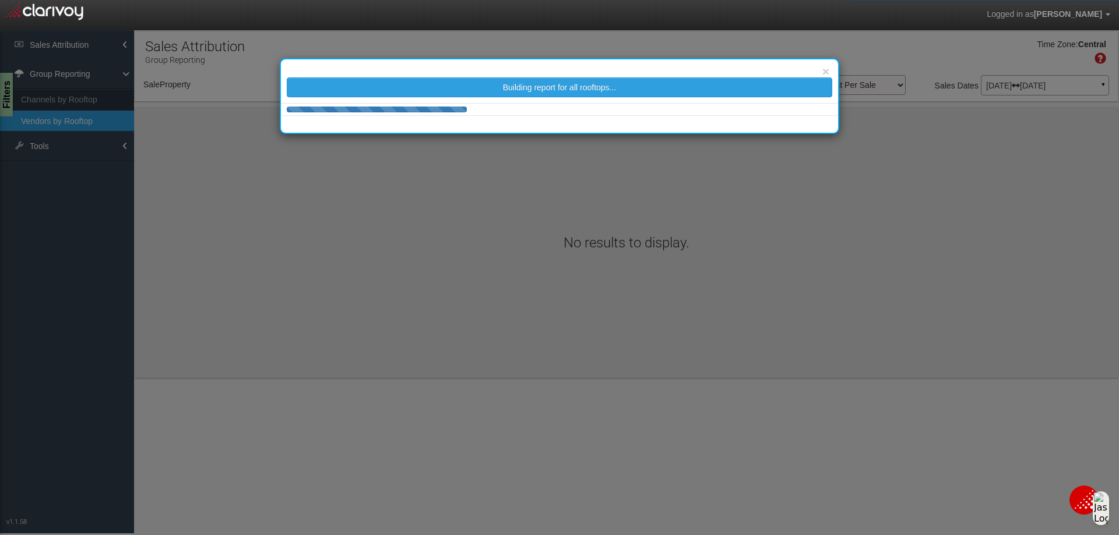
select select "object:5907"
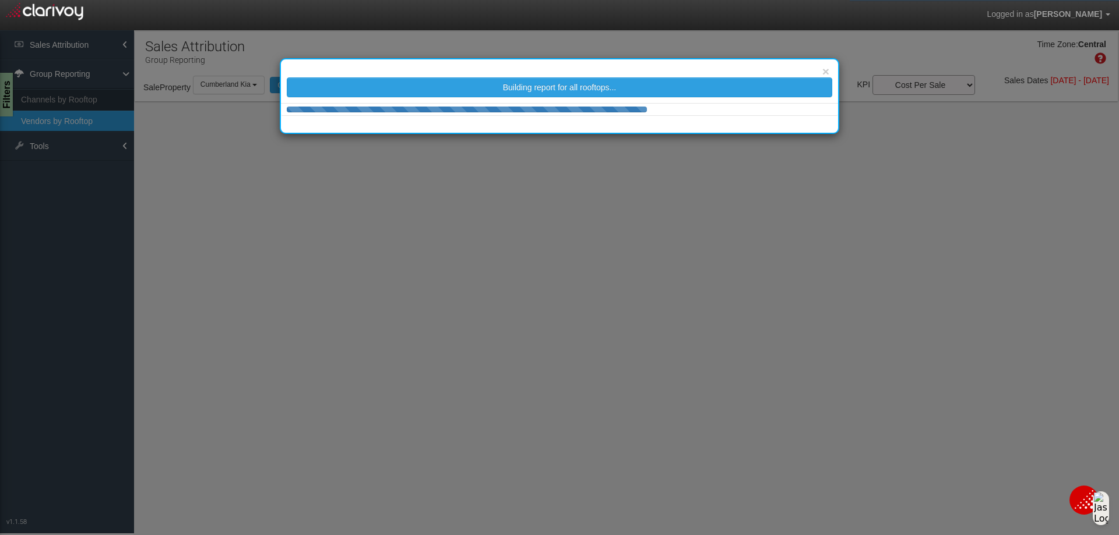
select select "25"
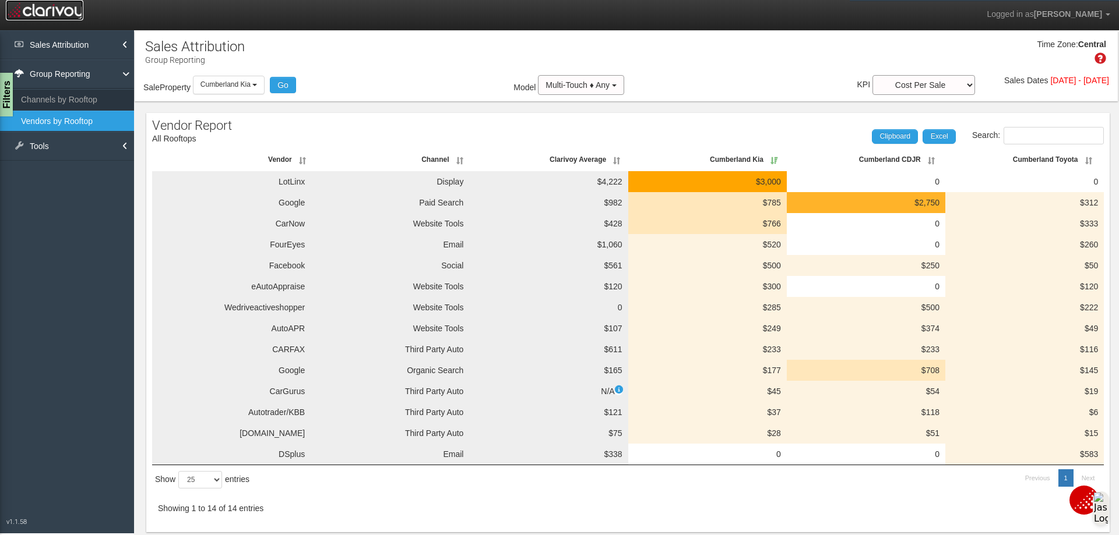
click at [50, 15] on img at bounding box center [44, 10] width 77 height 20
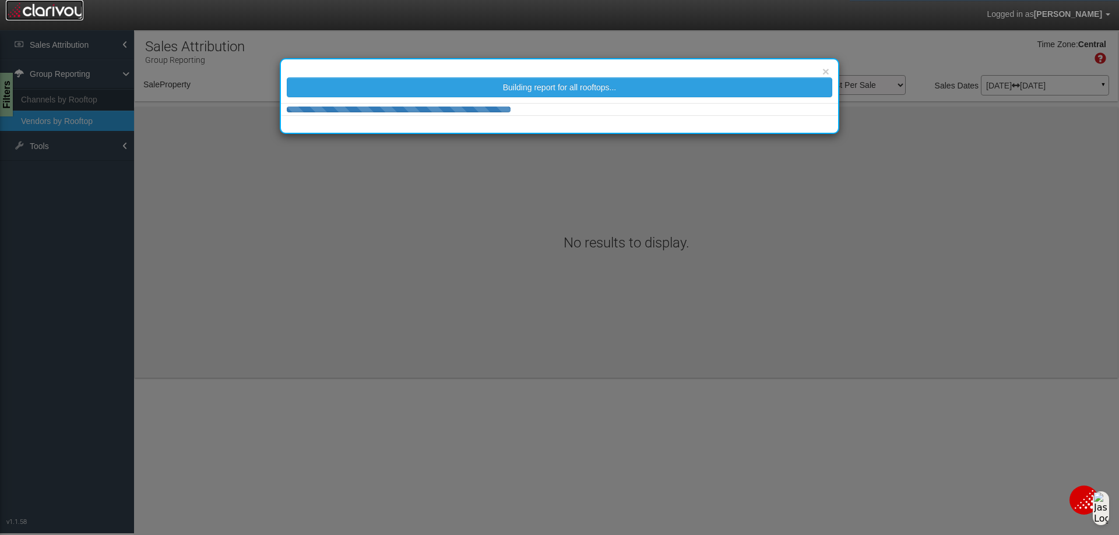
select select "object:5946"
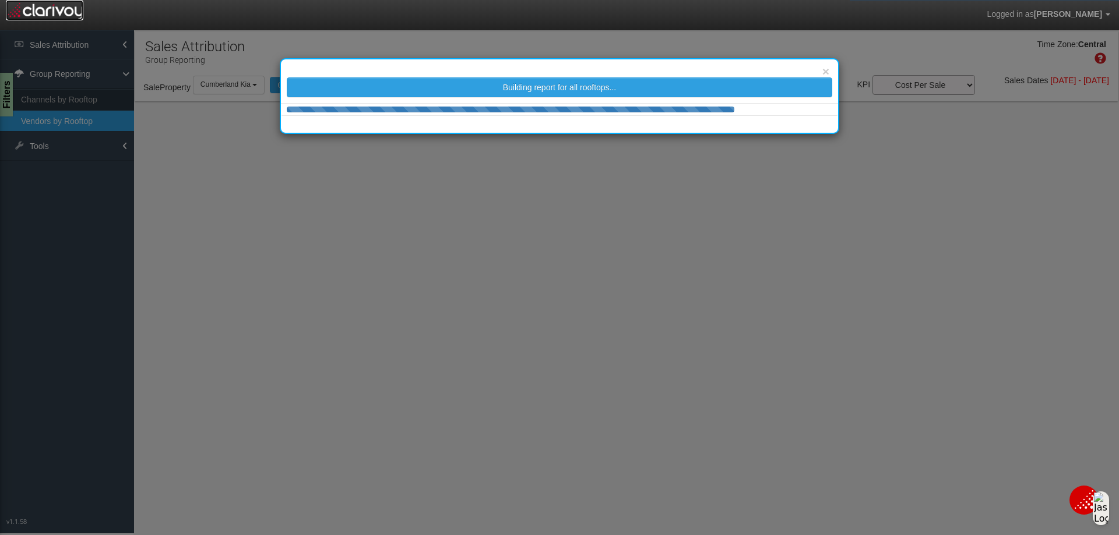
select select "25"
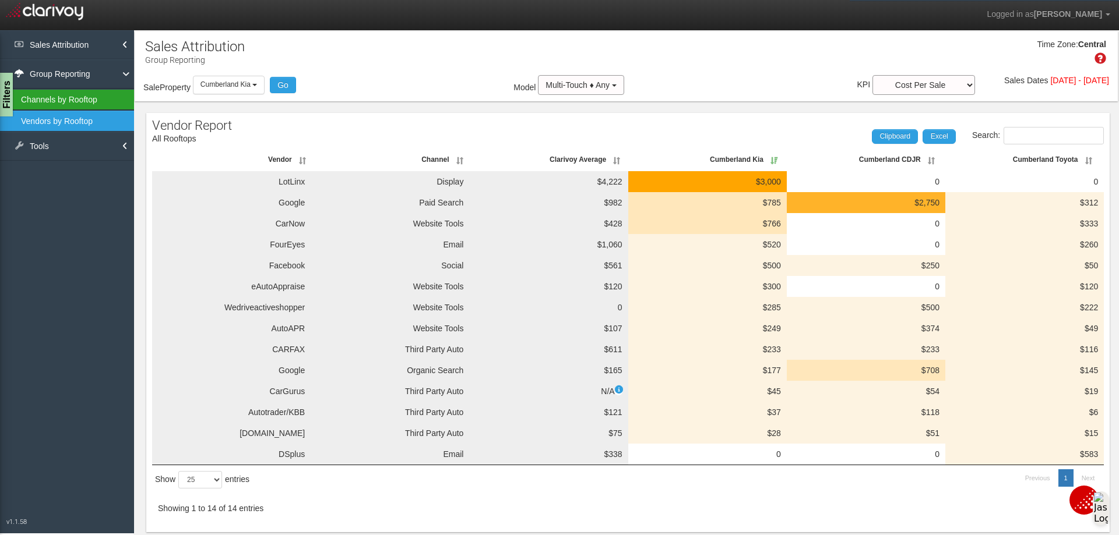
click at [77, 95] on link "Channels by Rooftop" at bounding box center [67, 99] width 134 height 21
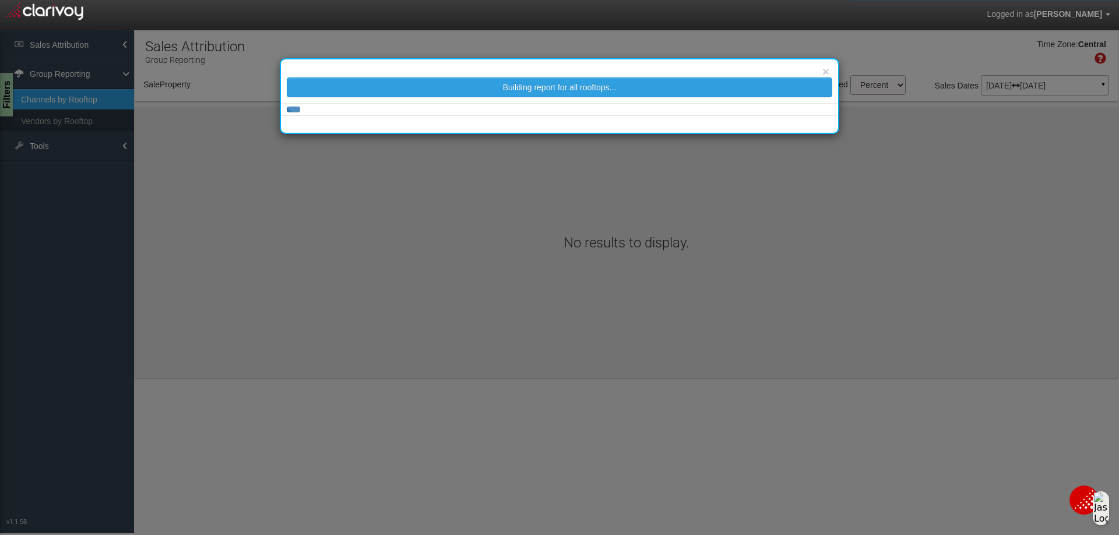
select select "object:5983"
click at [65, 47] on div "× Building report for all rooftops..." at bounding box center [559, 267] width 1119 height 535
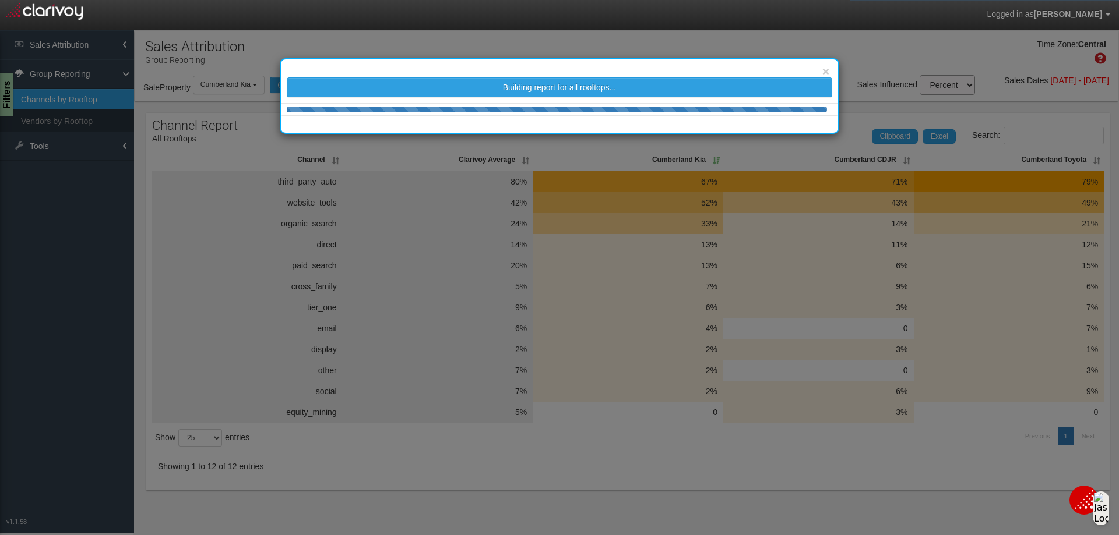
click at [82, 44] on body "Logged in as [PERSON_NAME] Edit Profile Change Password Signout Channels by Roo…" at bounding box center [559, 283] width 1119 height 566
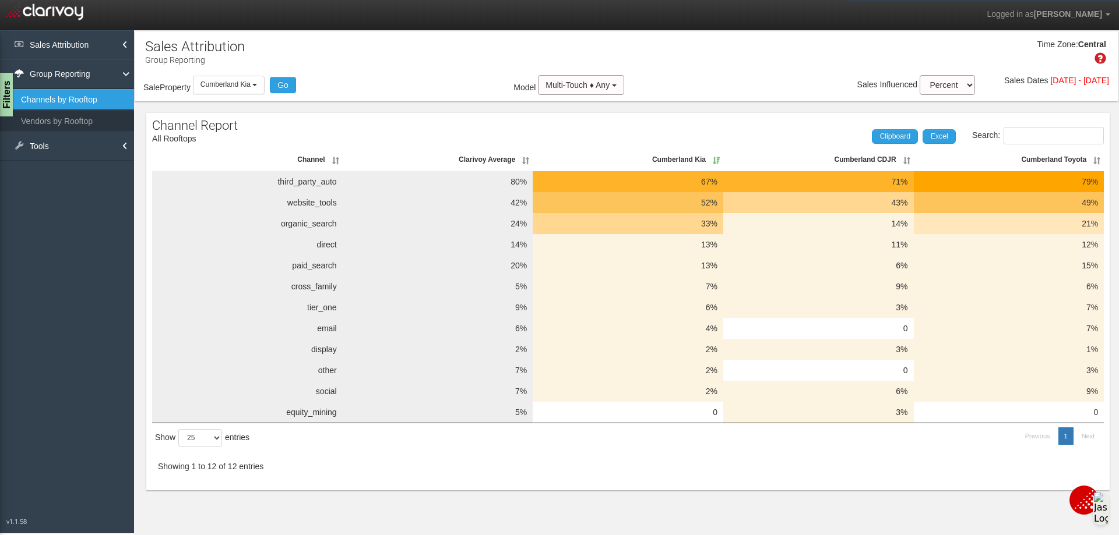
click at [122, 45] on li "Sales Attribution Attribution Overview Executive Summary Sales Overview KPI Ove…" at bounding box center [67, 44] width 134 height 29
click at [37, 13] on img at bounding box center [44, 10] width 77 height 20
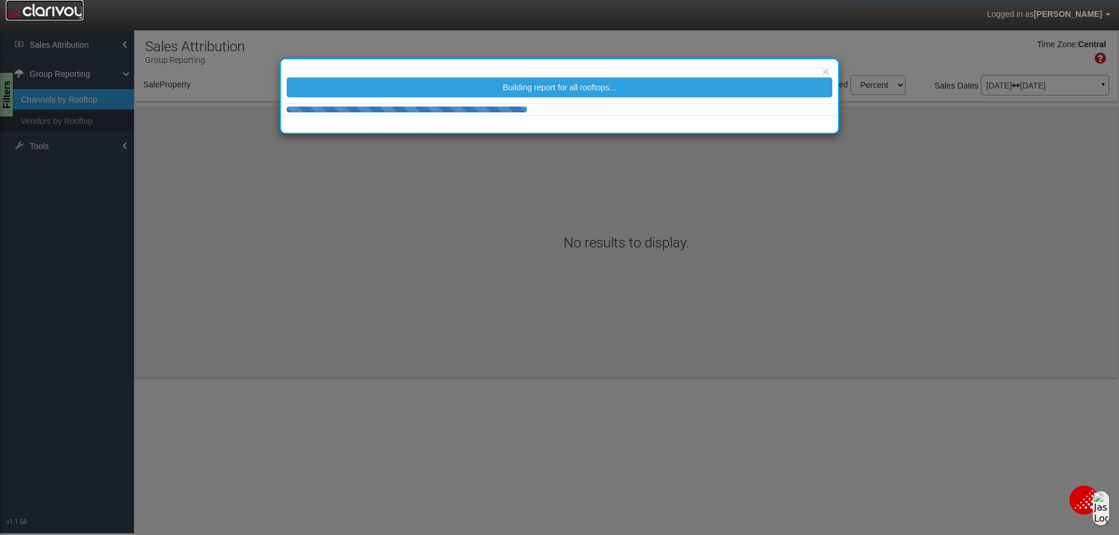
select select "object:6022"
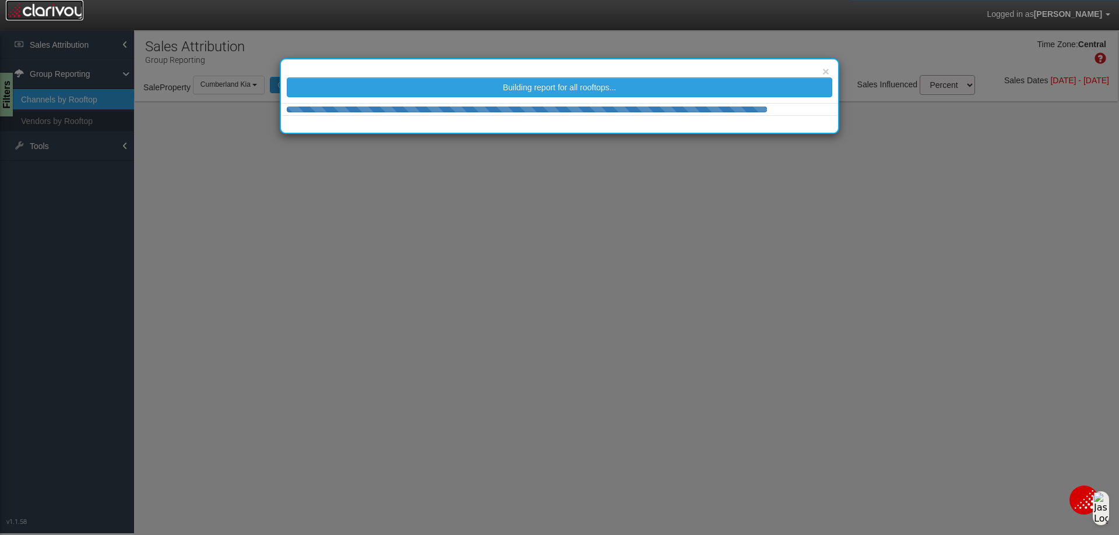
select select "25"
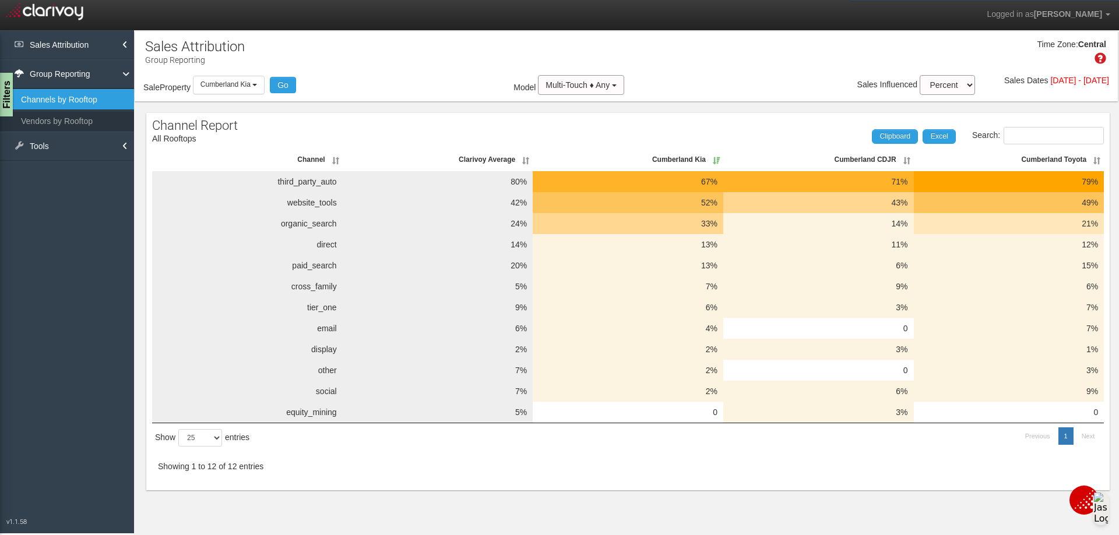
click at [125, 146] on li "Tools Tag Setup Download Clicktrails" at bounding box center [67, 146] width 134 height 29
click at [48, 43] on link "Sales Attribution" at bounding box center [67, 44] width 134 height 29
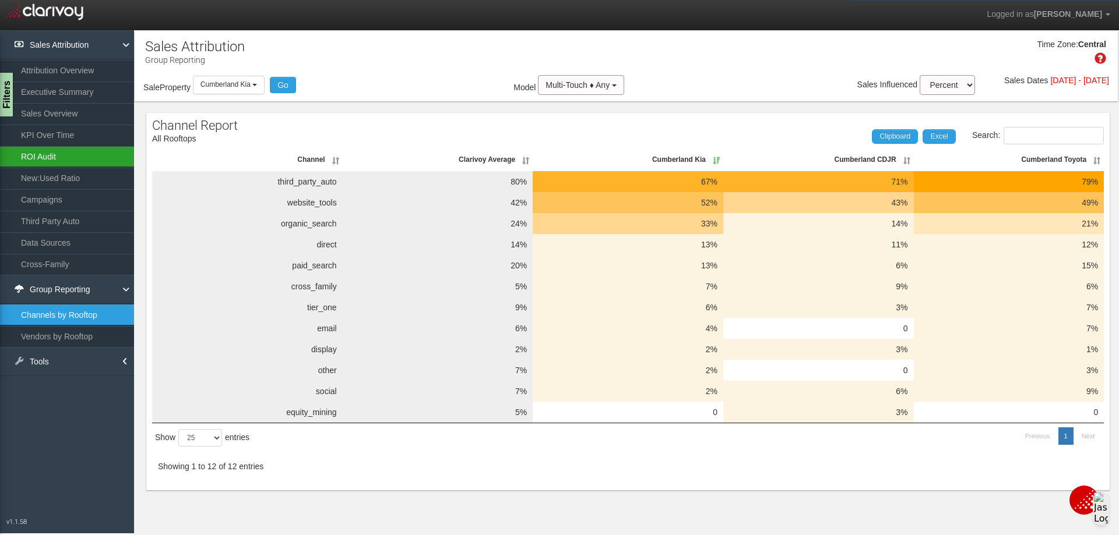
click at [40, 160] on link "ROI Audit" at bounding box center [67, 156] width 134 height 21
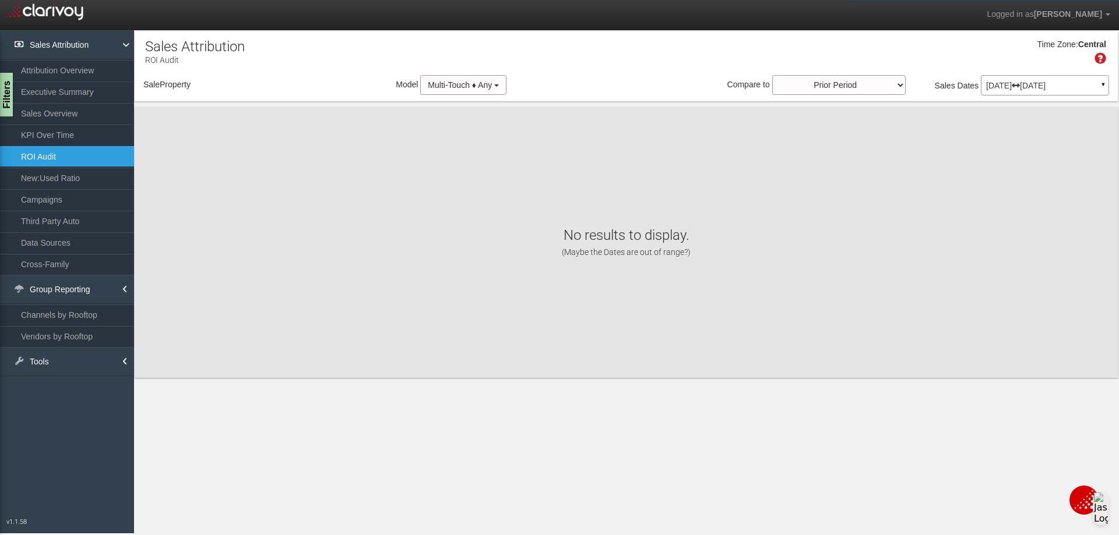
select select "object:6063"
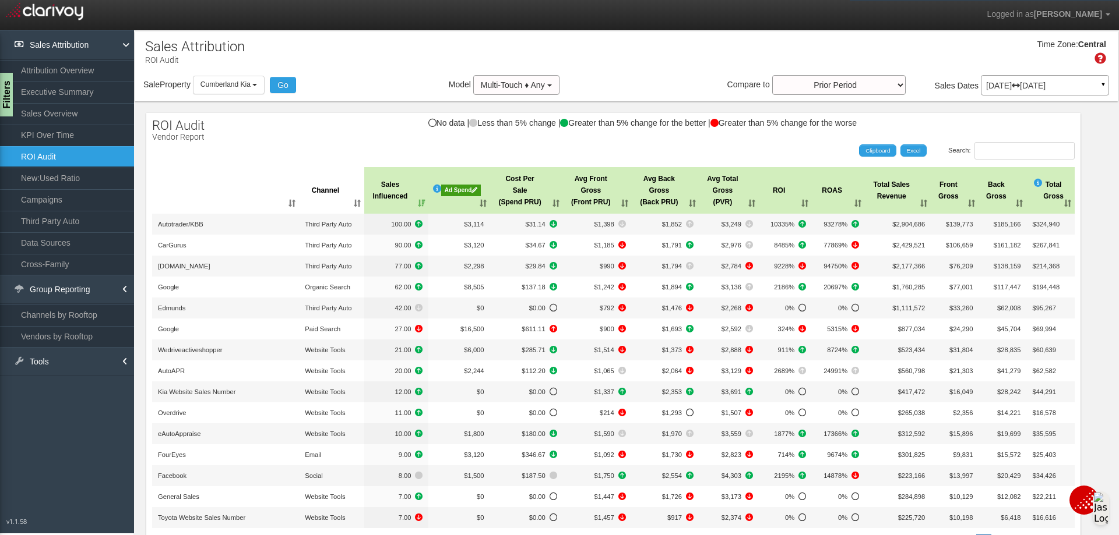
click at [449, 188] on div "Ad Spend" at bounding box center [460, 191] width 39 height 12
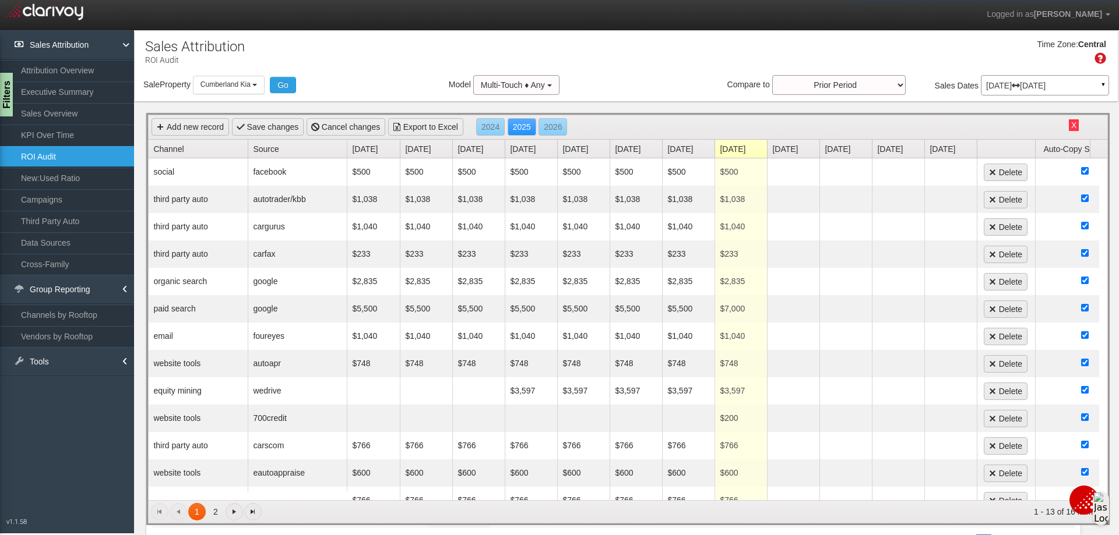
click at [170, 151] on link "Channel" at bounding box center [200, 149] width 94 height 18
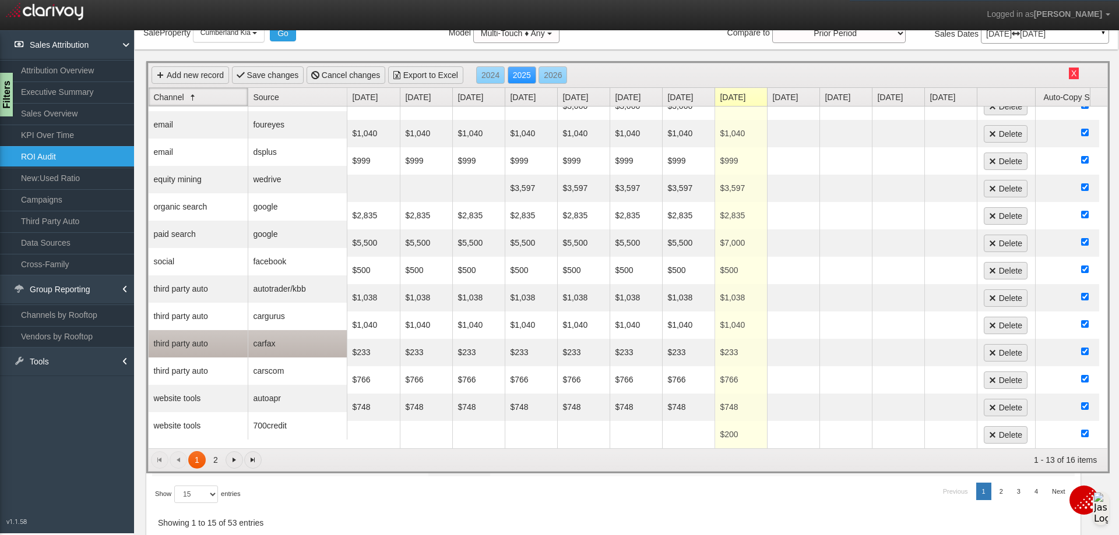
scroll to position [117, 0]
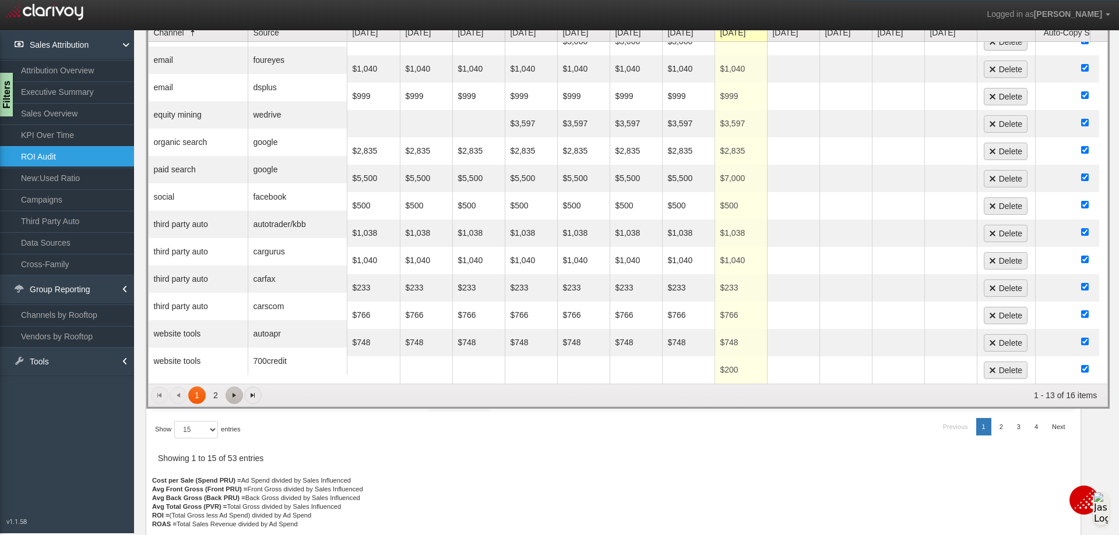
click at [230, 397] on span "Go to the next page" at bounding box center [234, 395] width 9 height 9
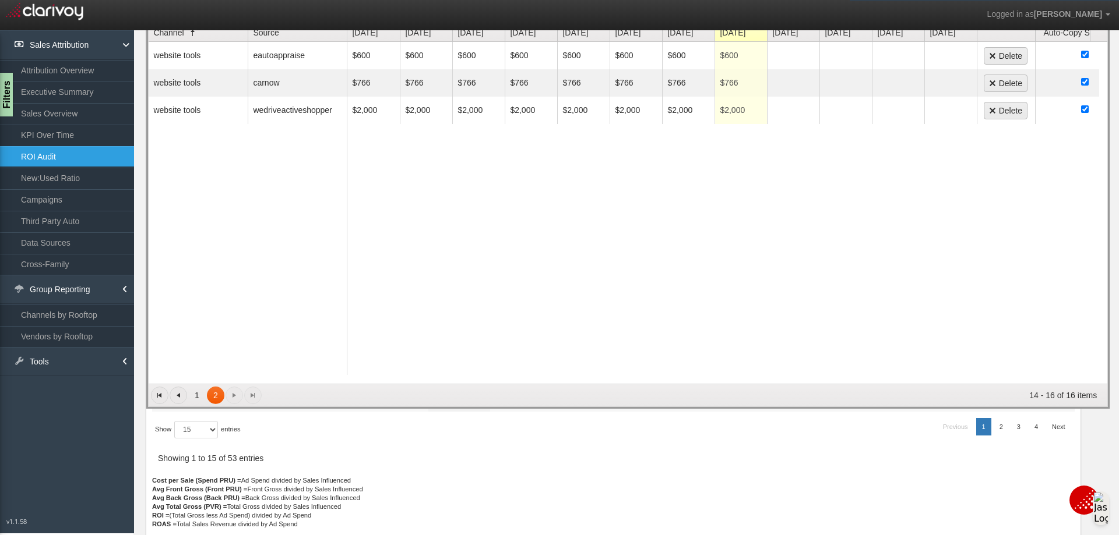
scroll to position [0, 0]
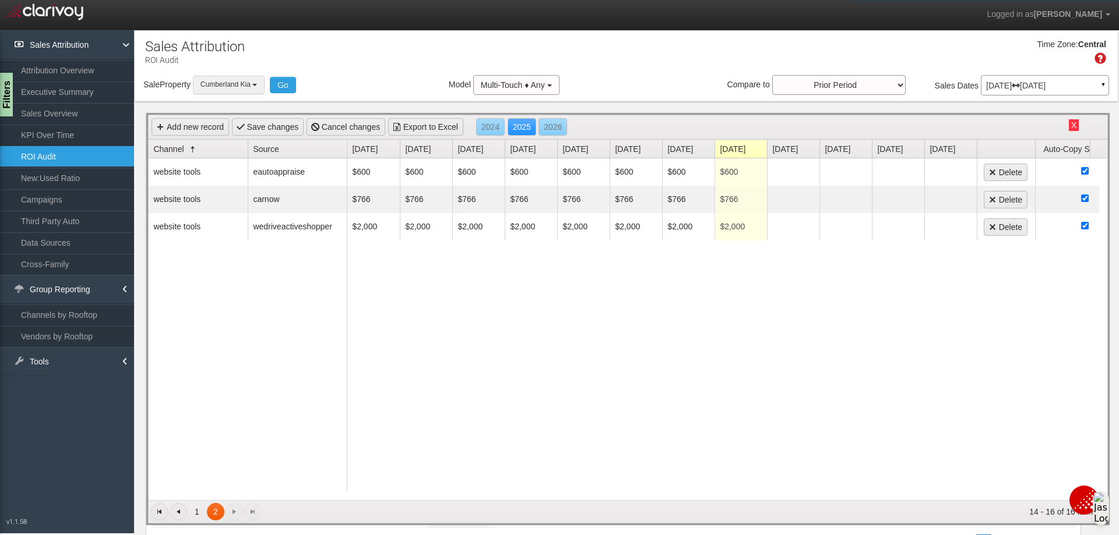
click at [258, 77] on button "Cumberland Kia" at bounding box center [229, 85] width 72 height 18
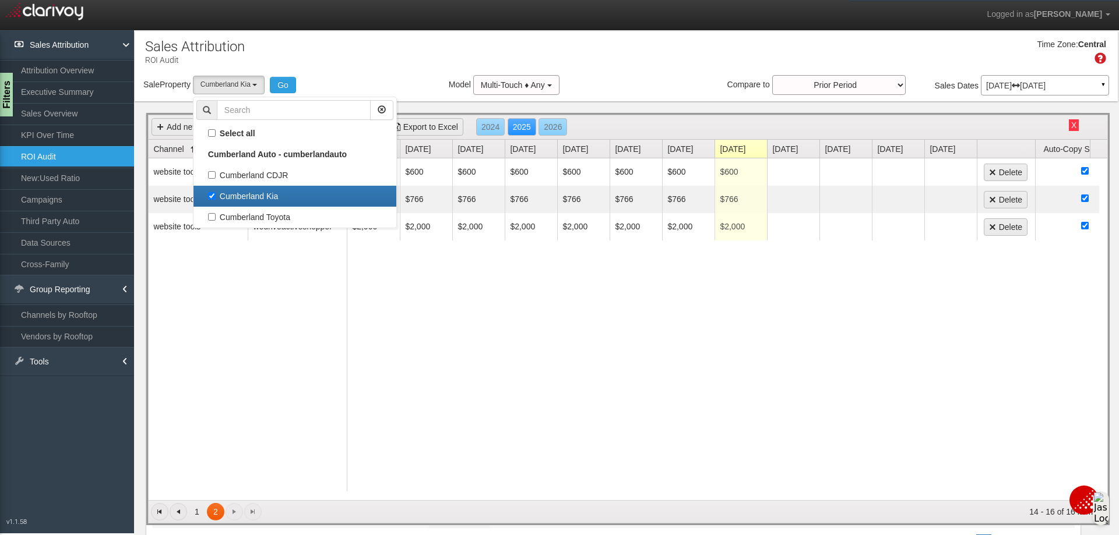
click at [209, 191] on label "Cumberland Kia" at bounding box center [294, 196] width 197 height 15
click at [209, 192] on input "Cumberland Kia" at bounding box center [212, 196] width 8 height 8
checkbox input "false"
select select
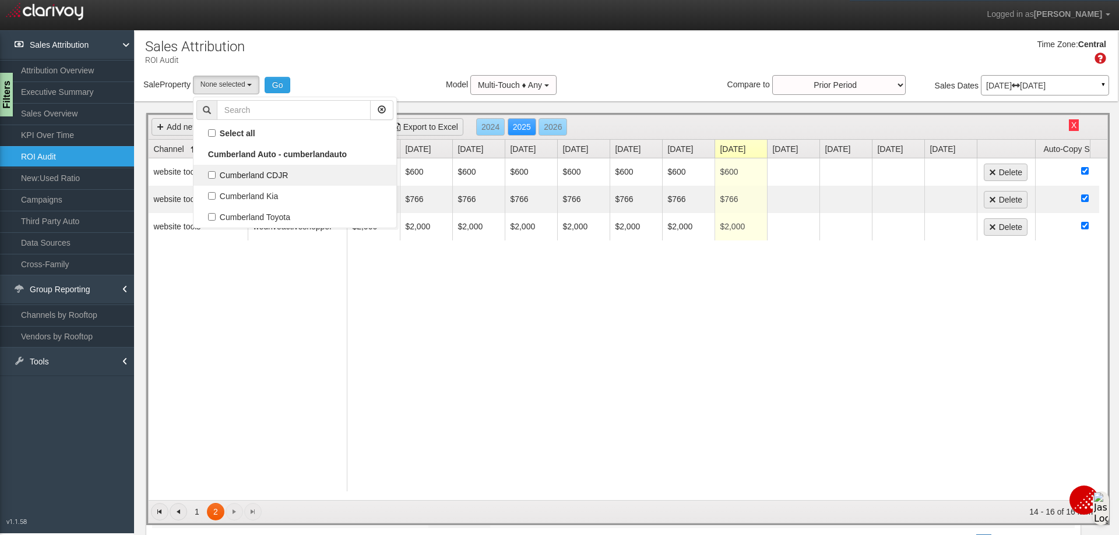
scroll to position [20, 0]
click at [213, 177] on label "Cumberland CDJR" at bounding box center [294, 175] width 197 height 15
click at [213, 177] on input "Cumberland CDJR" at bounding box center [212, 175] width 8 height 8
checkbox input "true"
select select "object:6062"
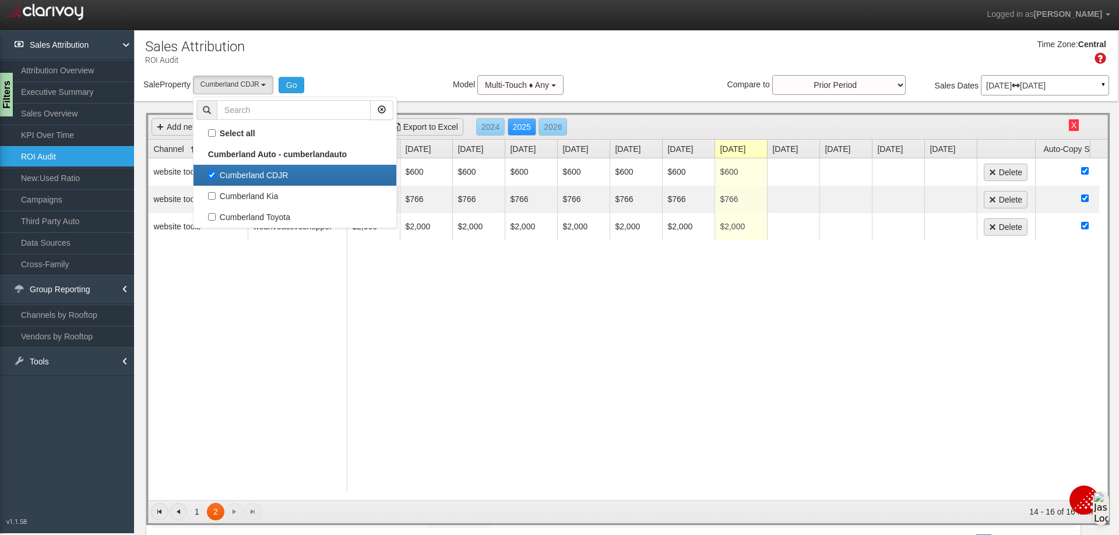
click at [308, 87] on div "Sale Property Loading Cumberland CDJR [GEOGRAPHIC_DATA] [GEOGRAPHIC_DATA] [GEOG…" at bounding box center [626, 87] width 983 height 24
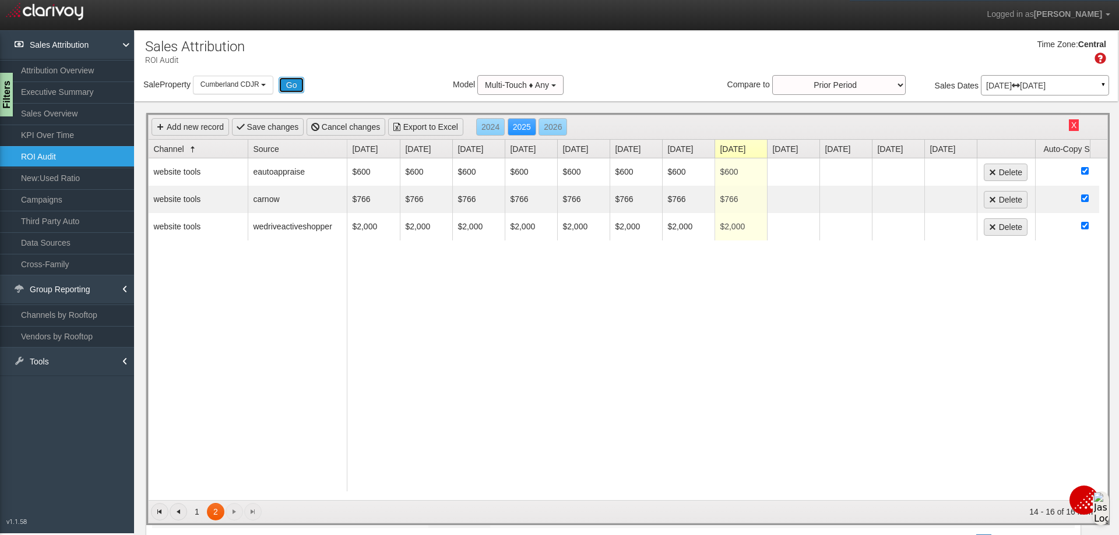
click at [298, 86] on button "Go" at bounding box center [291, 85] width 26 height 16
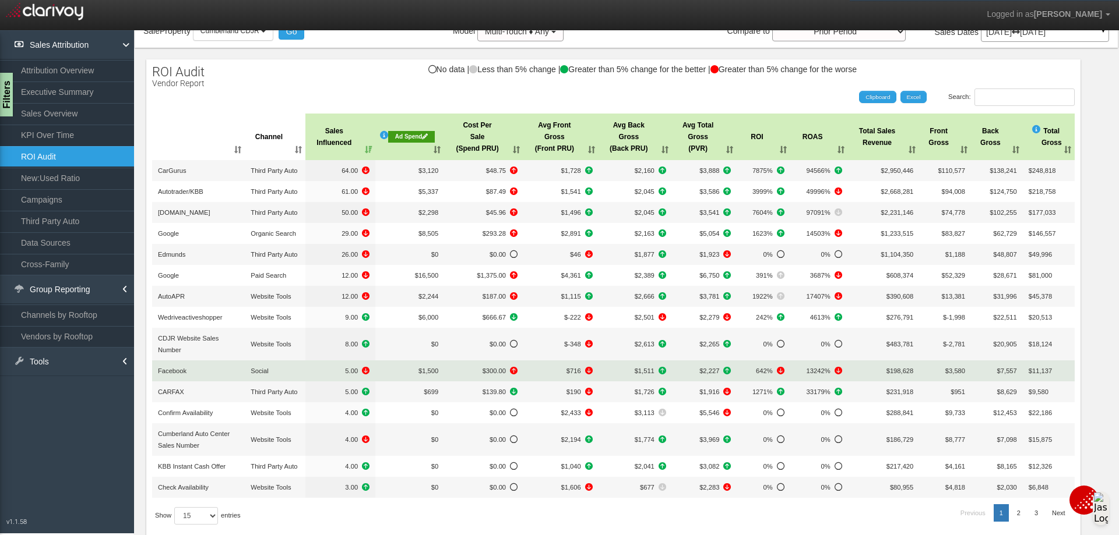
scroll to position [0, 0]
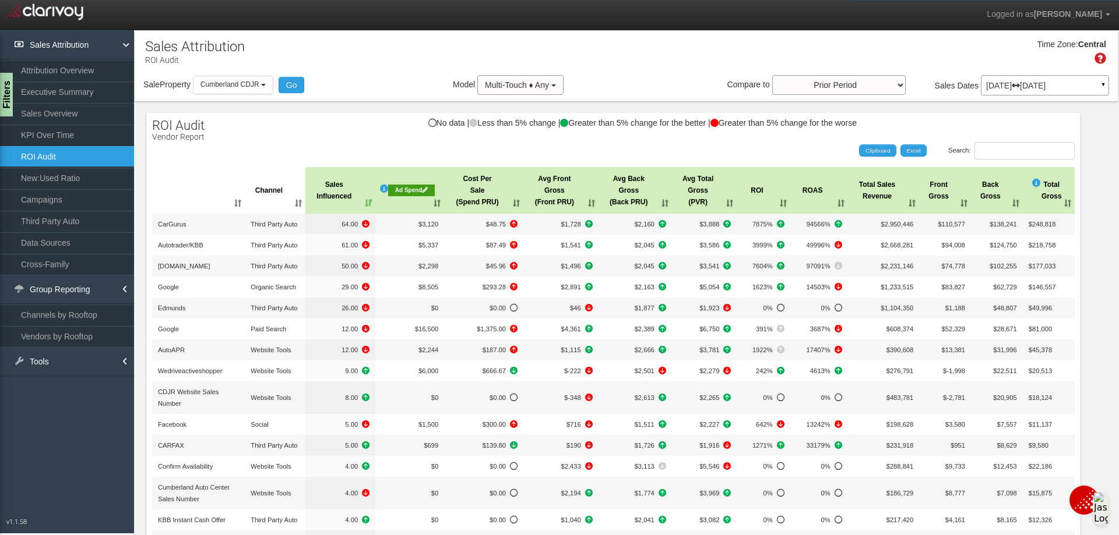
click at [400, 189] on div "Ad Spend" at bounding box center [411, 191] width 47 height 12
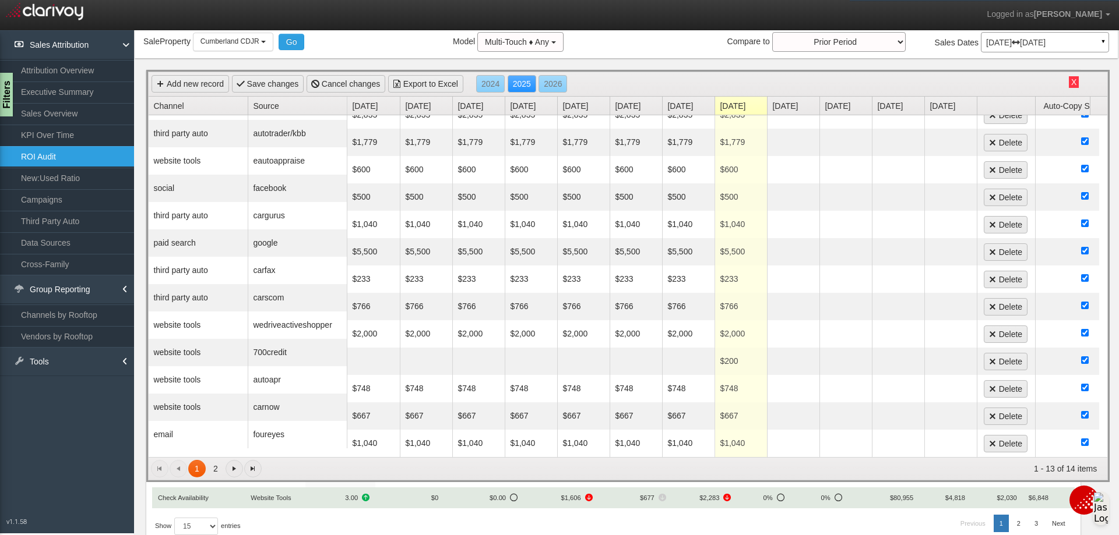
scroll to position [58, 0]
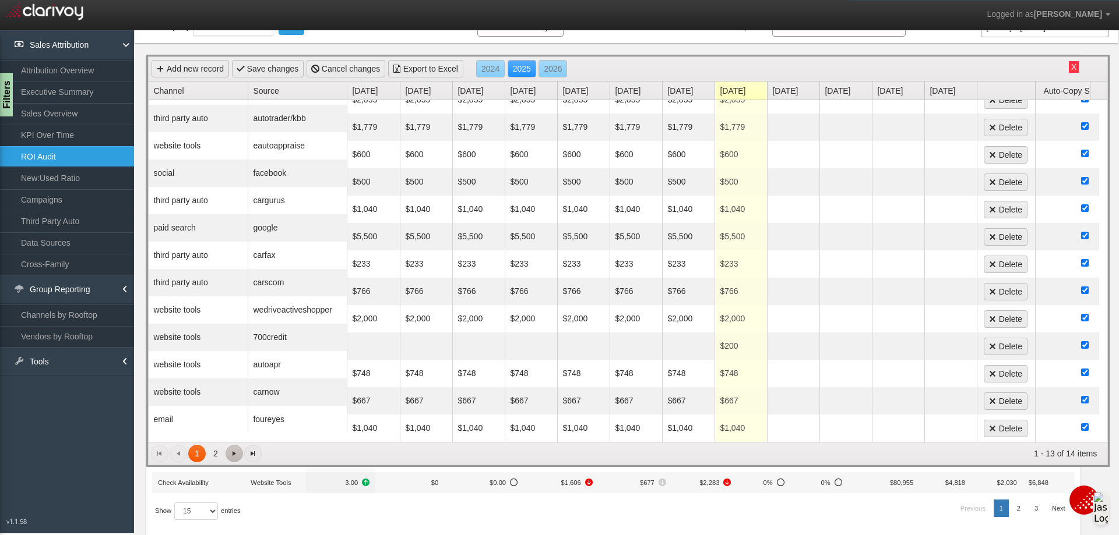
click at [231, 449] on span "Go to the next page" at bounding box center [234, 453] width 9 height 9
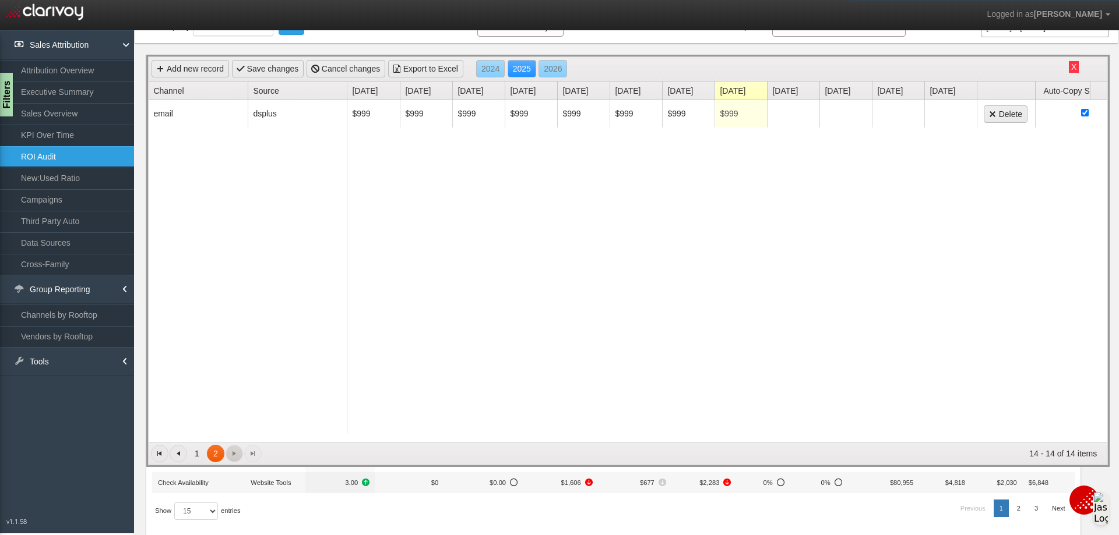
scroll to position [0, 0]
click at [182, 89] on link "Channel" at bounding box center [200, 91] width 94 height 18
click at [183, 451] on link "Go to the previous page" at bounding box center [178, 453] width 17 height 17
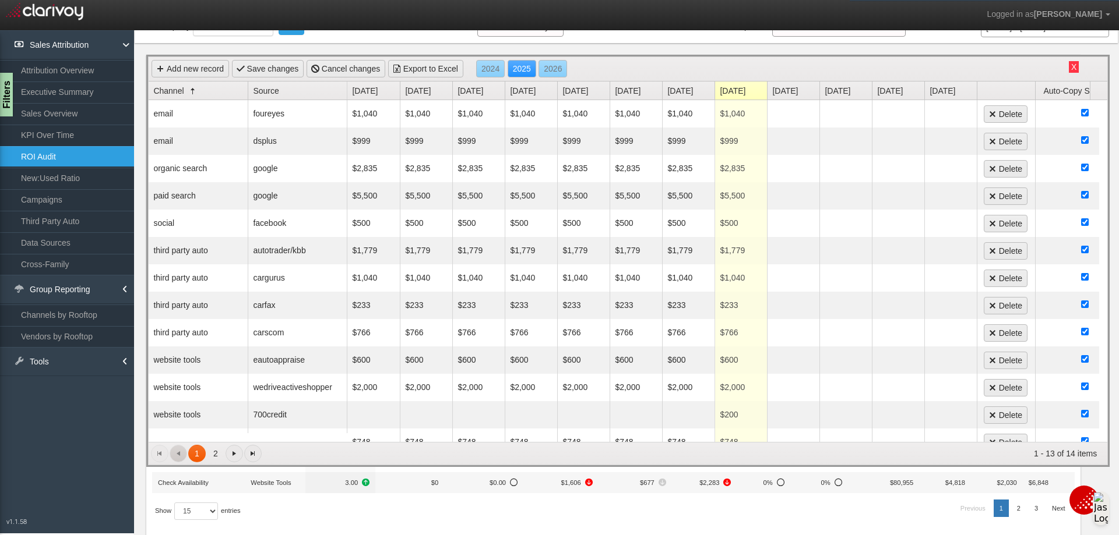
click at [193, 452] on span "1" at bounding box center [196, 453] width 17 height 17
click at [60, 12] on img at bounding box center [44, 10] width 77 height 20
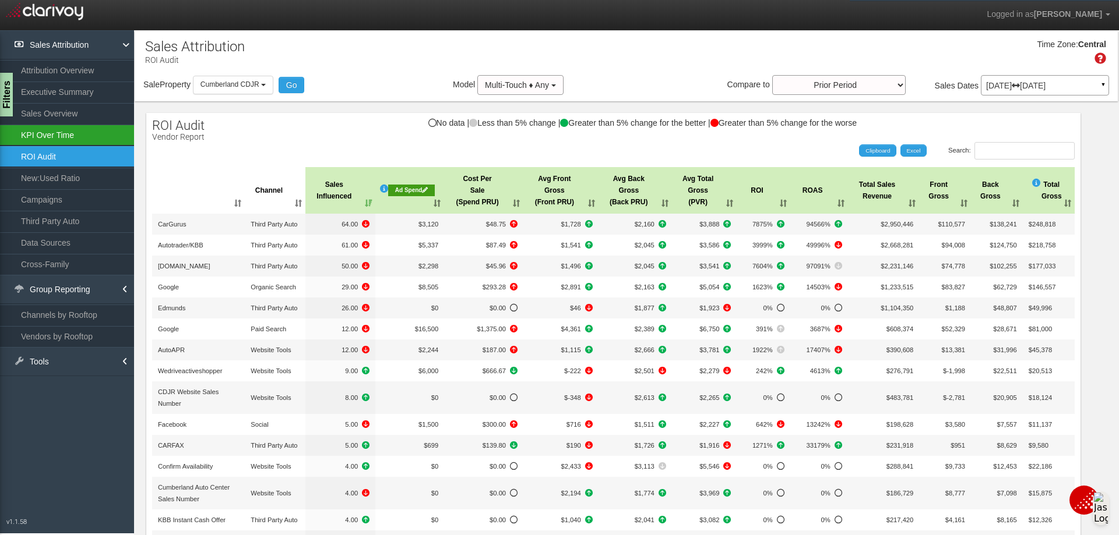
click at [65, 134] on link "KPI Over Time" at bounding box center [67, 135] width 134 height 21
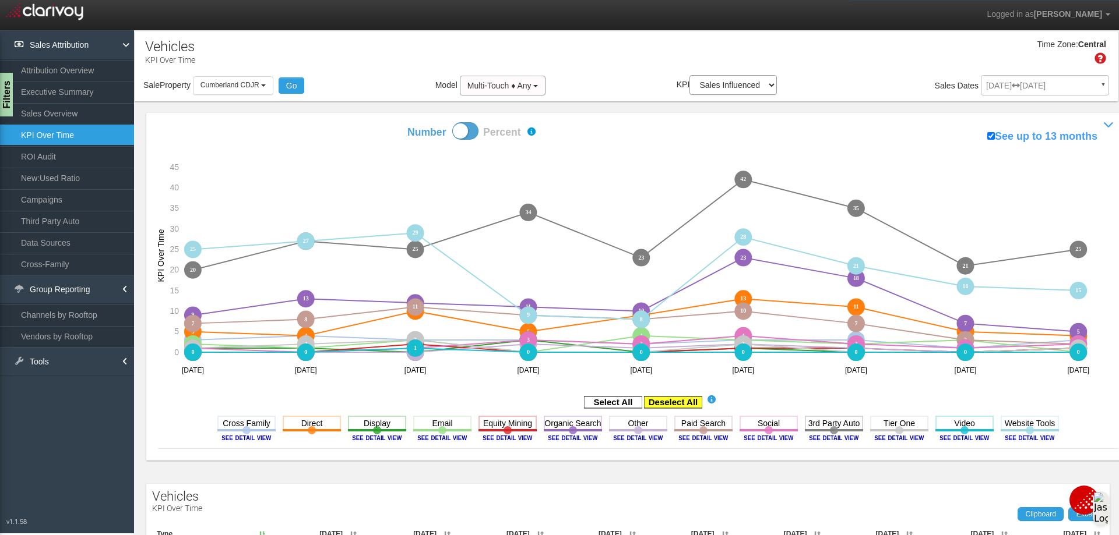
click at [660, 401] on rect at bounding box center [673, 403] width 58 height 12
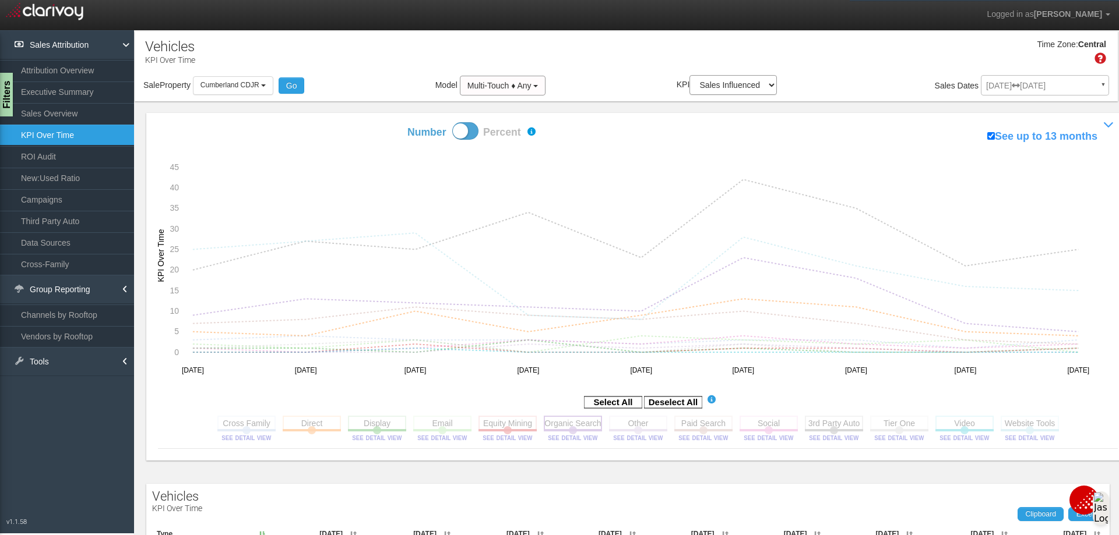
click at [558, 426] on rect at bounding box center [573, 423] width 58 height 15
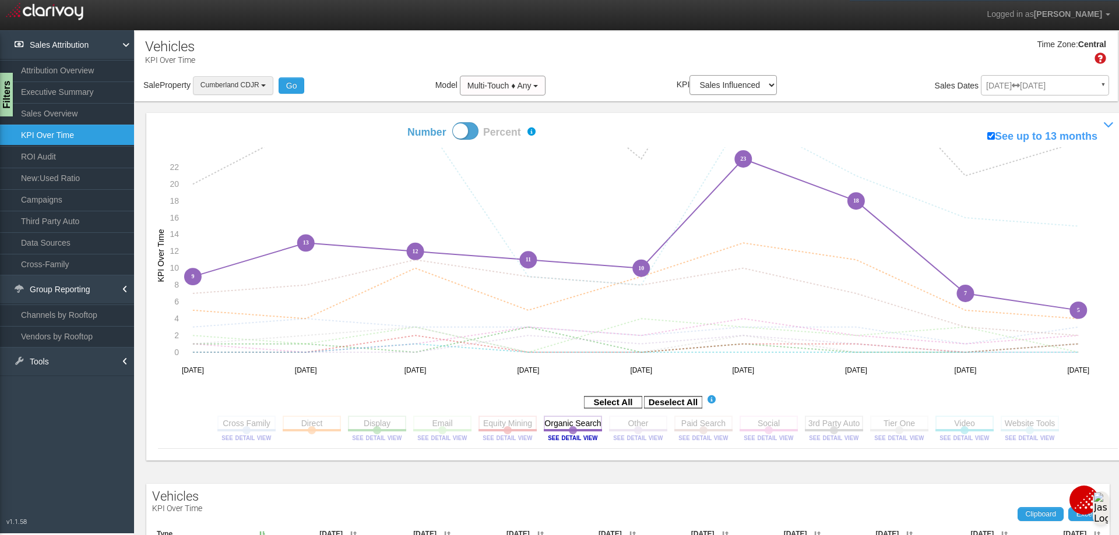
click at [271, 82] on button "Cumberland CDJR" at bounding box center [233, 85] width 80 height 18
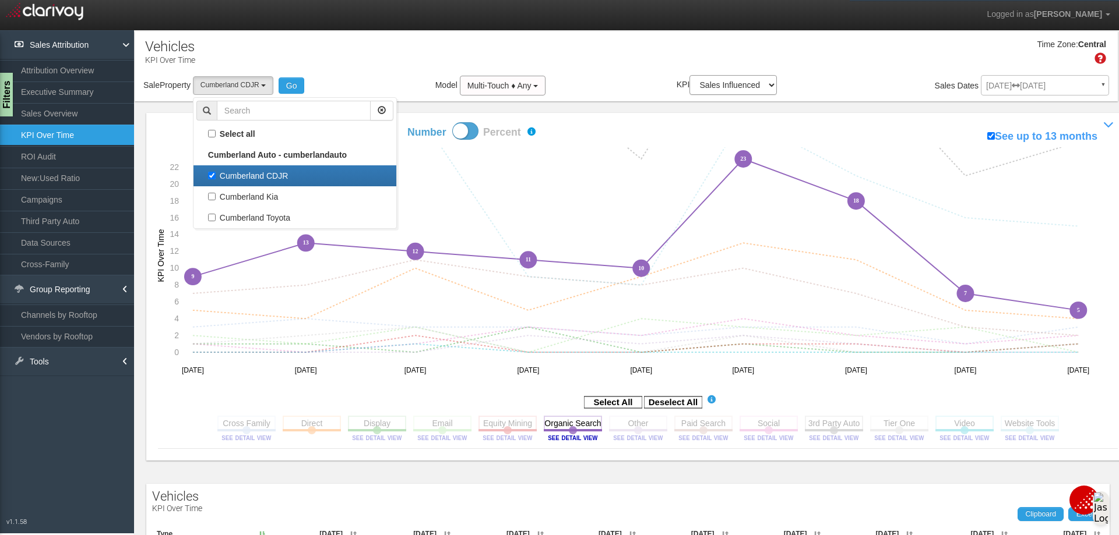
click at [211, 177] on label "Cumberland CDJR" at bounding box center [294, 175] width 197 height 15
click at [211, 177] on input "Cumberland CDJR" at bounding box center [212, 176] width 8 height 8
checkbox input "false"
select select
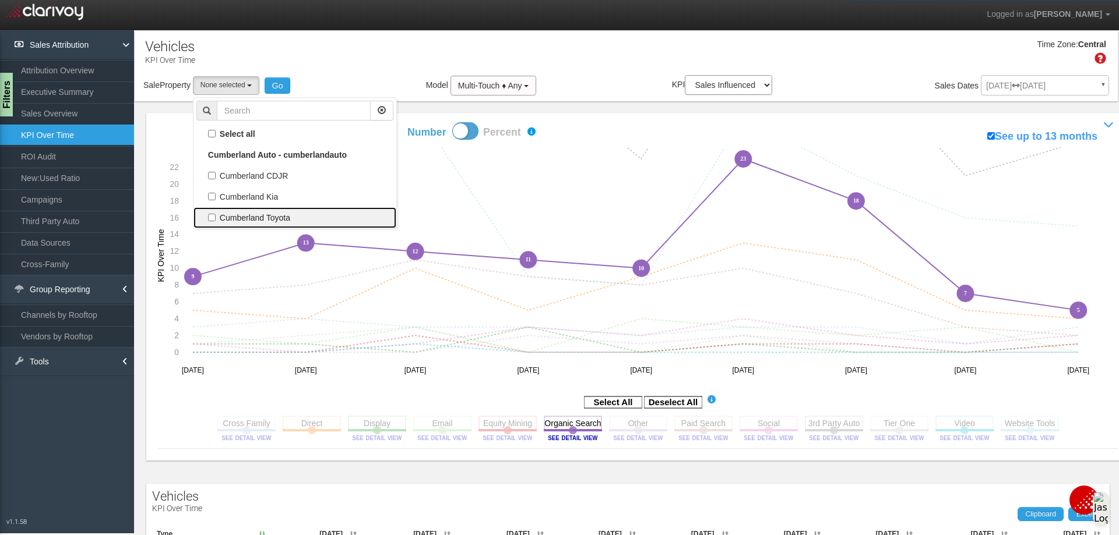
click at [211, 220] on label "Cumberland Toyota" at bounding box center [294, 217] width 197 height 15
click at [211, 220] on input "Cumberland Toyota" at bounding box center [212, 218] width 8 height 8
checkbox input "true"
select select "object:6206"
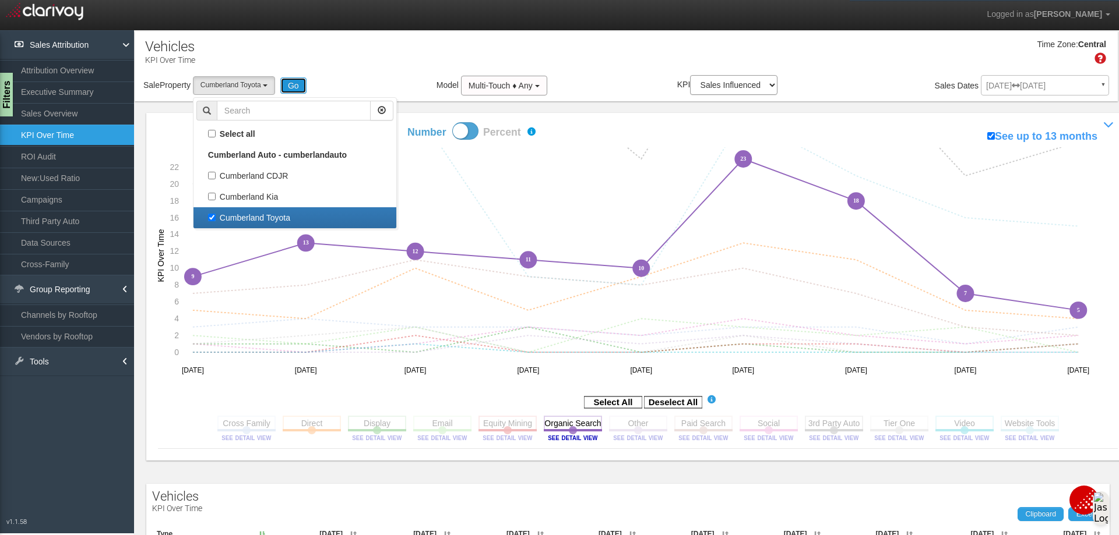
click at [290, 83] on button "Go" at bounding box center [293, 85] width 26 height 16
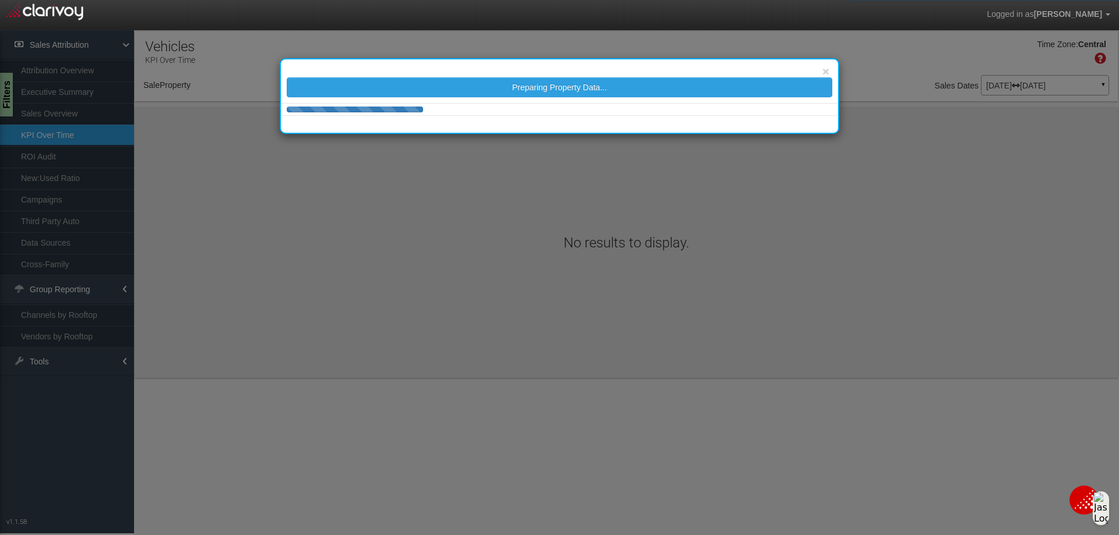
select select "object:6366"
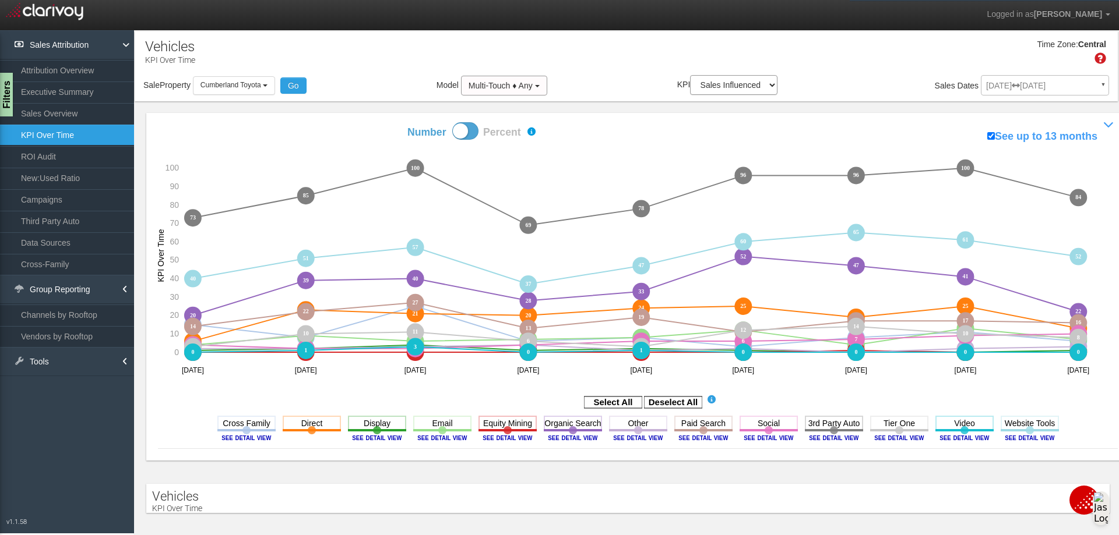
click at [670, 400] on rect at bounding box center [673, 403] width 58 height 12
click at [669, 400] on rect at bounding box center [673, 403] width 58 height 12
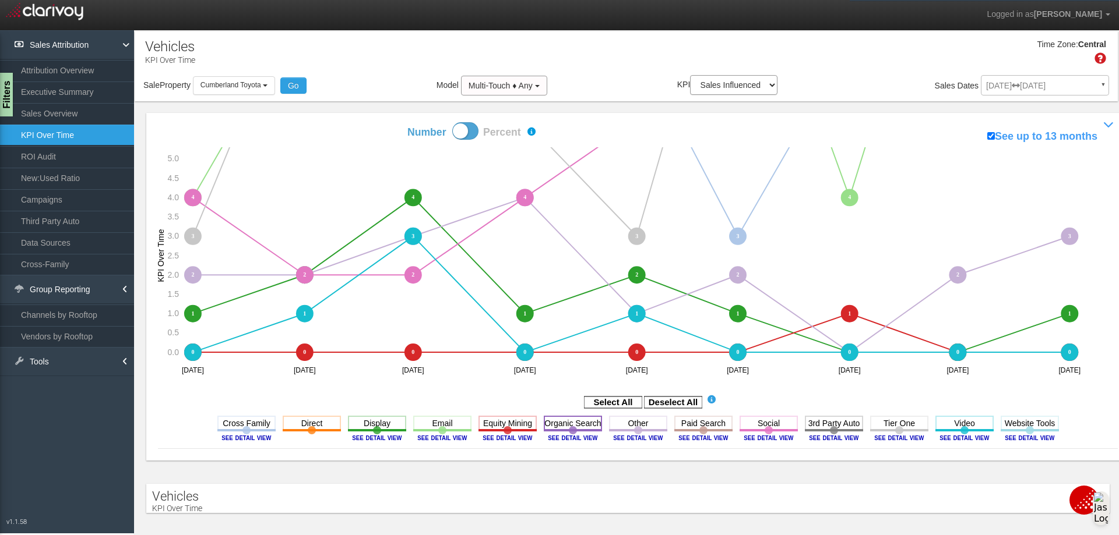
click at [577, 426] on rect at bounding box center [573, 423] width 58 height 15
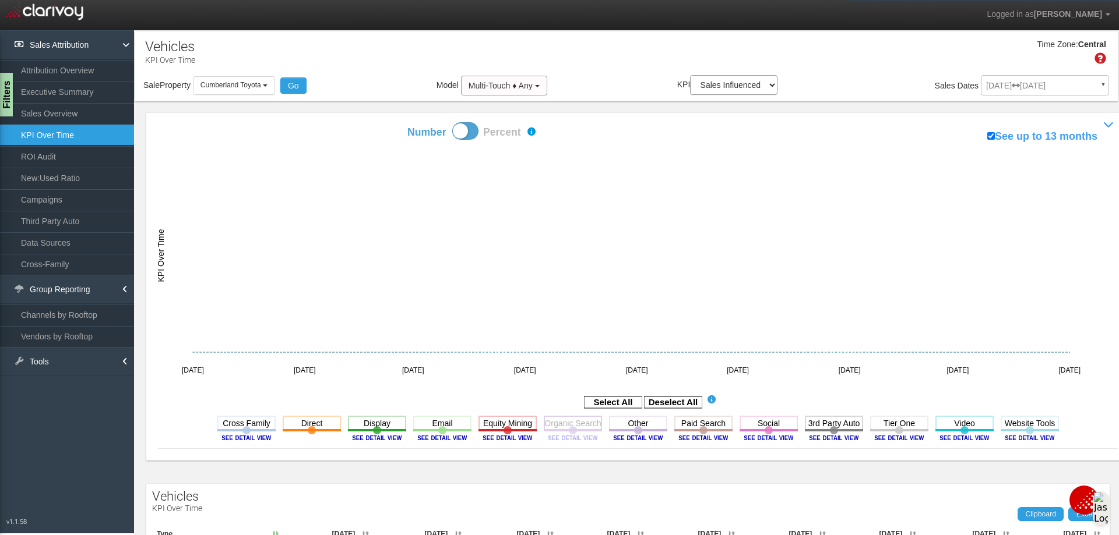
click at [573, 427] on rect at bounding box center [573, 423] width 58 height 15
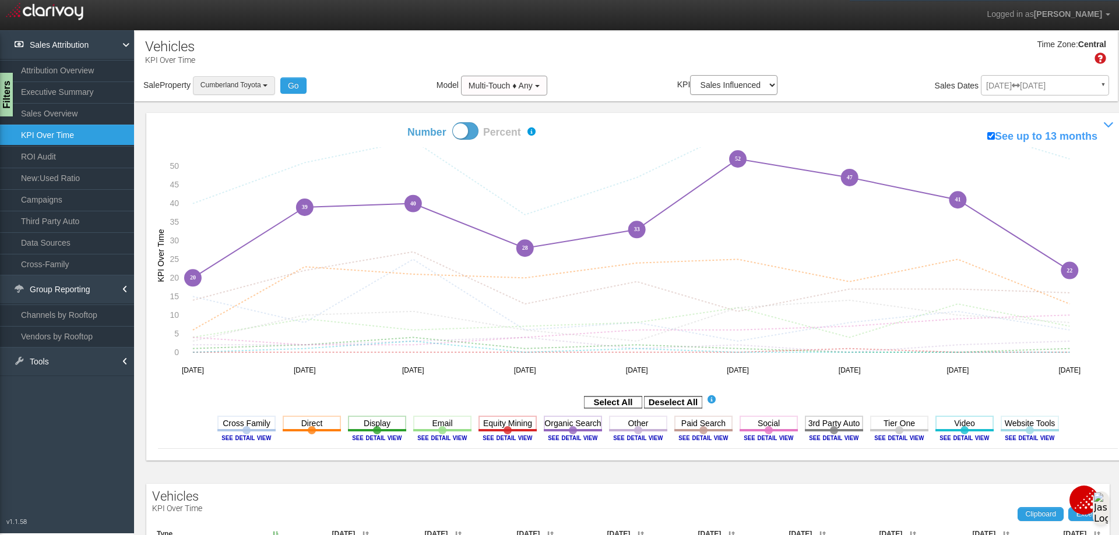
click at [271, 87] on button "Cumberland Toyota" at bounding box center [234, 85] width 82 height 18
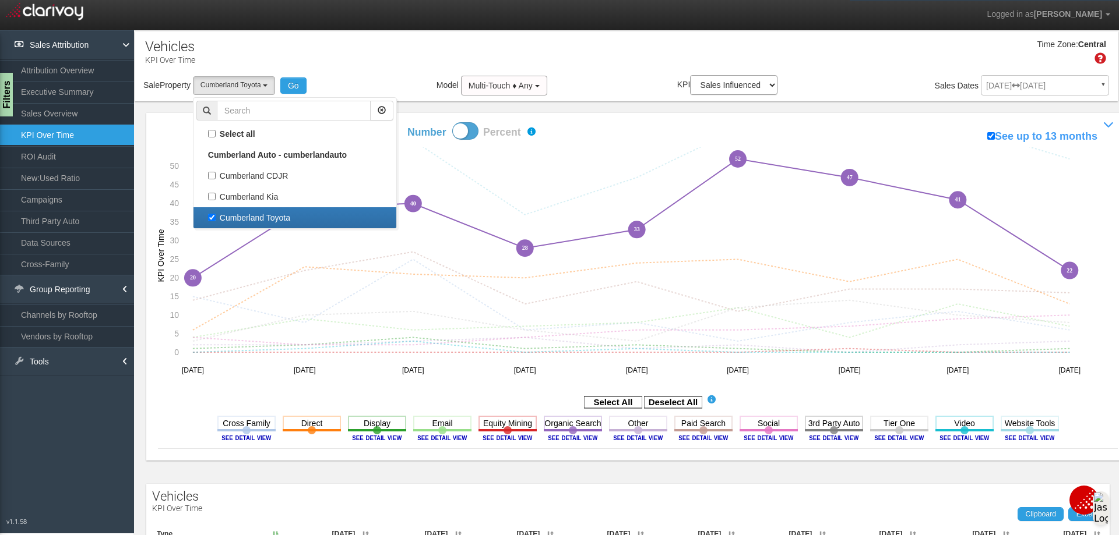
click at [215, 217] on label "Cumberland Toyota" at bounding box center [294, 217] width 197 height 15
click at [215, 217] on input "Cumberland Toyota" at bounding box center [212, 218] width 8 height 8
checkbox input "false"
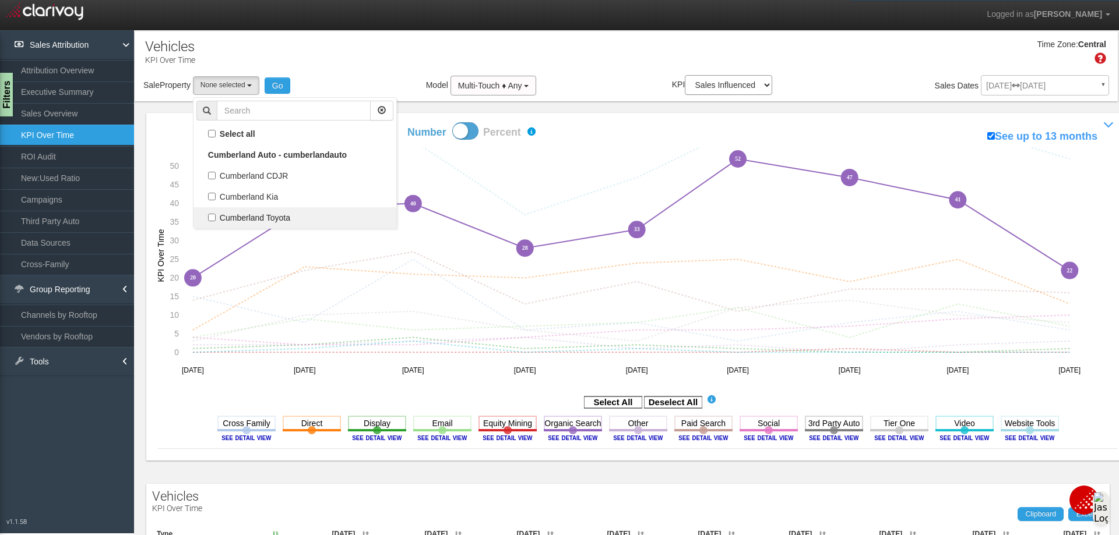
select select
click at [211, 195] on label "Cumberland Kia" at bounding box center [294, 196] width 197 height 15
click at [211, 195] on input "Cumberland Kia" at bounding box center [212, 197] width 8 height 8
checkbox input "true"
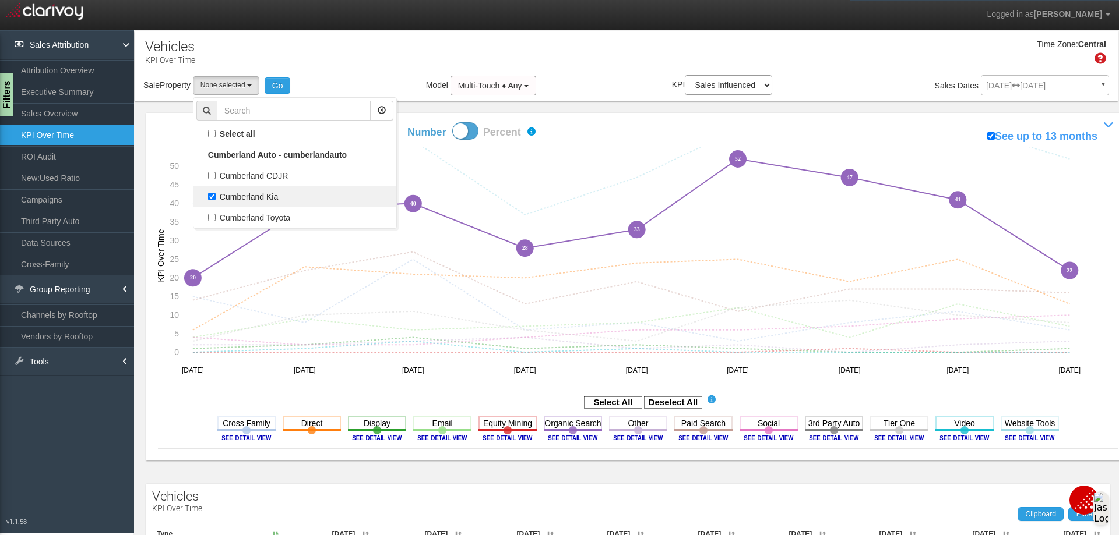
select select "object:6365"
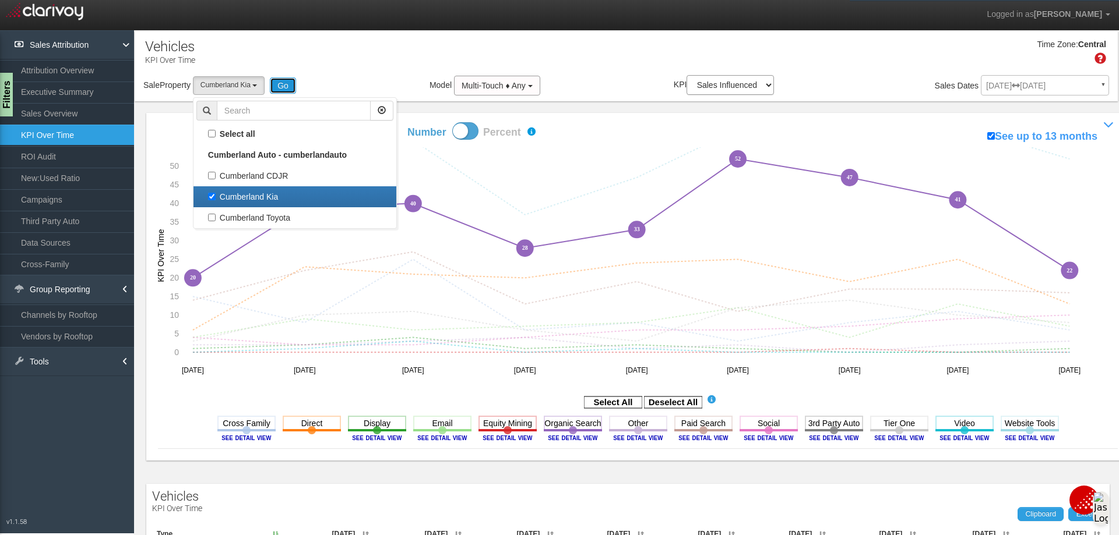
click at [285, 86] on button "Go" at bounding box center [283, 85] width 26 height 16
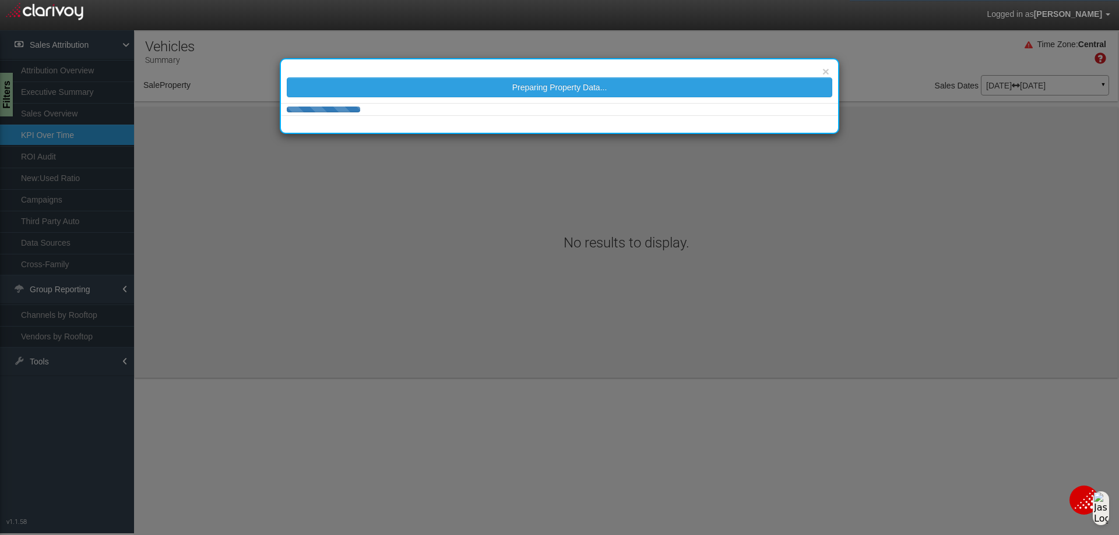
select select "object:6507"
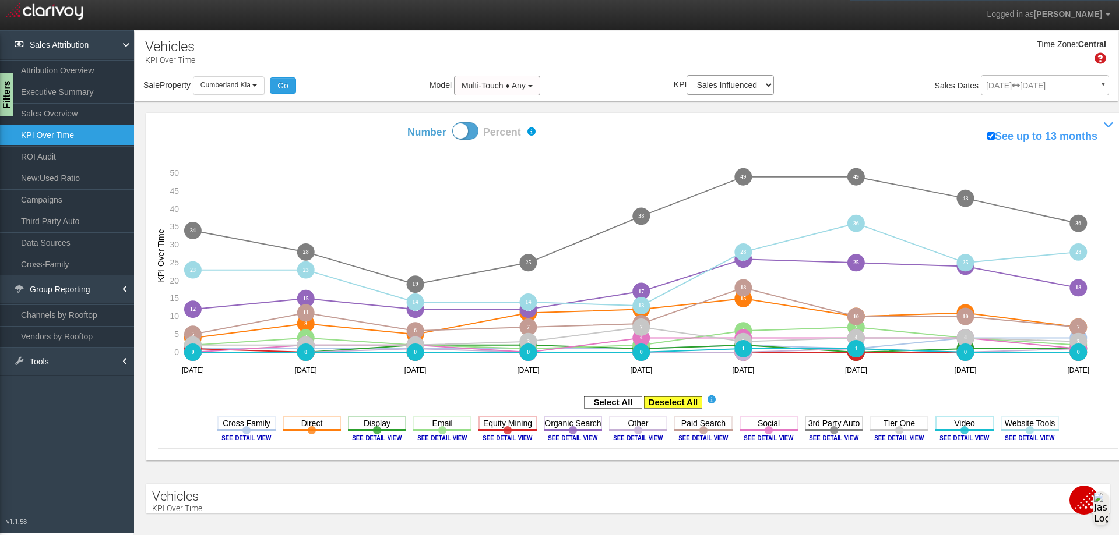
click at [660, 402] on rect at bounding box center [673, 403] width 58 height 12
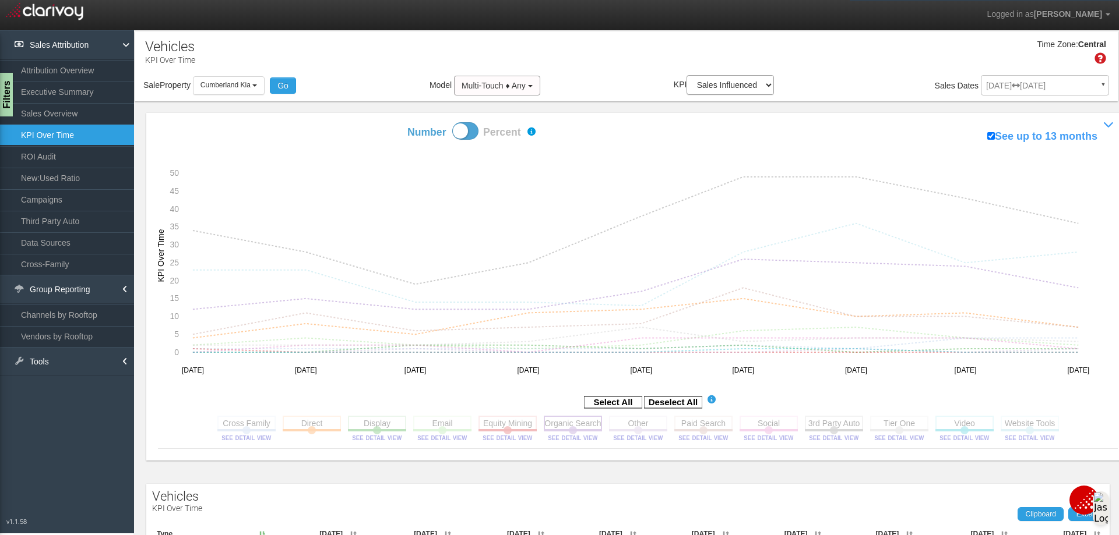
click at [571, 424] on rect at bounding box center [573, 423] width 58 height 15
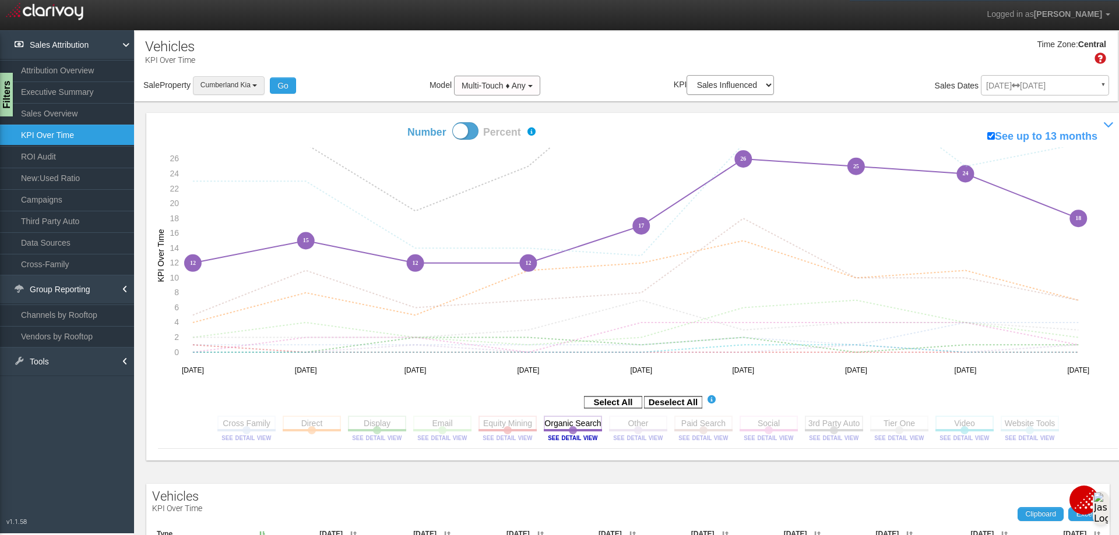
click at [260, 84] on button "Cumberland Kia" at bounding box center [229, 85] width 72 height 18
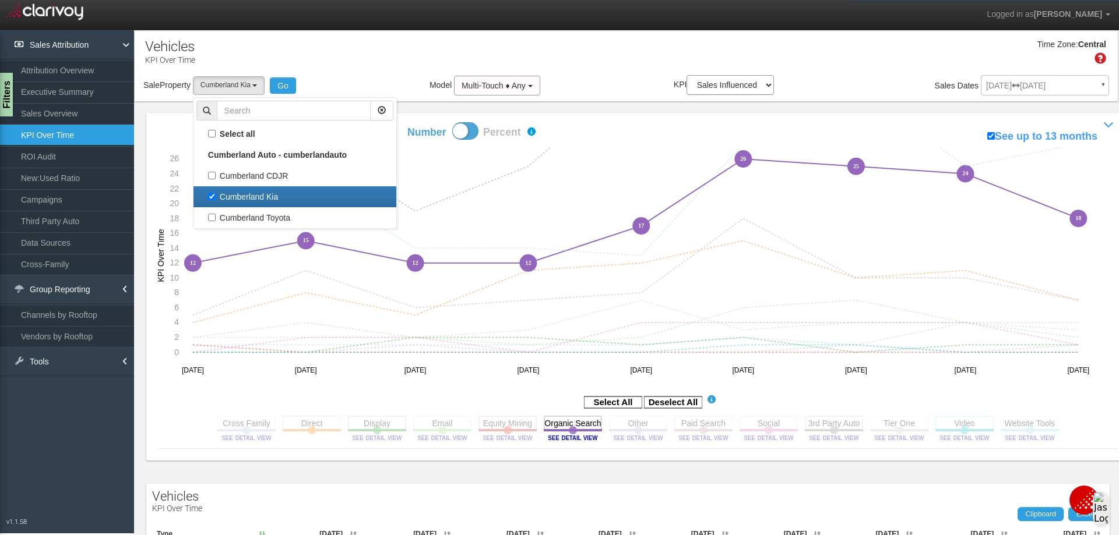
click at [216, 193] on label "Cumberland Kia" at bounding box center [294, 196] width 197 height 15
click at [216, 193] on input "Cumberland Kia" at bounding box center [212, 197] width 8 height 8
checkbox input "false"
select select
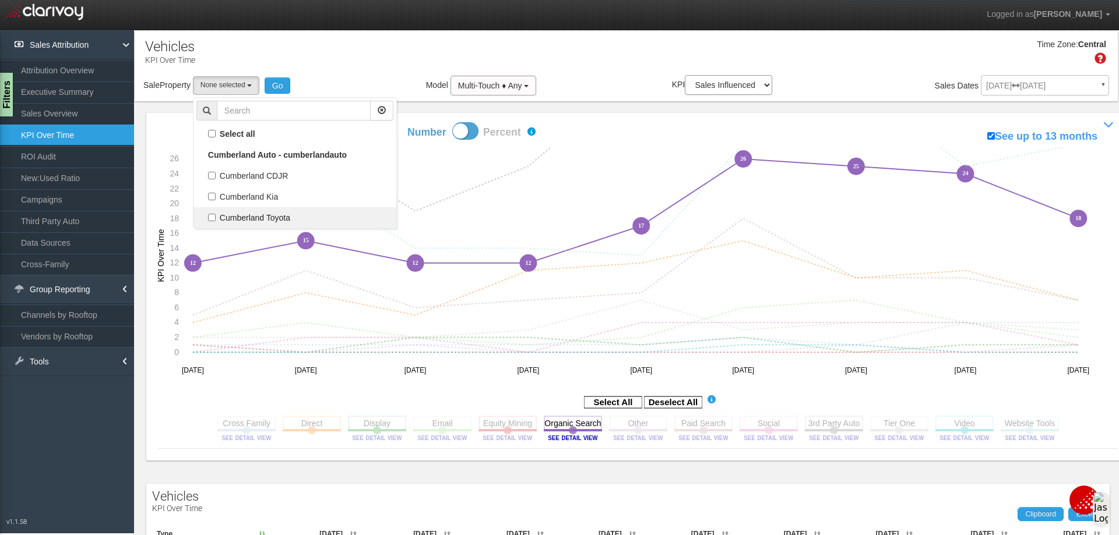
scroll to position [20, 0]
click at [209, 217] on label "Cumberland Toyota" at bounding box center [294, 217] width 197 height 15
click at [209, 217] on input "Cumberland Toyota" at bounding box center [212, 218] width 8 height 8
checkbox input "true"
select select "object:6508"
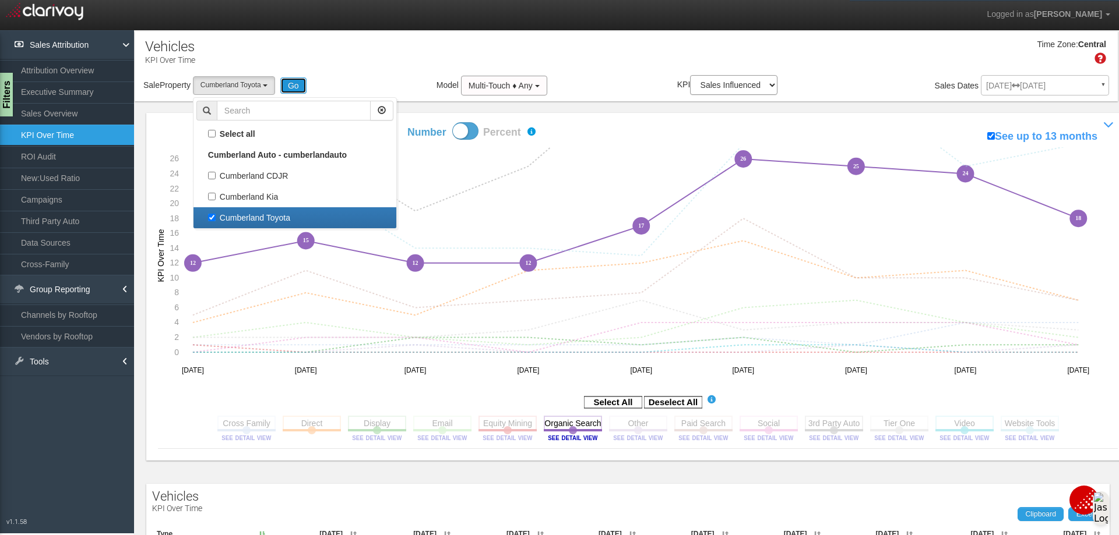
click at [290, 82] on button "Go" at bounding box center [293, 85] width 26 height 16
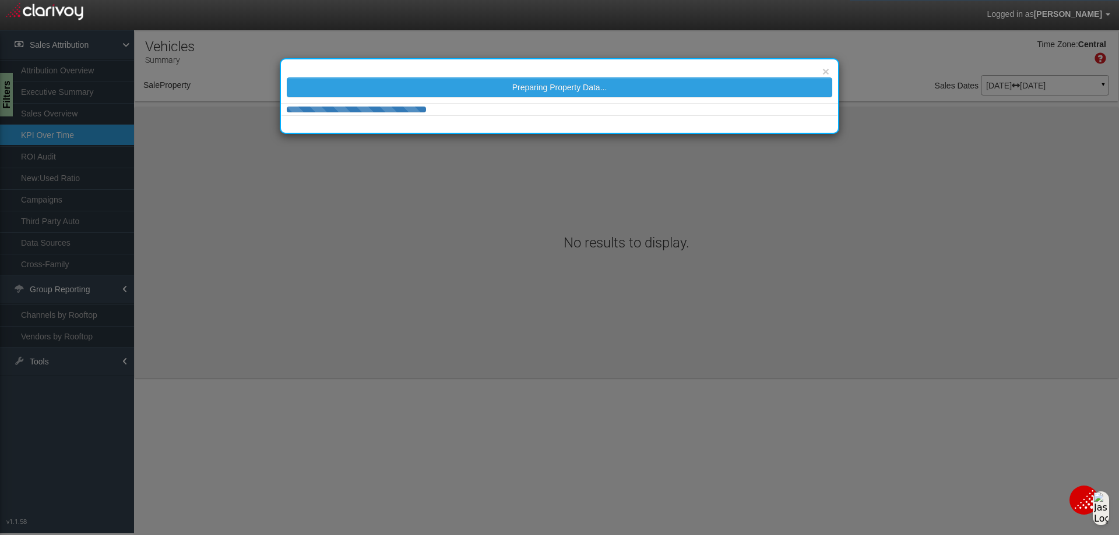
select select "object:6668"
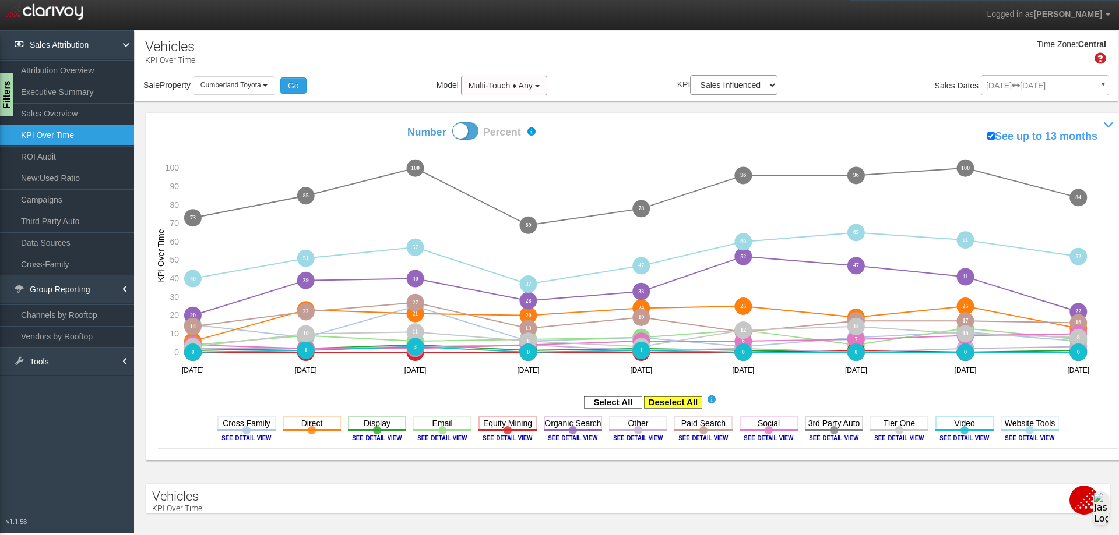
click at [660, 404] on rect at bounding box center [673, 403] width 58 height 12
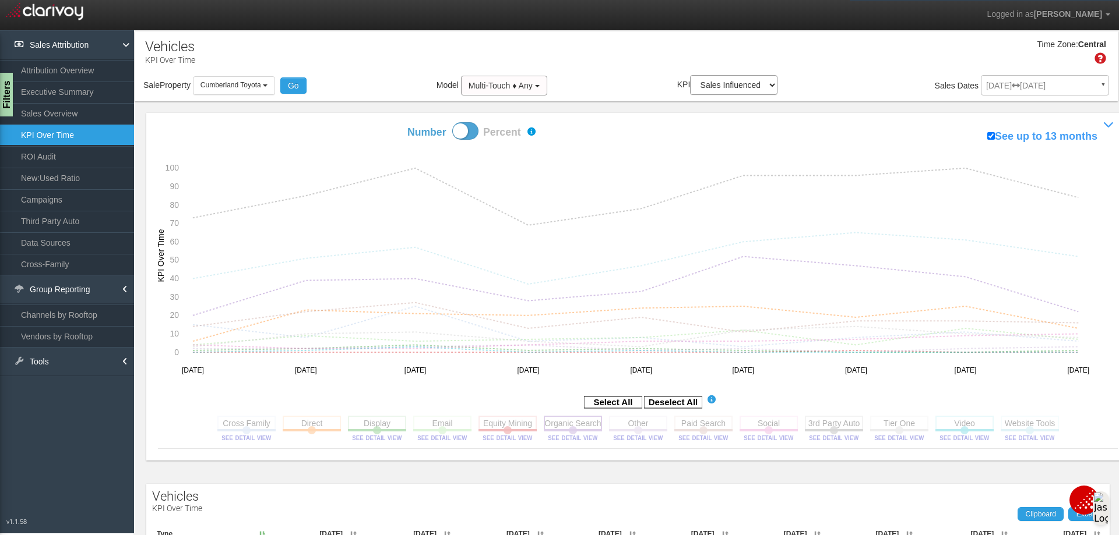
click at [550, 425] on rect at bounding box center [573, 423] width 58 height 15
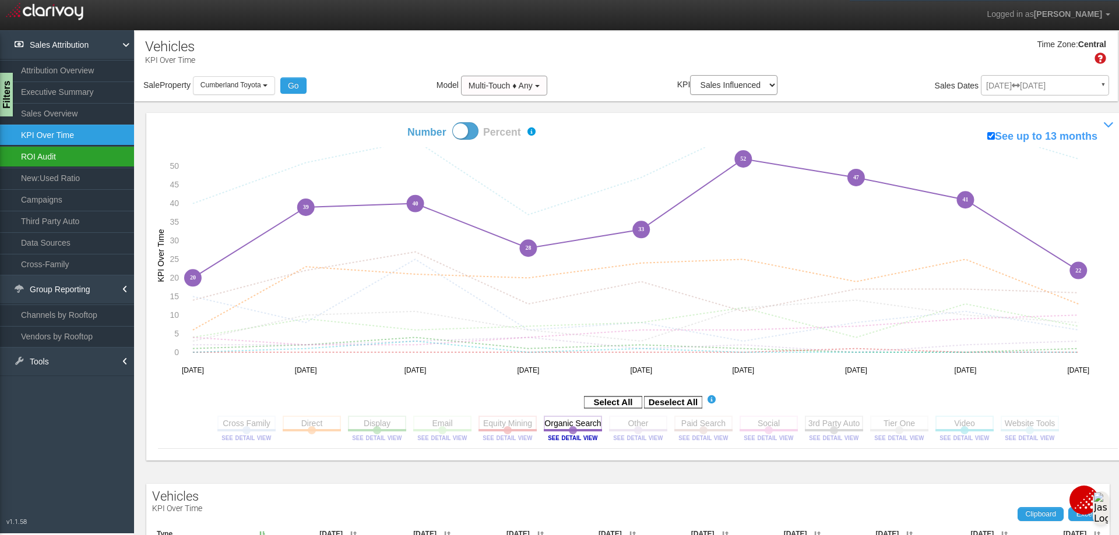
click at [38, 159] on link "ROI Audit" at bounding box center [67, 156] width 134 height 21
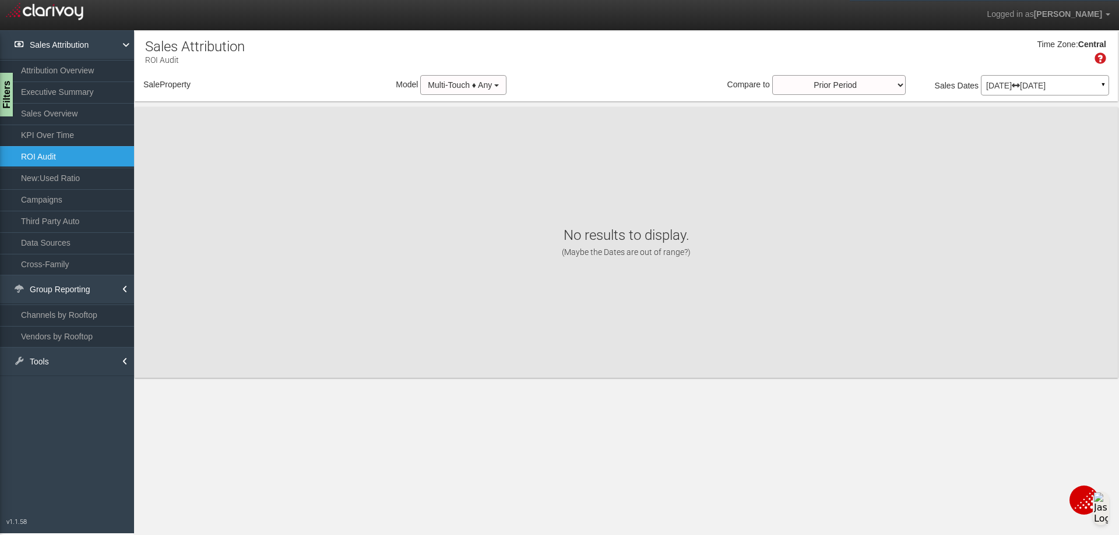
select select "object:6829"
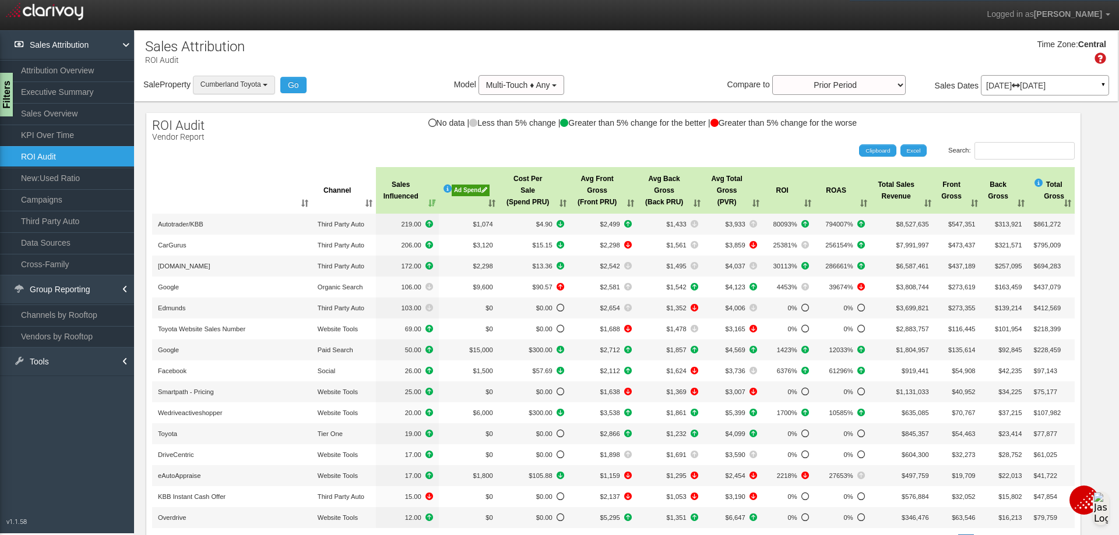
click at [266, 83] on button "Cumberland Toyota" at bounding box center [234, 85] width 82 height 18
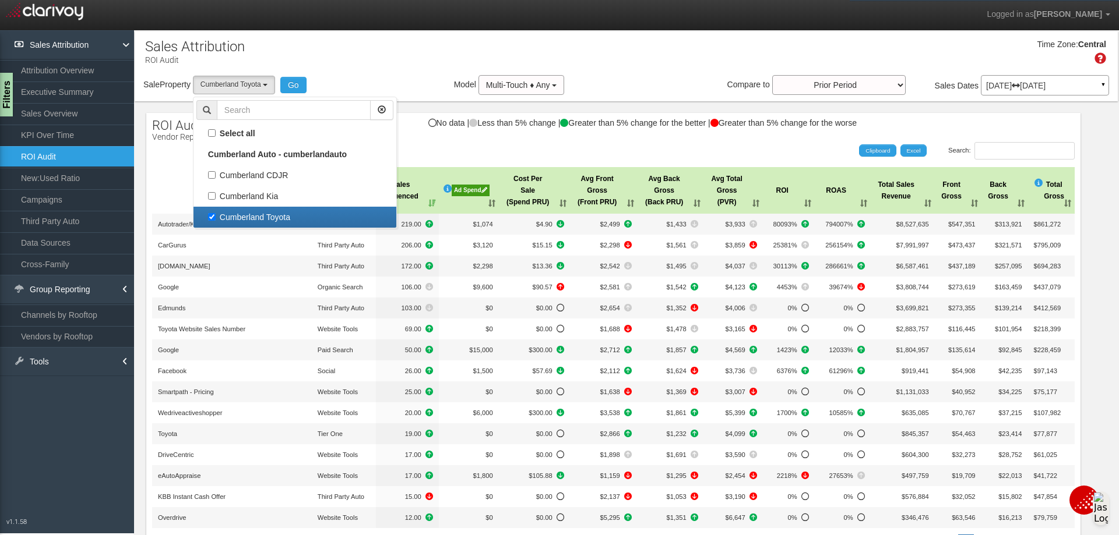
click at [215, 213] on label "Cumberland Toyota" at bounding box center [294, 217] width 197 height 15
click at [215, 213] on input "Cumberland Toyota" at bounding box center [212, 217] width 8 height 8
checkbox input "false"
select select
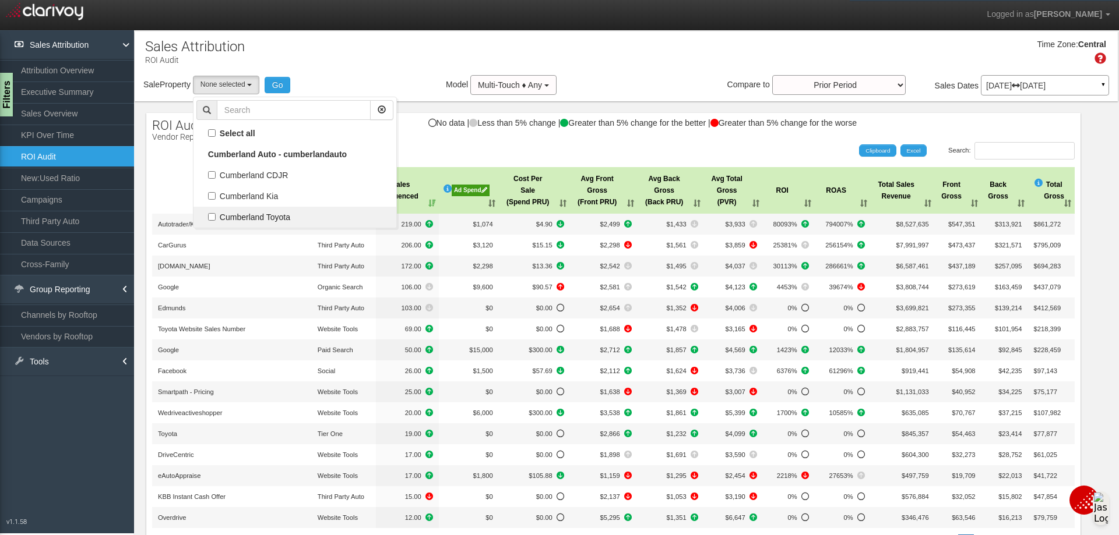
scroll to position [30, 0]
click at [212, 198] on label "Cumberland Kia" at bounding box center [294, 196] width 197 height 15
click at [212, 198] on input "Cumberland Kia" at bounding box center [212, 196] width 8 height 8
checkbox input "true"
select select "object:6828"
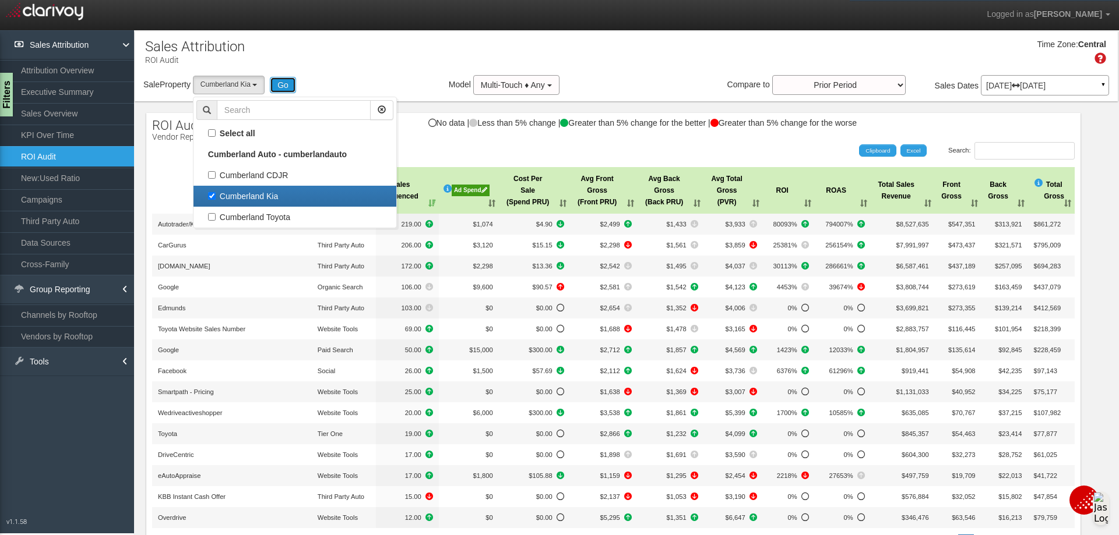
click at [288, 87] on button "Go" at bounding box center [283, 85] width 26 height 16
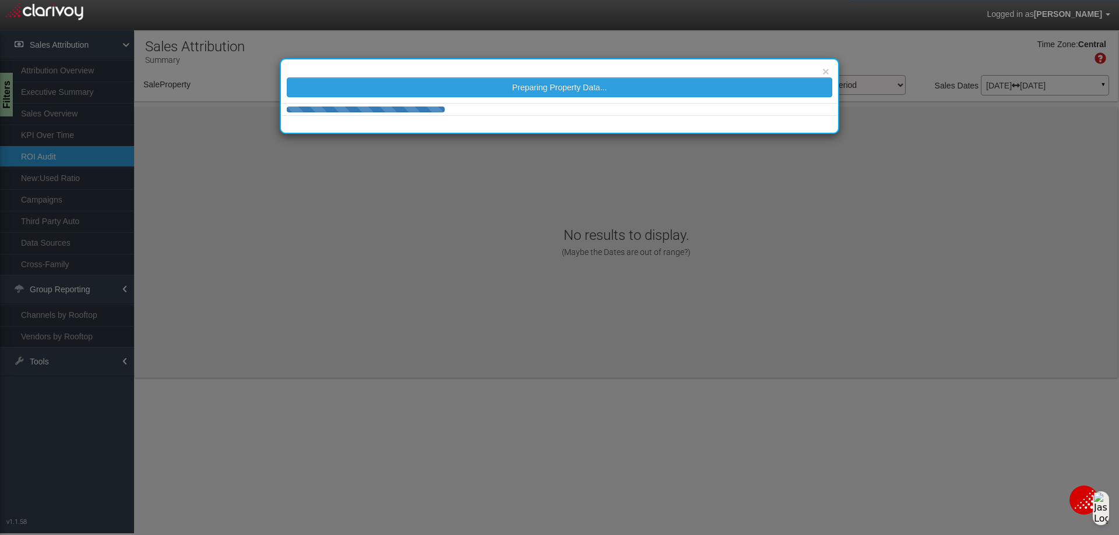
select select "object:6869"
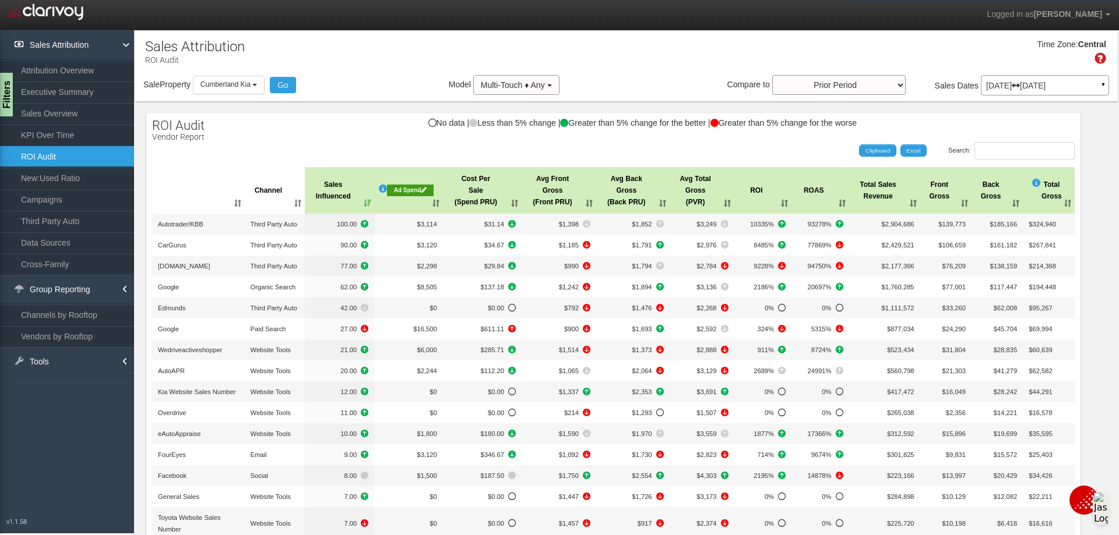
click at [400, 191] on div "Ad Spend" at bounding box center [410, 191] width 46 height 12
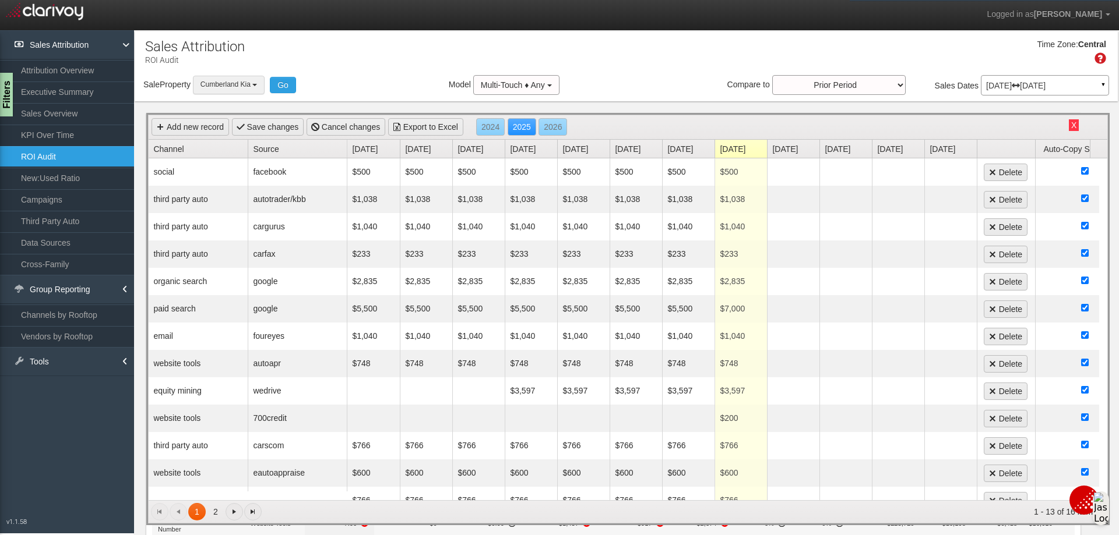
click at [257, 84] on b "button" at bounding box center [254, 85] width 5 height 2
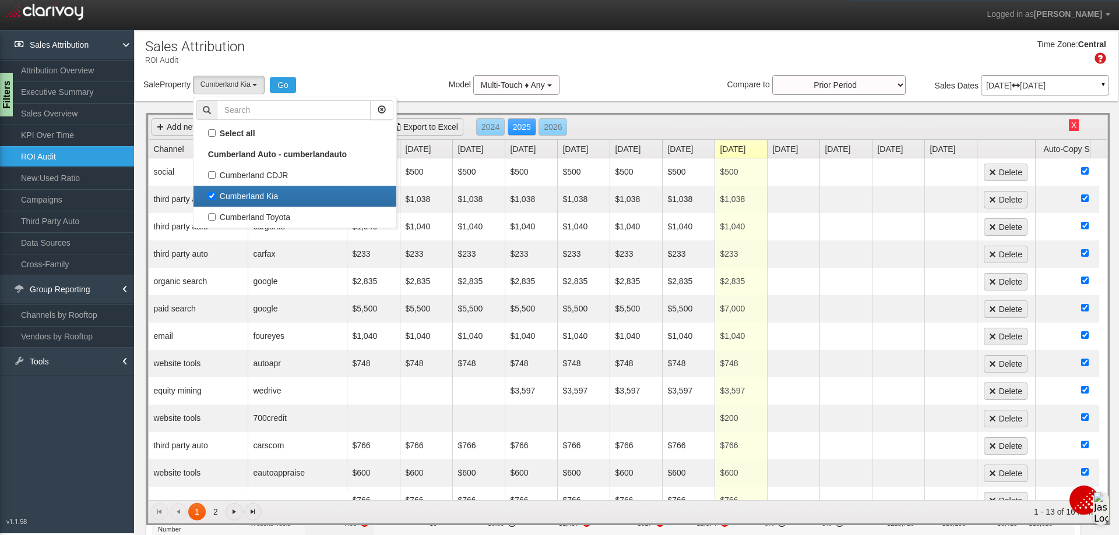
click at [214, 191] on label "Cumberland Kia" at bounding box center [294, 196] width 197 height 15
click at [214, 192] on input "Cumberland Kia" at bounding box center [212, 196] width 8 height 8
checkbox input "false"
select select
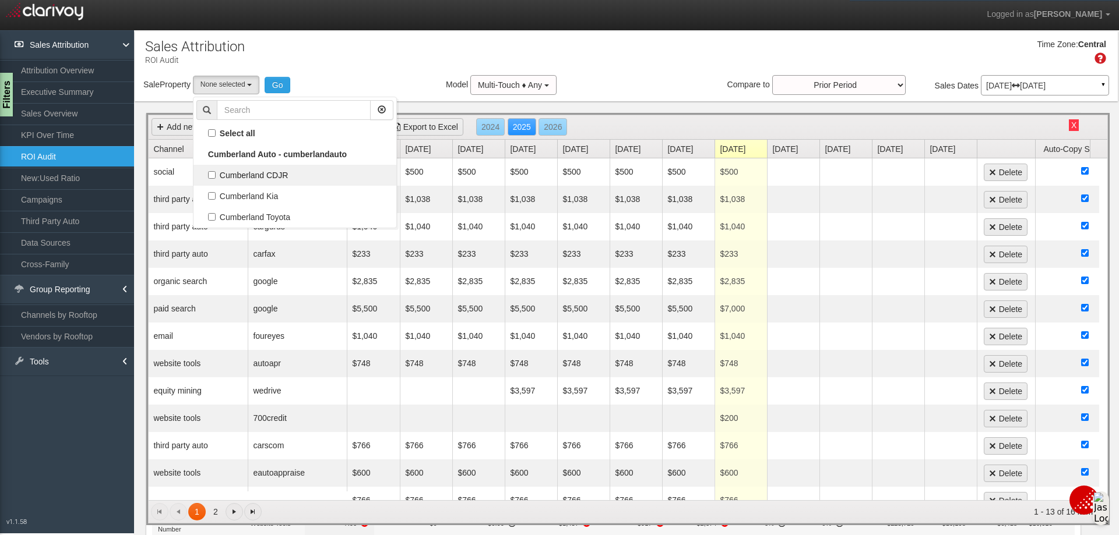
scroll to position [20, 0]
click at [214, 172] on label "Cumberland CDJR" at bounding box center [294, 175] width 197 height 15
click at [214, 172] on input "Cumberland CDJR" at bounding box center [212, 175] width 8 height 8
checkbox input "true"
select select "object:6868"
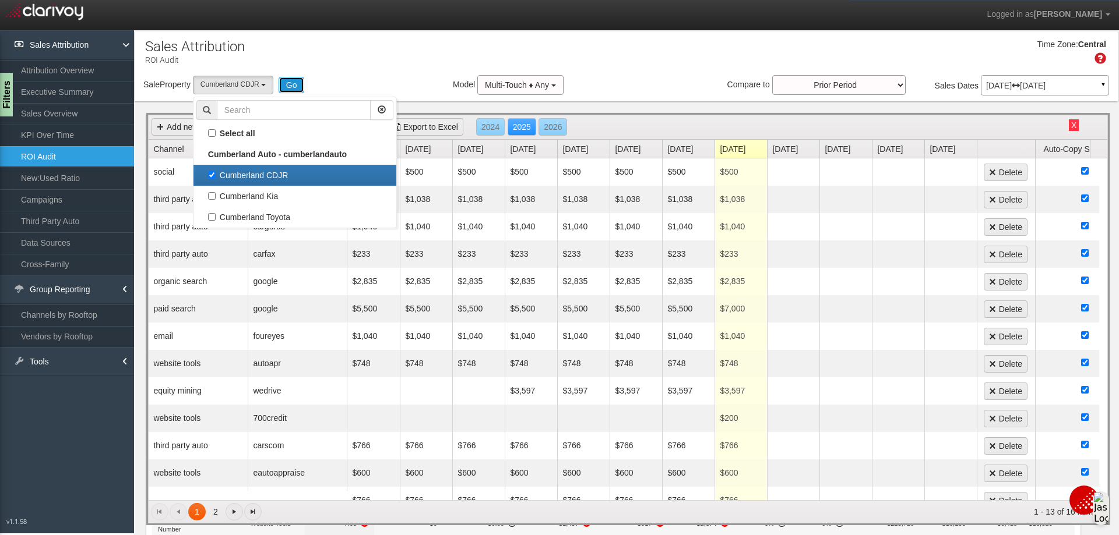
click at [295, 83] on button "Go" at bounding box center [291, 85] width 26 height 16
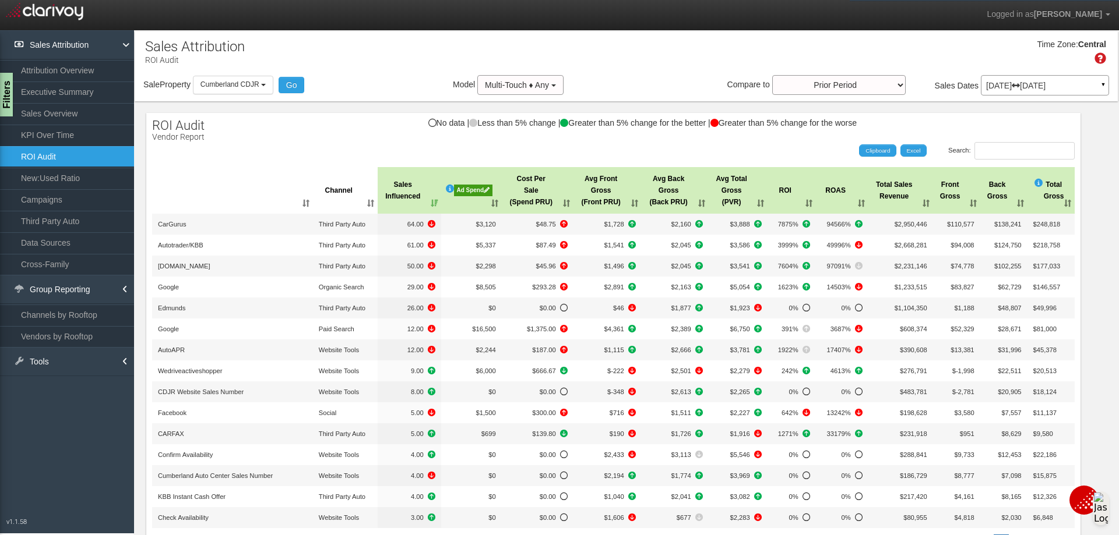
click at [466, 189] on div "Ad Spend" at bounding box center [473, 191] width 38 height 12
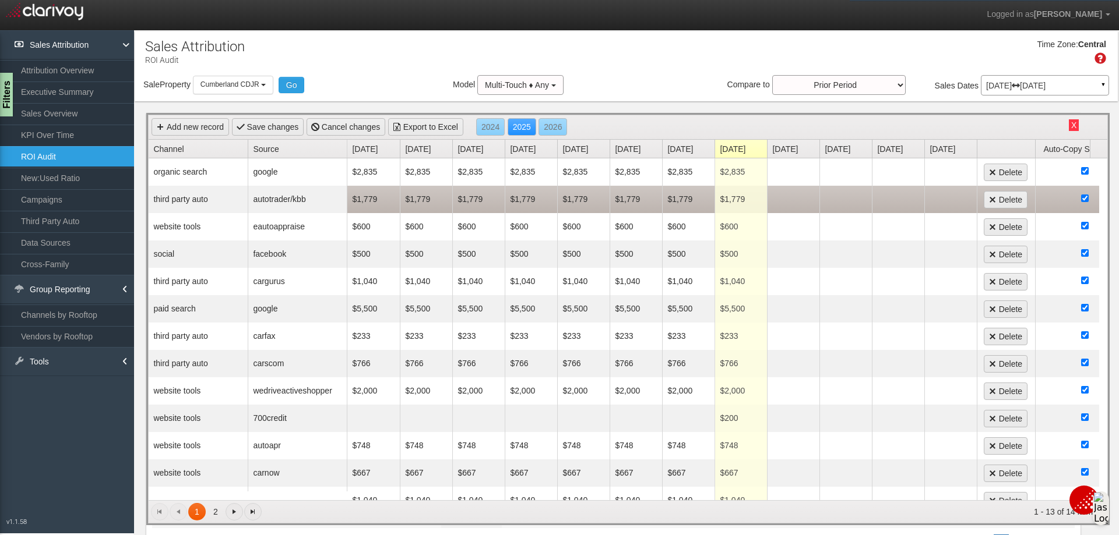
click at [374, 199] on td "$1,779" at bounding box center [373, 199] width 52 height 27
type input "1220"
type input "2"
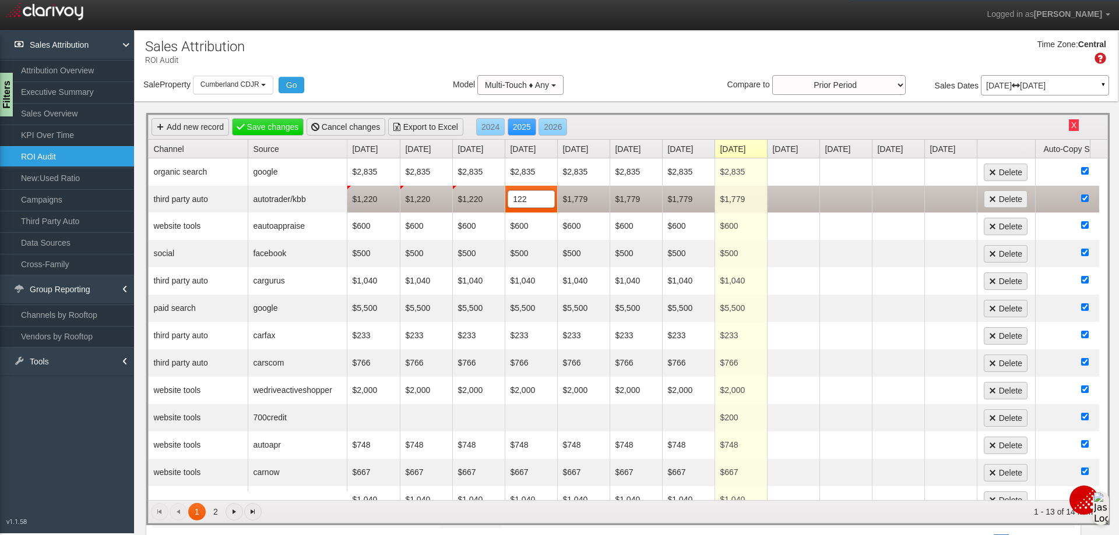
type input "1220"
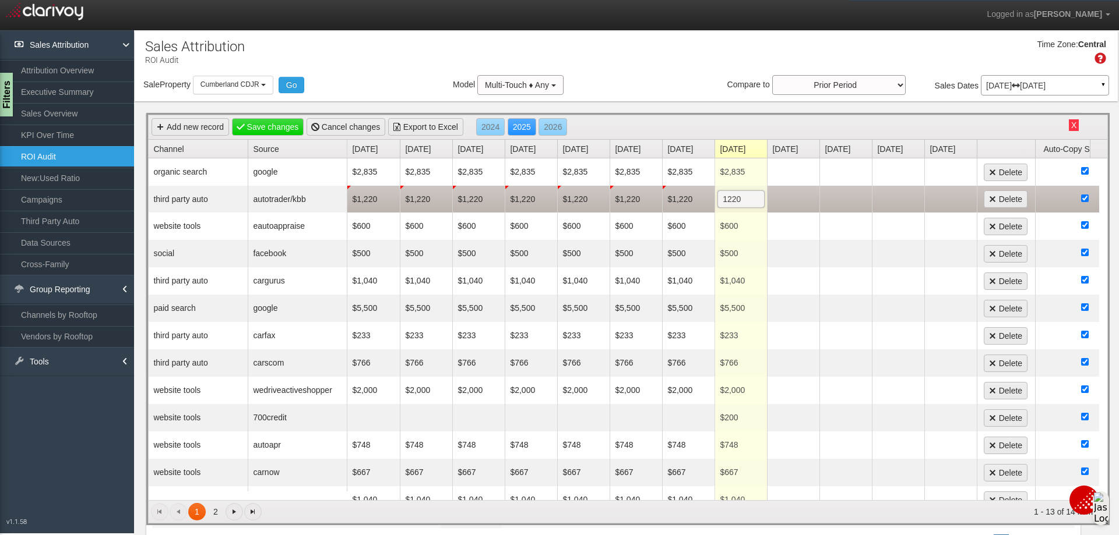
click at [672, 72] on div "Time Zone: Central" at bounding box center [626, 56] width 983 height 38
click at [279, 131] on link "Save changes" at bounding box center [268, 126] width 72 height 17
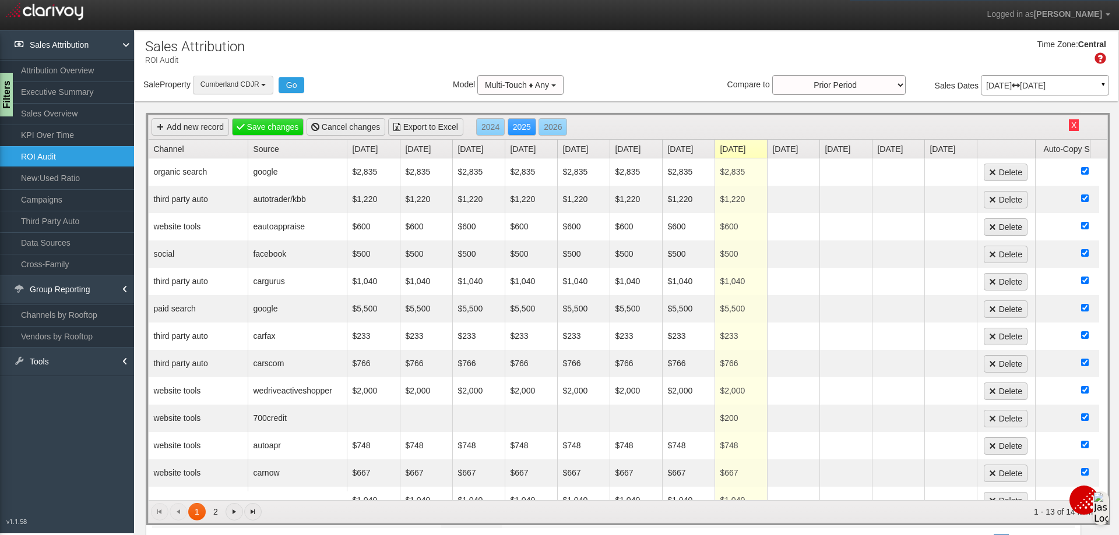
click at [271, 89] on button "Cumberland CDJR" at bounding box center [233, 85] width 80 height 18
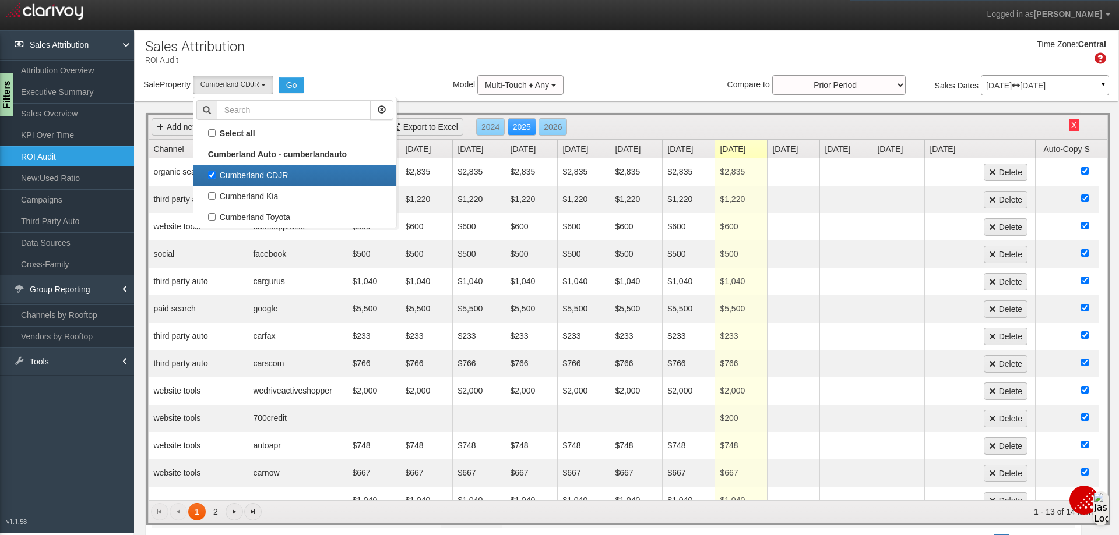
click at [216, 172] on label "Cumberland CDJR" at bounding box center [294, 175] width 197 height 15
click at [216, 172] on input "Cumberland CDJR" at bounding box center [212, 175] width 8 height 8
checkbox input "false"
select select
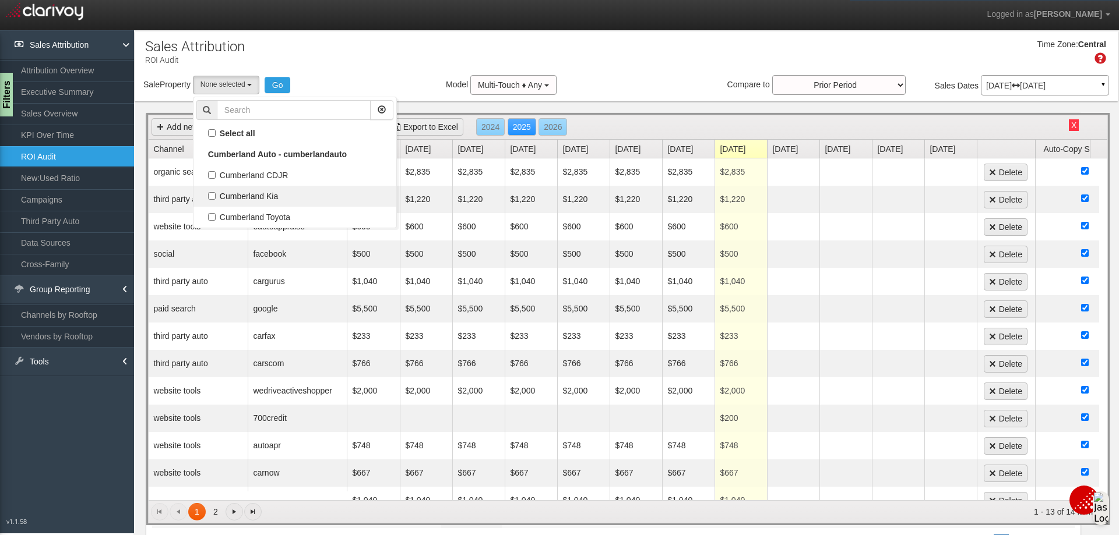
scroll to position [10, 0]
click at [212, 198] on label "Cumberland Kia" at bounding box center [294, 196] width 197 height 15
click at [212, 198] on input "Cumberland Kia" at bounding box center [212, 196] width 8 height 8
checkbox input "true"
select select "object:6946"
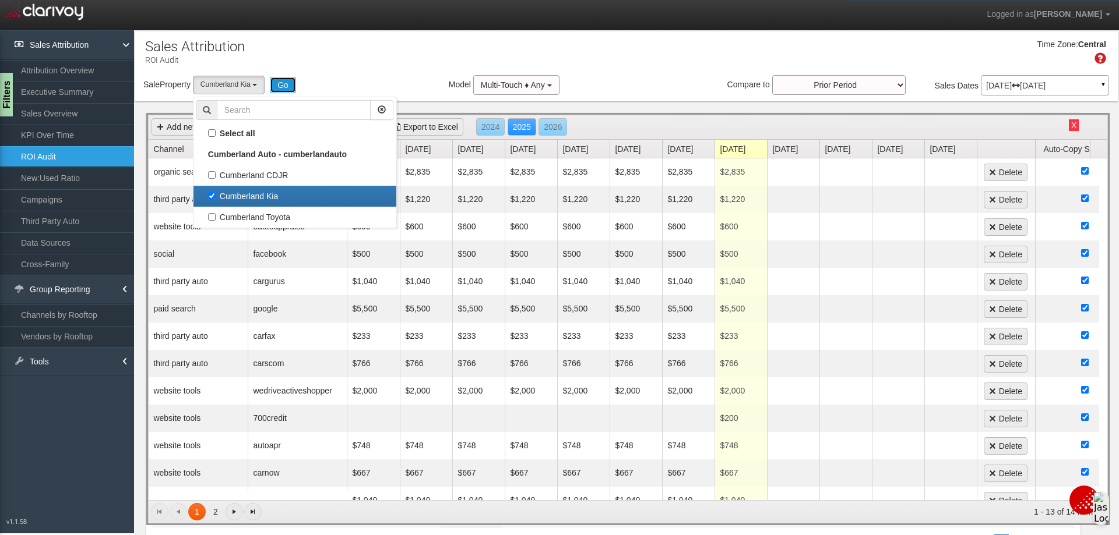
drag, startPoint x: 284, startPoint y: 78, endPoint x: 284, endPoint y: 86, distance: 8.2
click at [284, 82] on button "Go" at bounding box center [283, 85] width 26 height 16
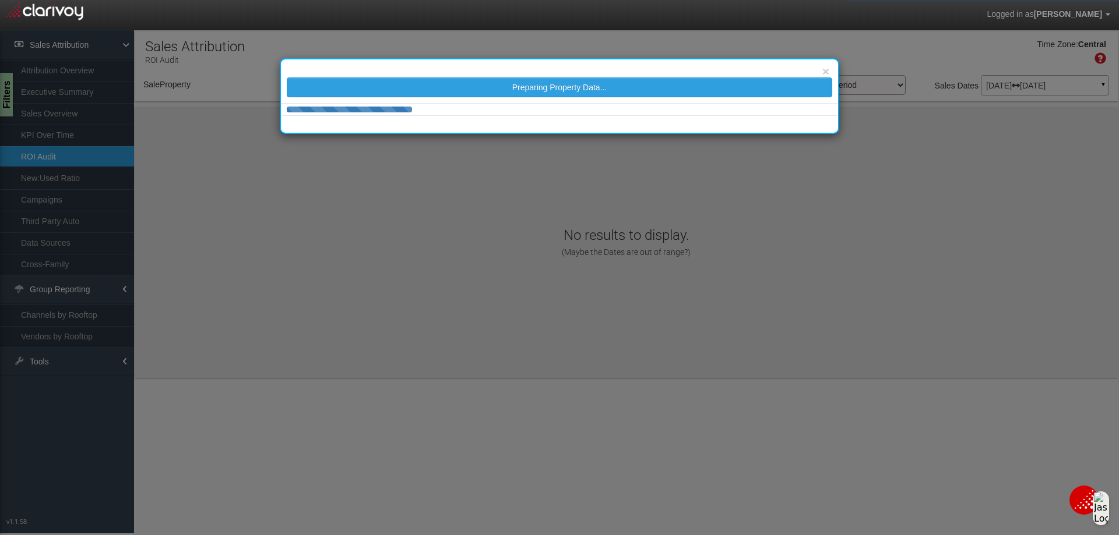
select select "object:7005"
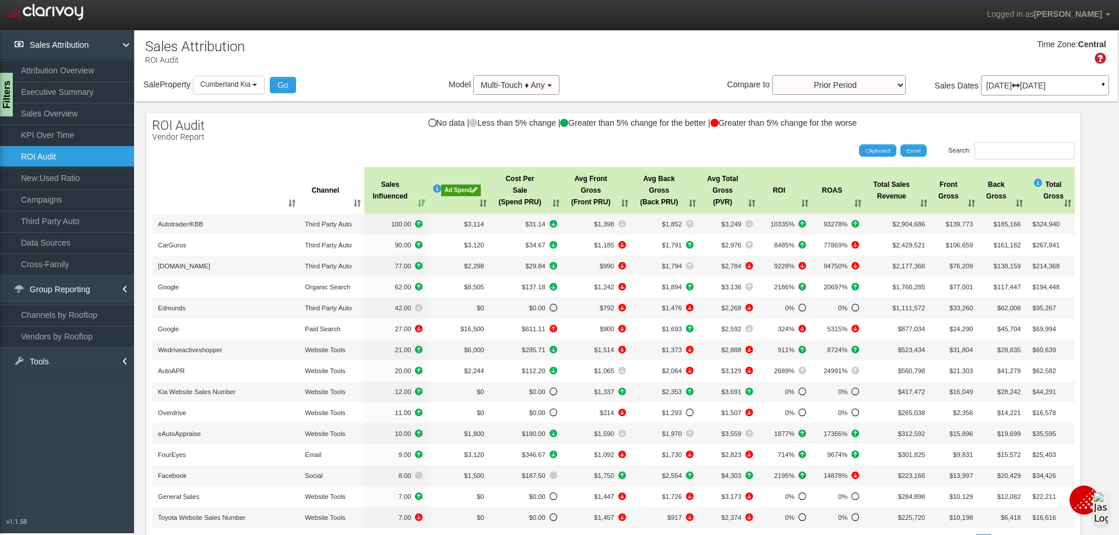
click at [453, 192] on div "Ad Spend" at bounding box center [460, 191] width 39 height 12
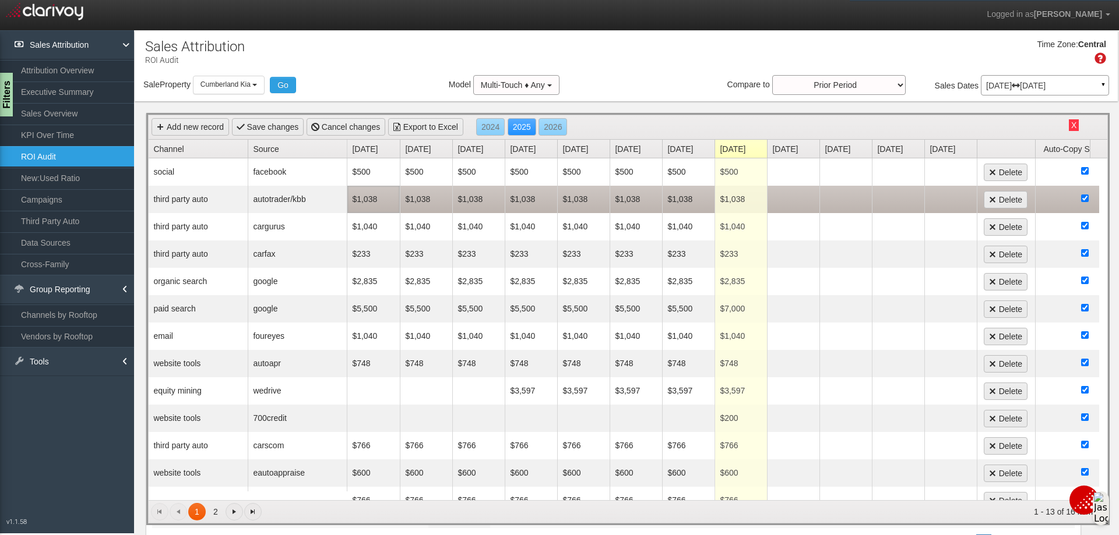
click at [370, 200] on td "$1,038" at bounding box center [373, 199] width 52 height 27
type input "1220"
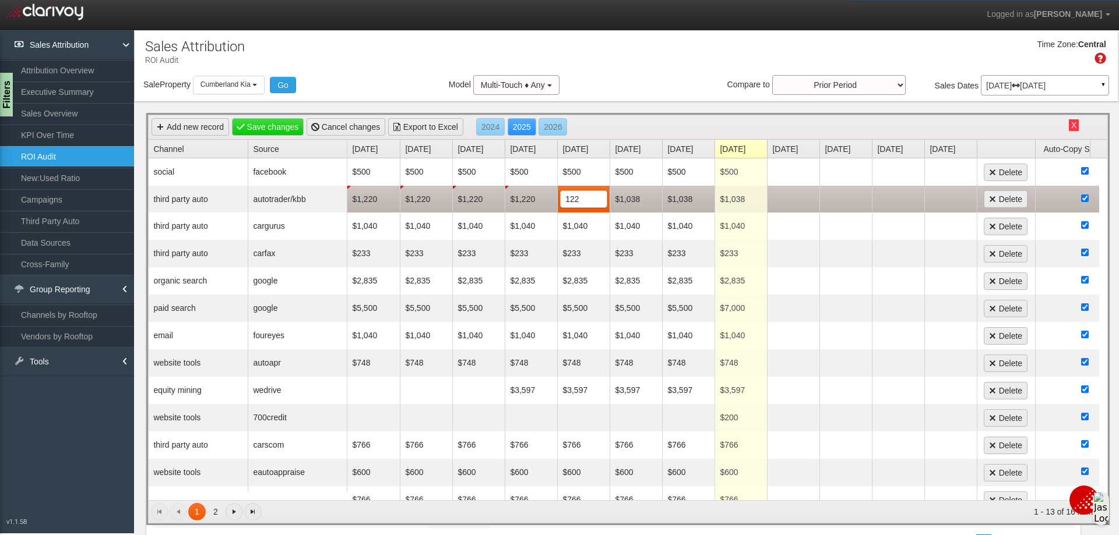
type input "1220"
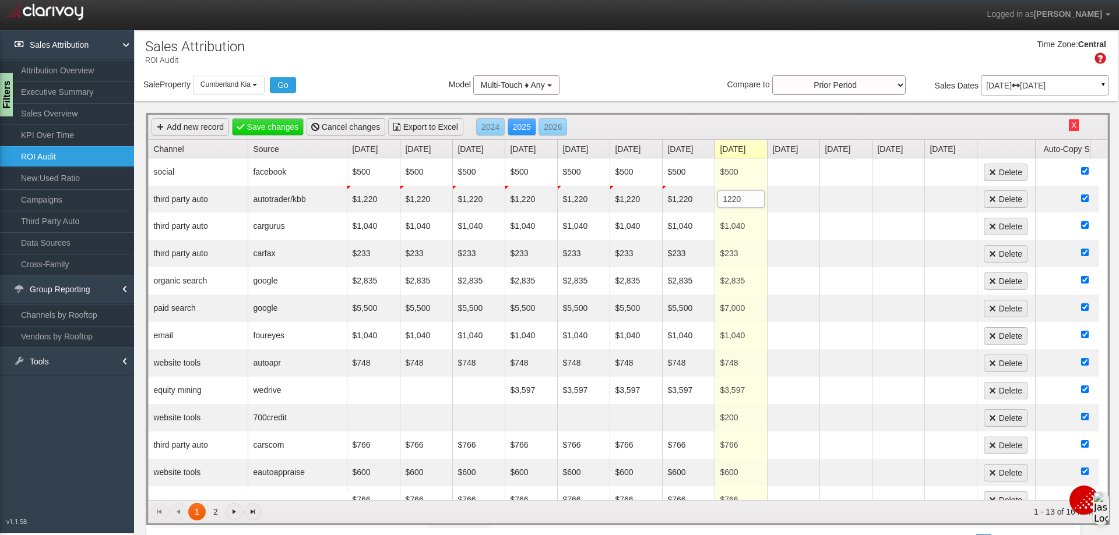
click at [639, 53] on div "Time Zone: Central" at bounding box center [626, 56] width 983 height 38
click at [269, 122] on link "Save changes" at bounding box center [268, 126] width 72 height 17
click at [257, 86] on b "button" at bounding box center [254, 85] width 5 height 2
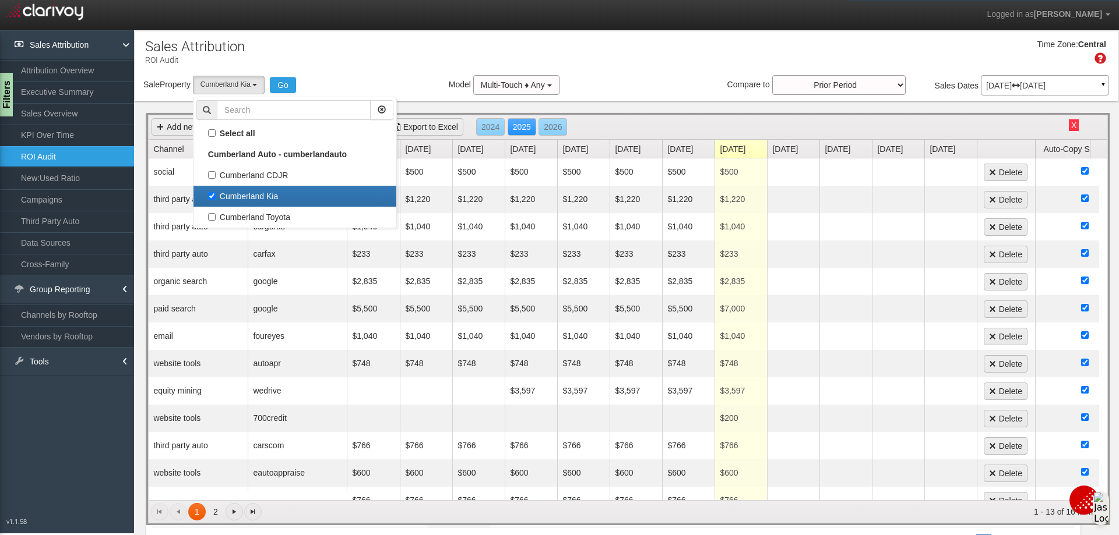
click at [215, 192] on label "Cumberland Kia" at bounding box center [294, 196] width 197 height 15
click at [215, 192] on input "Cumberland Kia" at bounding box center [212, 196] width 8 height 8
checkbox input "false"
select select
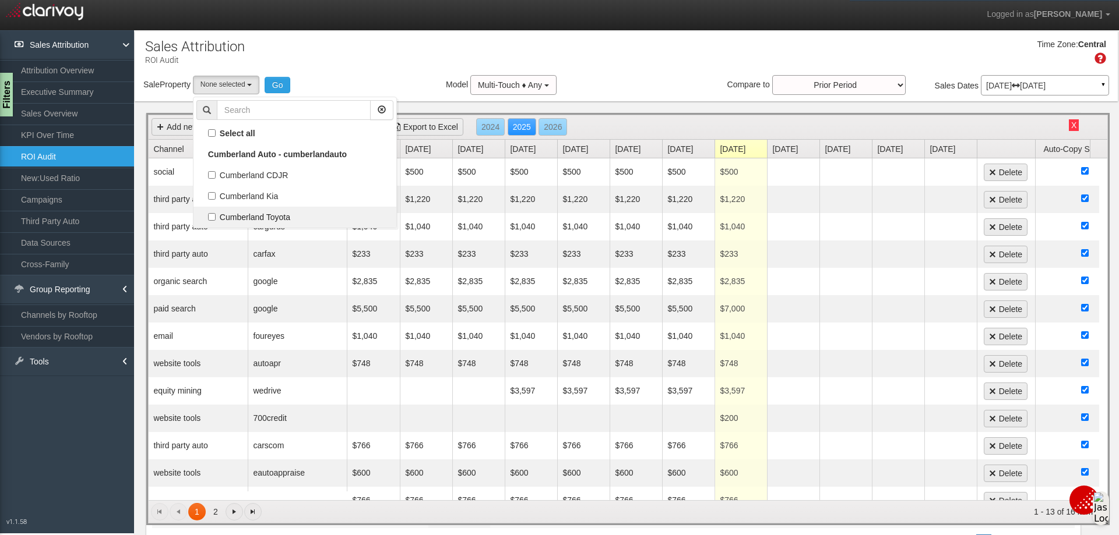
scroll to position [20, 0]
click at [215, 215] on label "Cumberland Toyota" at bounding box center [294, 217] width 197 height 15
click at [215, 215] on input "Cumberland Toyota" at bounding box center [212, 217] width 8 height 8
checkbox input "true"
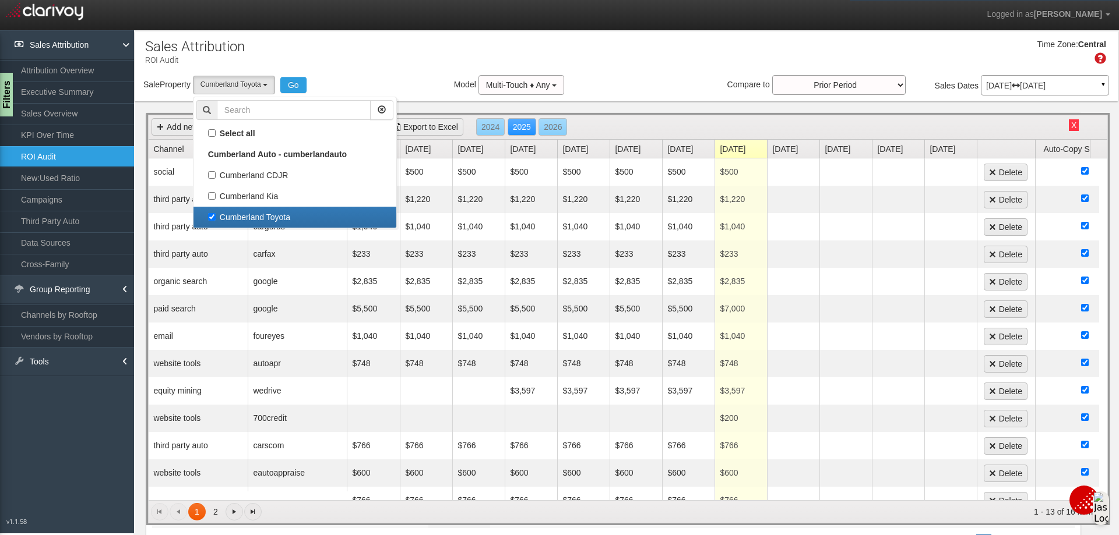
select select "object:7006"
click at [297, 90] on button "Go" at bounding box center [293, 85] width 26 height 16
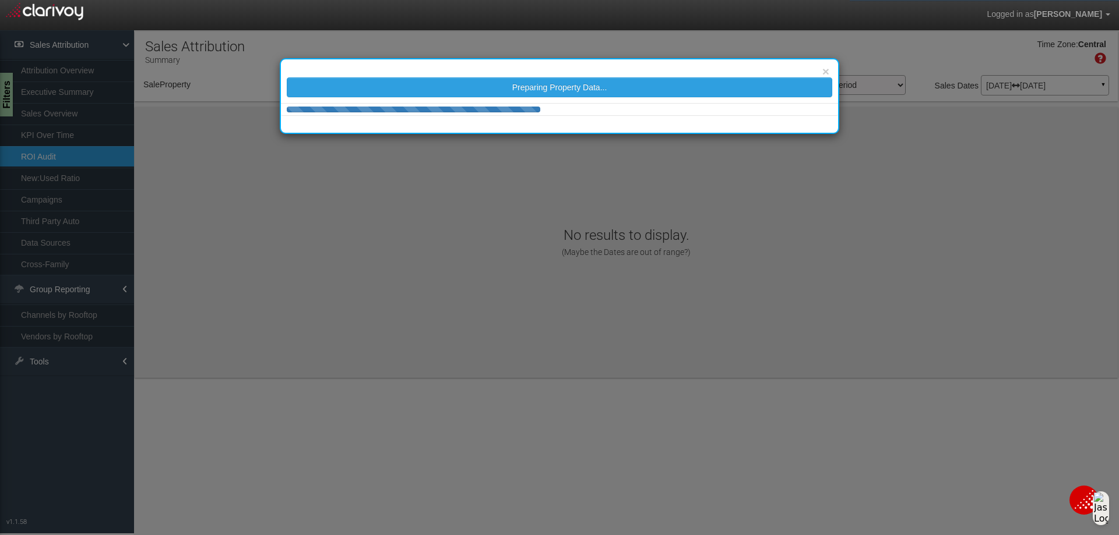
select select "object:7047"
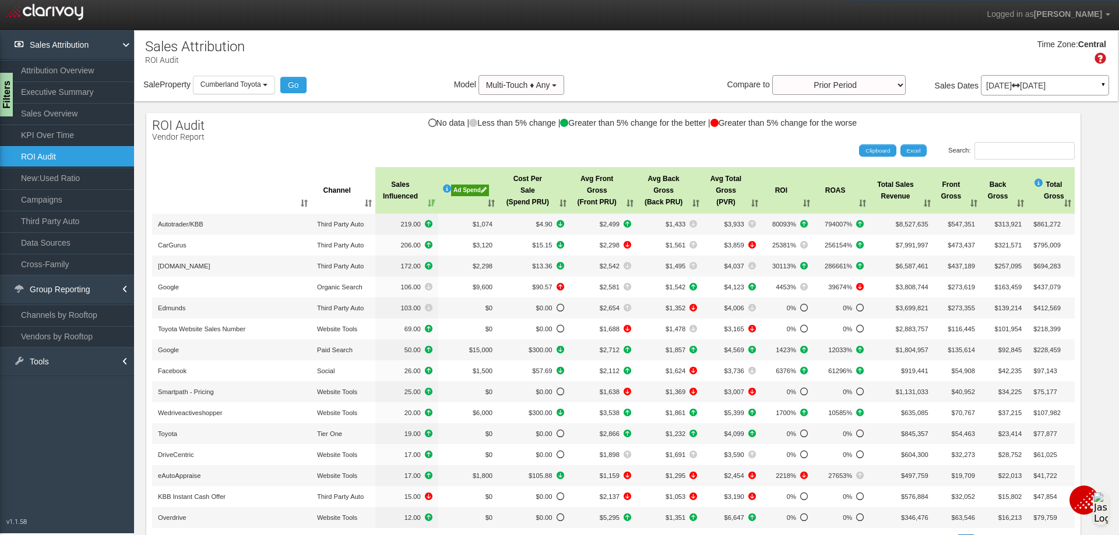
click at [469, 191] on div "Ad Spend" at bounding box center [470, 191] width 38 height 12
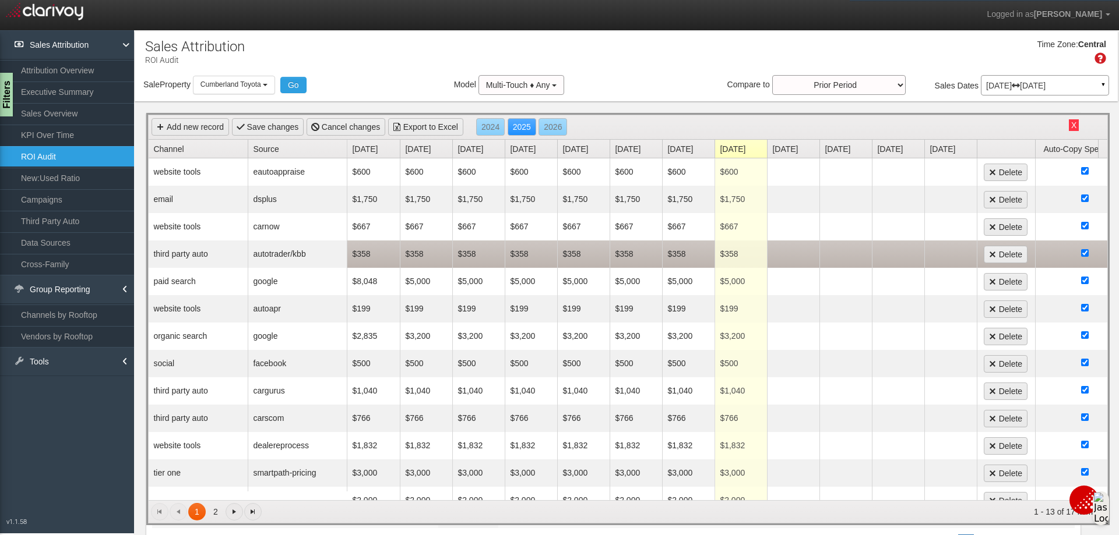
click at [378, 254] on td "$358" at bounding box center [373, 254] width 52 height 27
type input "1220"
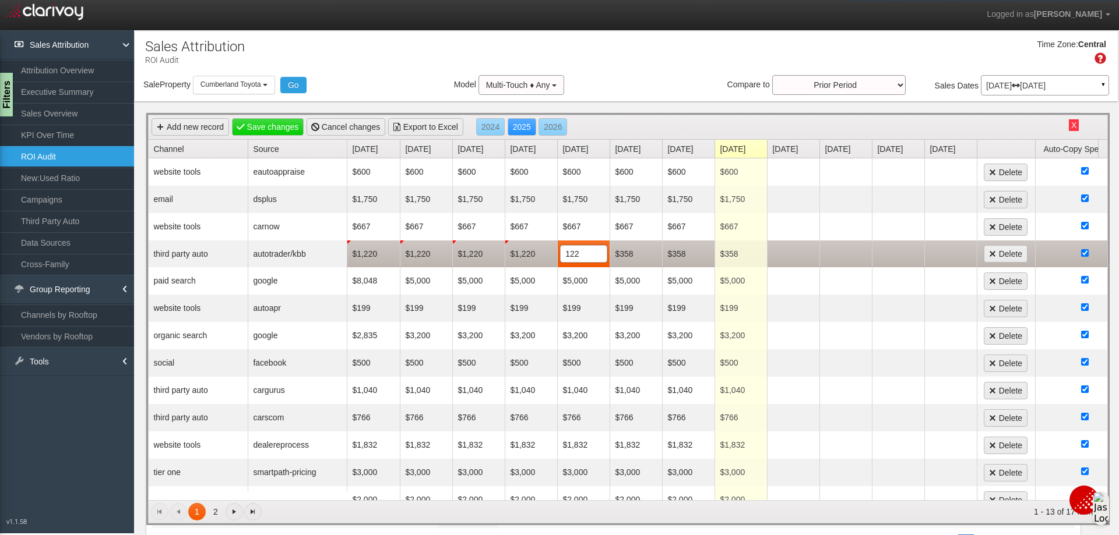
type input "1220"
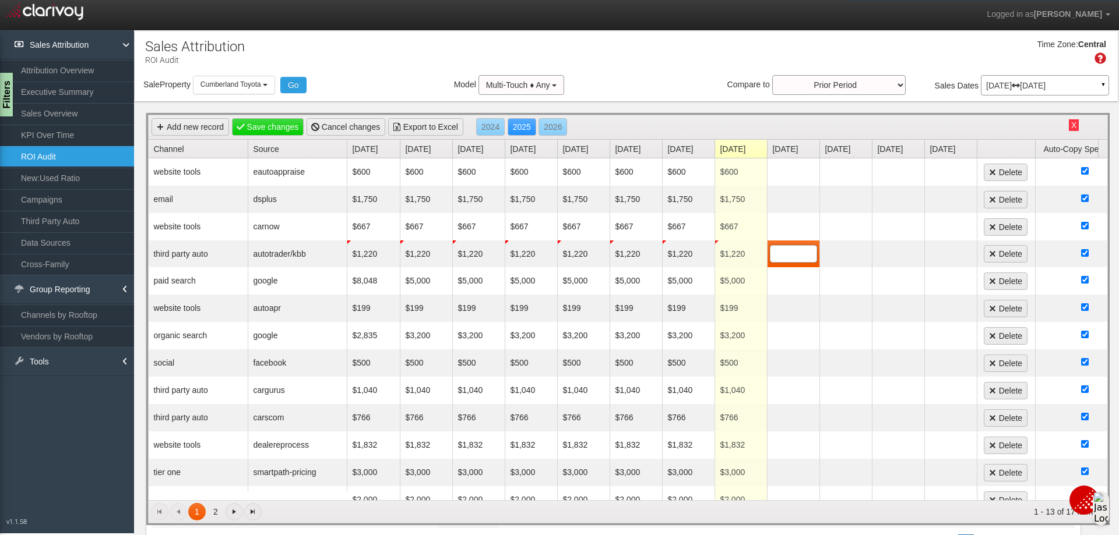
click at [611, 50] on div "Time Zone: Central" at bounding box center [626, 56] width 983 height 38
click at [286, 122] on link "Save changes" at bounding box center [268, 126] width 72 height 17
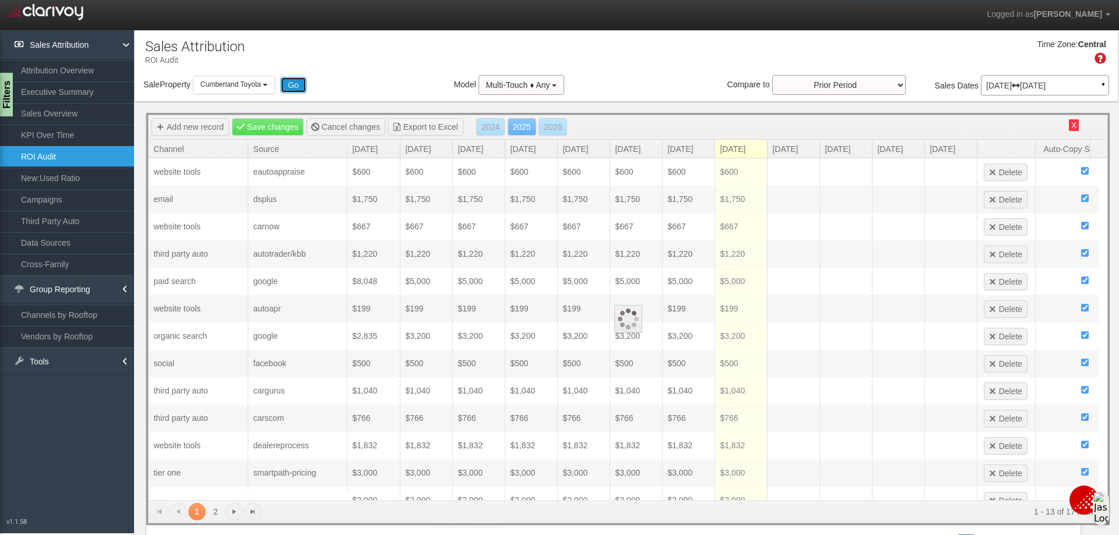
click at [290, 83] on button "Go" at bounding box center [293, 85] width 26 height 16
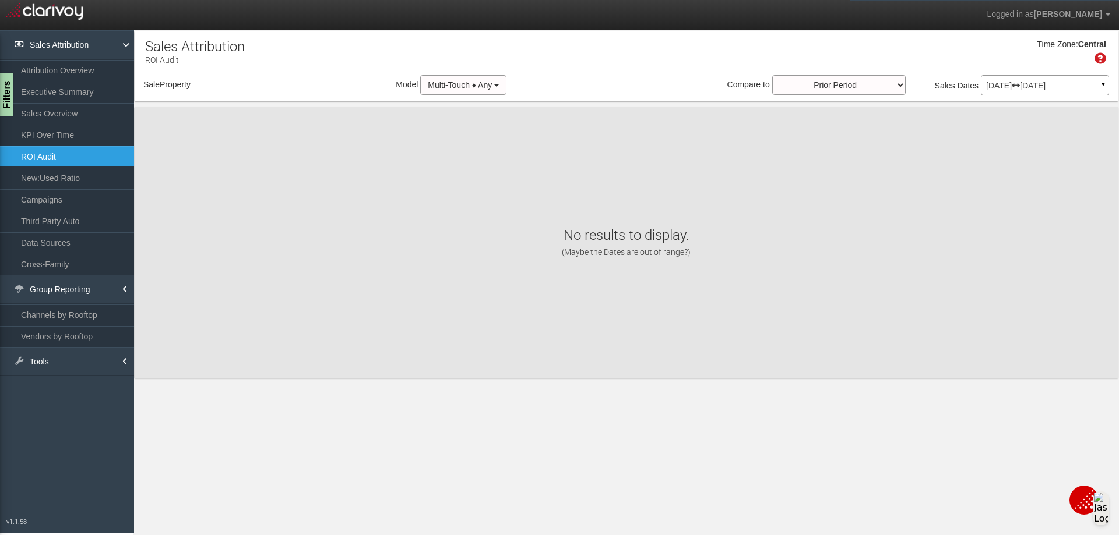
select select "object:7106"
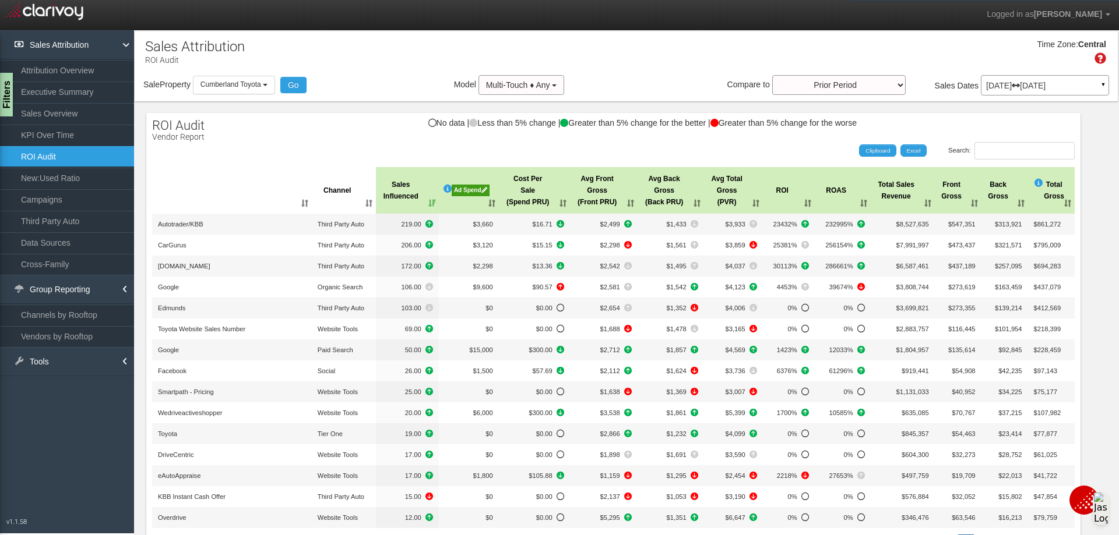
click at [460, 193] on div "Ad Spend" at bounding box center [471, 191] width 38 height 12
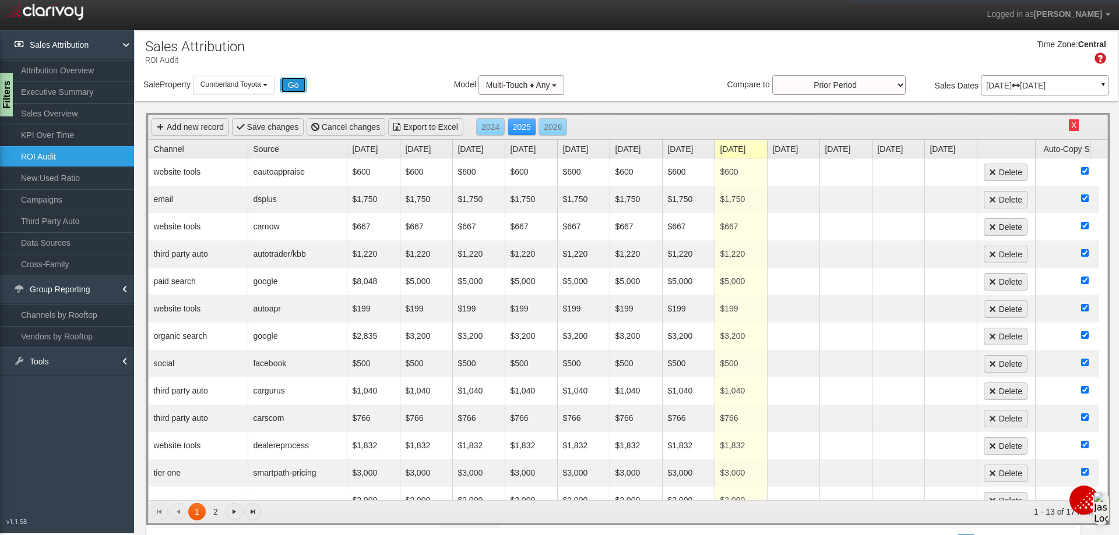
click at [291, 83] on button "Go" at bounding box center [293, 85] width 26 height 16
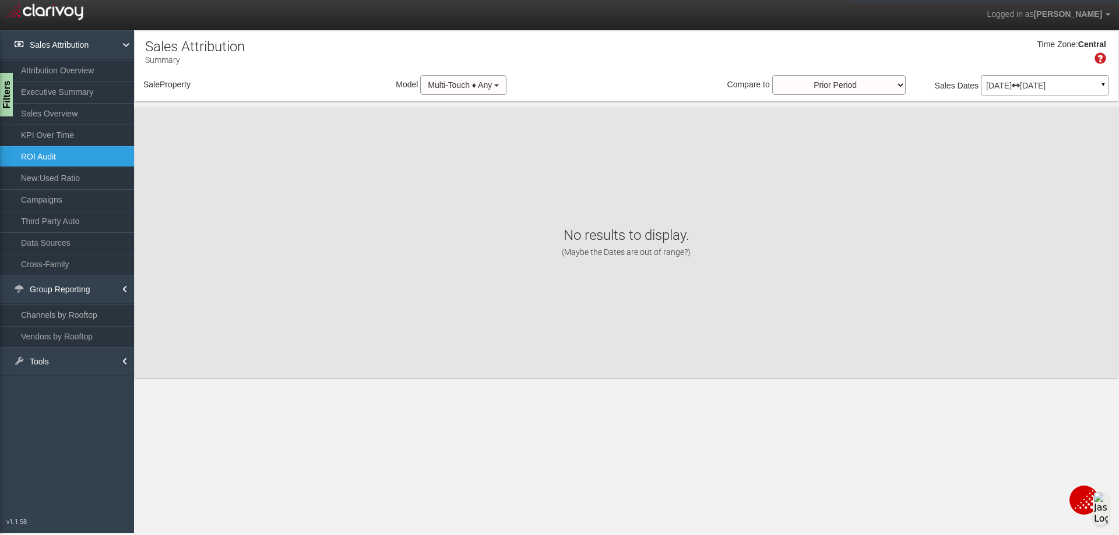
select select "object:7147"
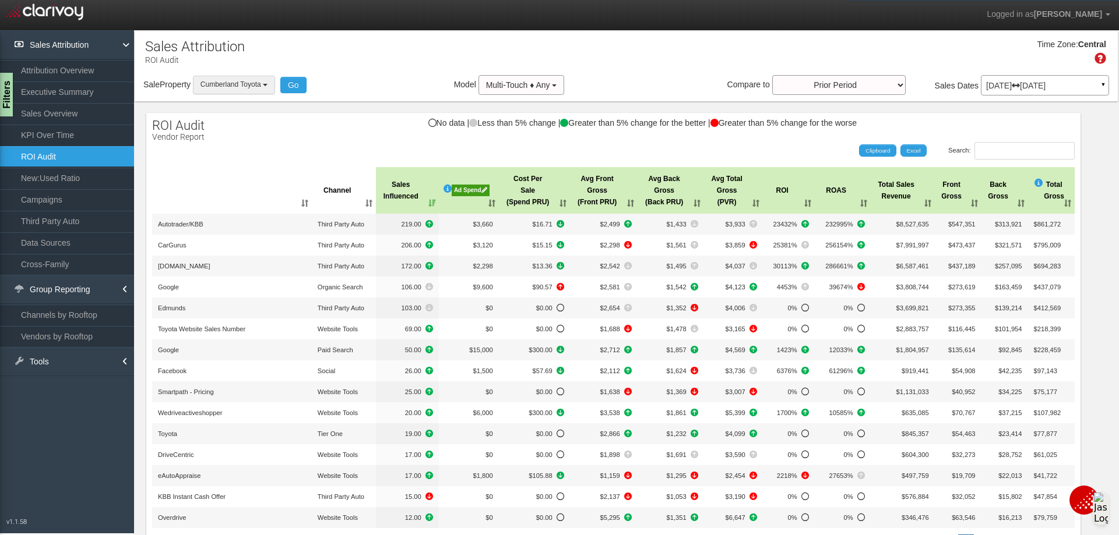
click at [270, 87] on button "Cumberland Toyota" at bounding box center [234, 85] width 82 height 18
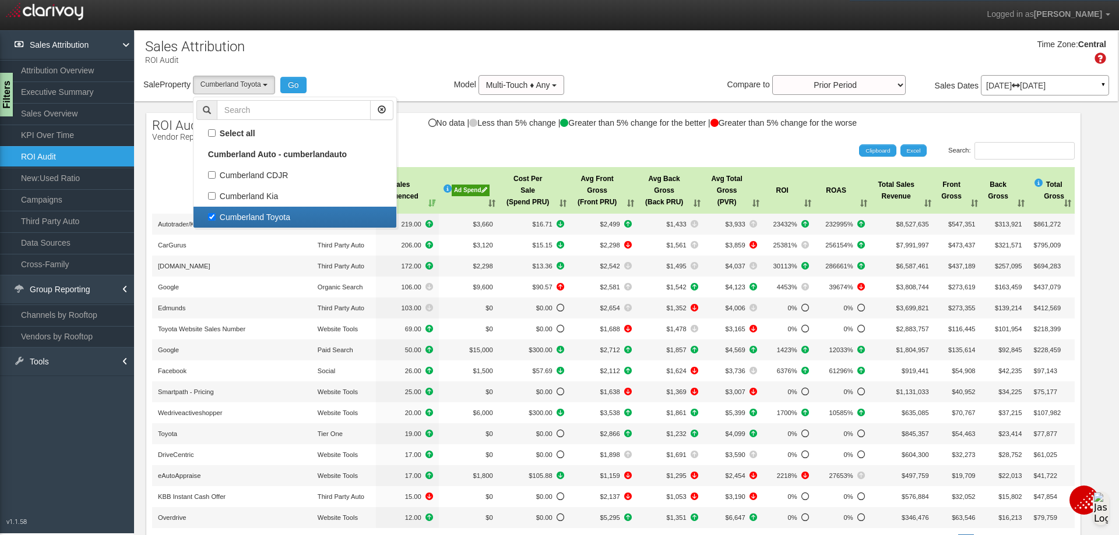
click at [325, 76] on div "Sale Property Loading Cumberland CDJR [GEOGRAPHIC_DATA] [GEOGRAPHIC_DATA] [GEOG…" at bounding box center [626, 87] width 983 height 24
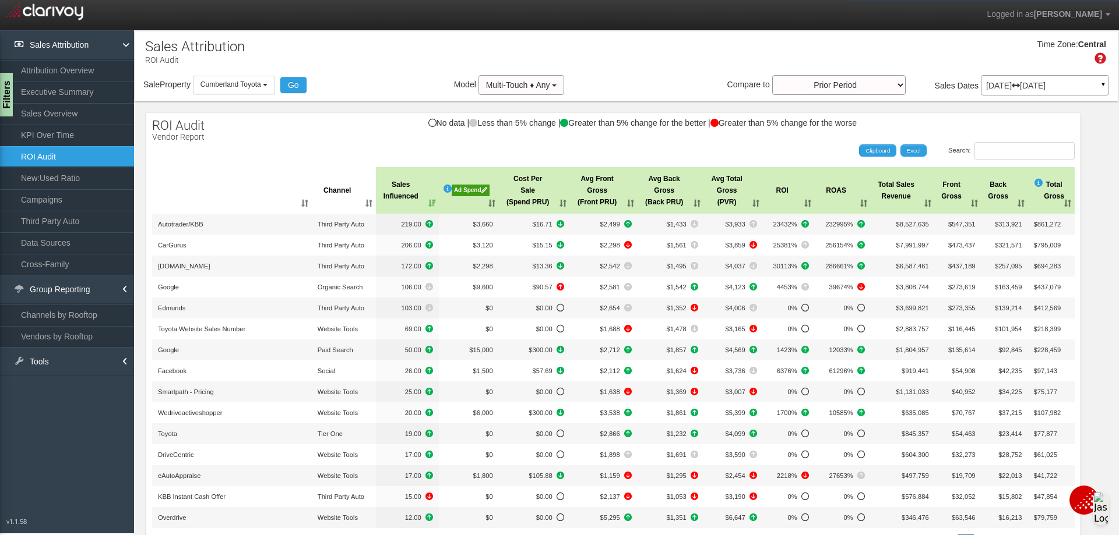
click at [466, 192] on div "Ad Spend" at bounding box center [471, 191] width 38 height 12
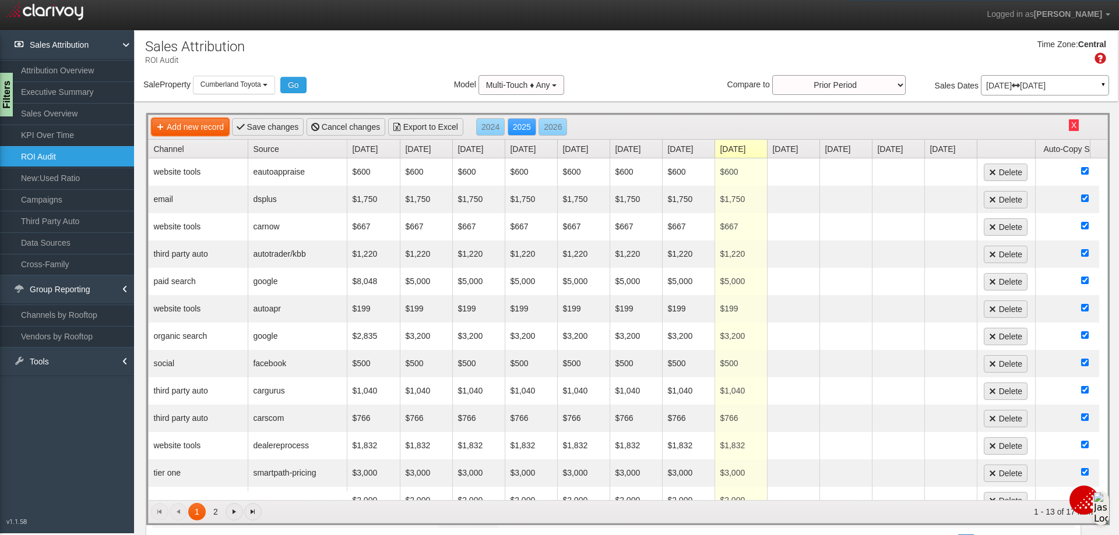
click at [219, 126] on link "Add new record" at bounding box center [189, 126] width 77 height 17
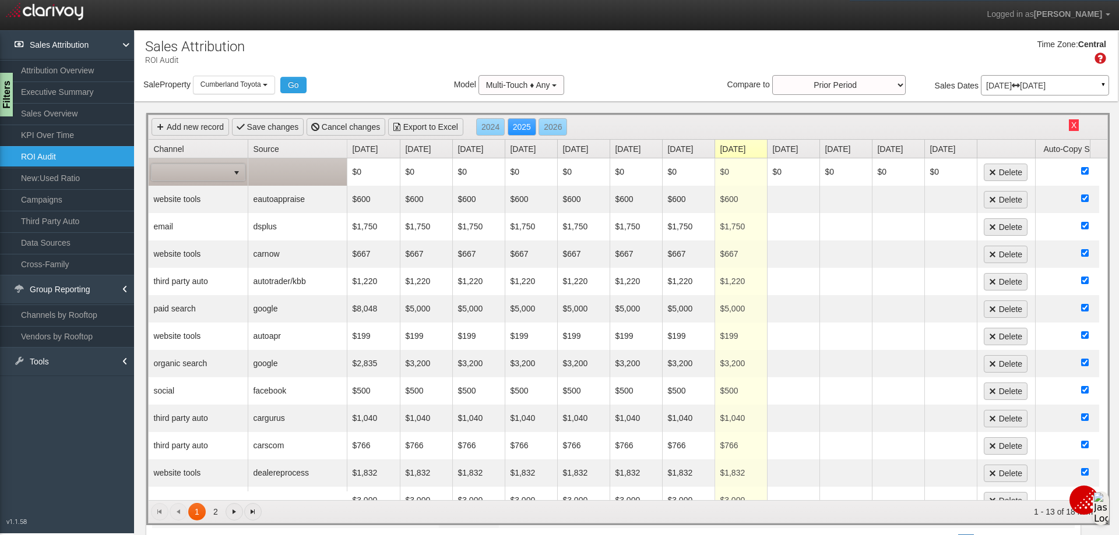
click at [281, 171] on td at bounding box center [297, 171] width 99 height 27
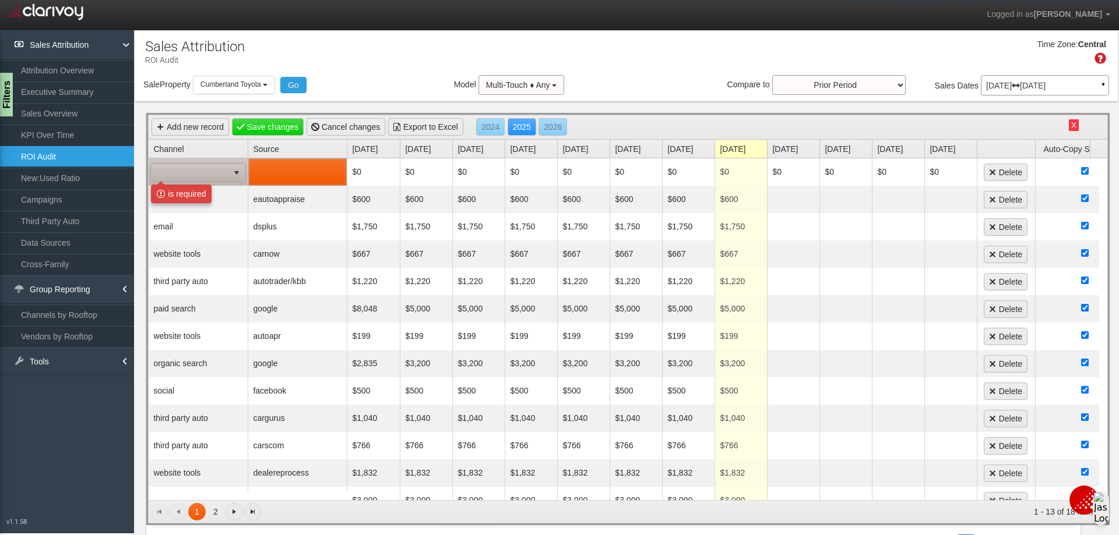
click at [234, 172] on span "select" at bounding box center [236, 172] width 9 height 9
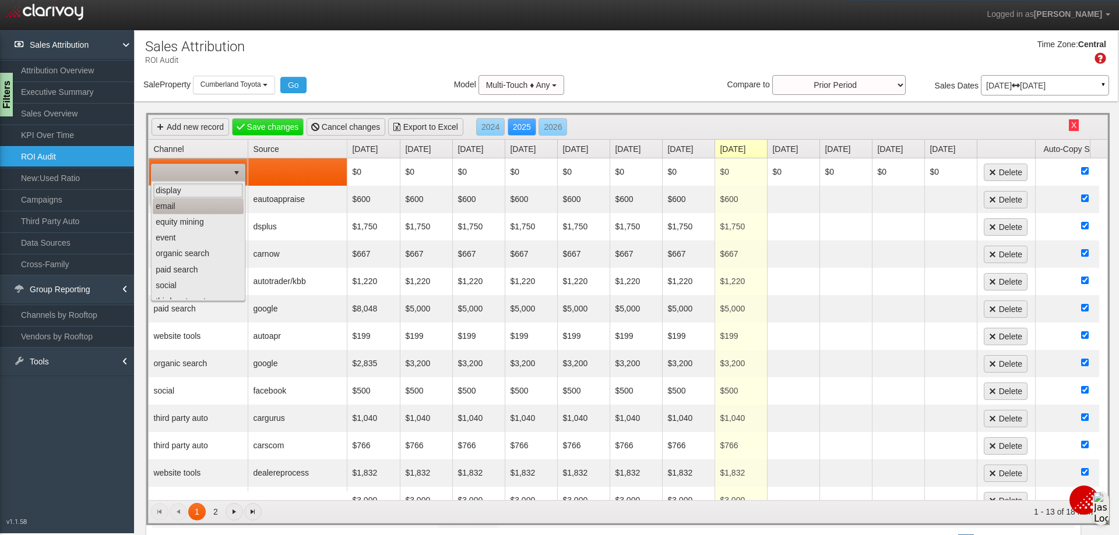
scroll to position [73, 0]
click at [193, 290] on li "website tools" at bounding box center [198, 292] width 91 height 16
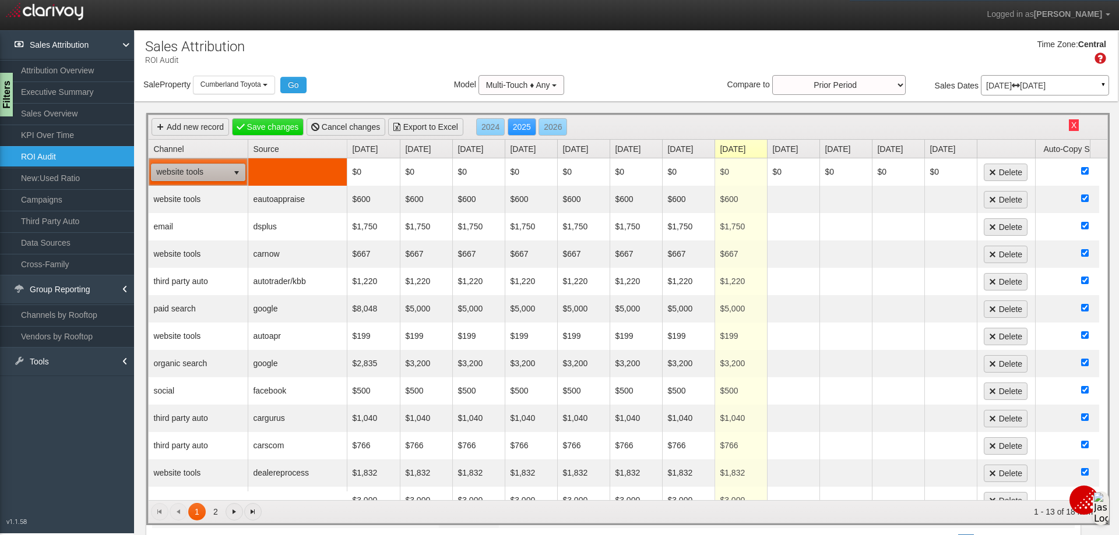
click at [296, 172] on td at bounding box center [297, 171] width 99 height 27
click at [327, 177] on span "select" at bounding box center [335, 172] width 16 height 16
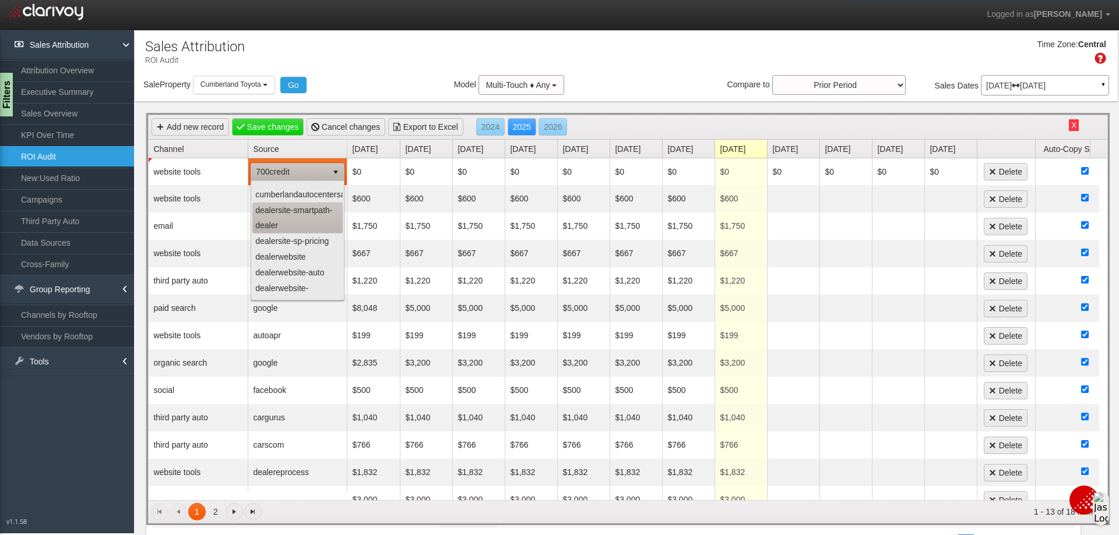
scroll to position [291, 0]
click at [381, 68] on div "Time Zone: Central" at bounding box center [626, 56] width 983 height 38
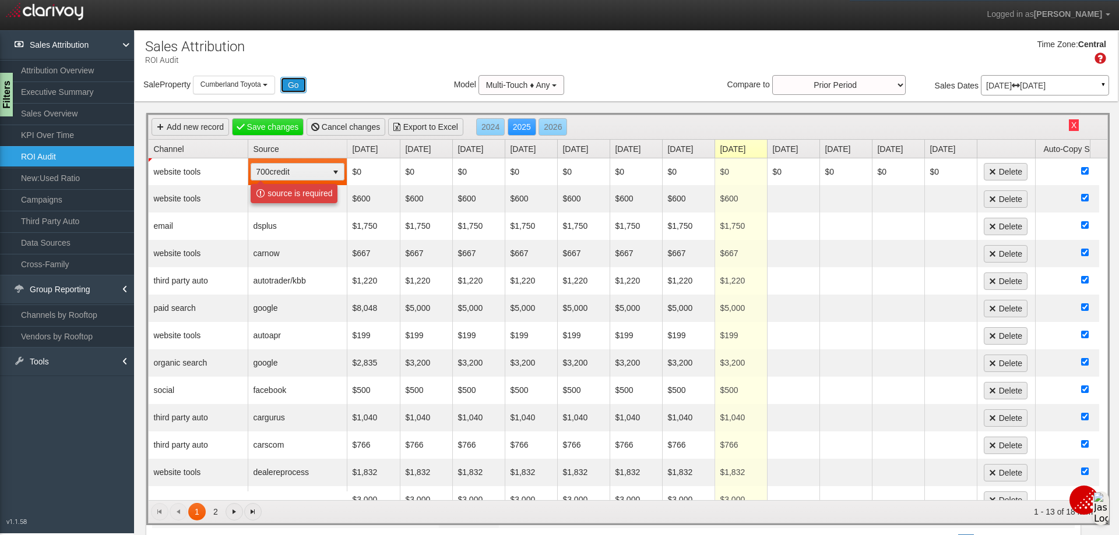
click at [304, 83] on button "Go" at bounding box center [293, 85] width 26 height 16
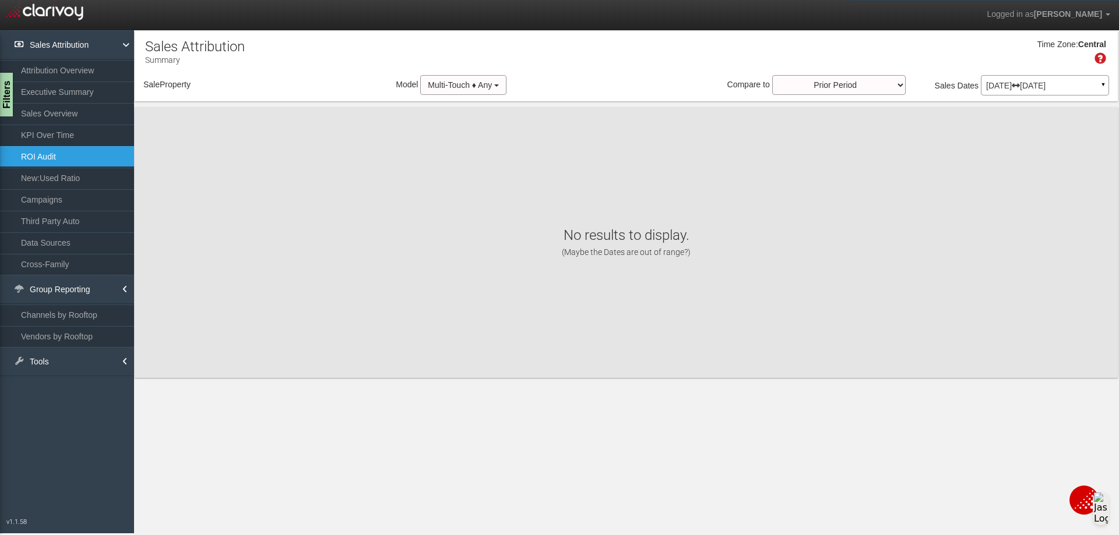
select select "object:7188"
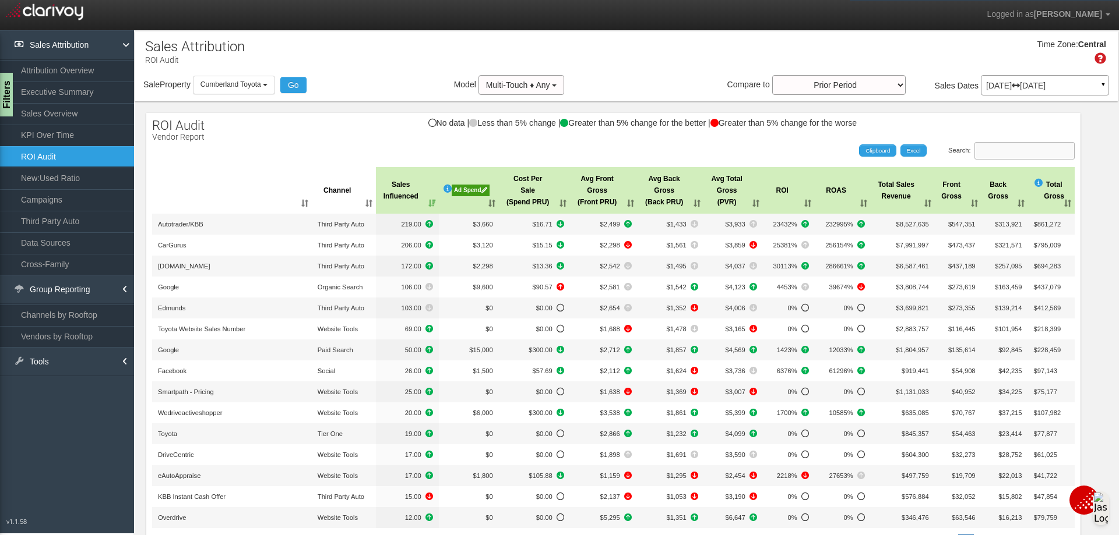
click at [1004, 154] on input "Search:" at bounding box center [1024, 150] width 100 height 17
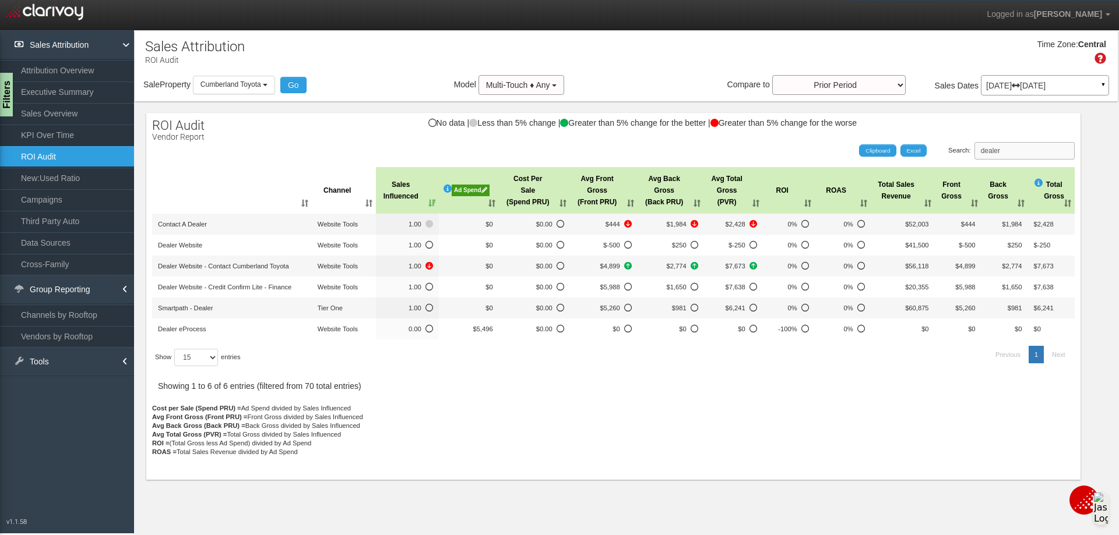
type input "dealer"
click at [472, 190] on div "Ad Spend" at bounding box center [471, 191] width 38 height 12
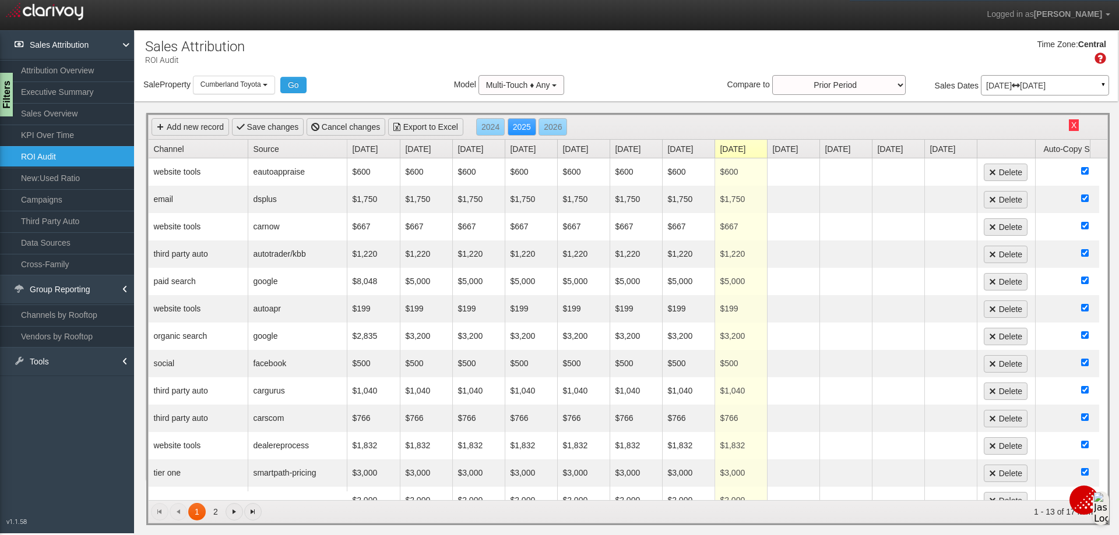
click at [191, 150] on link "Channel" at bounding box center [200, 149] width 94 height 18
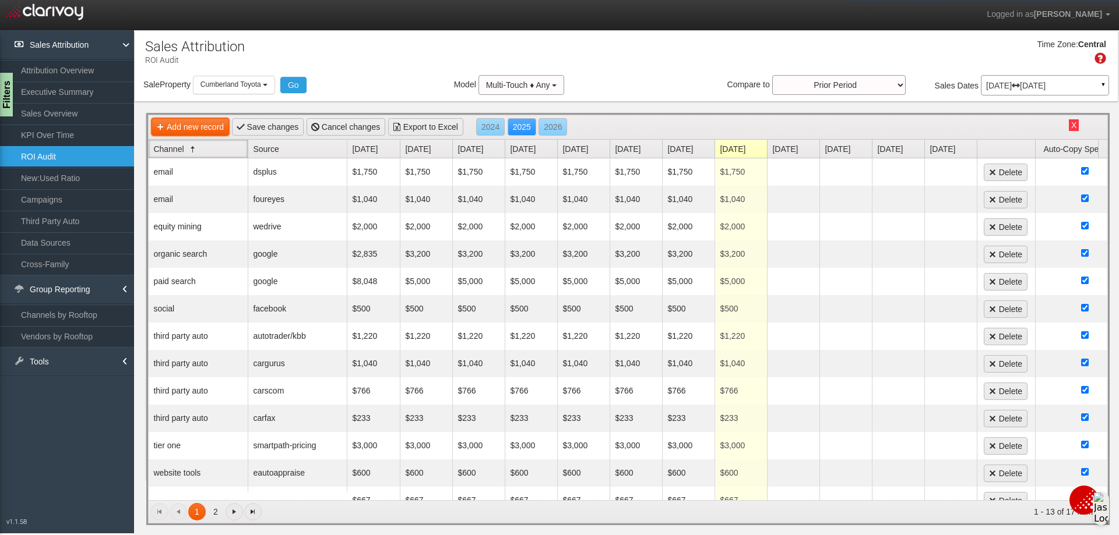
click at [183, 127] on link "Add new record" at bounding box center [189, 126] width 77 height 17
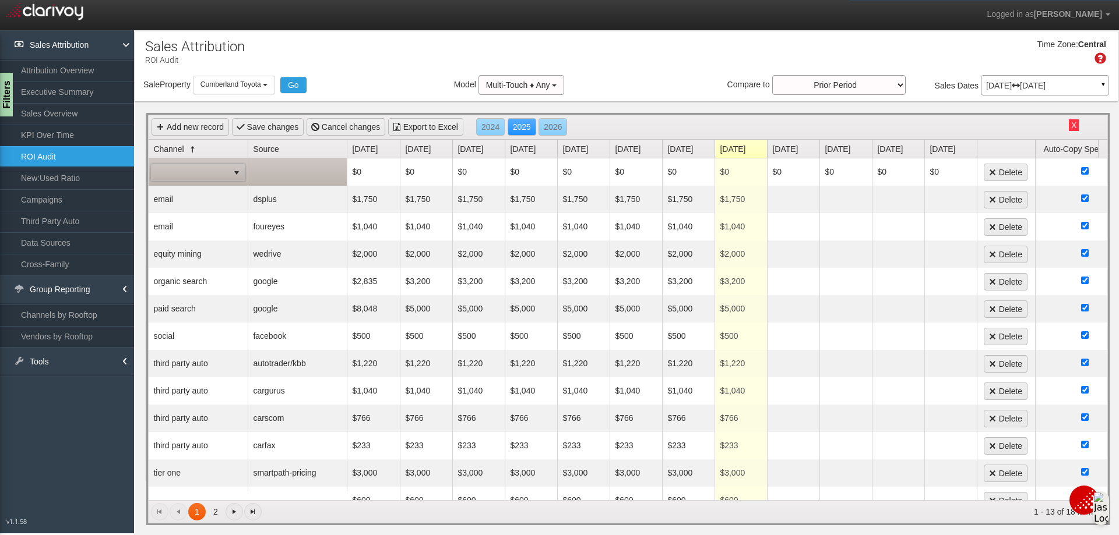
click at [239, 174] on span "select" at bounding box center [236, 172] width 9 height 9
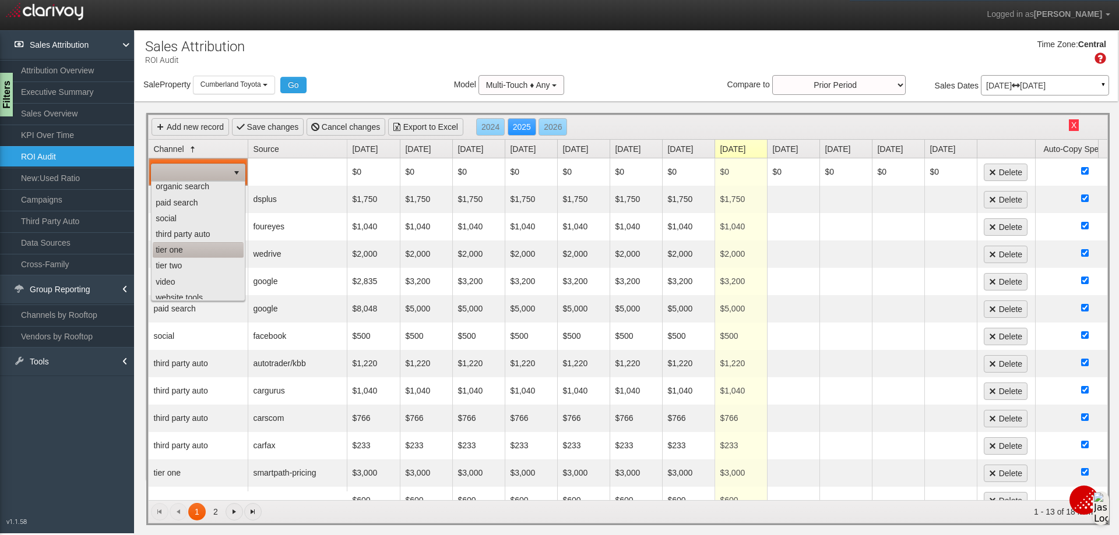
scroll to position [73, 0]
click at [180, 292] on li "website tools" at bounding box center [198, 292] width 91 height 16
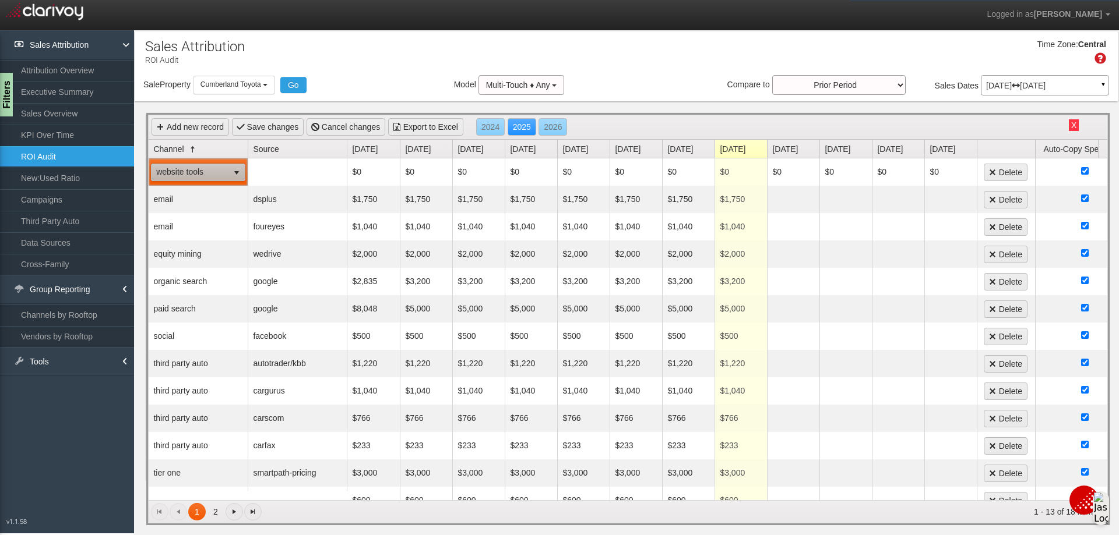
click at [271, 153] on link "Source" at bounding box center [300, 149] width 94 height 18
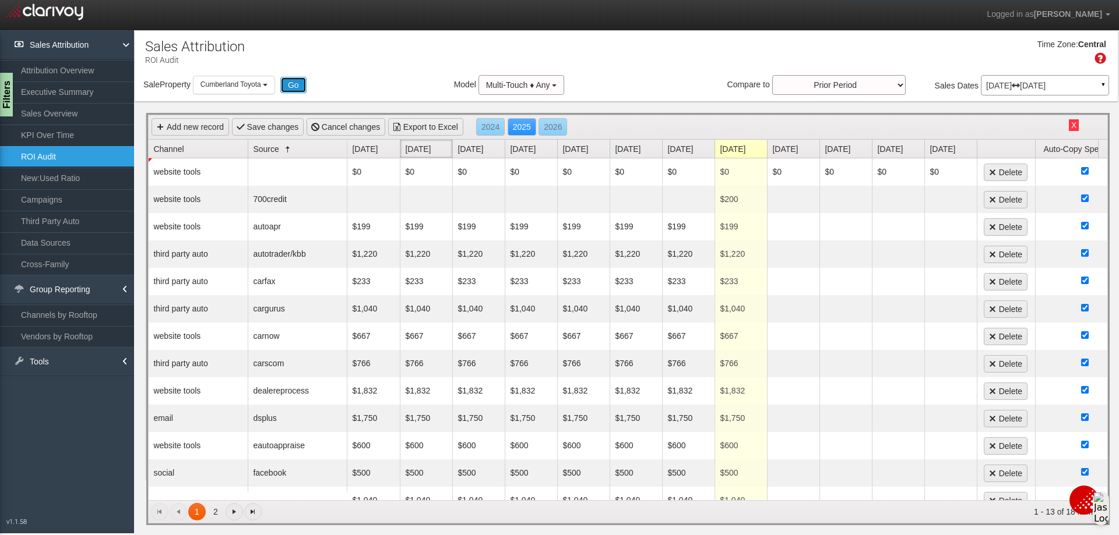
click at [293, 80] on button "Go" at bounding box center [293, 85] width 26 height 16
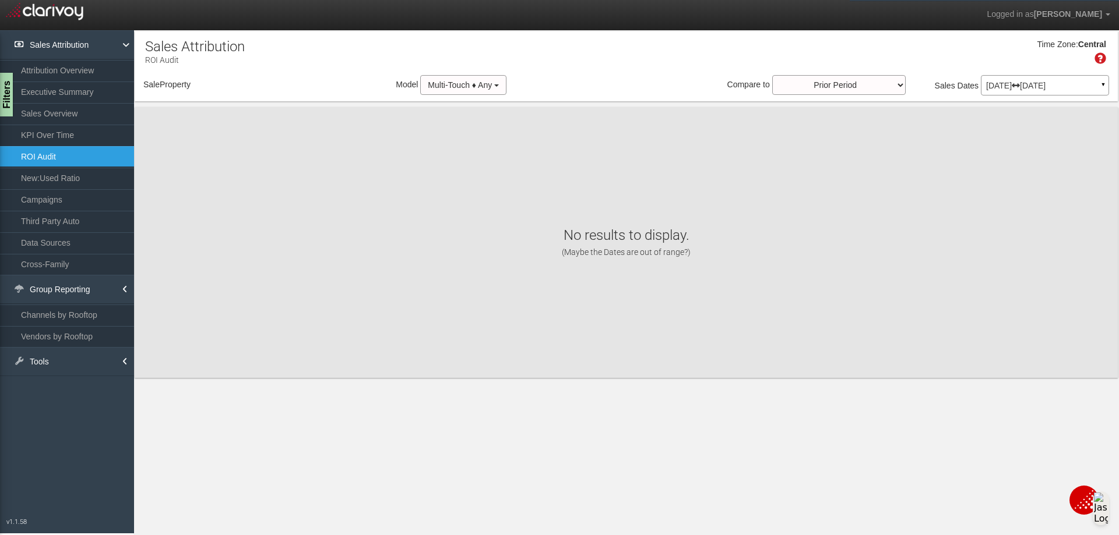
select select "object:7229"
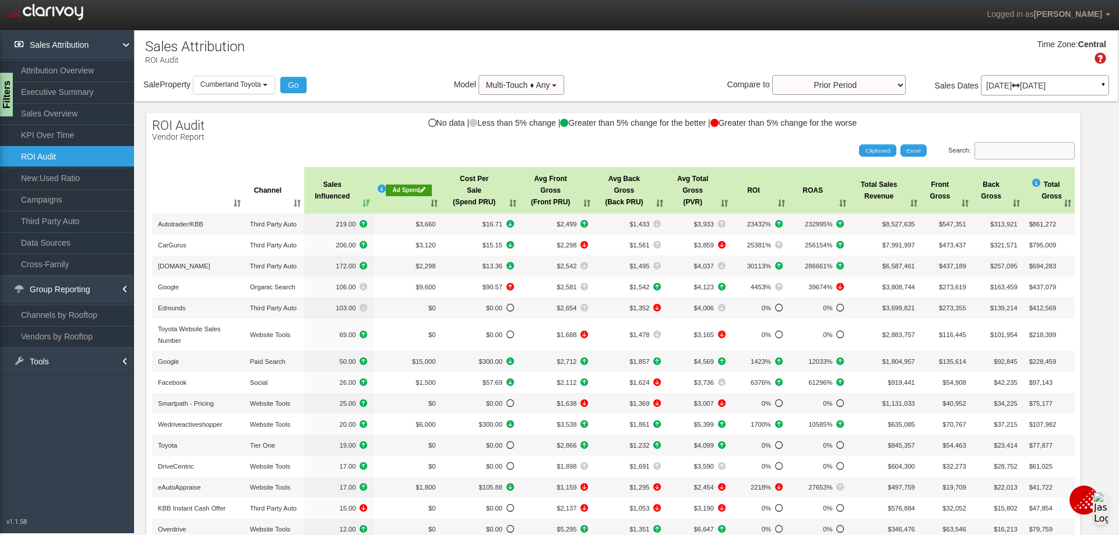
click at [983, 148] on input "Search:" at bounding box center [1024, 150] width 100 height 17
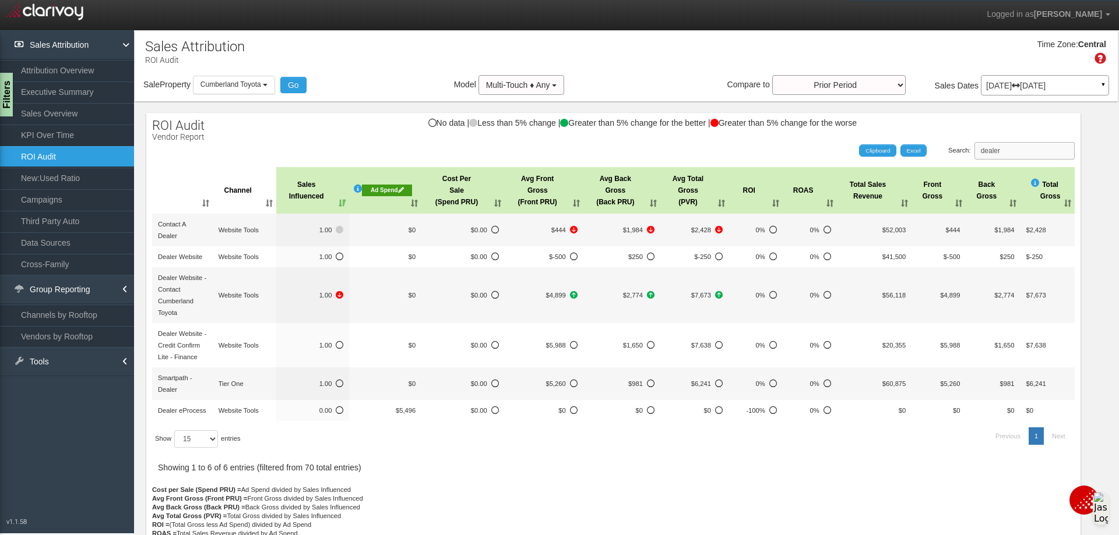
type input "dealer"
click at [379, 190] on div "Ad Spend" at bounding box center [387, 191] width 50 height 12
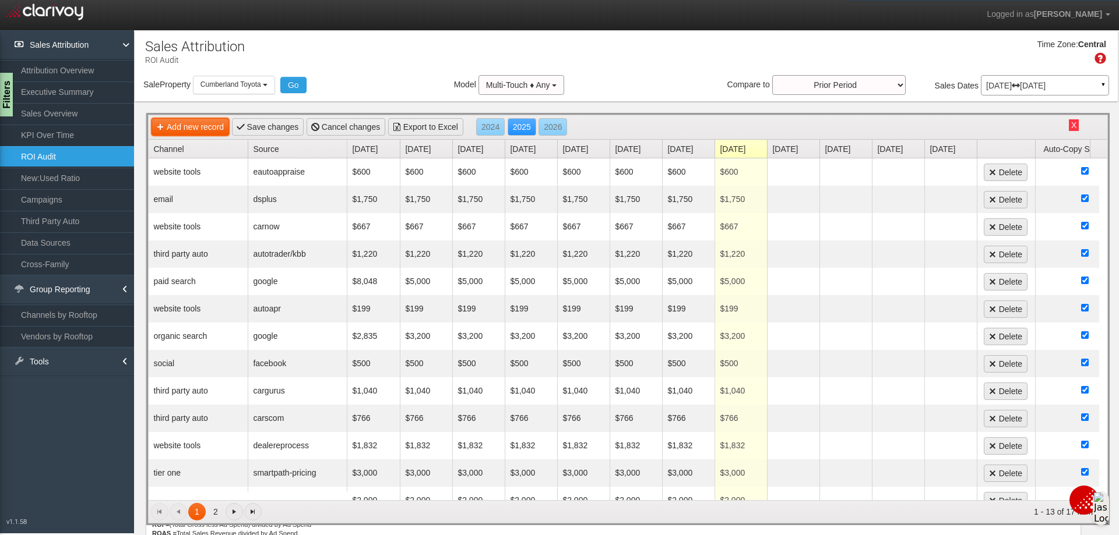
click at [203, 128] on link "Add new record" at bounding box center [189, 126] width 77 height 17
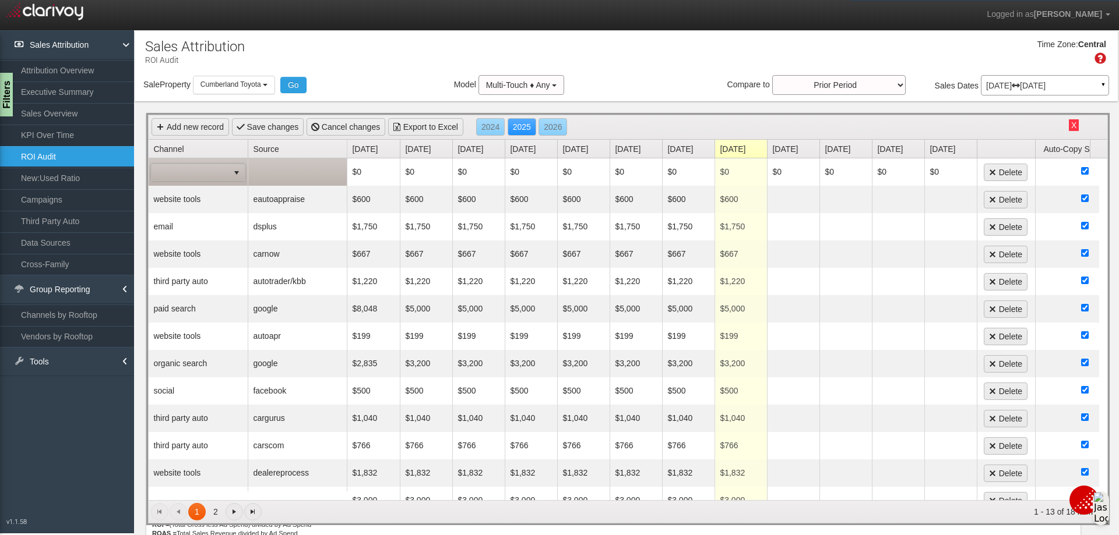
click at [238, 177] on span "select" at bounding box center [236, 172] width 9 height 9
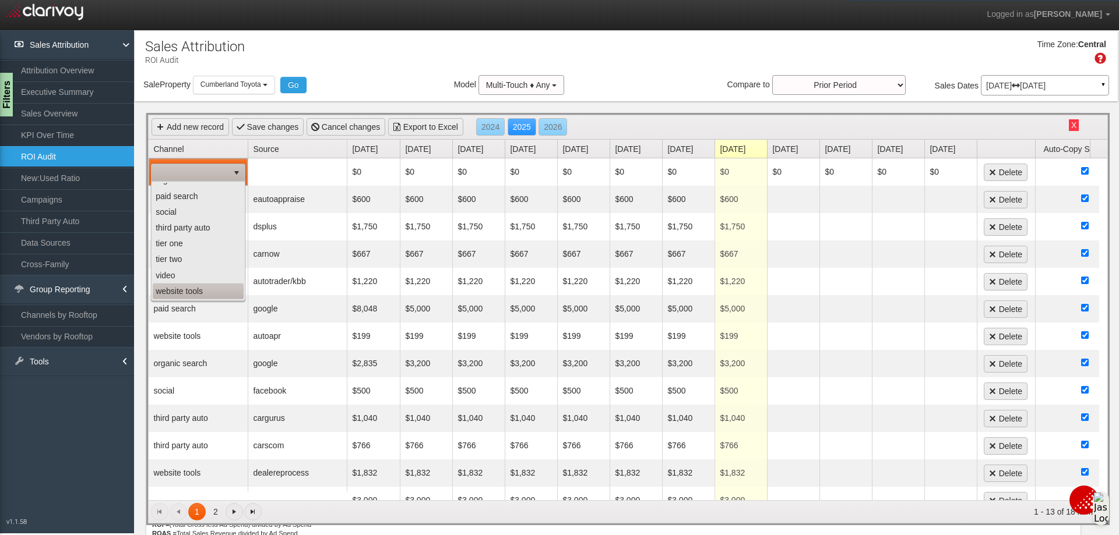
click at [189, 291] on li "website tools" at bounding box center [198, 292] width 91 height 16
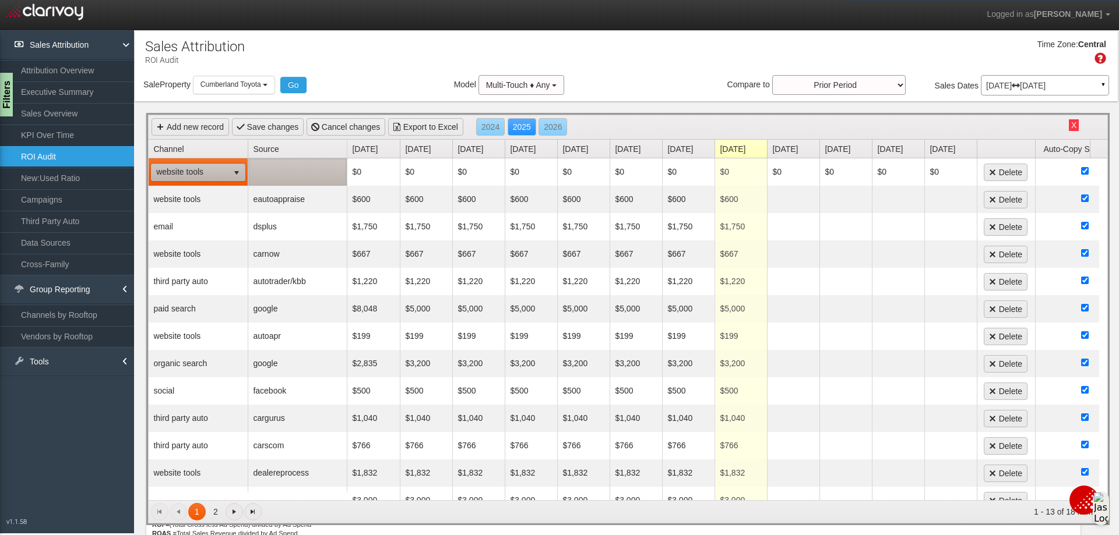
click at [293, 174] on td at bounding box center [297, 171] width 99 height 27
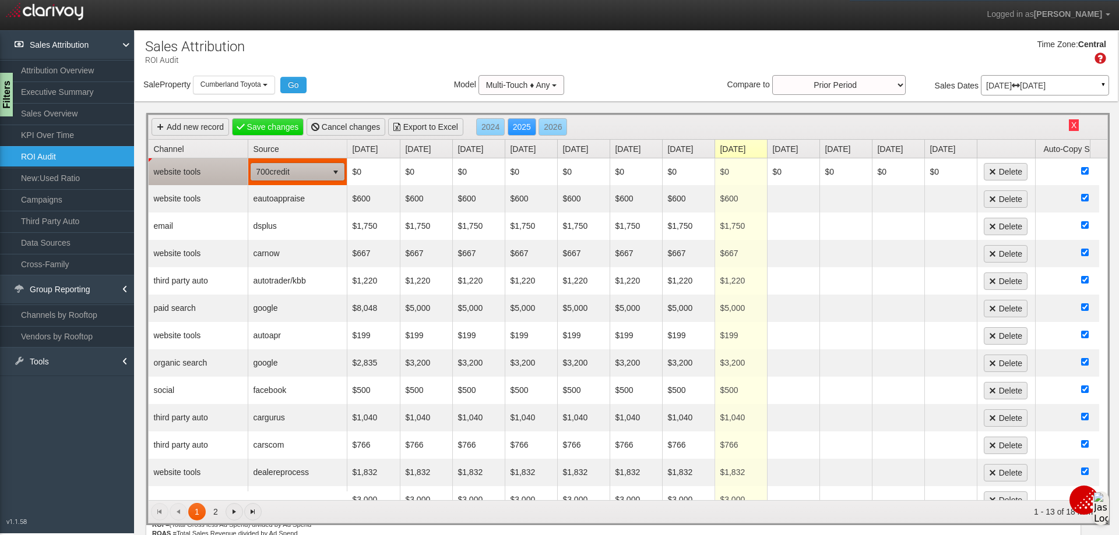
click at [335, 177] on span "select" at bounding box center [335, 172] width 9 height 9
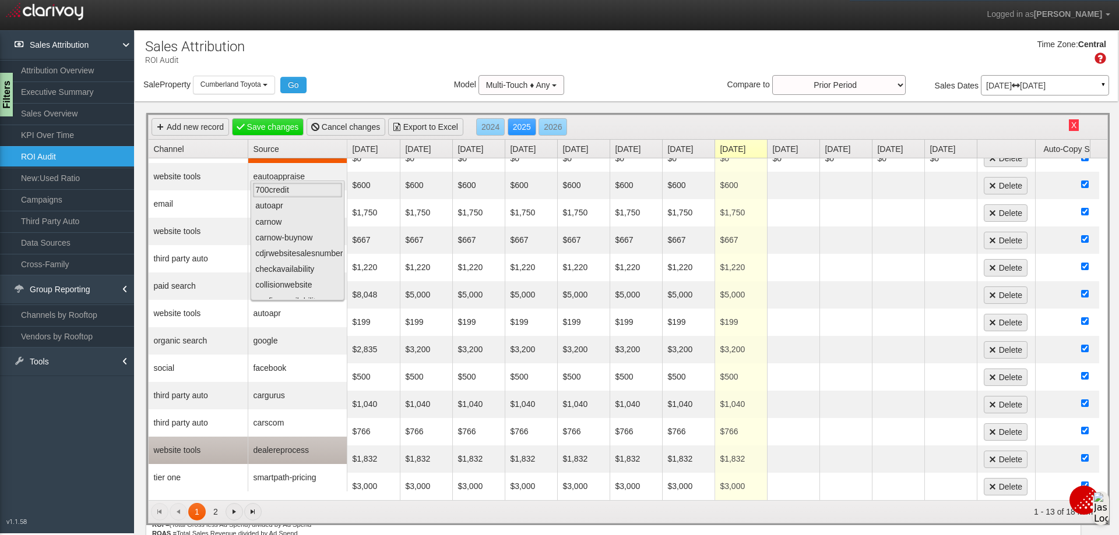
scroll to position [32, 0]
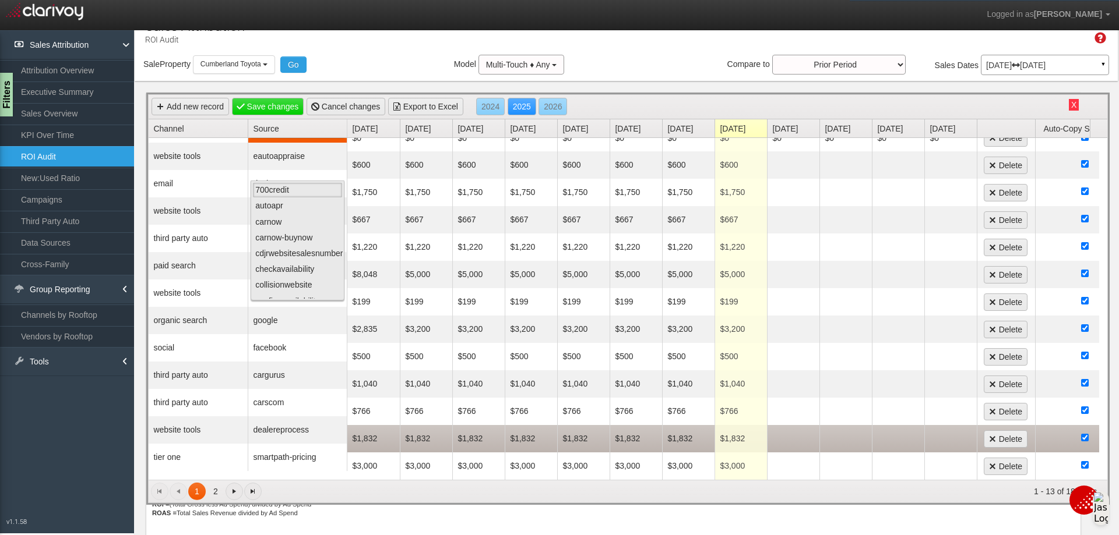
click at [376, 425] on td "$1,832" at bounding box center [373, 438] width 52 height 27
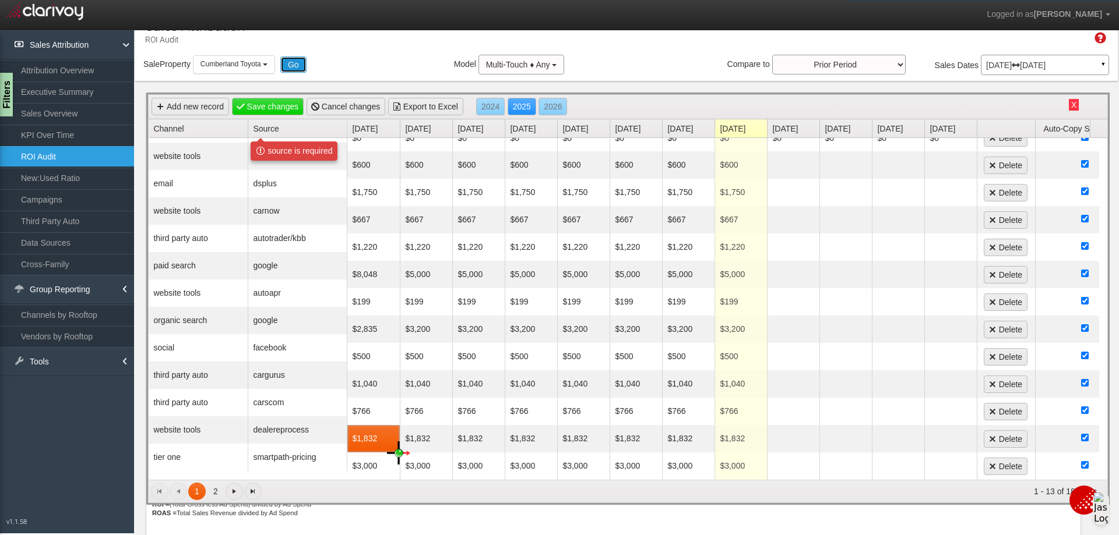
click at [292, 57] on button "Go" at bounding box center [293, 65] width 26 height 16
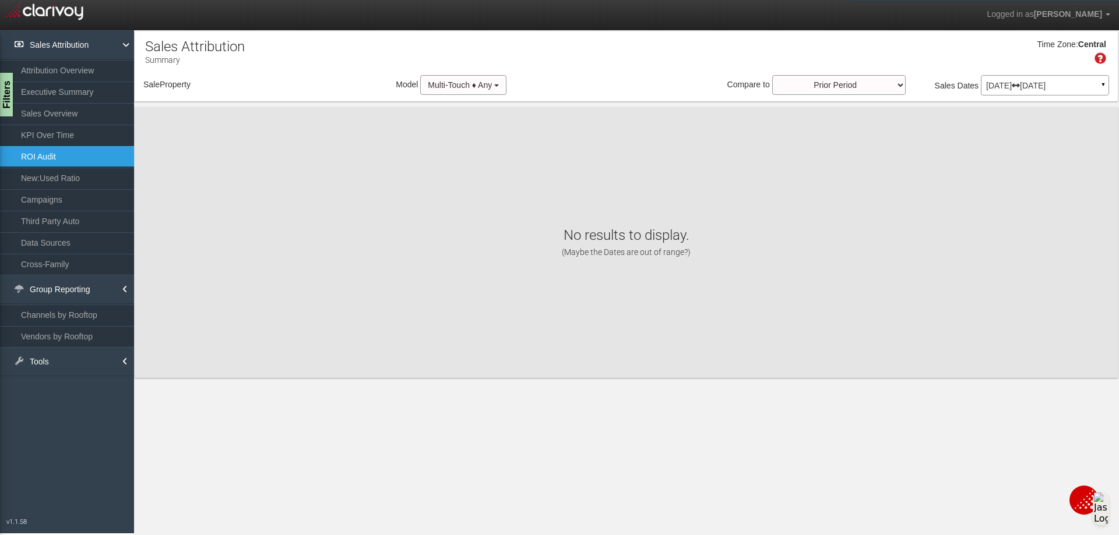
scroll to position [0, 0]
select select "object:7270"
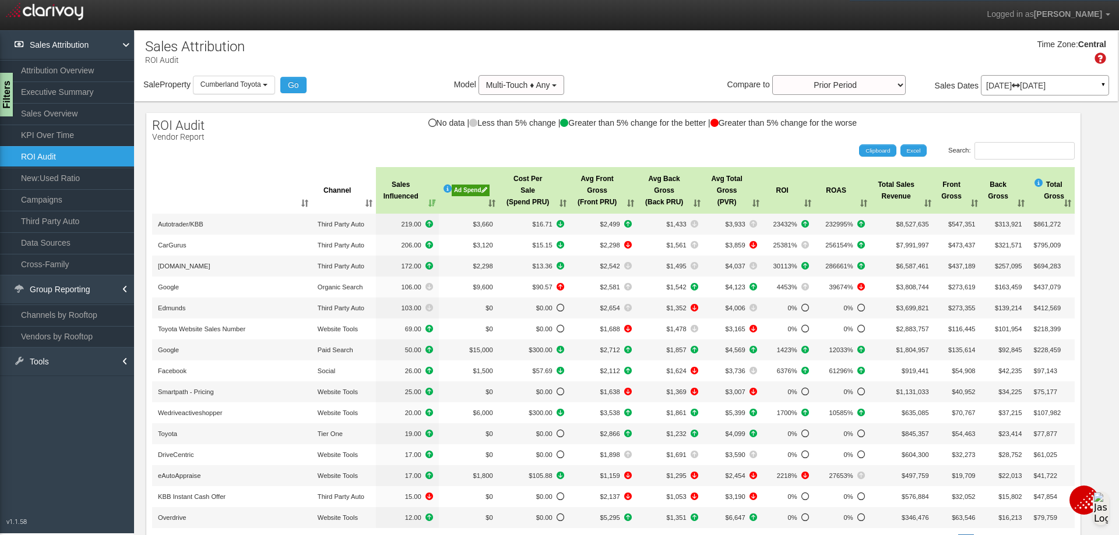
click at [463, 189] on div "Ad Spend" at bounding box center [471, 191] width 38 height 12
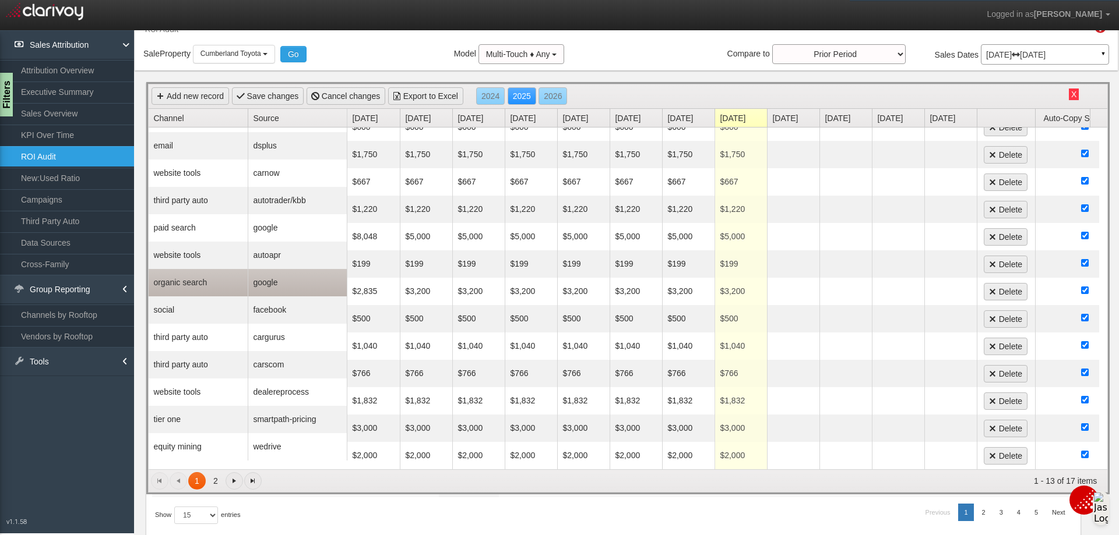
scroll to position [117, 0]
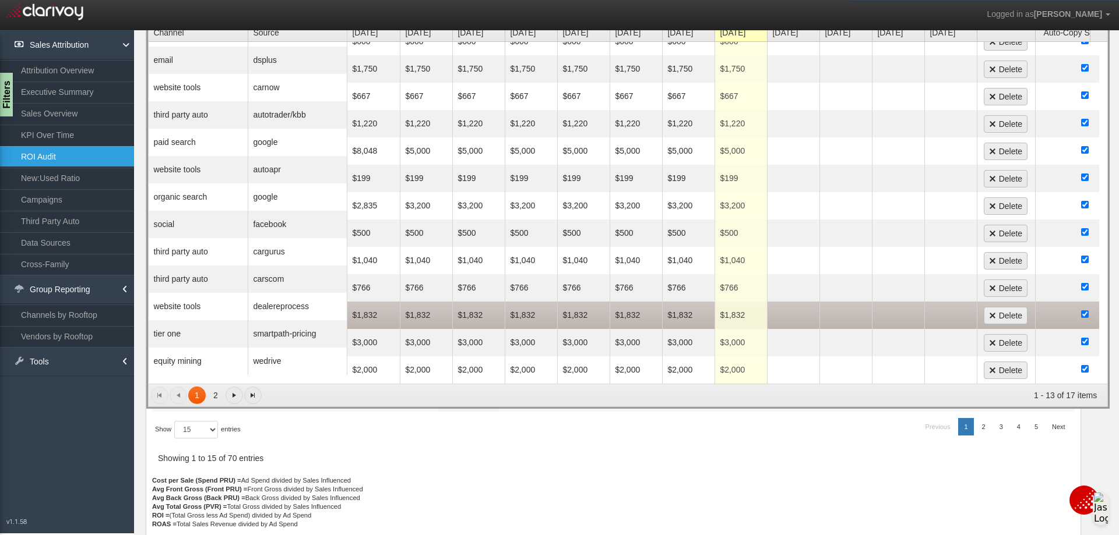
click at [369, 308] on td "$1,832" at bounding box center [373, 315] width 52 height 27
type input "2348"
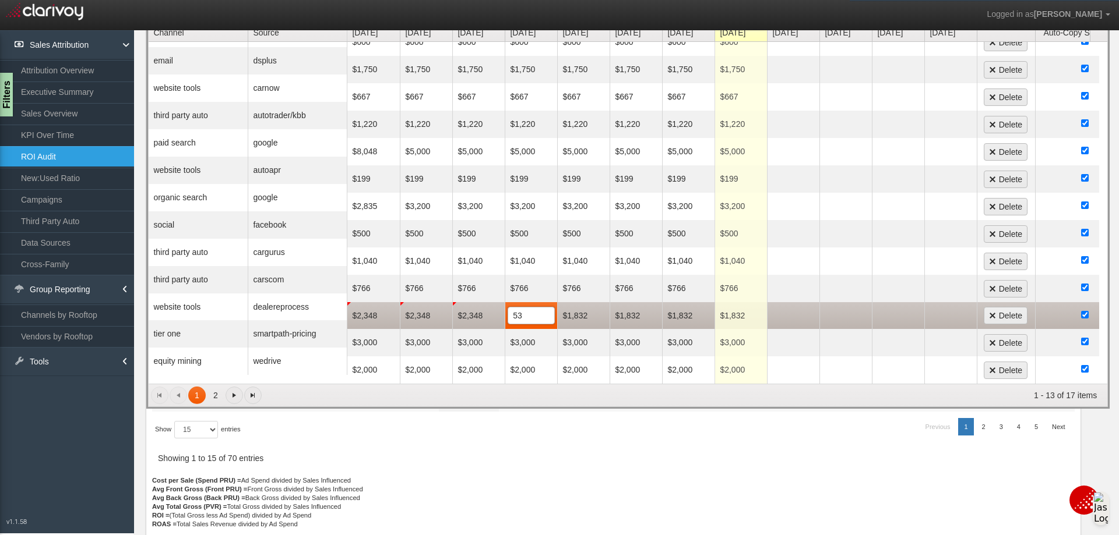
type input "5"
type input "2348"
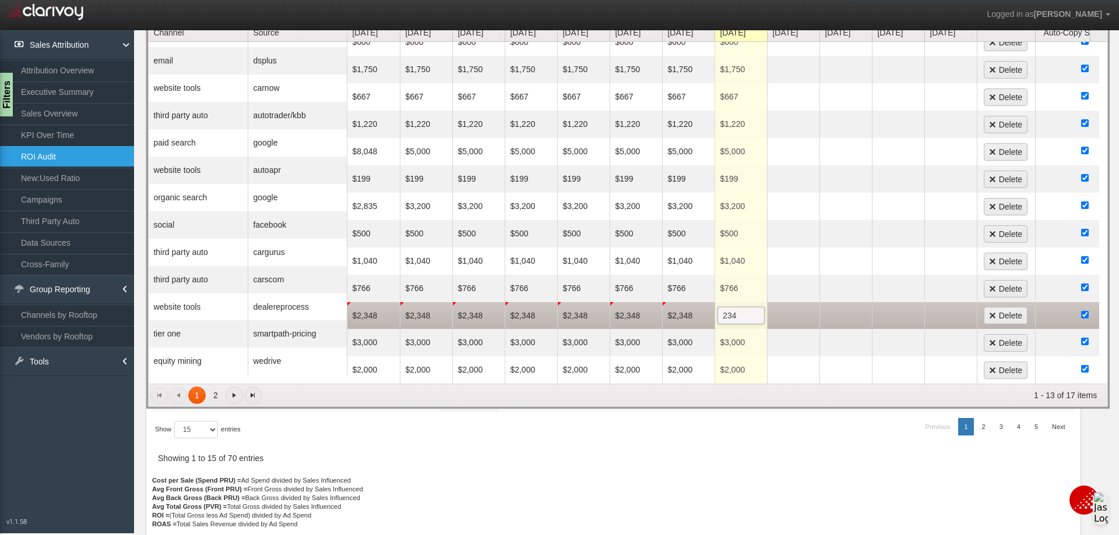
type input "2348"
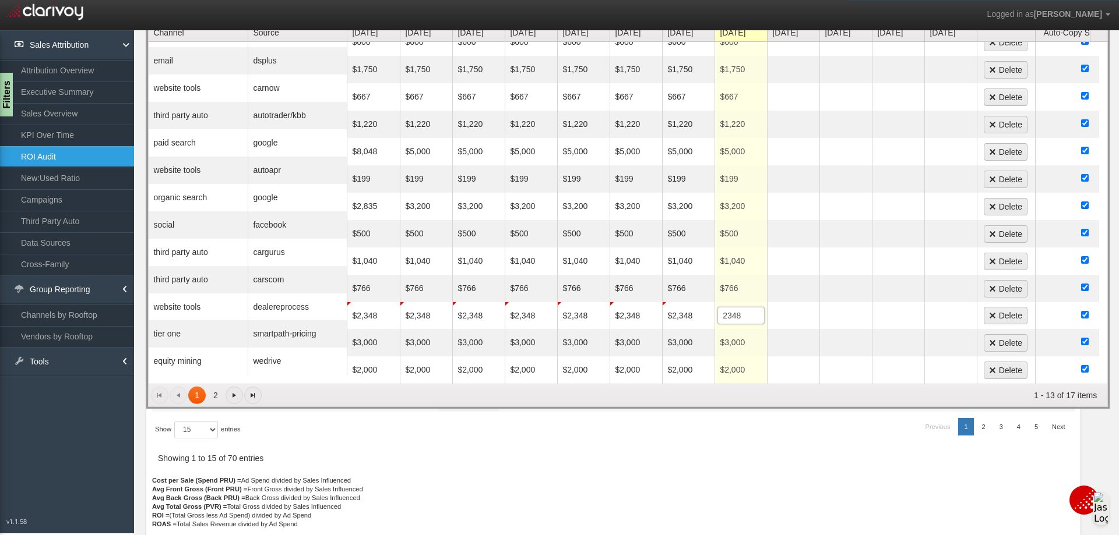
click at [760, 443] on div at bounding box center [613, 261] width 922 height 429
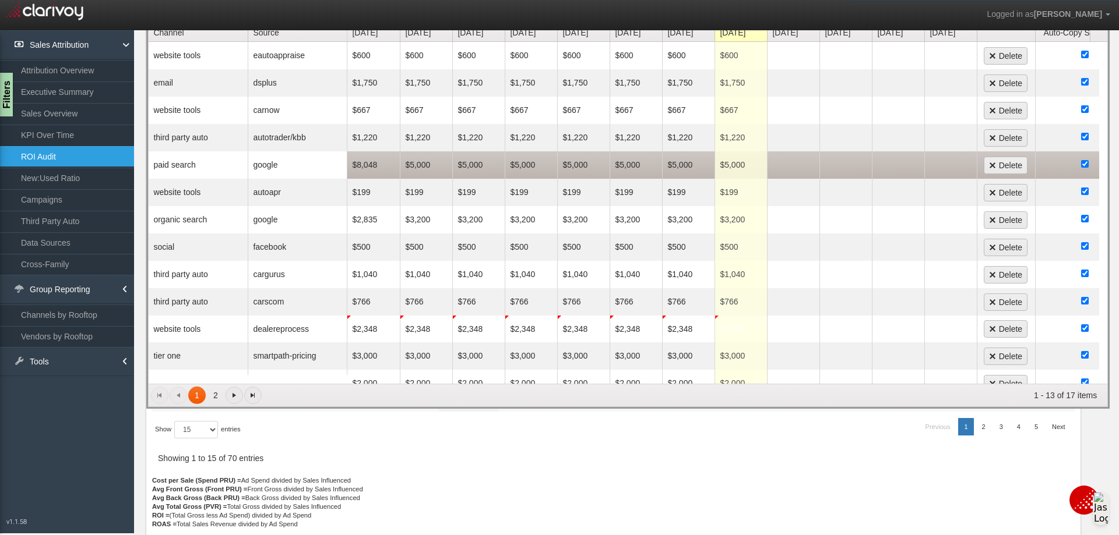
scroll to position [0, 0]
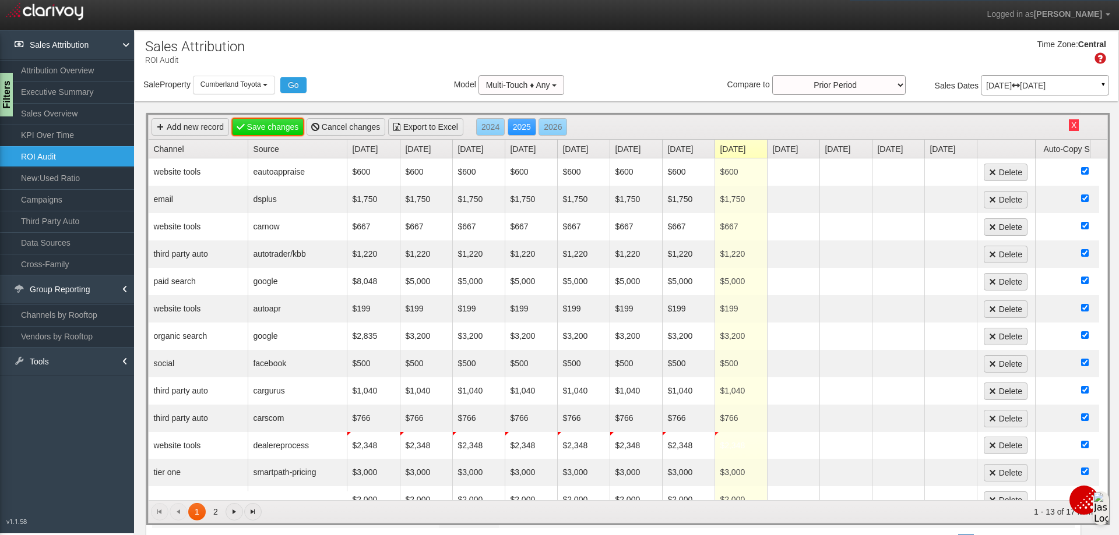
click at [266, 125] on link "Save changes" at bounding box center [268, 126] width 72 height 17
click at [264, 82] on button "Cumberland Toyota" at bounding box center [234, 85] width 82 height 18
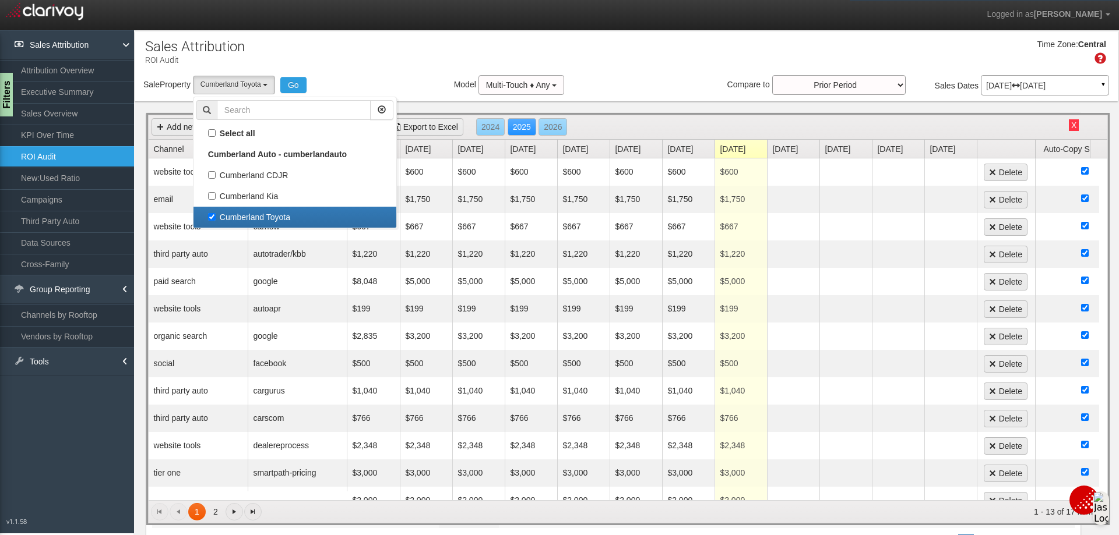
click at [210, 218] on label "Cumberland Toyota" at bounding box center [294, 217] width 197 height 15
click at [210, 218] on input "Cumberland Toyota" at bounding box center [212, 217] width 8 height 8
checkbox input "false"
select select
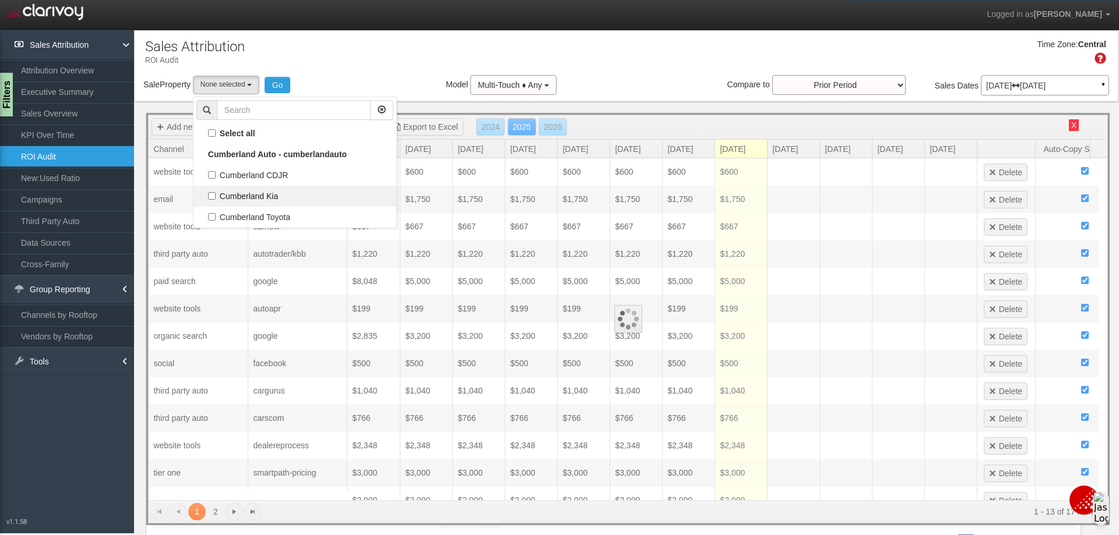
scroll to position [30, 0]
click at [213, 192] on label "Cumberland Kia" at bounding box center [294, 196] width 197 height 15
click at [213, 192] on input "Cumberland Kia" at bounding box center [212, 196] width 8 height 8
checkbox input "true"
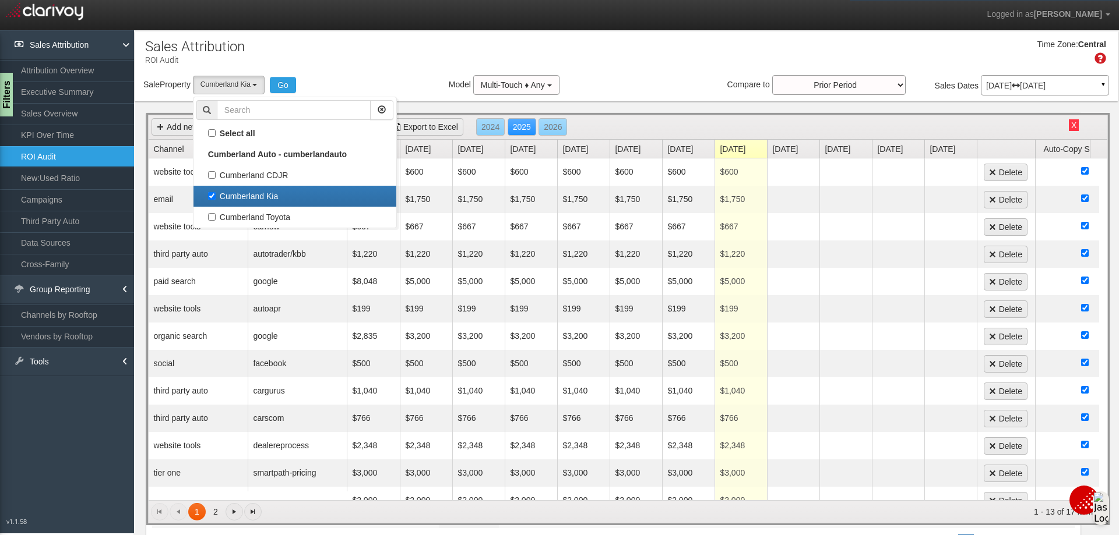
select select "object:7269"
click at [287, 79] on button "Go" at bounding box center [283, 85] width 26 height 16
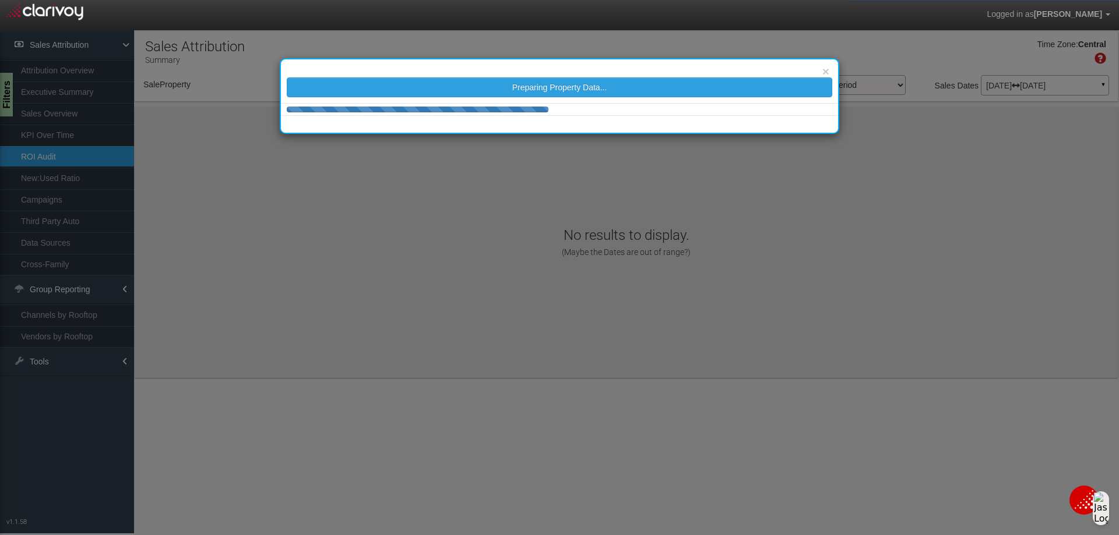
select select "object:7310"
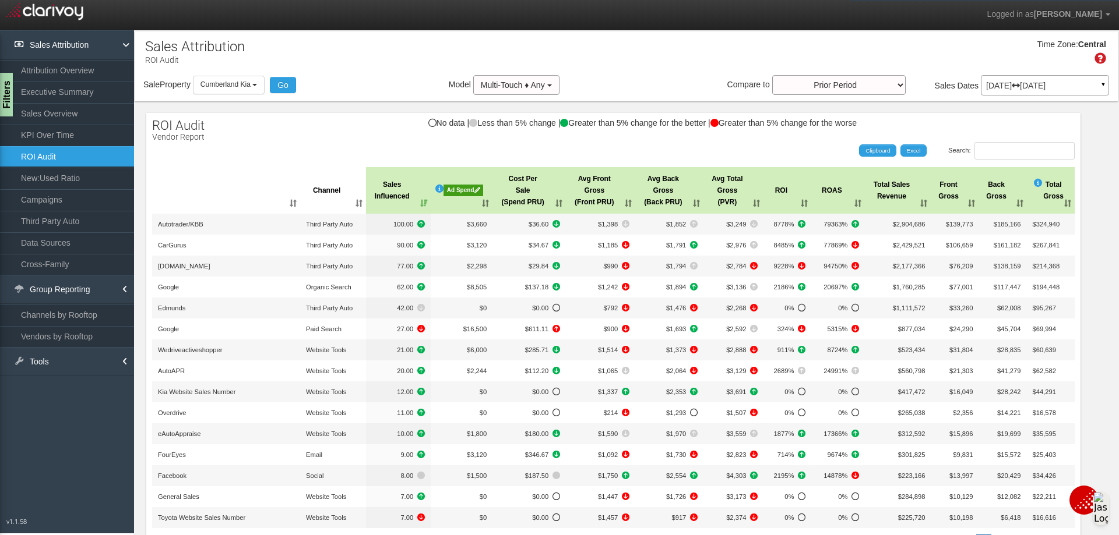
click at [456, 194] on div "Ad Spend" at bounding box center [463, 191] width 40 height 12
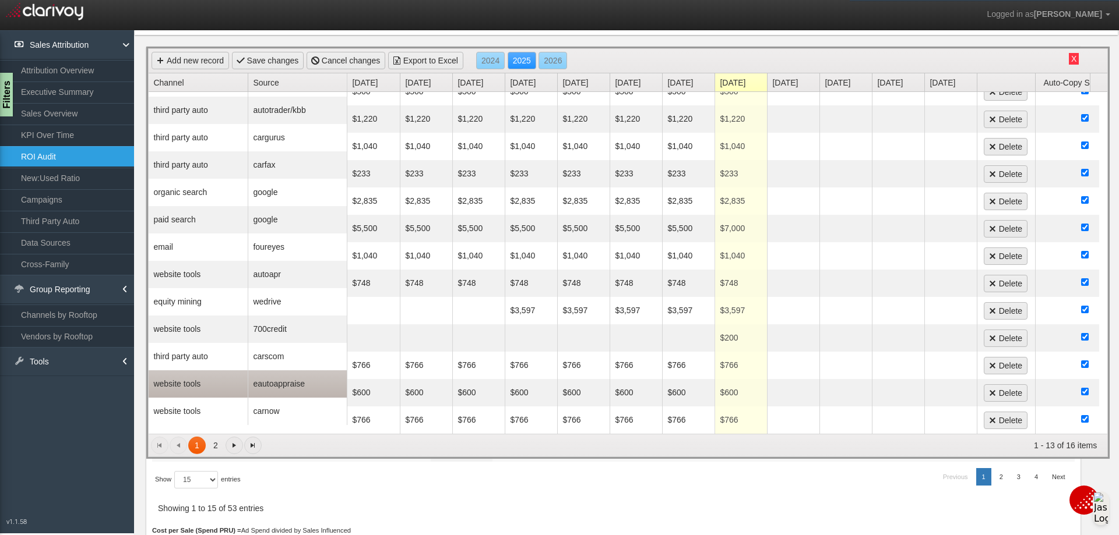
scroll to position [117, 0]
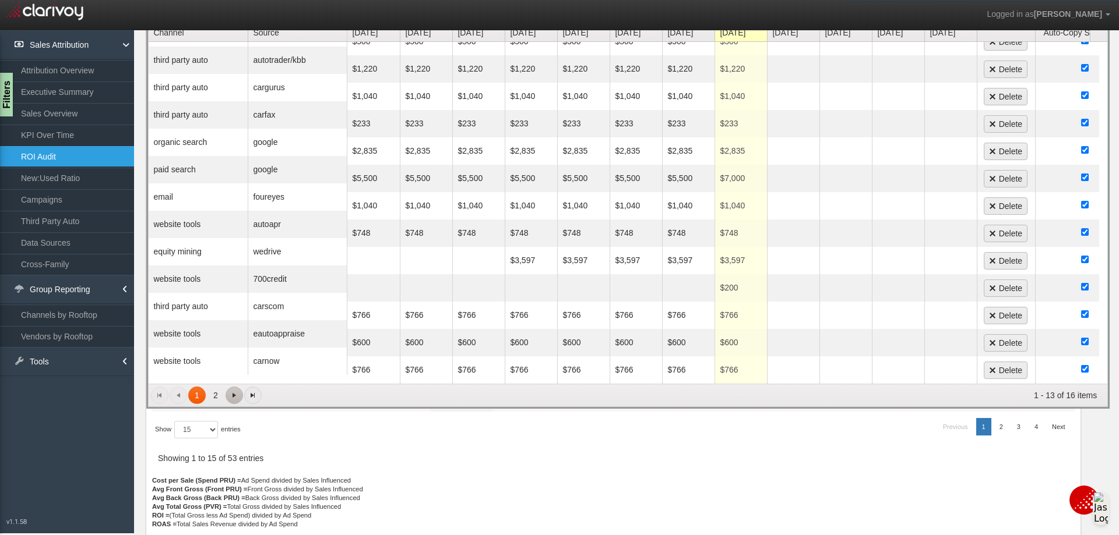
click at [230, 392] on span "Go to the next page" at bounding box center [234, 395] width 9 height 9
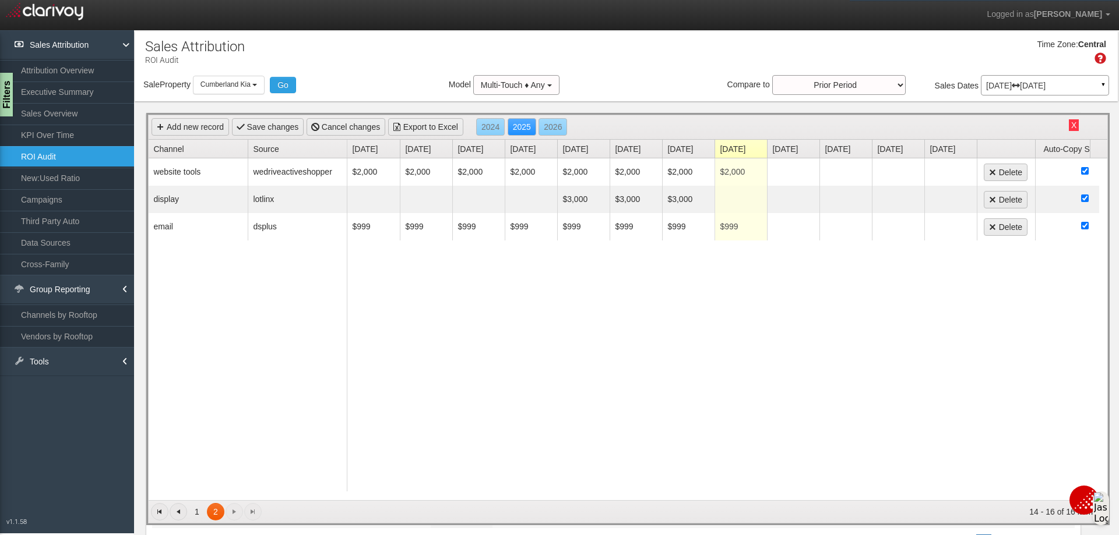
scroll to position [128, 0]
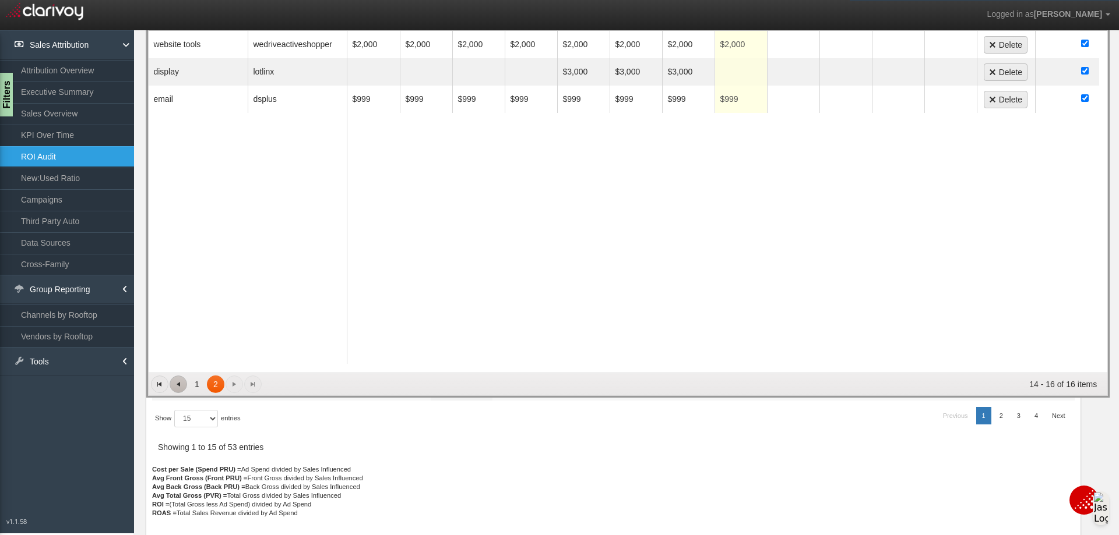
click at [181, 387] on span "Go to the previous page" at bounding box center [178, 384] width 9 height 9
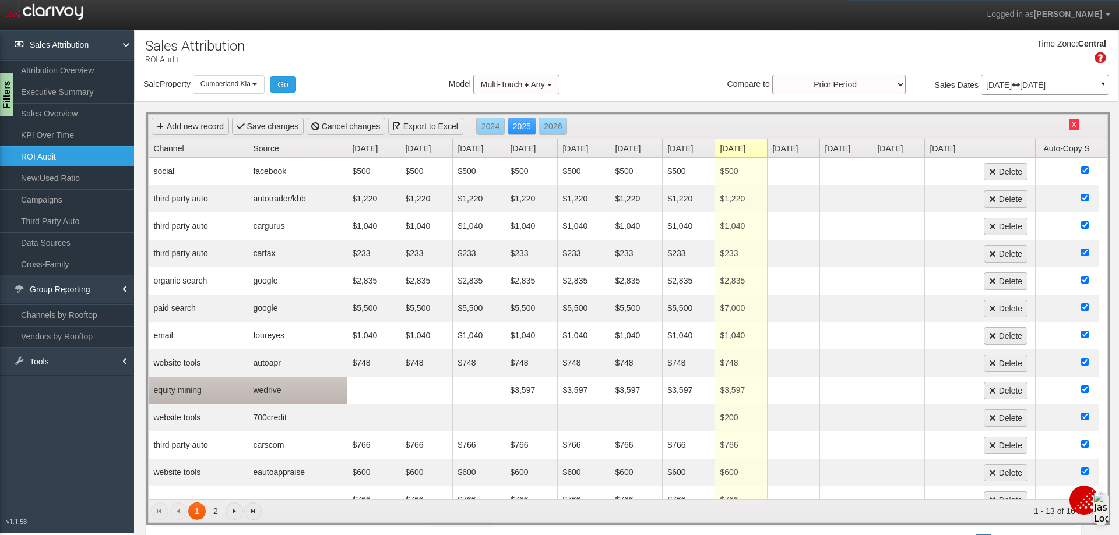
scroll to position [0, 0]
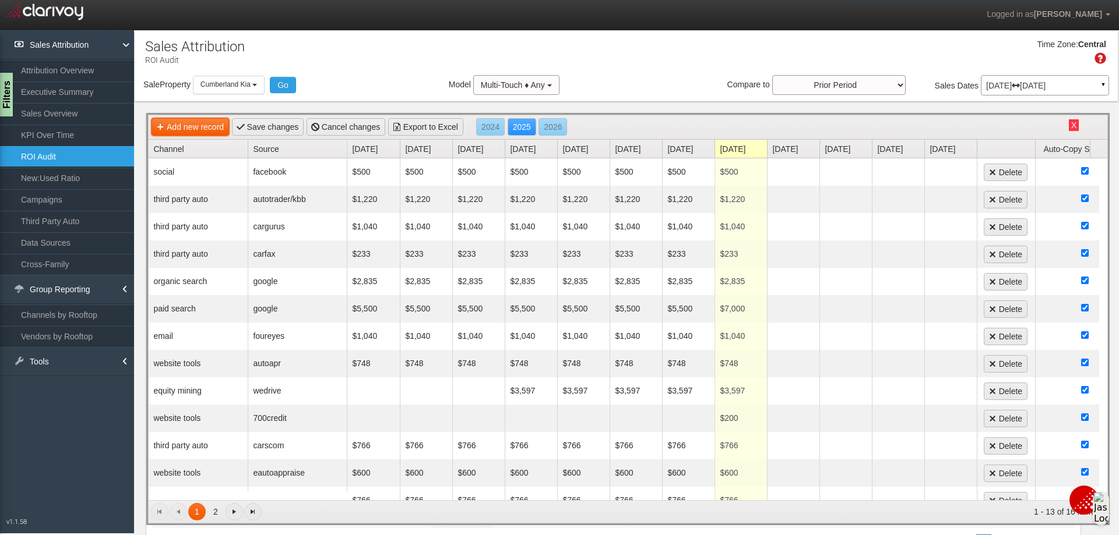
click at [209, 127] on link "Add new record" at bounding box center [189, 126] width 77 height 17
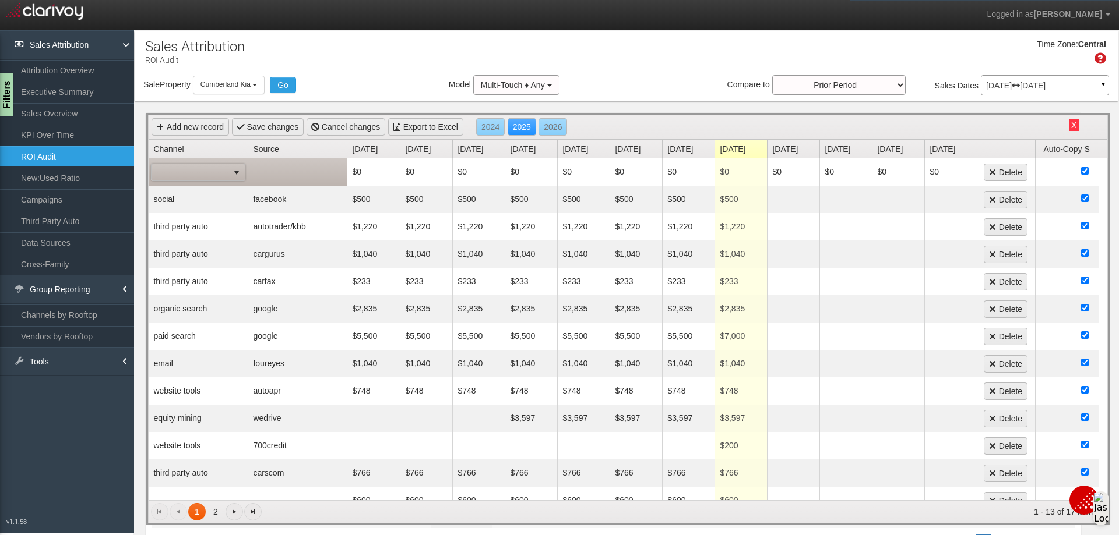
click at [228, 166] on span "select" at bounding box center [236, 172] width 16 height 16
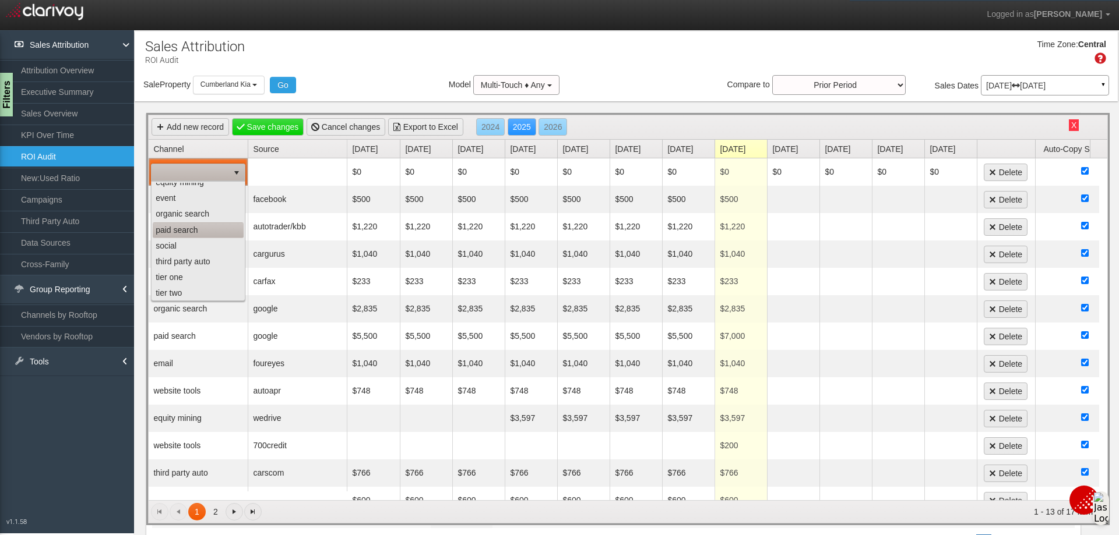
scroll to position [73, 0]
click at [181, 287] on li "website tools" at bounding box center [198, 292] width 91 height 16
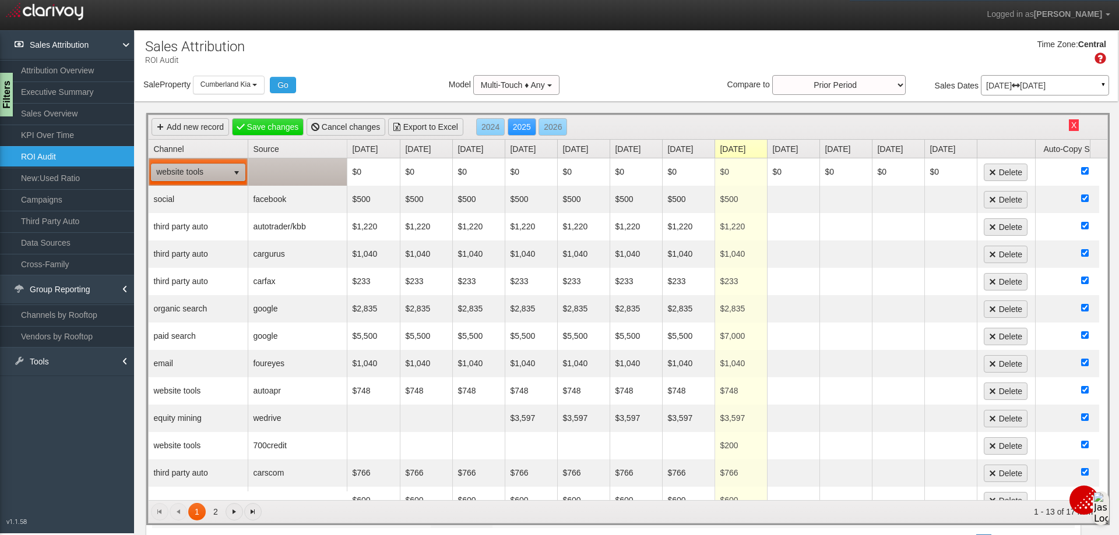
click at [296, 174] on td at bounding box center [297, 171] width 99 height 27
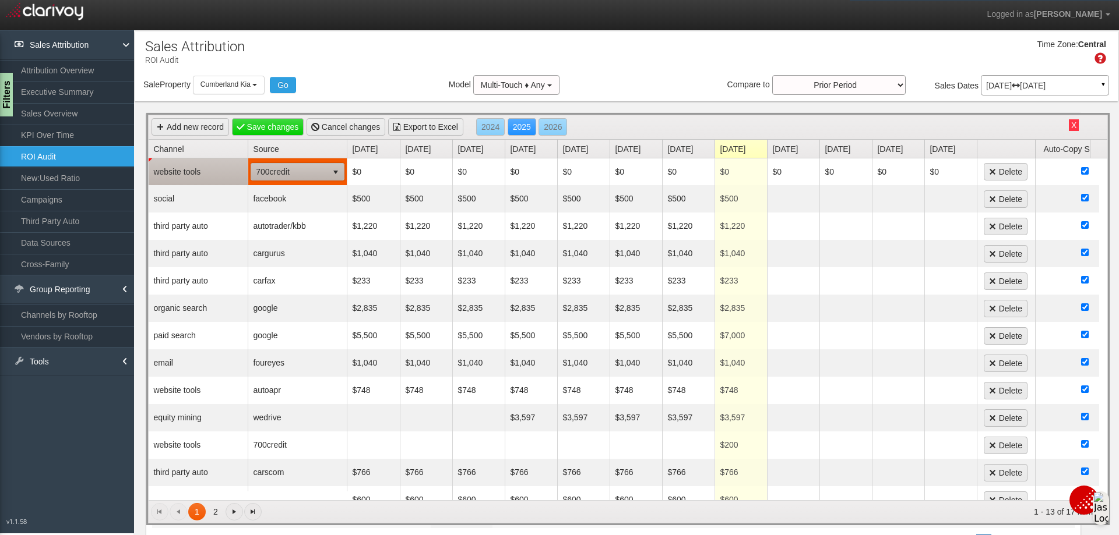
click at [332, 174] on span "select" at bounding box center [335, 172] width 9 height 9
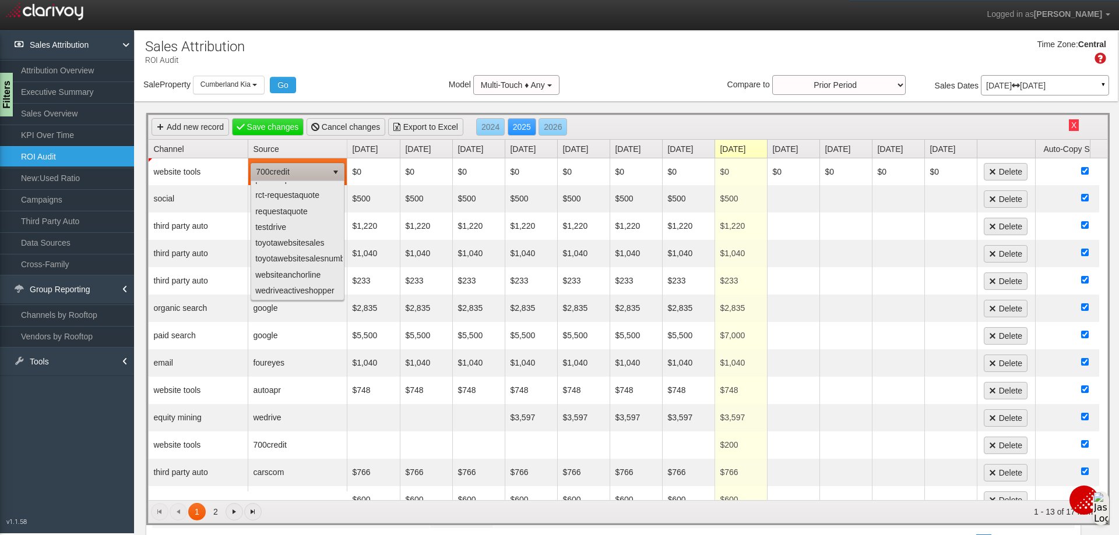
scroll to position [0, 0]
drag, startPoint x: 325, startPoint y: 67, endPoint x: 278, endPoint y: 84, distance: 49.6
click at [323, 66] on div "Time Zone: Central" at bounding box center [626, 56] width 983 height 38
click at [276, 84] on button "Go" at bounding box center [283, 85] width 26 height 16
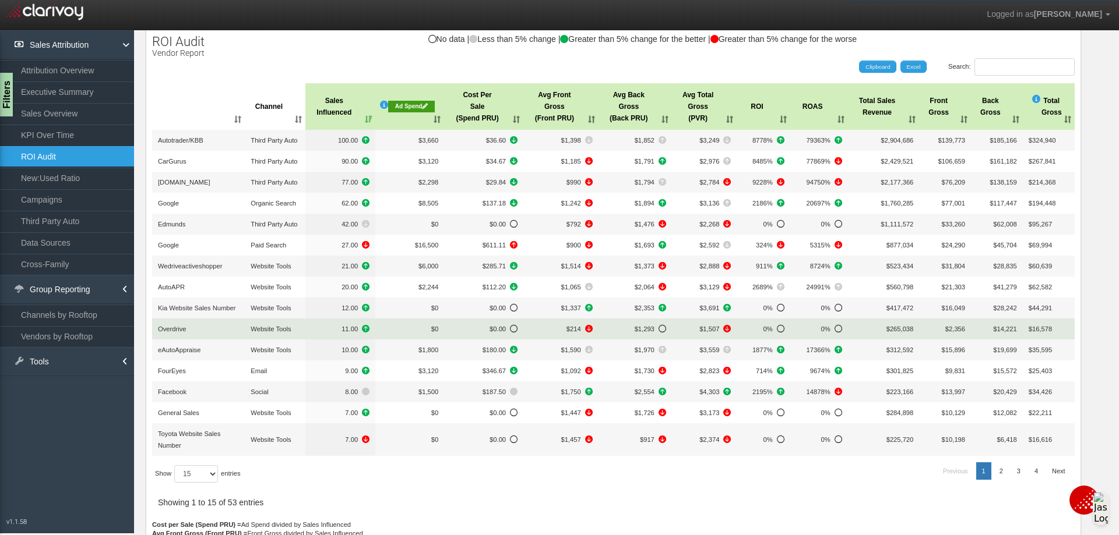
scroll to position [139, 0]
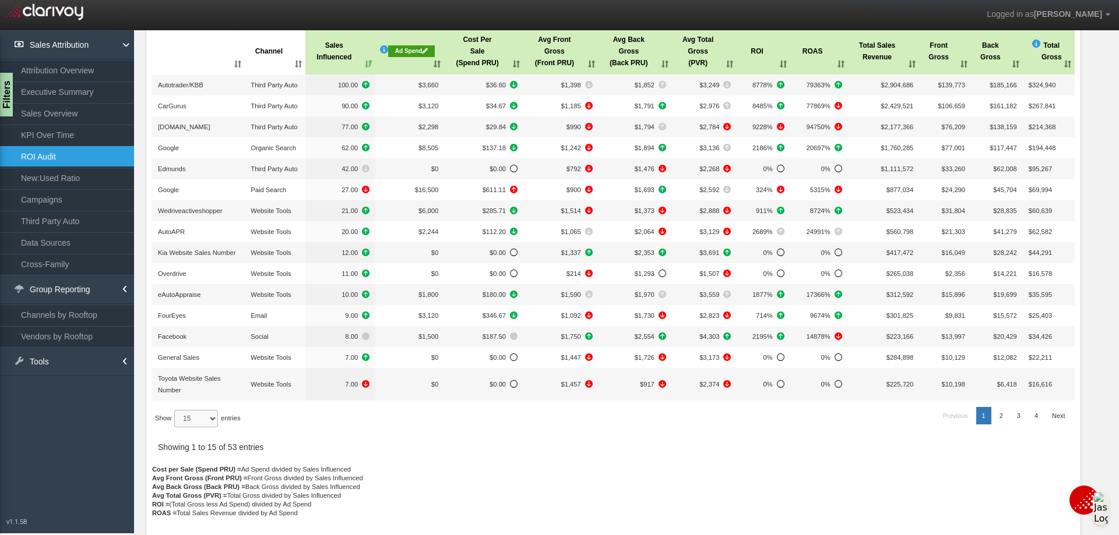
click at [216, 419] on select "15 30 50 All" at bounding box center [196, 418] width 44 height 17
click at [176, 428] on select "15 30 50 All" at bounding box center [196, 418] width 44 height 17
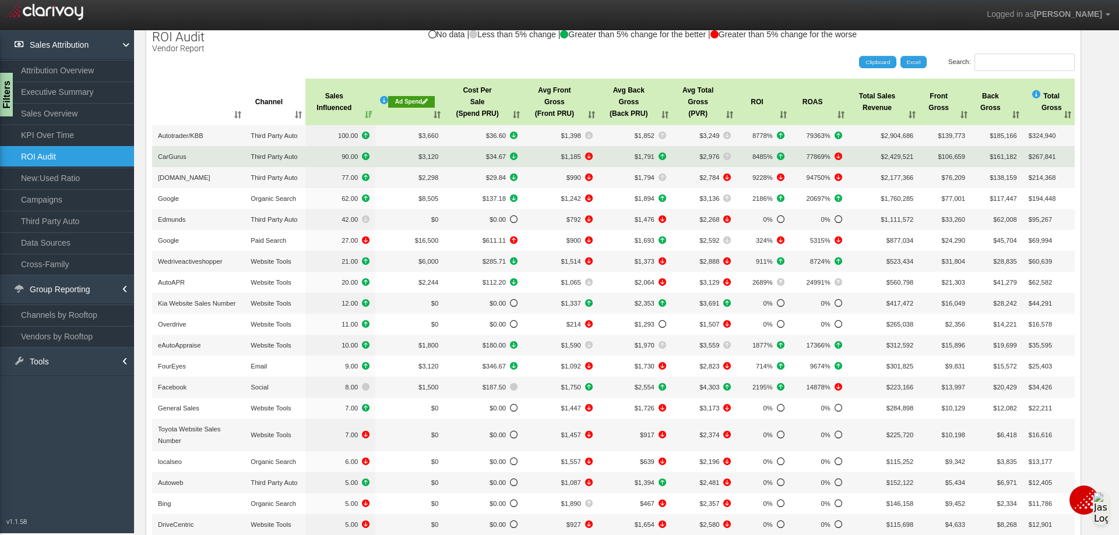
scroll to position [81, 0]
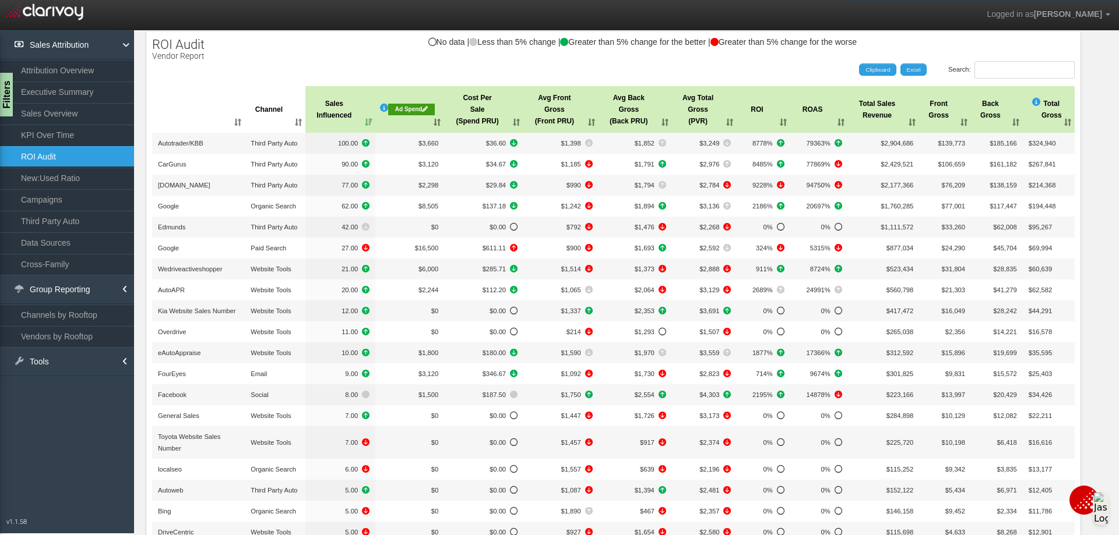
click at [234, 121] on th ": activate to sort column ascending" at bounding box center [198, 109] width 93 height 47
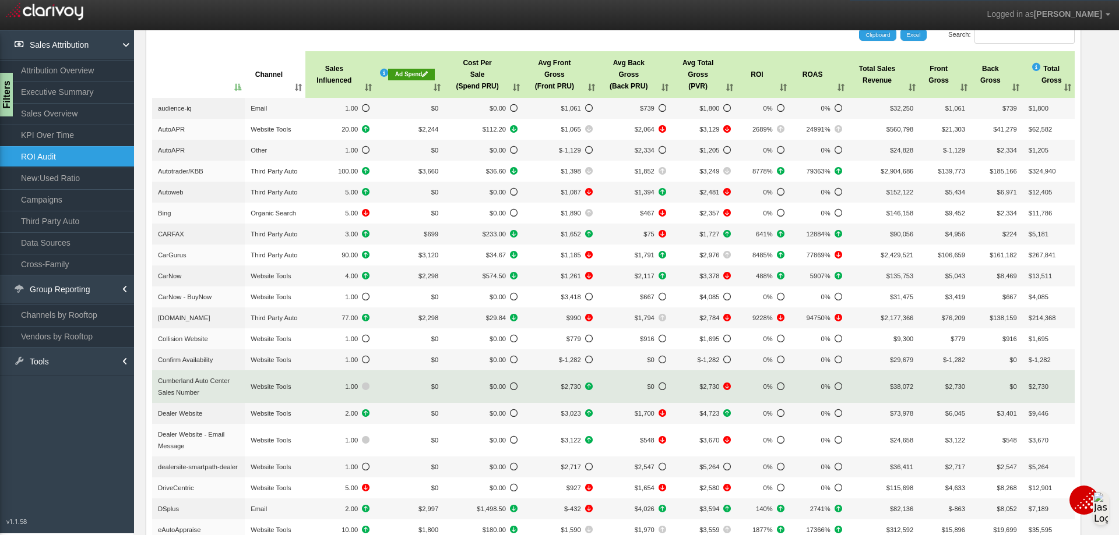
scroll to position [0, 0]
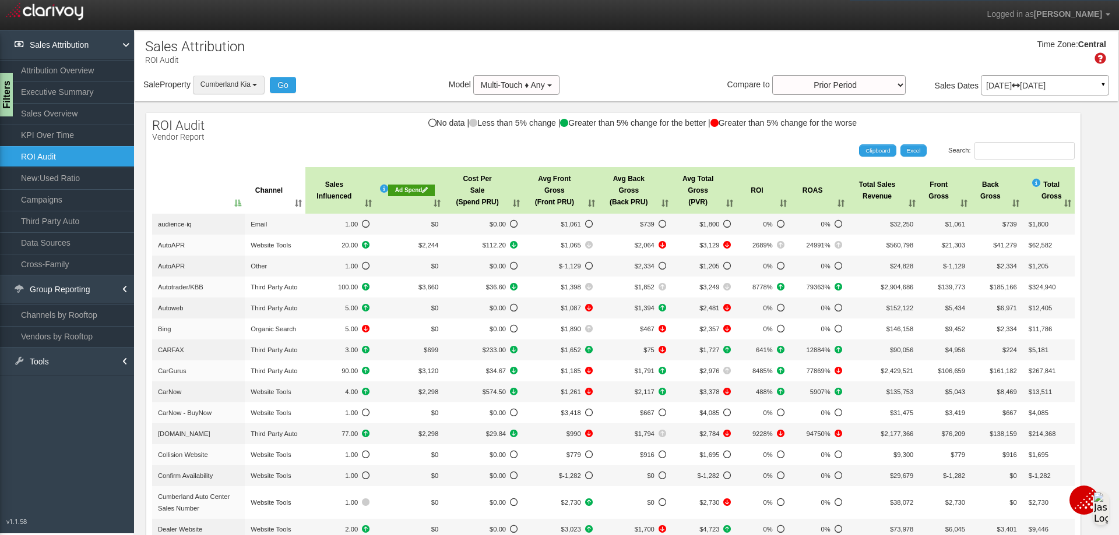
click at [256, 86] on b "button" at bounding box center [254, 85] width 5 height 2
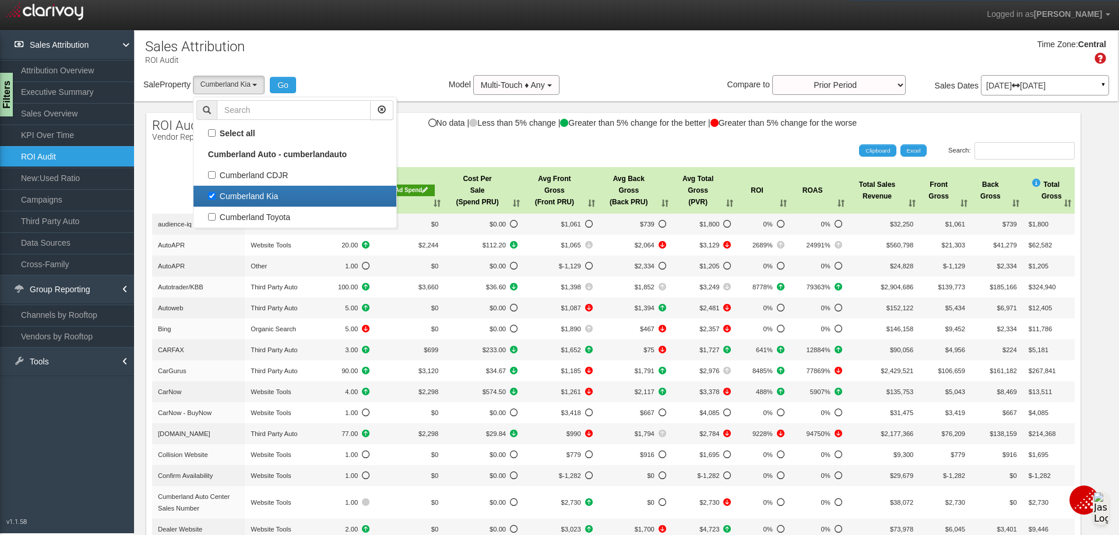
click at [331, 62] on div "Time Zone: Central" at bounding box center [626, 56] width 983 height 38
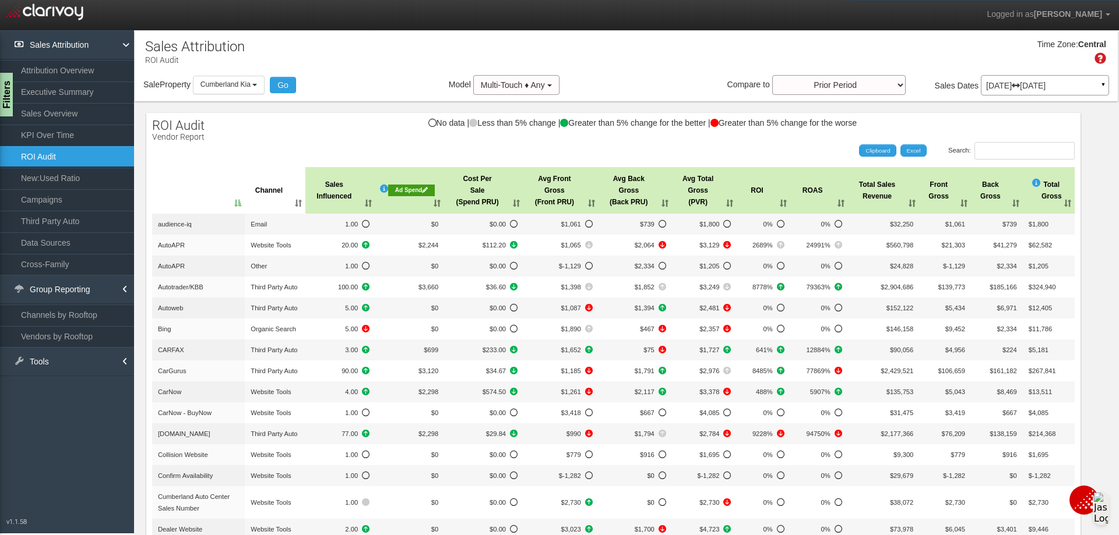
click at [404, 188] on div "Ad Spend" at bounding box center [411, 191] width 47 height 12
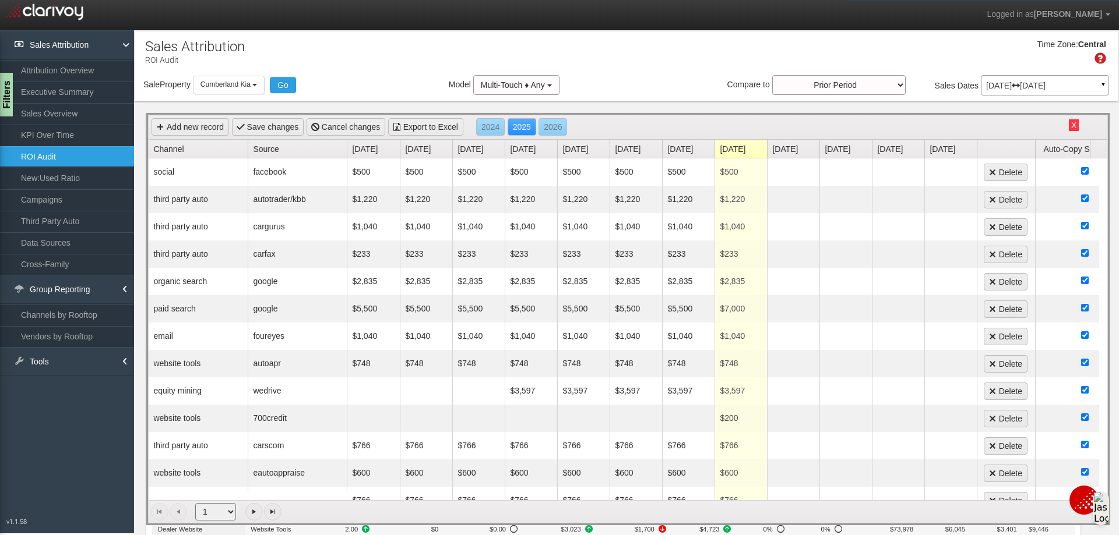
click at [191, 145] on link "Channel" at bounding box center [200, 149] width 94 height 18
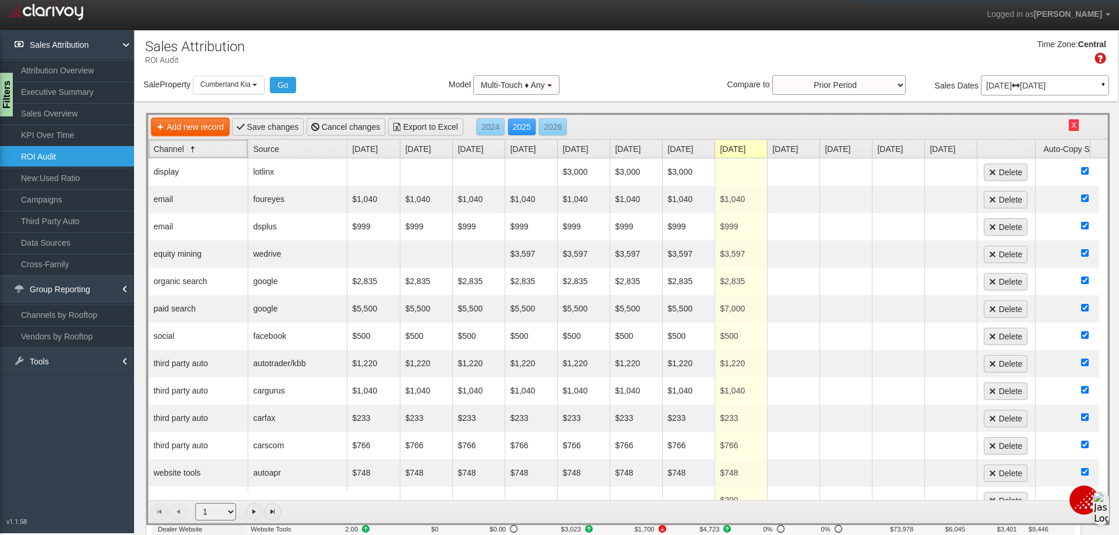
click at [204, 127] on link "Add new record" at bounding box center [189, 126] width 77 height 17
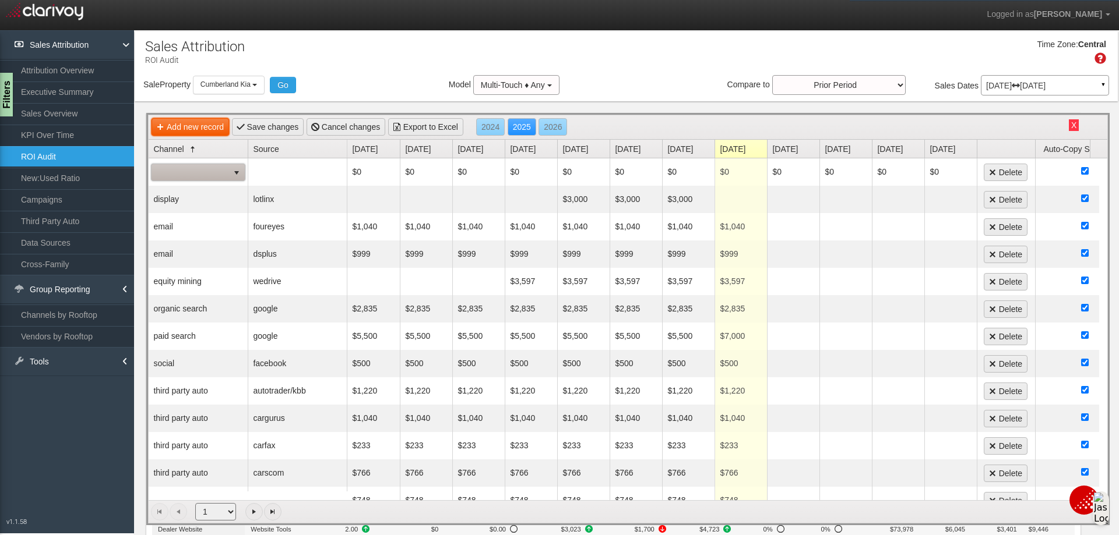
click at [209, 128] on link "Add new record" at bounding box center [189, 126] width 77 height 17
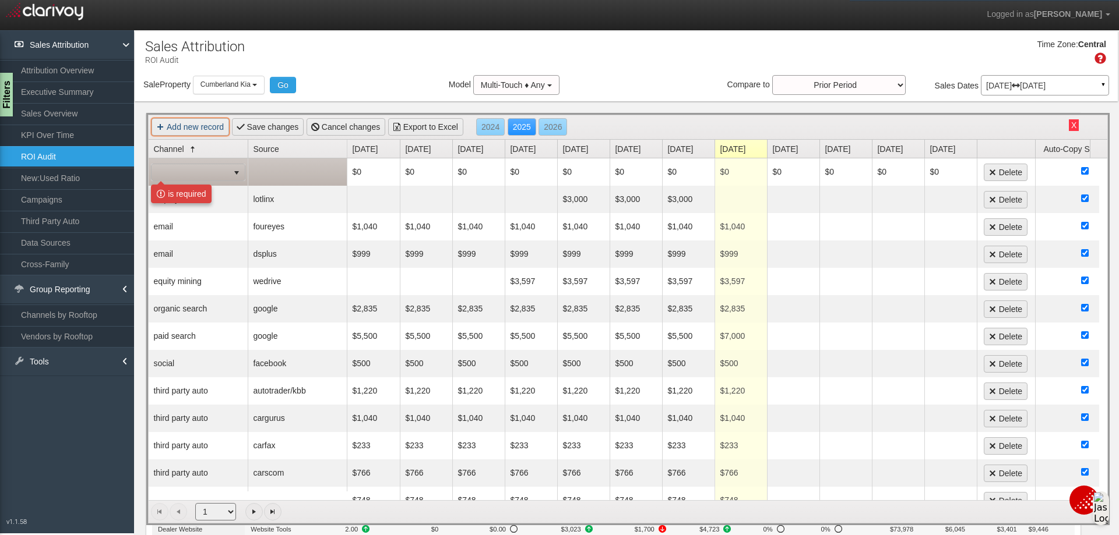
click at [227, 170] on span at bounding box center [189, 172] width 77 height 16
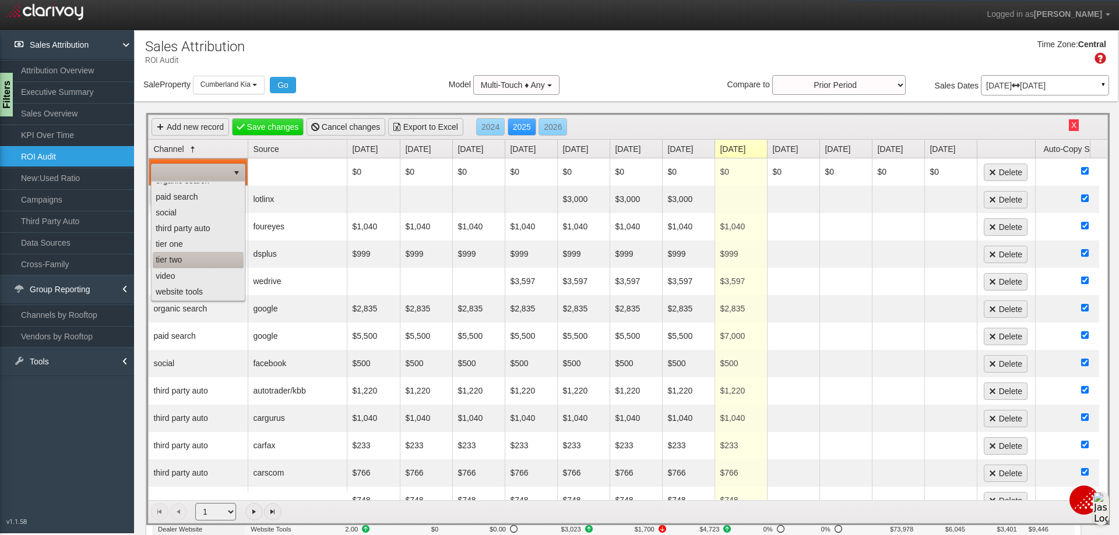
scroll to position [73, 0]
click at [193, 288] on li "website tools" at bounding box center [198, 292] width 91 height 16
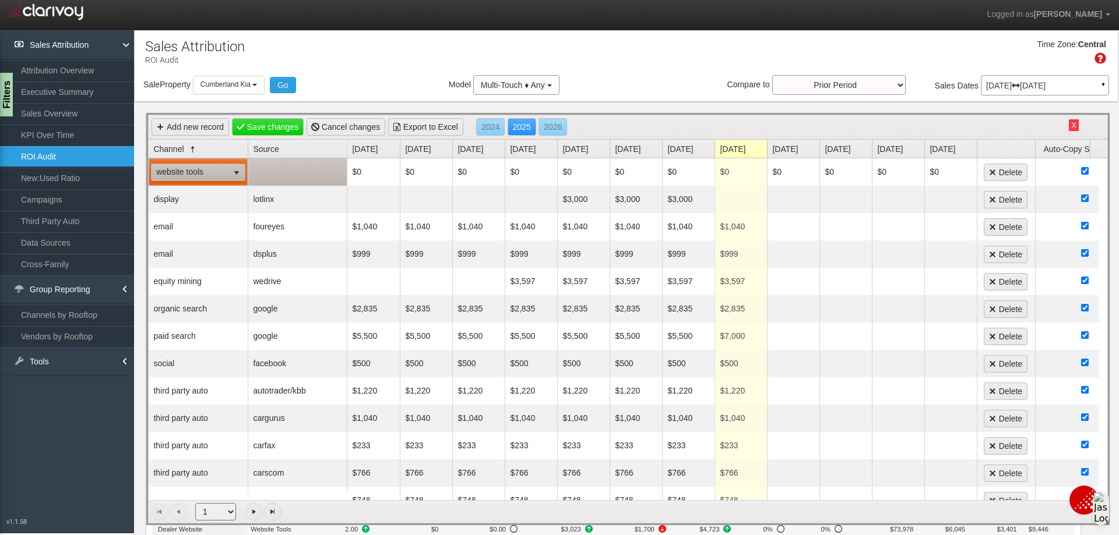
click at [281, 168] on td at bounding box center [297, 171] width 99 height 27
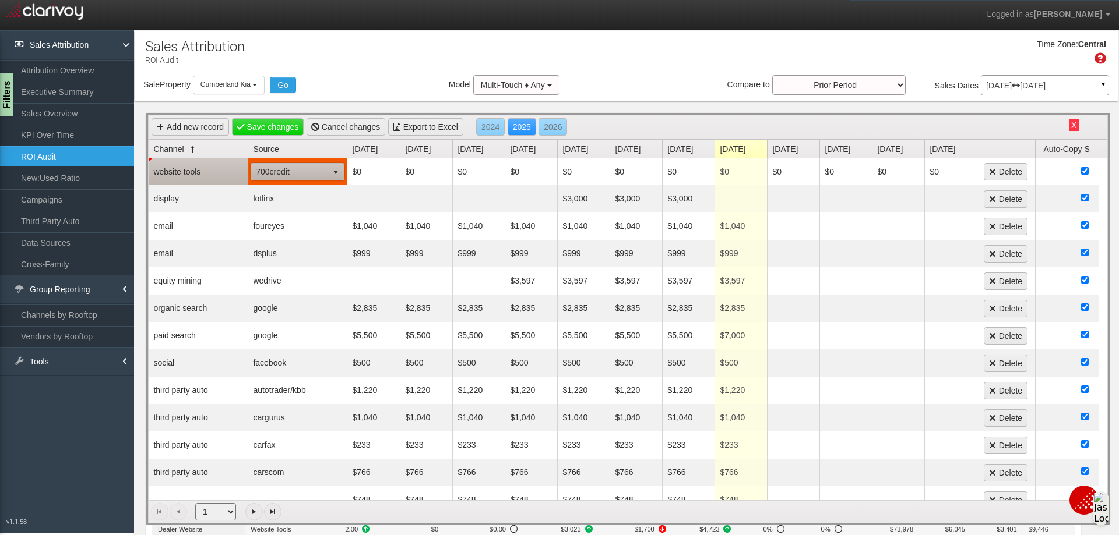
click at [330, 174] on span "select" at bounding box center [335, 172] width 16 height 16
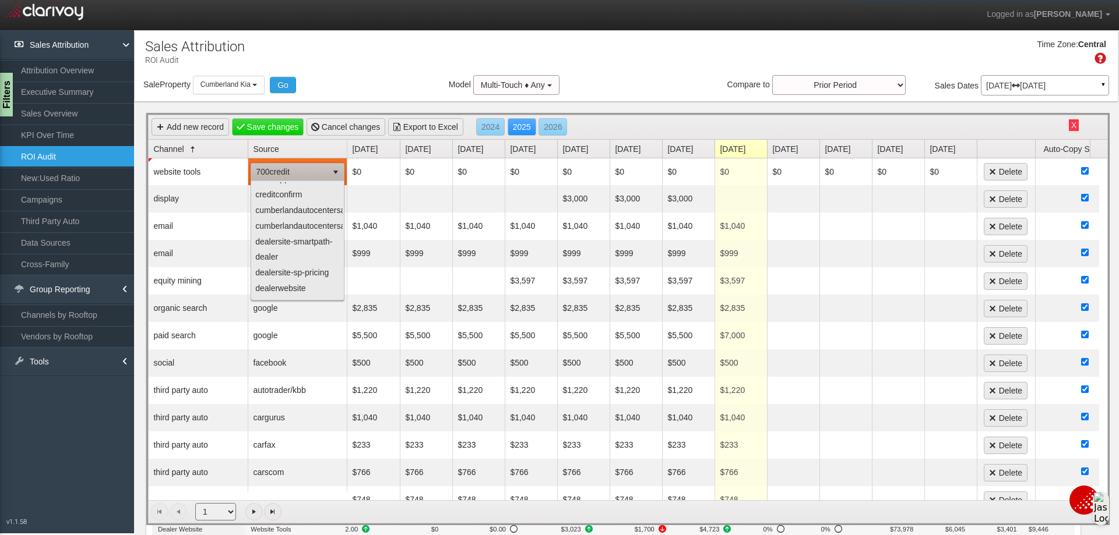
scroll to position [233, 0]
click at [297, 251] on li "dealerwebsite" at bounding box center [297, 257] width 90 height 16
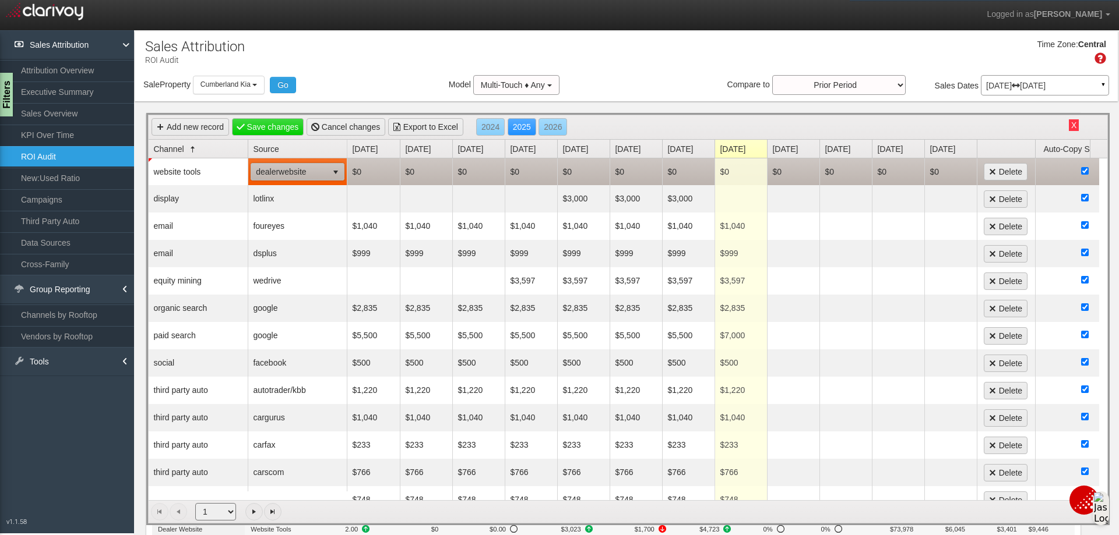
click at [362, 168] on td "$0" at bounding box center [373, 171] width 52 height 27
click at [365, 179] on input "$0" at bounding box center [373, 172] width 47 height 16
click at [652, 52] on div "Time Zone: Central" at bounding box center [626, 56] width 983 height 38
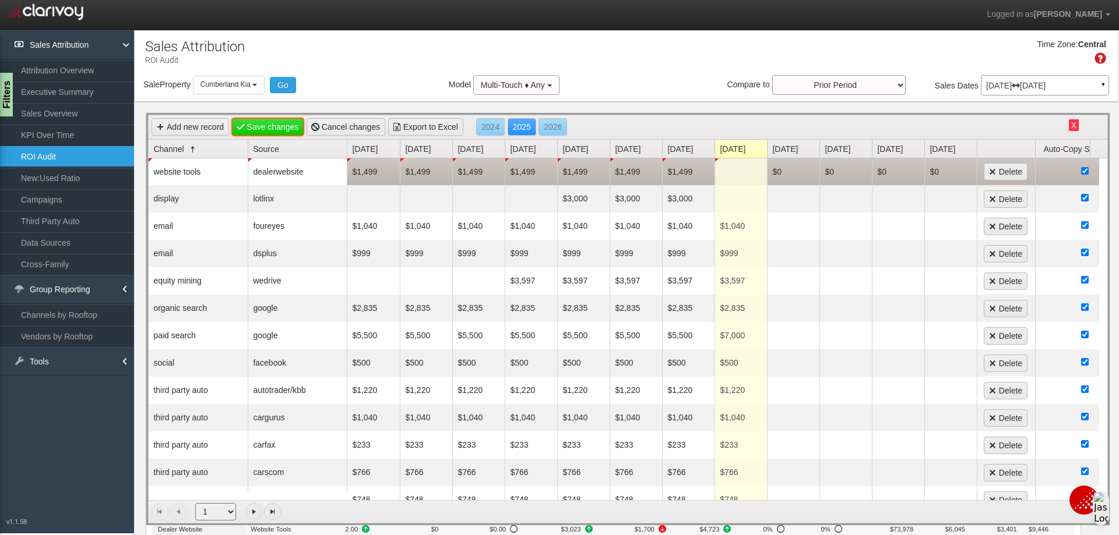
click at [284, 125] on link "Save changes" at bounding box center [268, 126] width 72 height 17
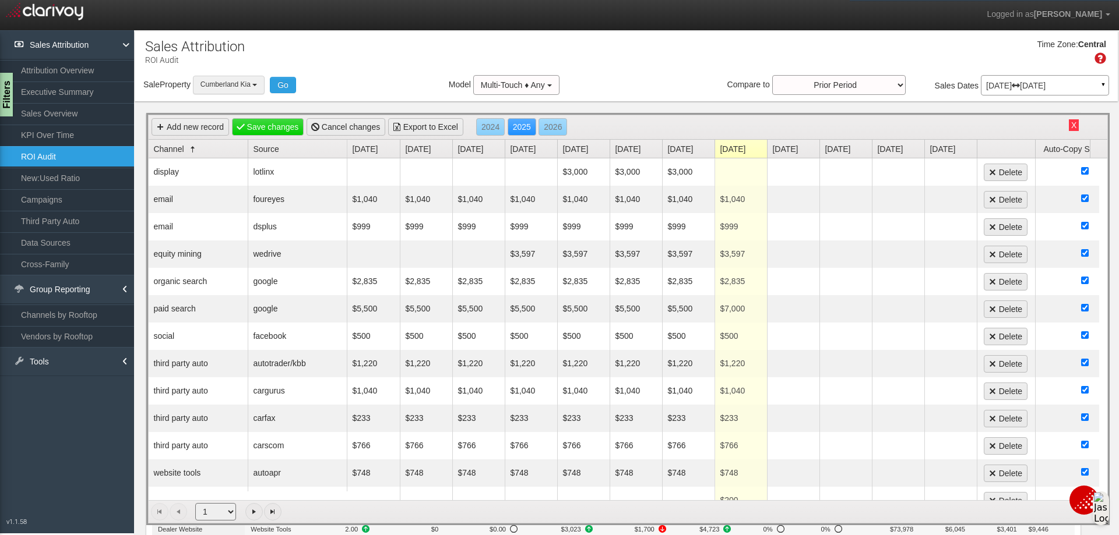
click at [255, 83] on button "Cumberland Kia" at bounding box center [229, 85] width 72 height 18
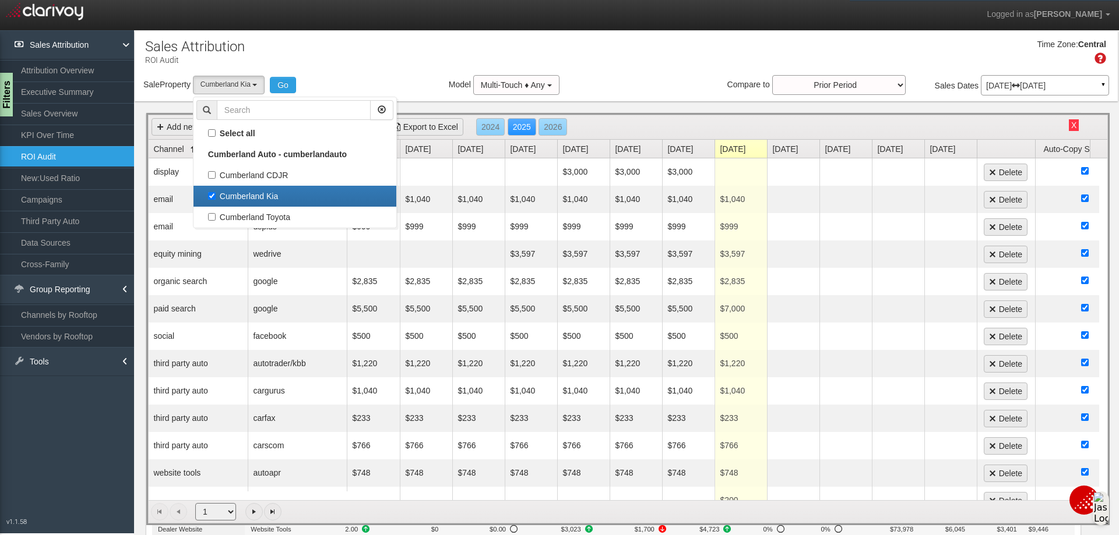
click at [211, 195] on label "Cumberland Kia" at bounding box center [294, 196] width 197 height 15
click at [211, 195] on input "Cumberland Kia" at bounding box center [212, 196] width 8 height 8
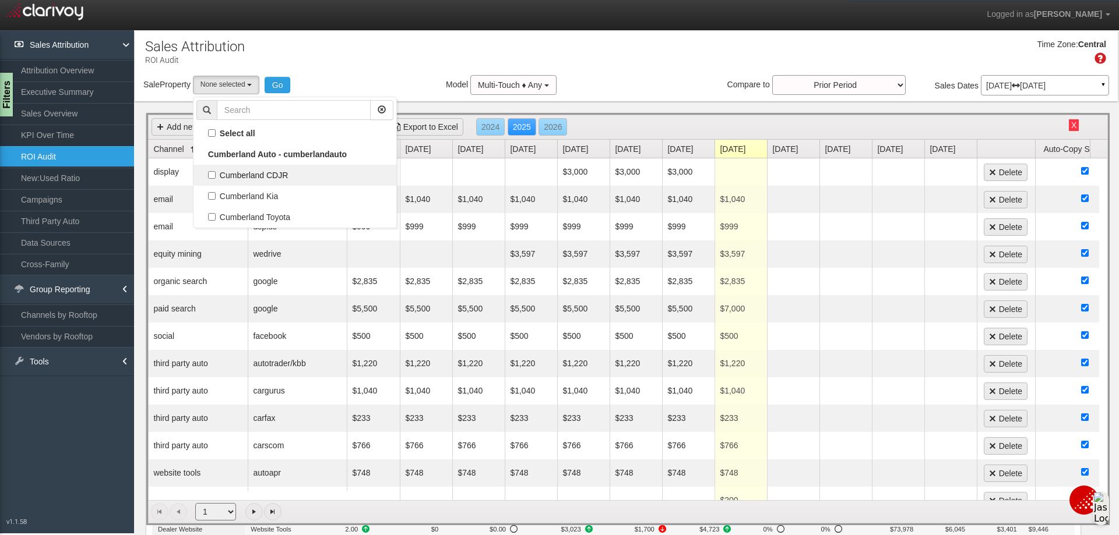
scroll to position [20, 0]
click at [215, 173] on label "Cumberland CDJR" at bounding box center [294, 175] width 197 height 15
click at [215, 173] on input "Cumberland CDJR" at bounding box center [212, 175] width 8 height 8
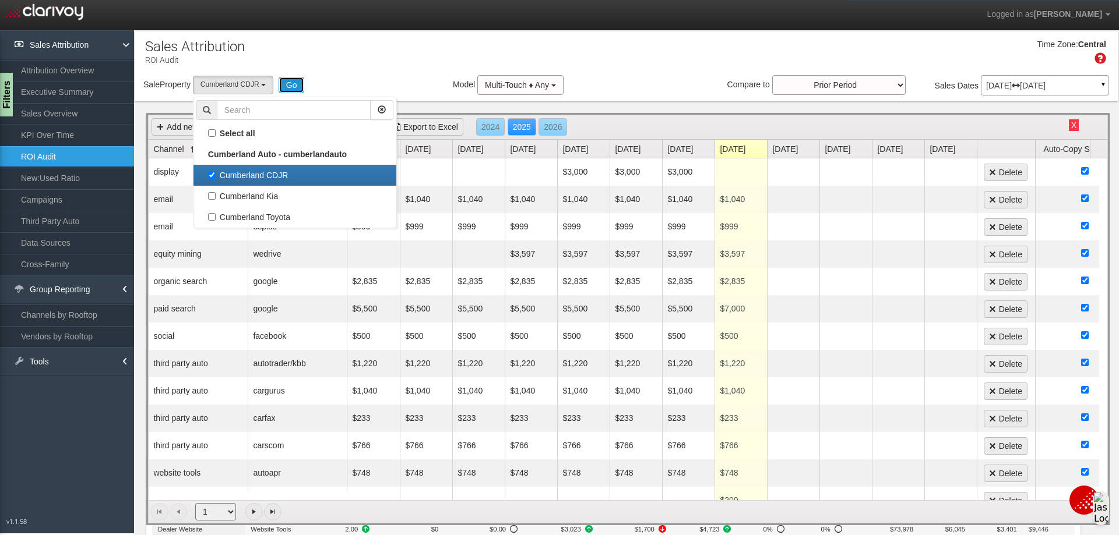
click at [288, 87] on button "Go" at bounding box center [291, 85] width 26 height 16
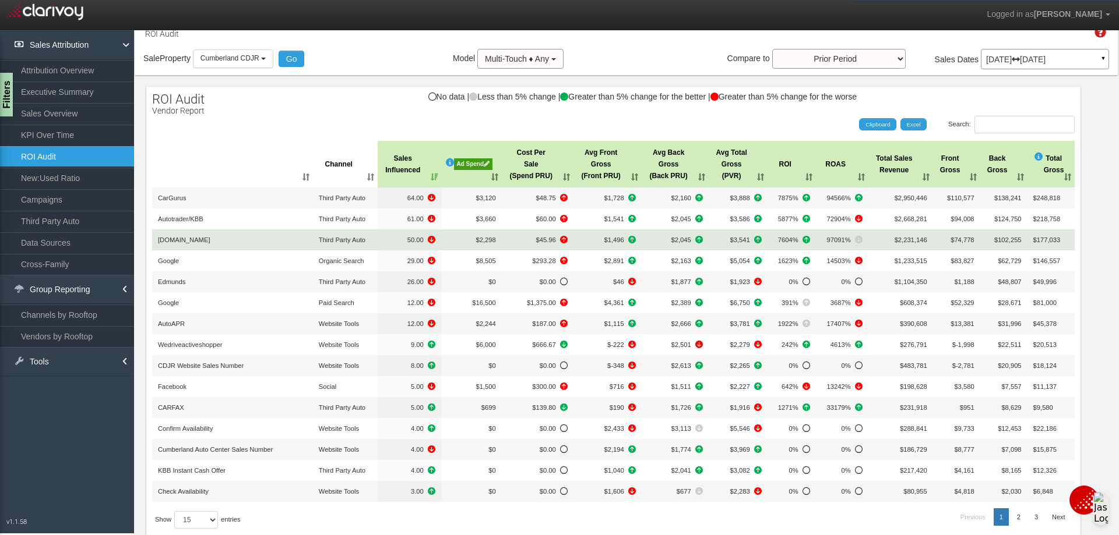
scroll to position [0, 0]
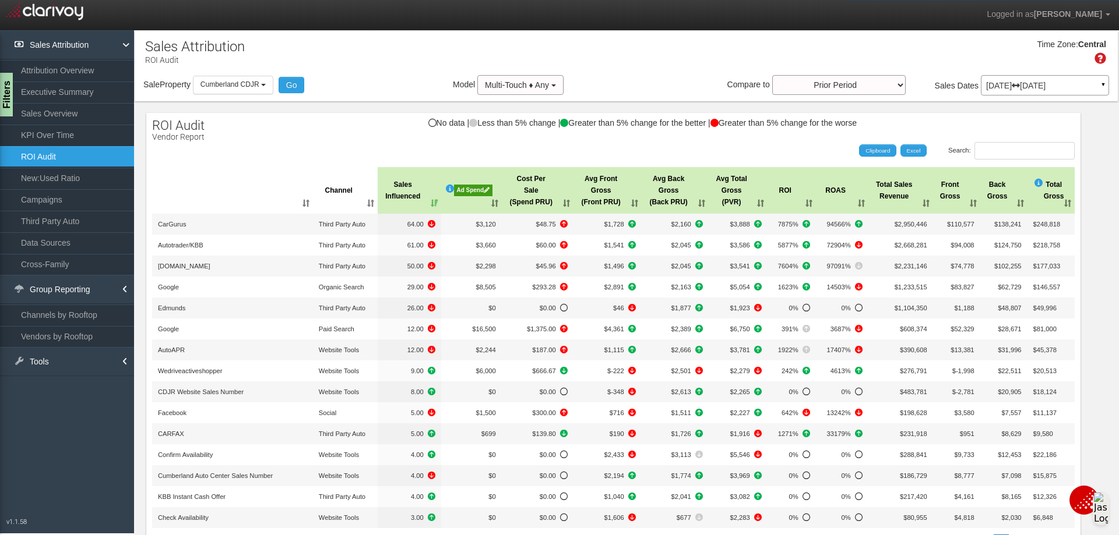
click at [299, 203] on th ": activate to sort column ascending" at bounding box center [232, 190] width 161 height 47
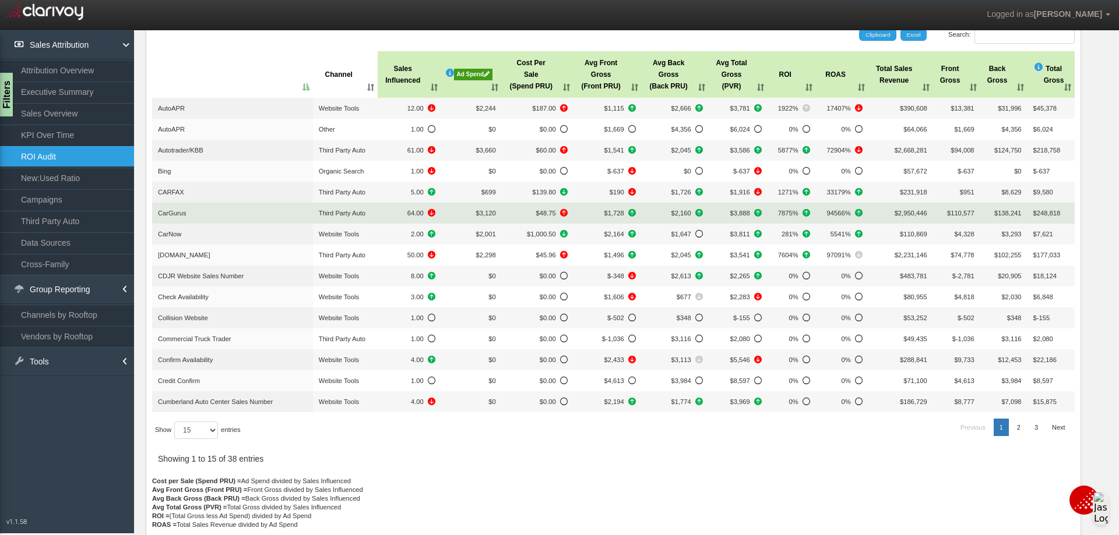
scroll to position [117, 0]
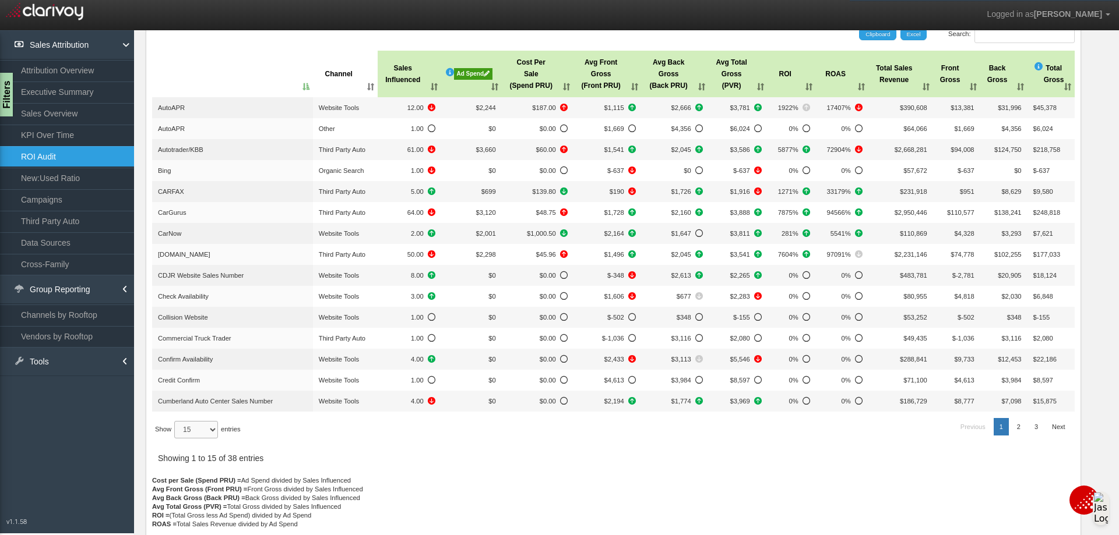
click at [214, 428] on select "15 30 50 All" at bounding box center [196, 429] width 44 height 17
click at [176, 439] on select "15 30 50 All" at bounding box center [196, 429] width 44 height 17
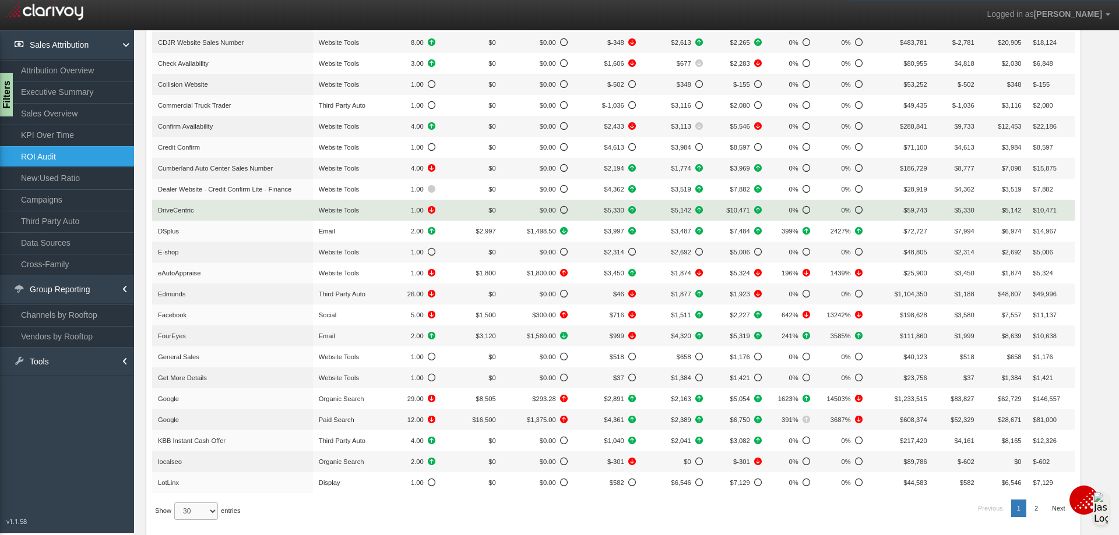
scroll to position [408, 0]
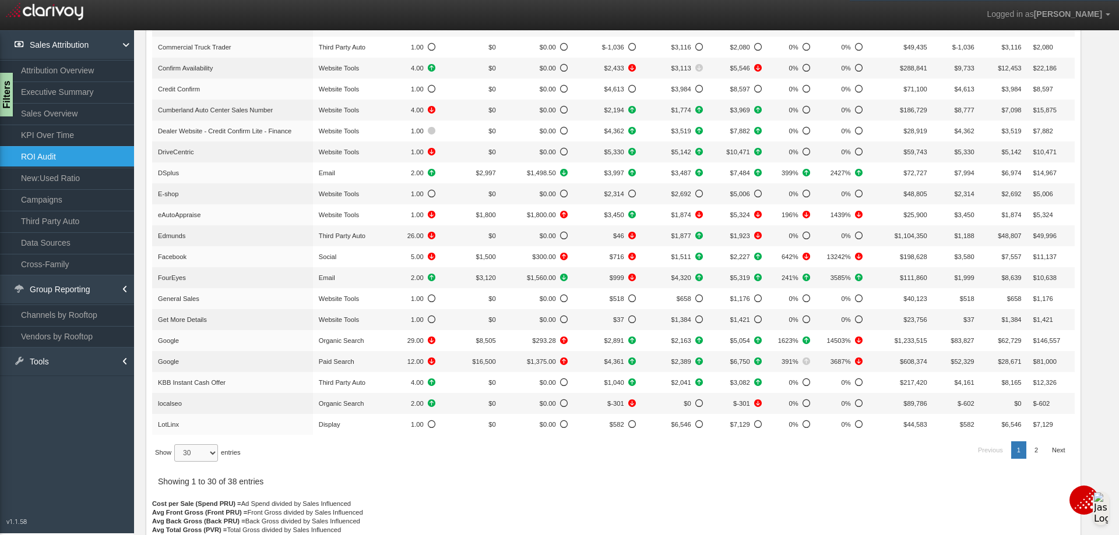
click at [212, 452] on select "15 30 50 All" at bounding box center [196, 453] width 44 height 17
click at [176, 462] on select "15 30 50 All" at bounding box center [196, 453] width 44 height 17
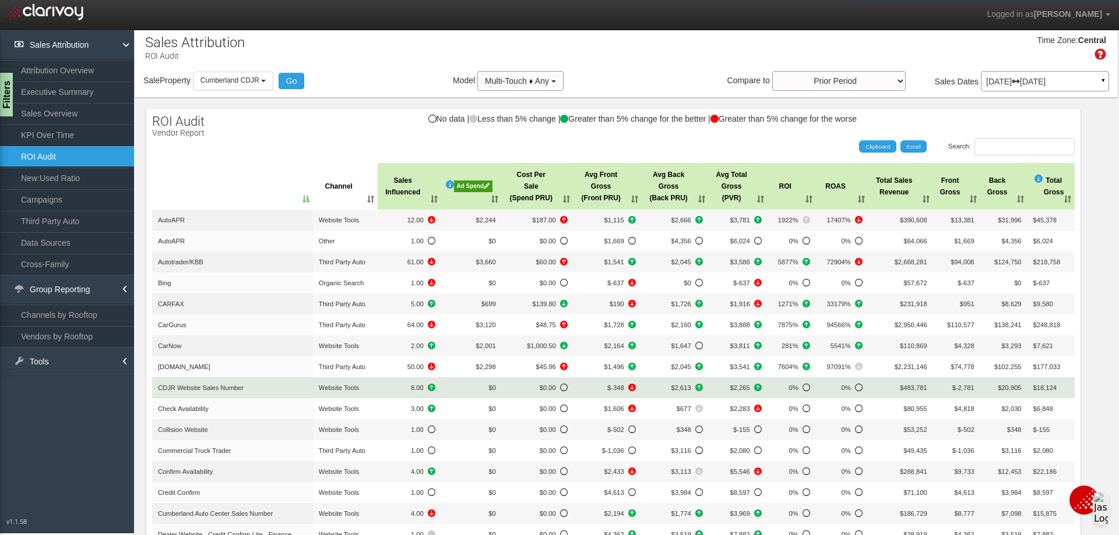
scroll to position [0, 0]
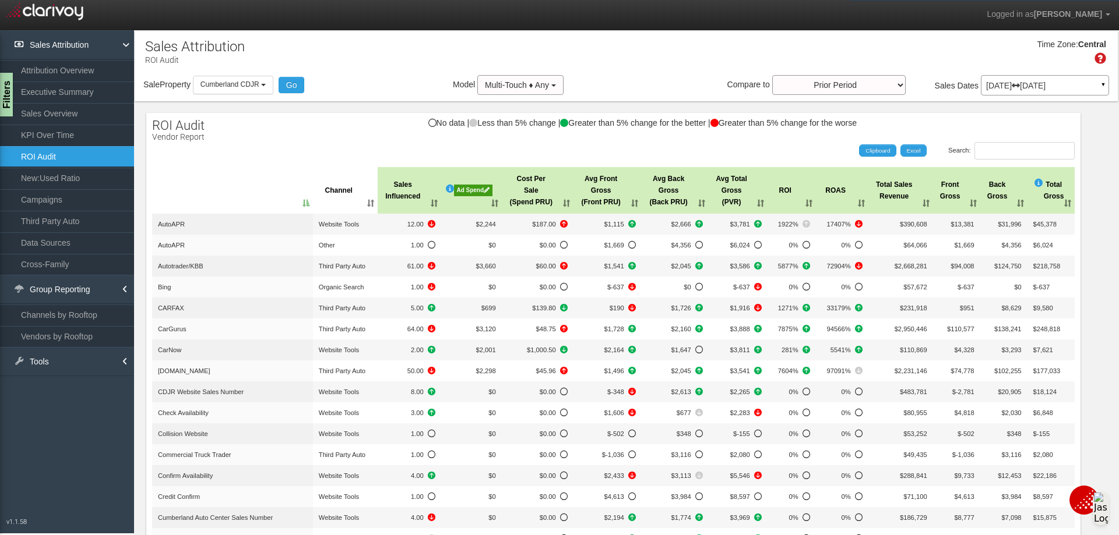
click at [460, 189] on div "Ad Spend" at bounding box center [473, 191] width 38 height 12
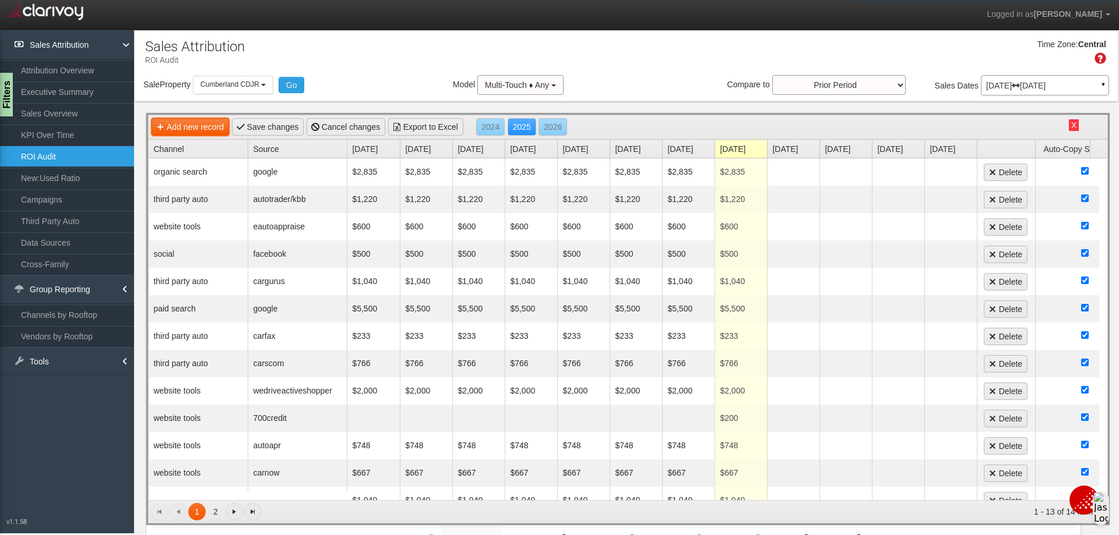
click at [212, 131] on link "Add new record" at bounding box center [189, 126] width 77 height 17
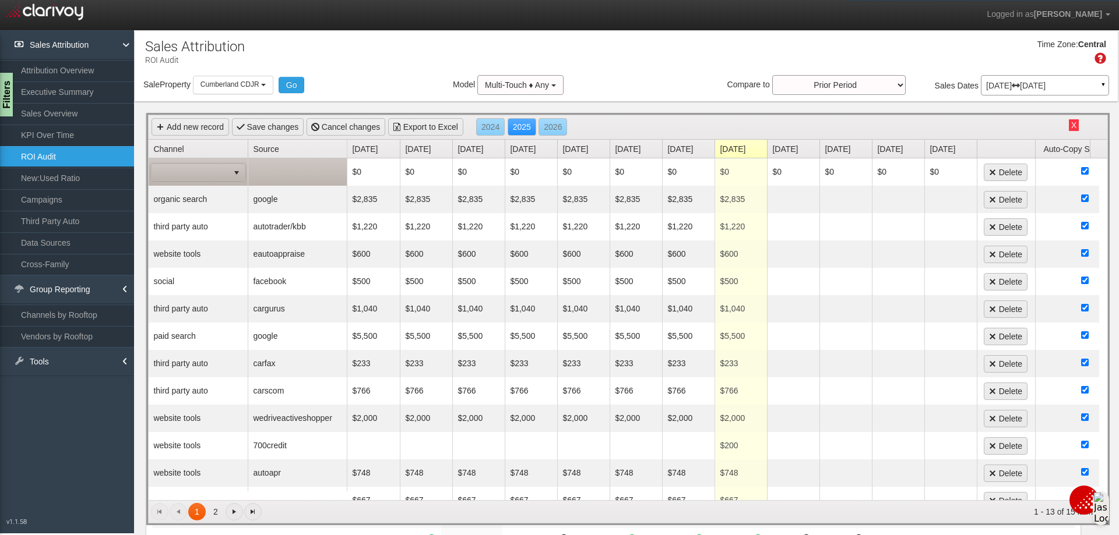
click at [244, 178] on span "select" at bounding box center [236, 172] width 16 height 16
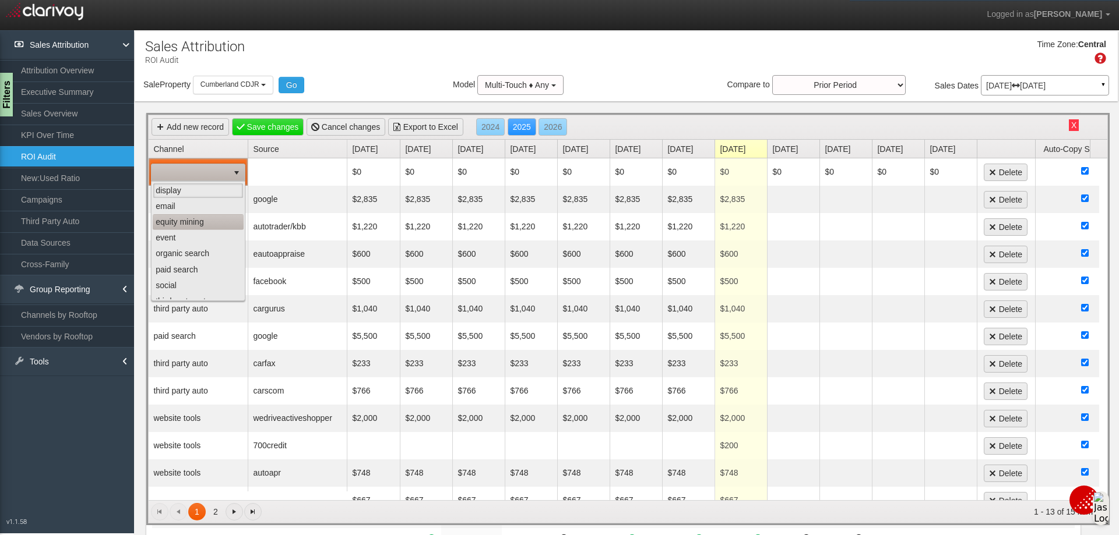
scroll to position [73, 0]
click at [353, 73] on div "Time Zone: Central" at bounding box center [626, 56] width 983 height 38
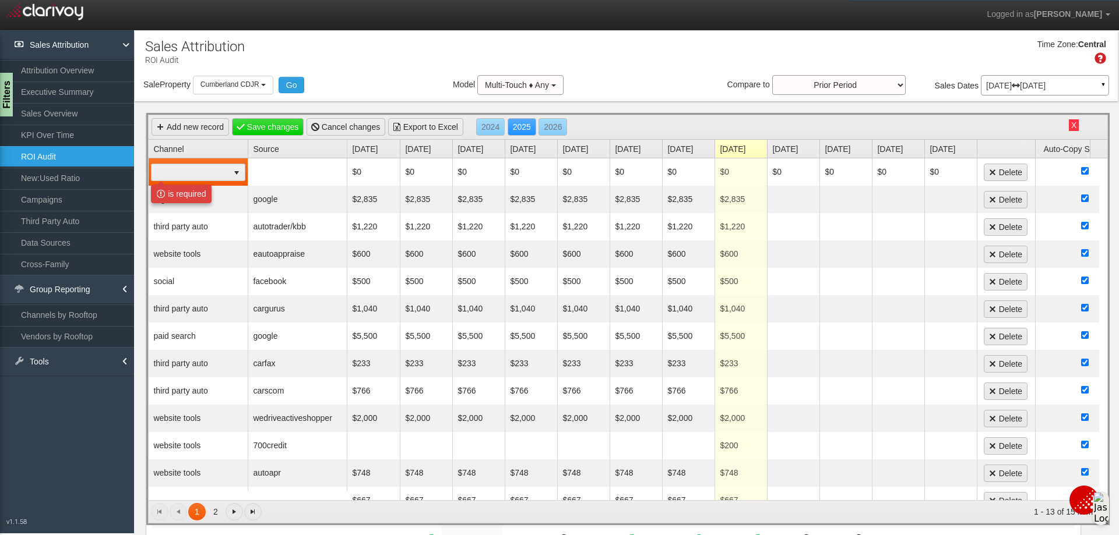
click at [362, 76] on div "Sale Property Loading Cumberland CDJR [GEOGRAPHIC_DATA] [GEOGRAPHIC_DATA] [GEOG…" at bounding box center [626, 87] width 983 height 24
click at [234, 517] on link "Go to the next page" at bounding box center [233, 511] width 17 height 17
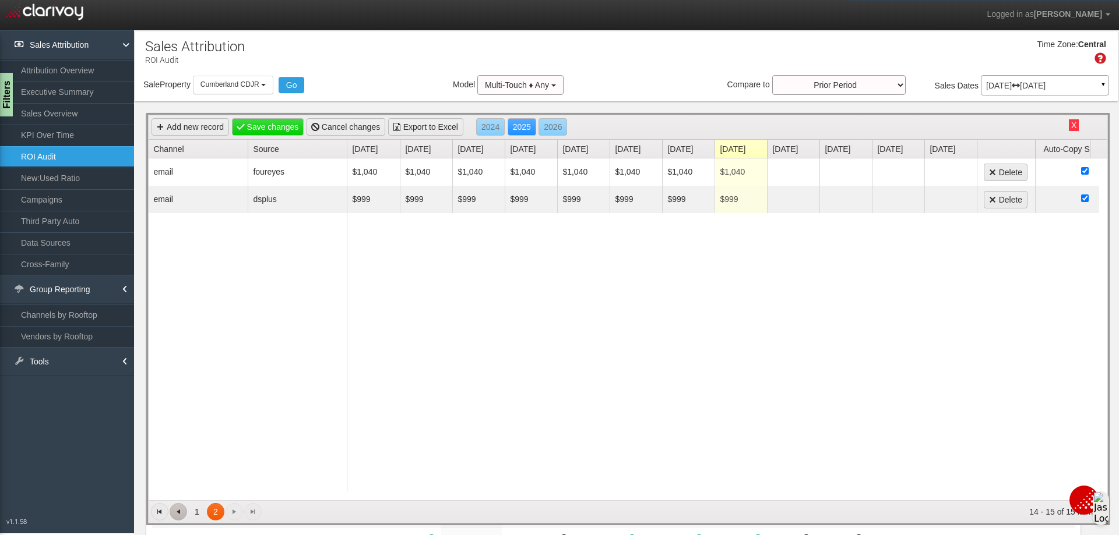
click at [182, 513] on span "Go to the previous page" at bounding box center [178, 511] width 9 height 9
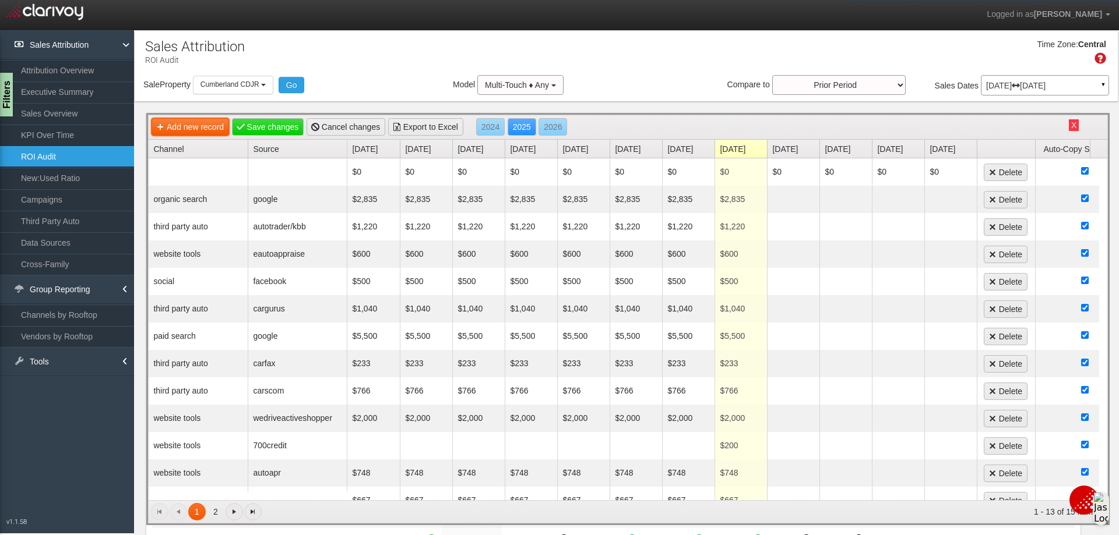
click at [214, 126] on link "Add new record" at bounding box center [189, 126] width 77 height 17
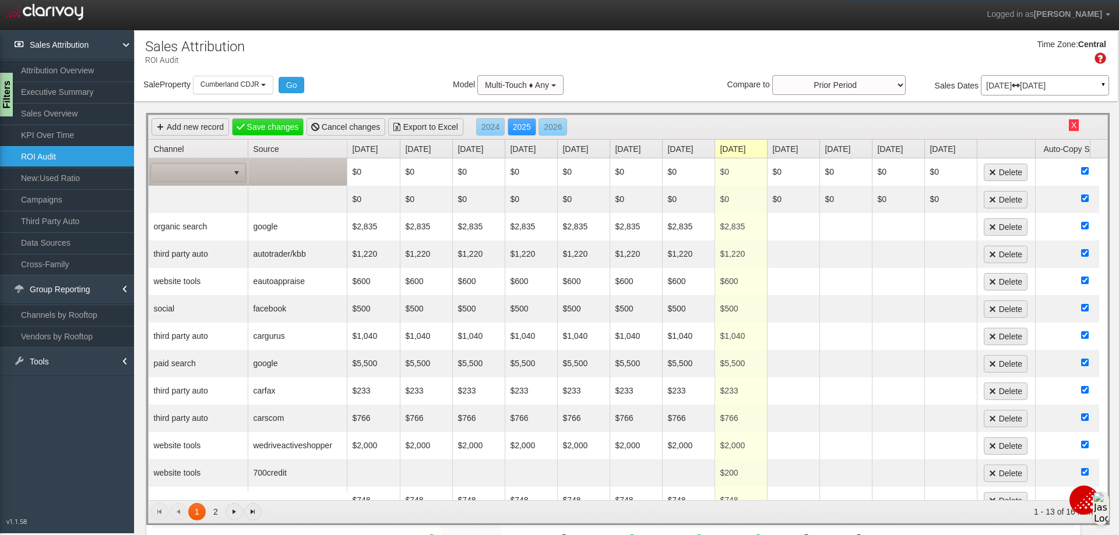
click at [214, 178] on span at bounding box center [189, 172] width 77 height 16
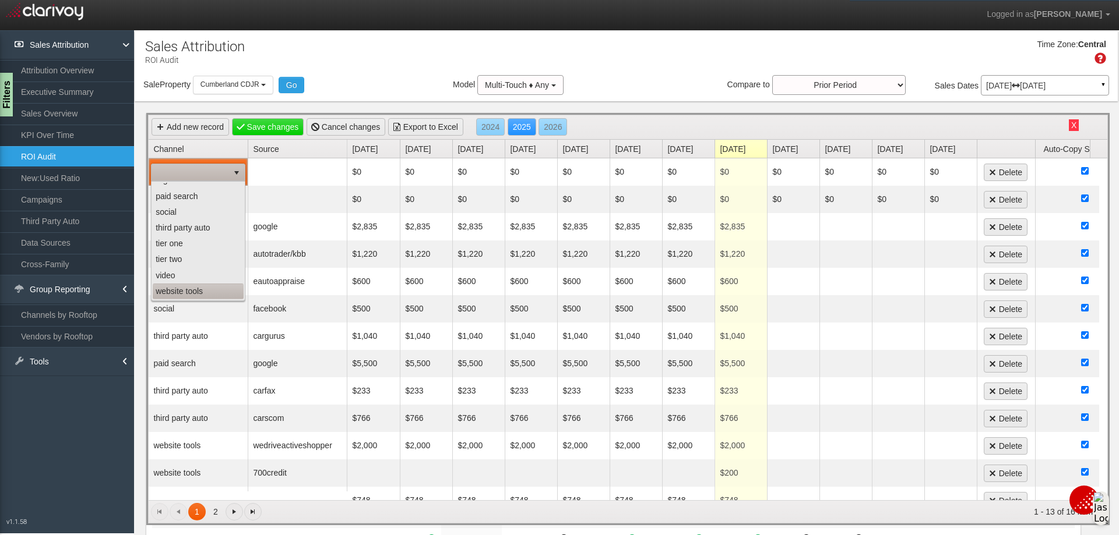
click at [176, 289] on li "website tools" at bounding box center [198, 292] width 91 height 16
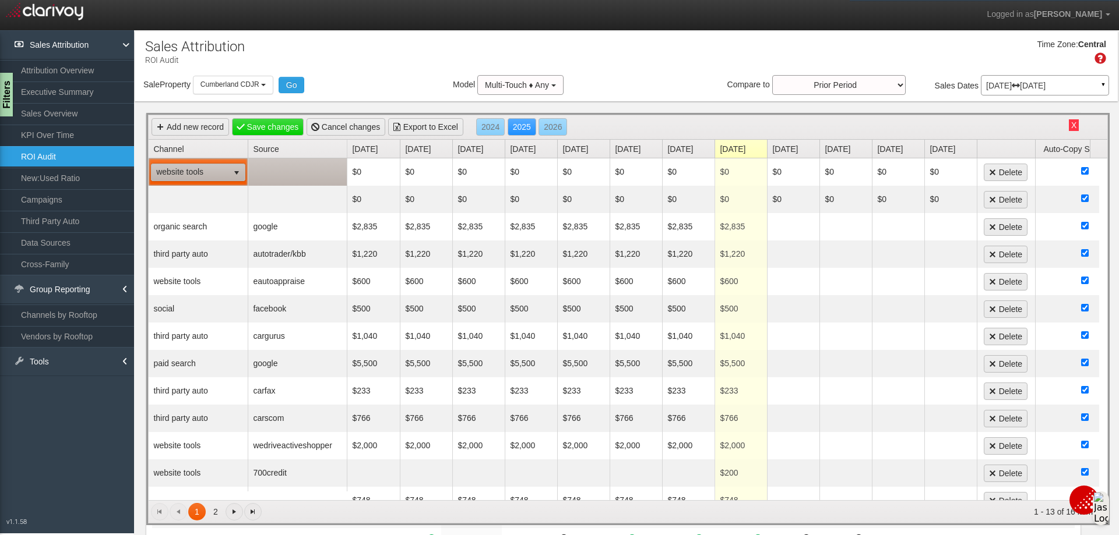
click at [265, 171] on td at bounding box center [297, 171] width 99 height 27
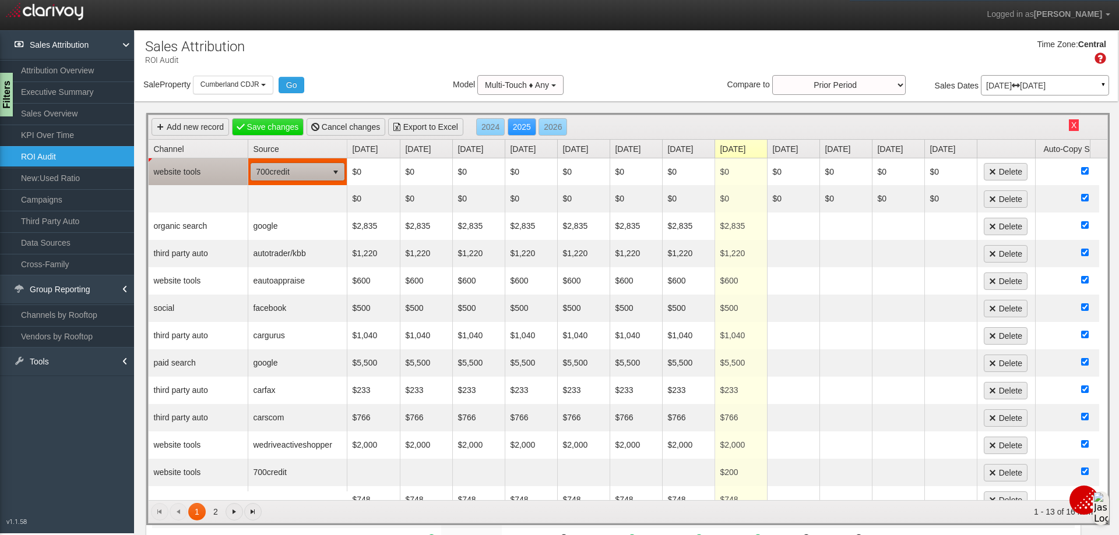
click at [332, 171] on span "select" at bounding box center [335, 172] width 9 height 9
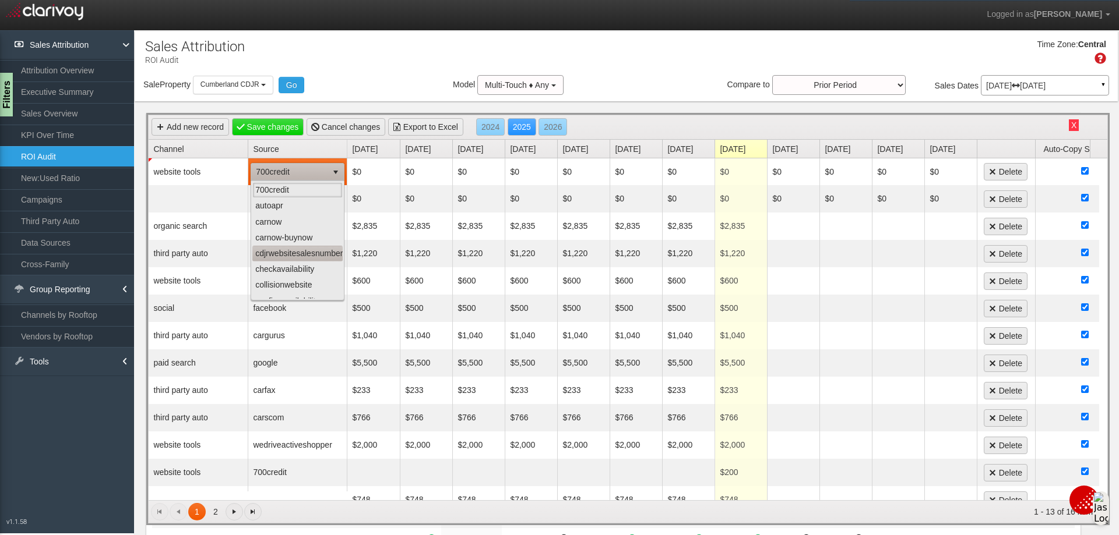
click at [291, 256] on li "cdjrwebsitesalesnumber" at bounding box center [297, 254] width 90 height 16
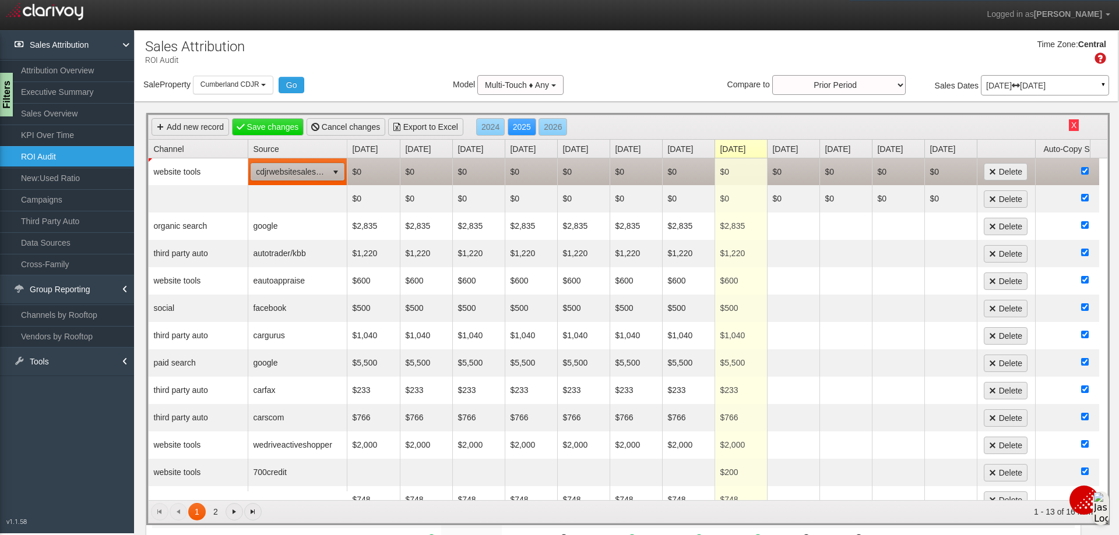
click at [368, 178] on td "$0" at bounding box center [373, 171] width 52 height 27
click at [372, 170] on input "$0" at bounding box center [373, 172] width 47 height 16
click at [443, 64] on div "Time Zone: Central" at bounding box center [626, 56] width 983 height 38
click at [278, 129] on link "Save changes" at bounding box center [268, 126] width 72 height 17
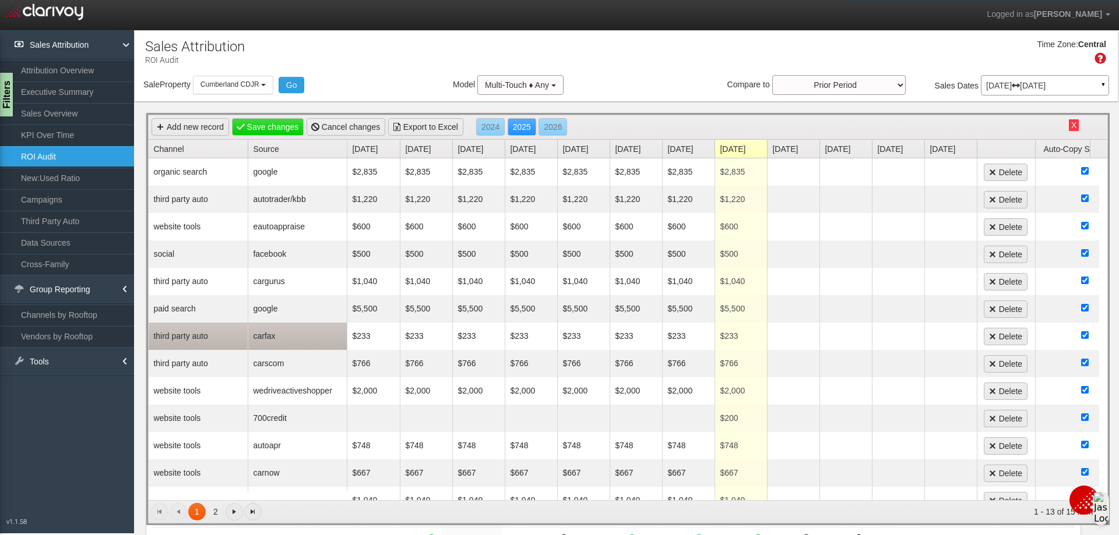
scroll to position [23, 0]
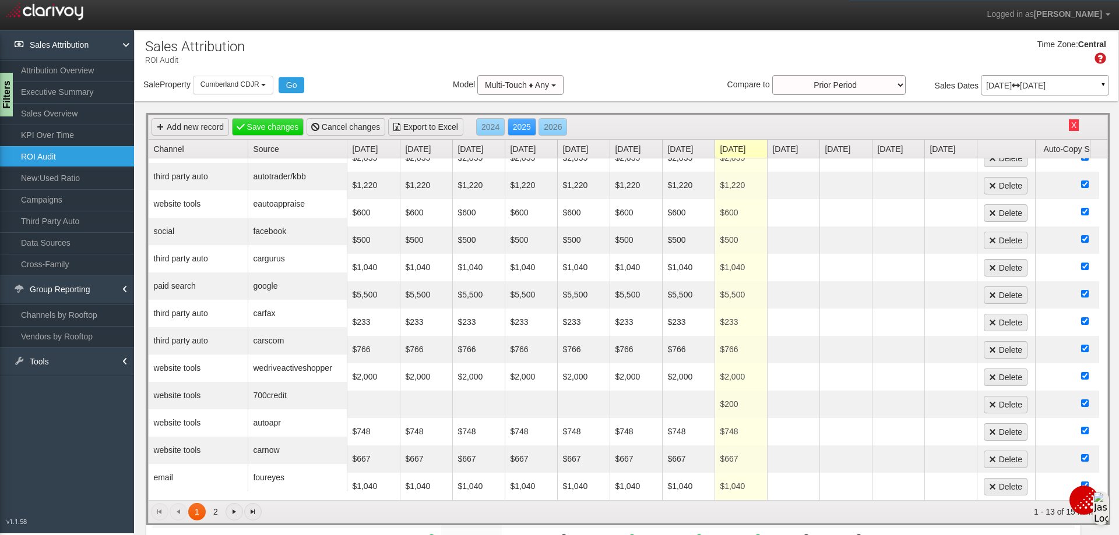
click at [232, 512] on span "Go to the next page" at bounding box center [234, 511] width 9 height 9
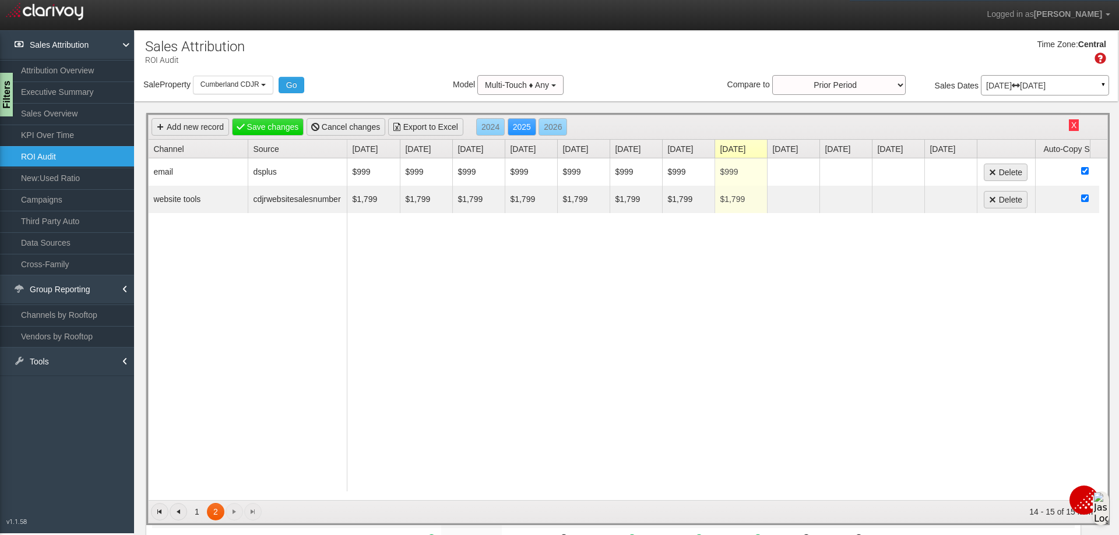
scroll to position [0, 0]
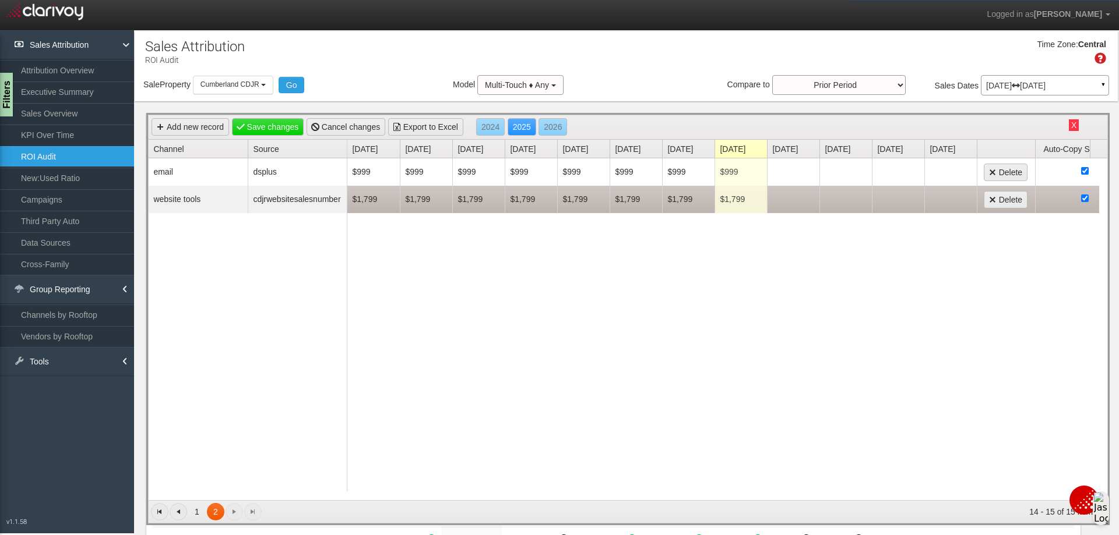
click at [375, 196] on td "$1,799" at bounding box center [373, 199] width 52 height 27
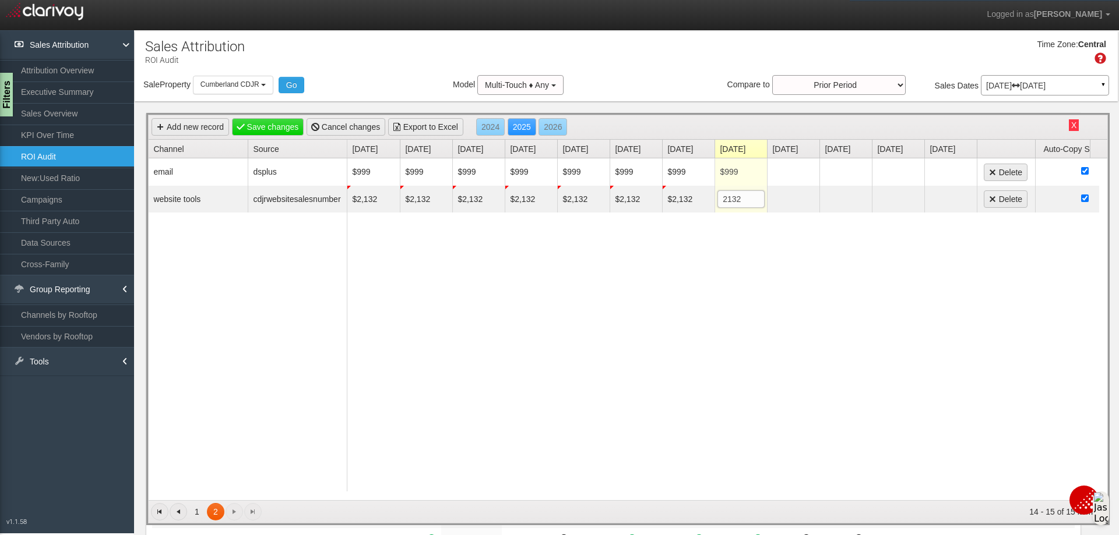
click at [548, 304] on div "$999 $999 $999 $999 $999 $999 $999 $999 Delete $2,132 $2,132 $2,132 $2,132 $2,1…" at bounding box center [723, 329] width 752 height 342
click at [260, 126] on link "Save changes" at bounding box center [268, 126] width 72 height 17
click at [266, 83] on button "Cumberland CDJR" at bounding box center [233, 85] width 80 height 18
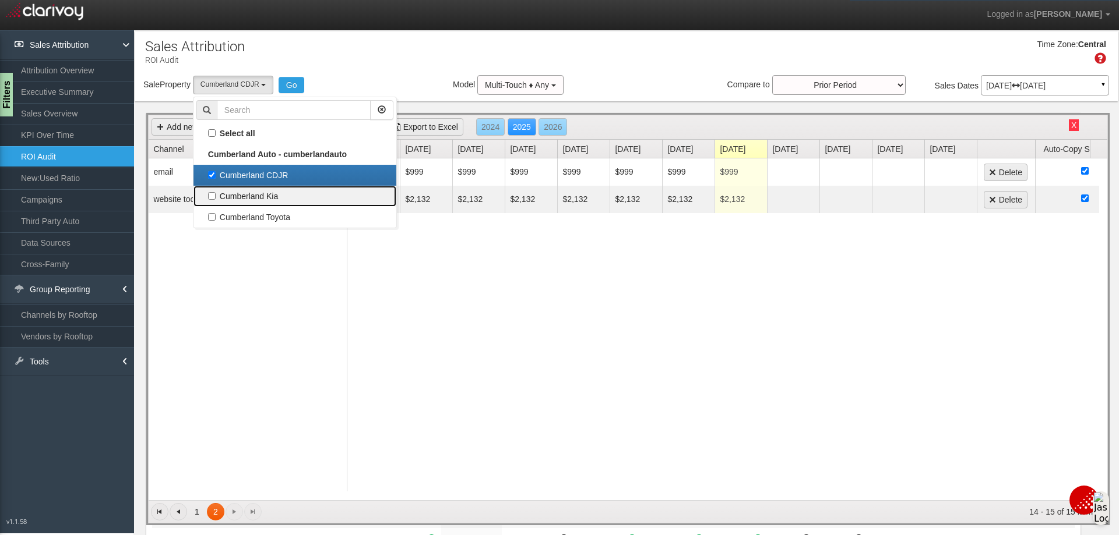
click at [213, 195] on label "Cumberland Kia" at bounding box center [294, 196] width 197 height 15
click at [213, 195] on input "Cumberland Kia" at bounding box center [212, 196] width 8 height 8
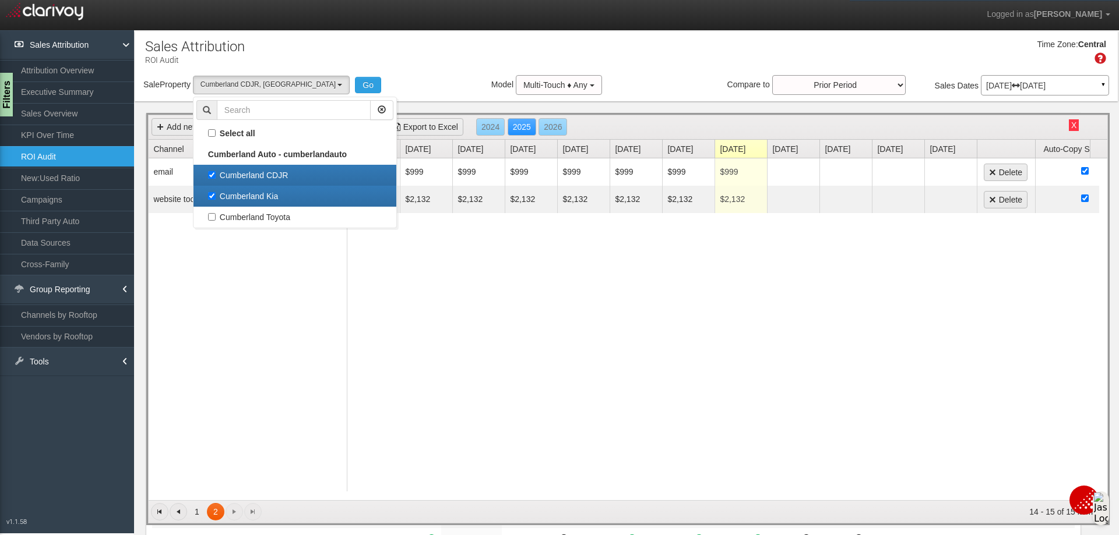
scroll to position [10, 0]
click at [216, 173] on label "Cumberland CDJR" at bounding box center [294, 175] width 197 height 15
click at [216, 173] on input "Cumberland CDJR" at bounding box center [212, 175] width 8 height 8
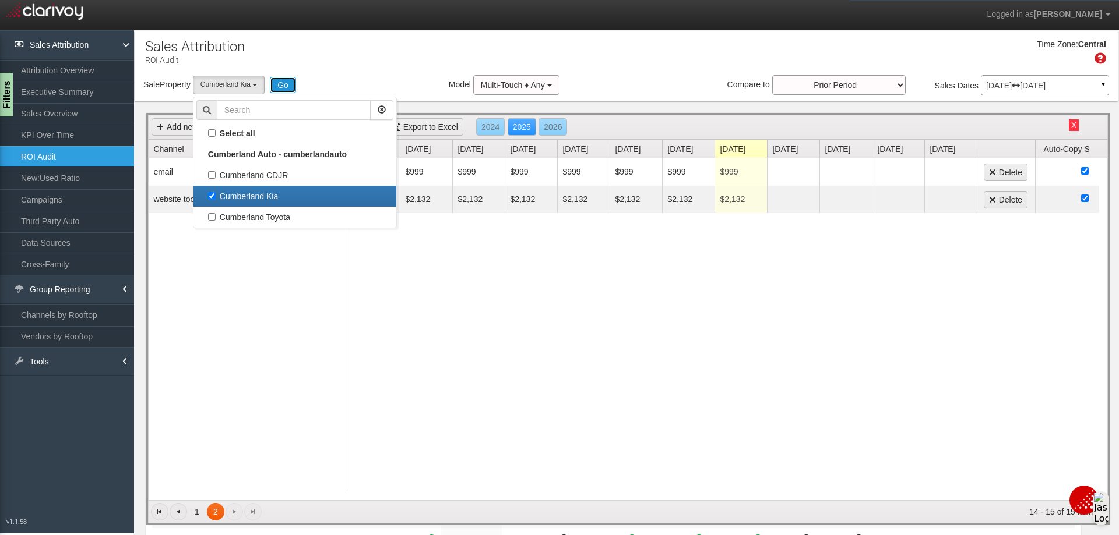
click at [291, 85] on button "Go" at bounding box center [283, 85] width 26 height 16
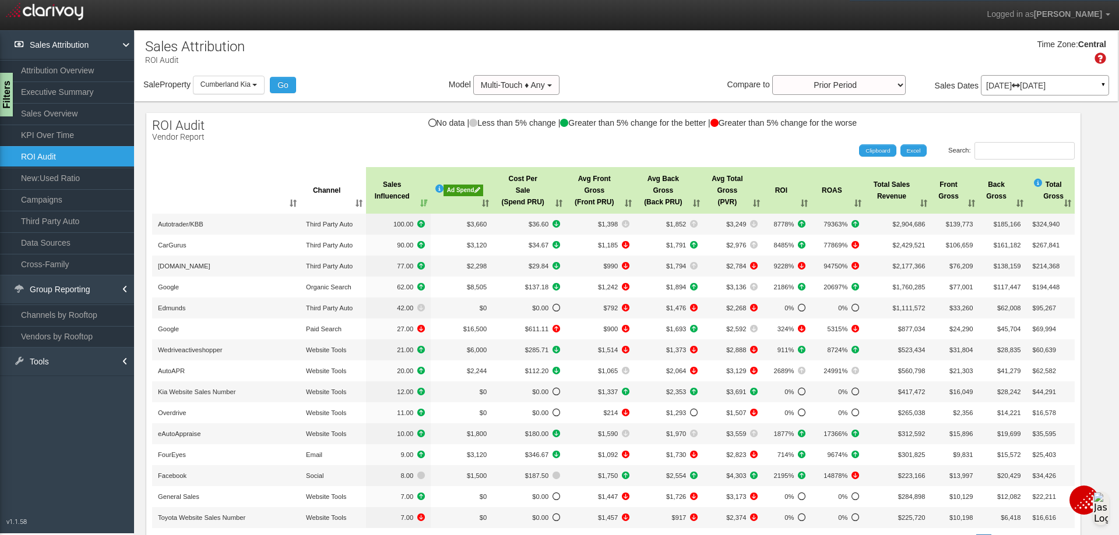
click at [457, 186] on div "Ad Spend" at bounding box center [463, 191] width 40 height 12
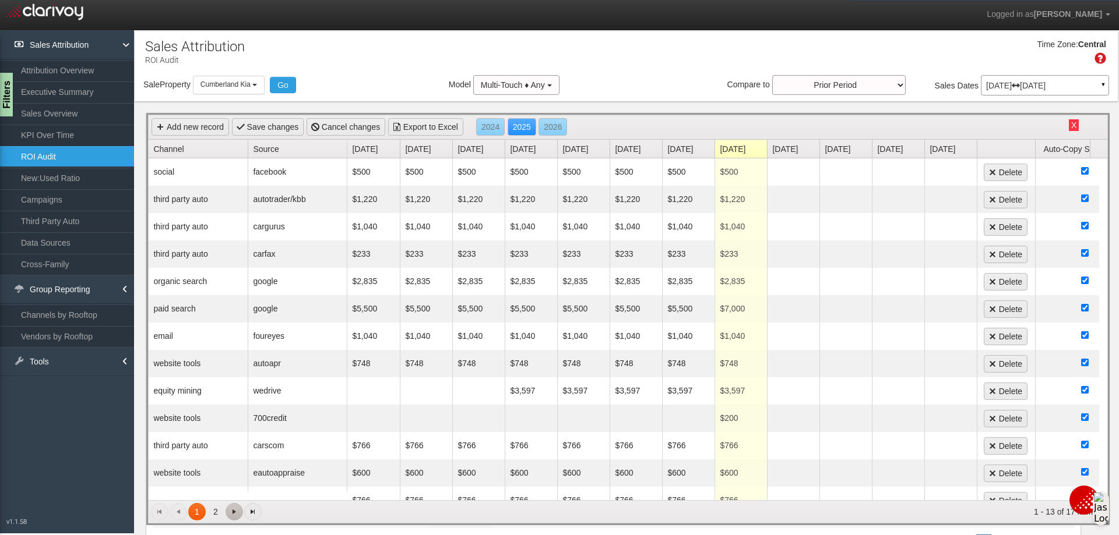
click at [232, 508] on span "Go to the next page" at bounding box center [234, 511] width 9 height 9
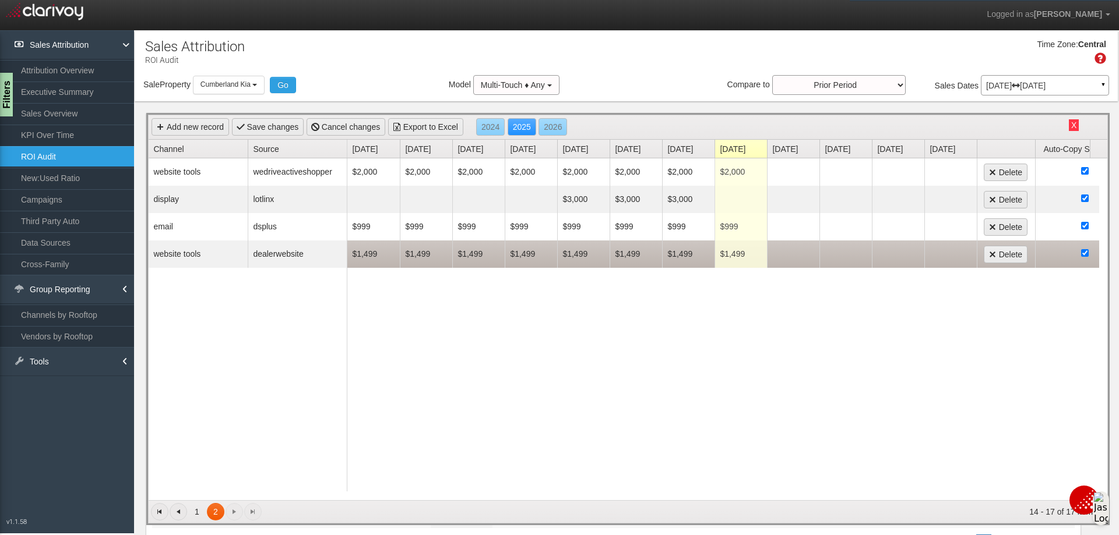
click at [366, 250] on td "$1,499" at bounding box center [373, 254] width 52 height 27
drag, startPoint x: 696, startPoint y: 341, endPoint x: 676, endPoint y: 344, distance: 20.0
click at [696, 342] on div "$2,000 $2,000 $2,000 $2,000 $2,000 $2,000 $2,000 $2,000 Delete $3,000 $3,000 $3…" at bounding box center [723, 329] width 752 height 342
click at [269, 126] on link "Save changes" at bounding box center [268, 126] width 72 height 17
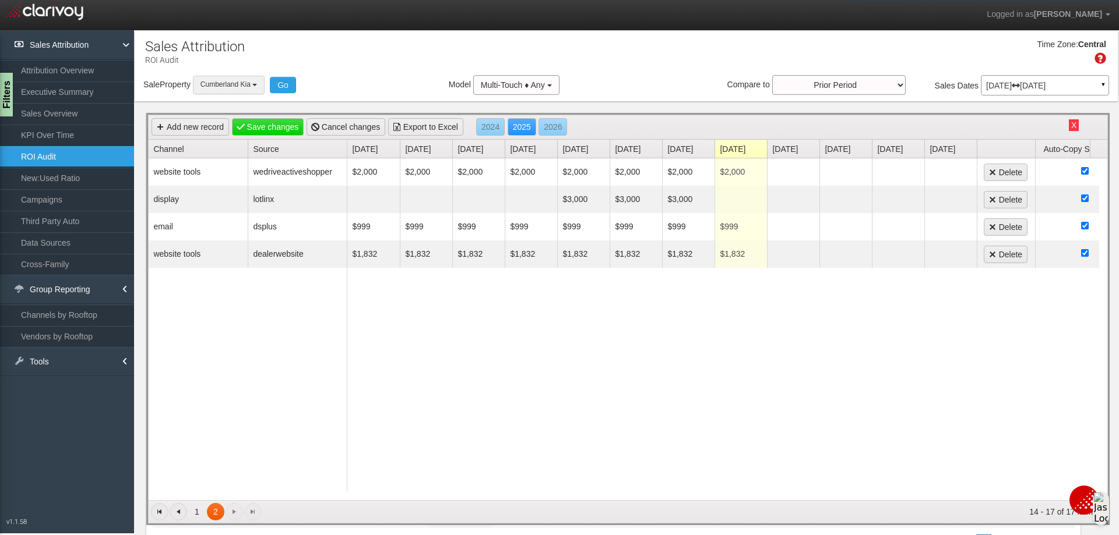
click at [255, 86] on b "button" at bounding box center [254, 85] width 5 height 2
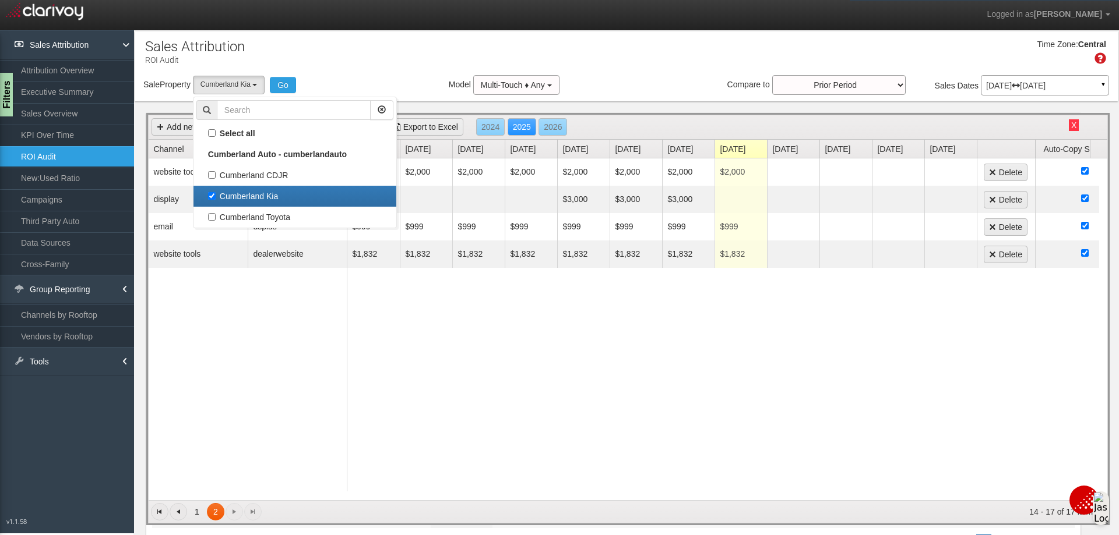
click at [213, 194] on label "Cumberland Kia" at bounding box center [294, 196] width 197 height 15
click at [213, 194] on input "Cumberland Kia" at bounding box center [212, 196] width 8 height 8
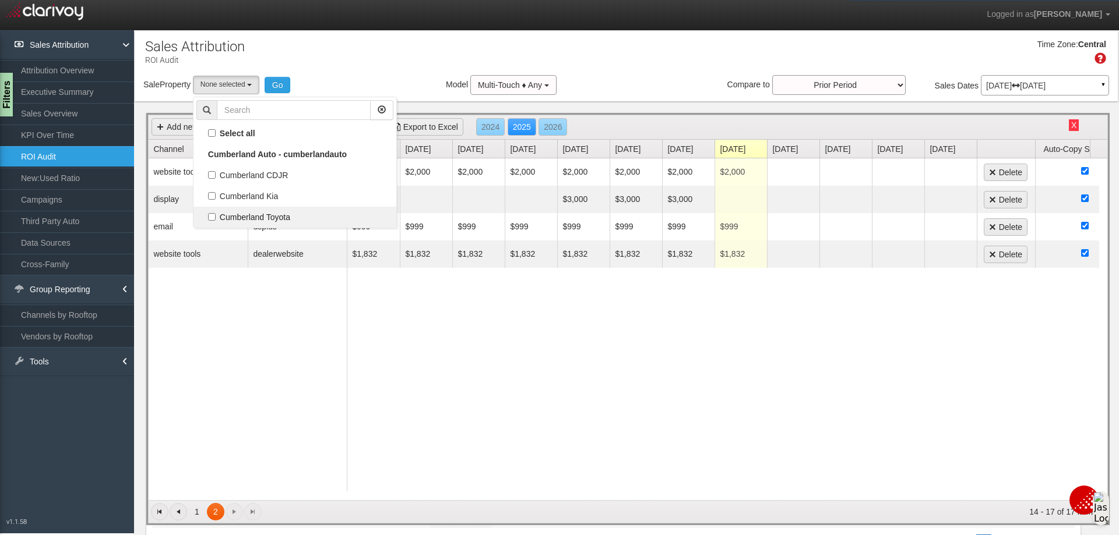
scroll to position [20, 0]
click at [212, 213] on label "Cumberland Toyota" at bounding box center [294, 217] width 197 height 15
click at [212, 213] on input "Cumberland Toyota" at bounding box center [212, 217] width 8 height 8
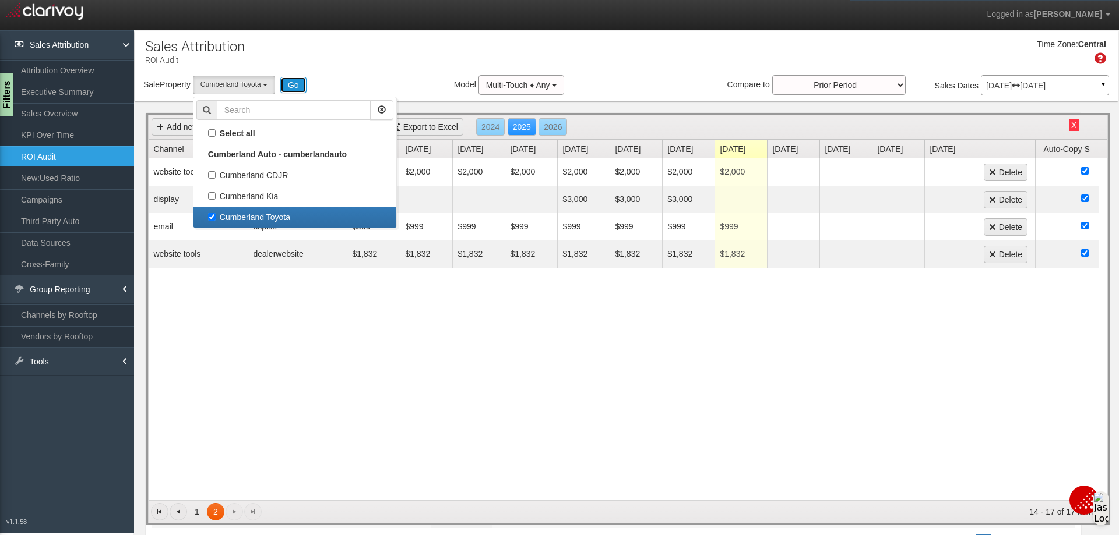
click at [294, 78] on button "Go" at bounding box center [293, 85] width 26 height 16
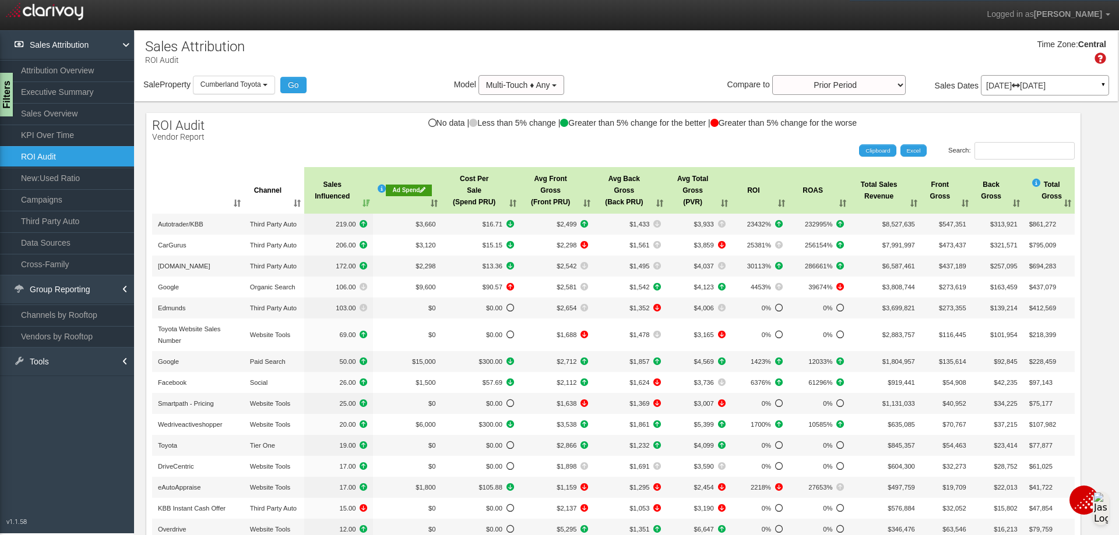
click at [403, 193] on div "Ad Spend" at bounding box center [409, 191] width 46 height 12
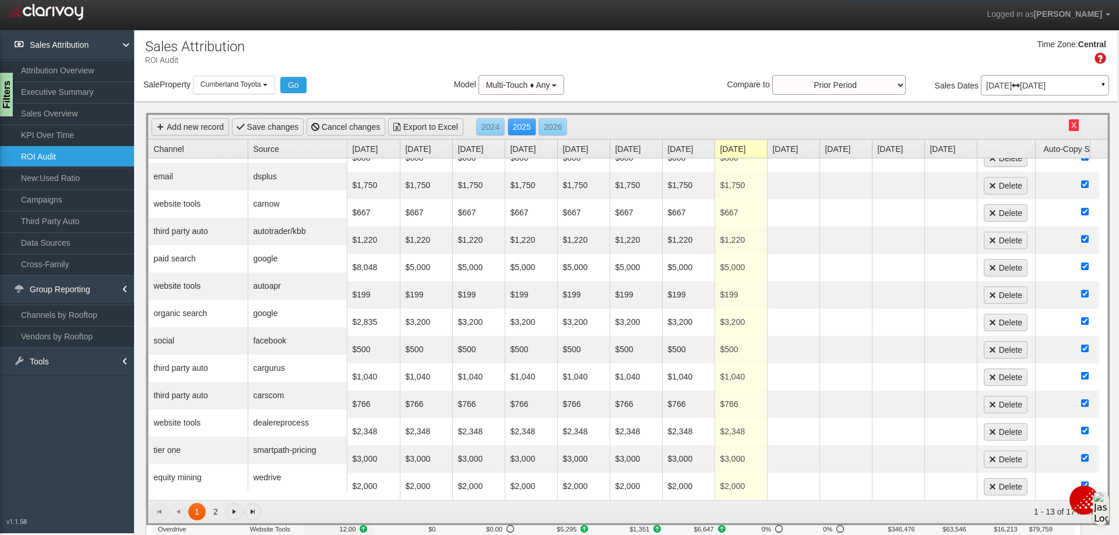
scroll to position [58, 0]
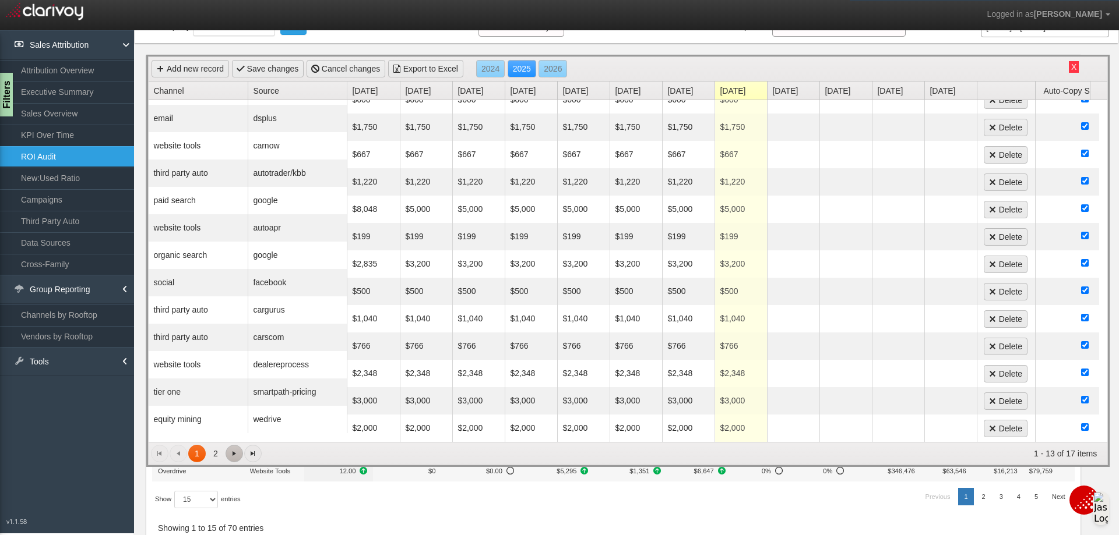
click at [231, 457] on span "Go to the next page" at bounding box center [234, 453] width 9 height 9
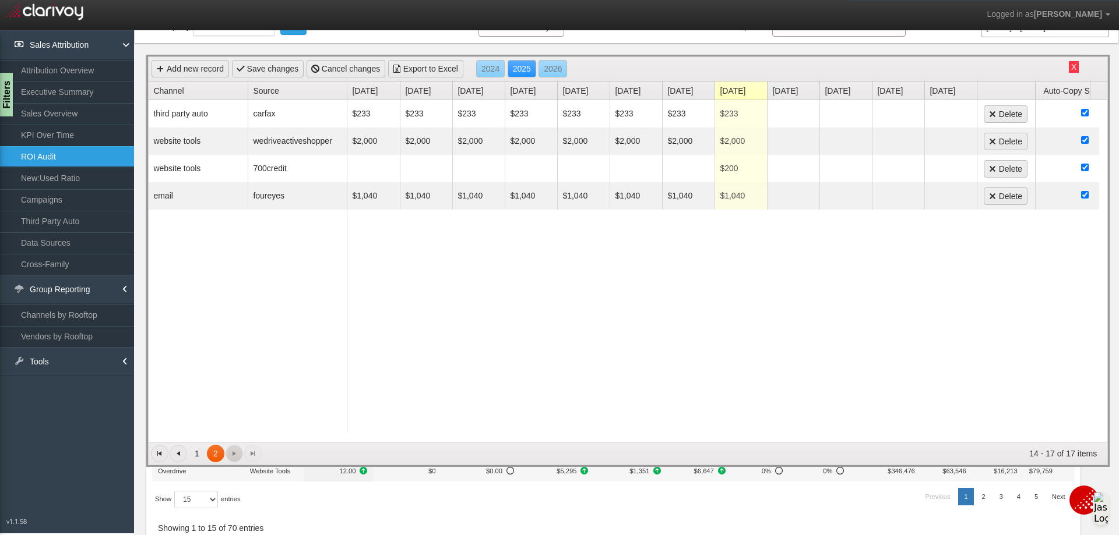
scroll to position [0, 0]
click at [179, 458] on span "Go to the previous page" at bounding box center [178, 453] width 9 height 9
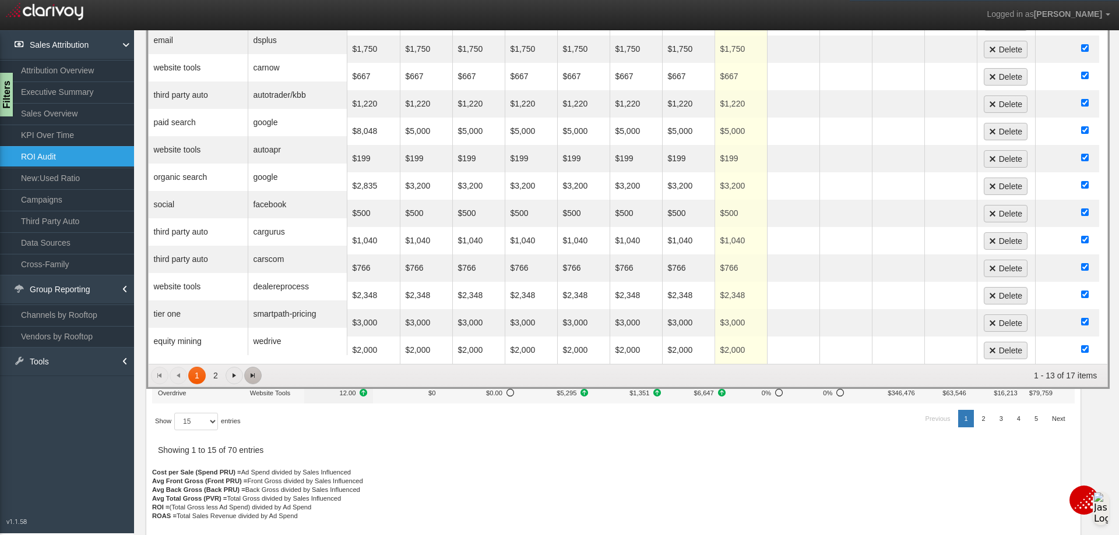
scroll to position [139, 0]
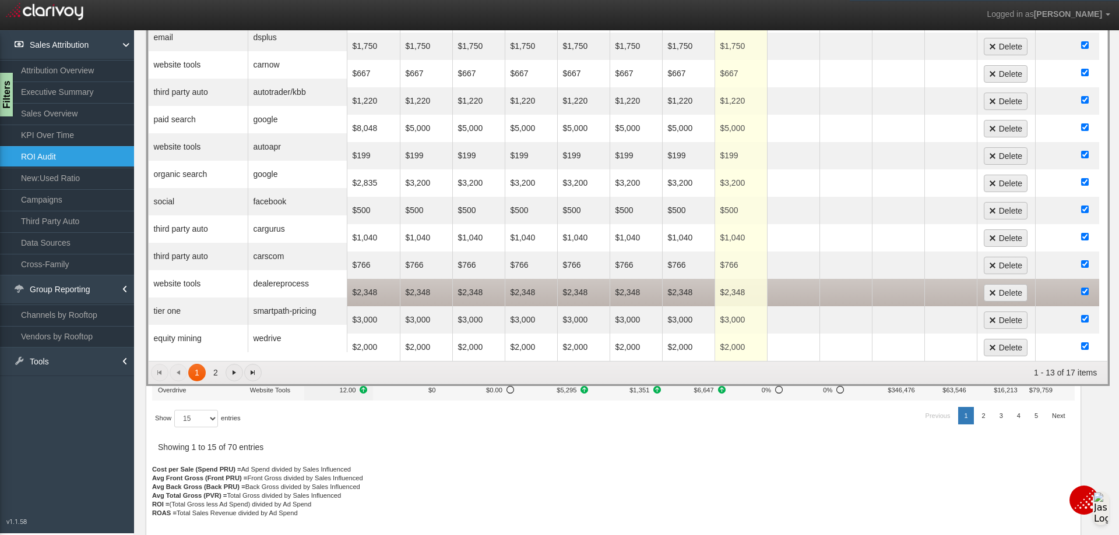
click at [369, 279] on td "$2,348" at bounding box center [373, 292] width 52 height 27
